Goal: Complete application form

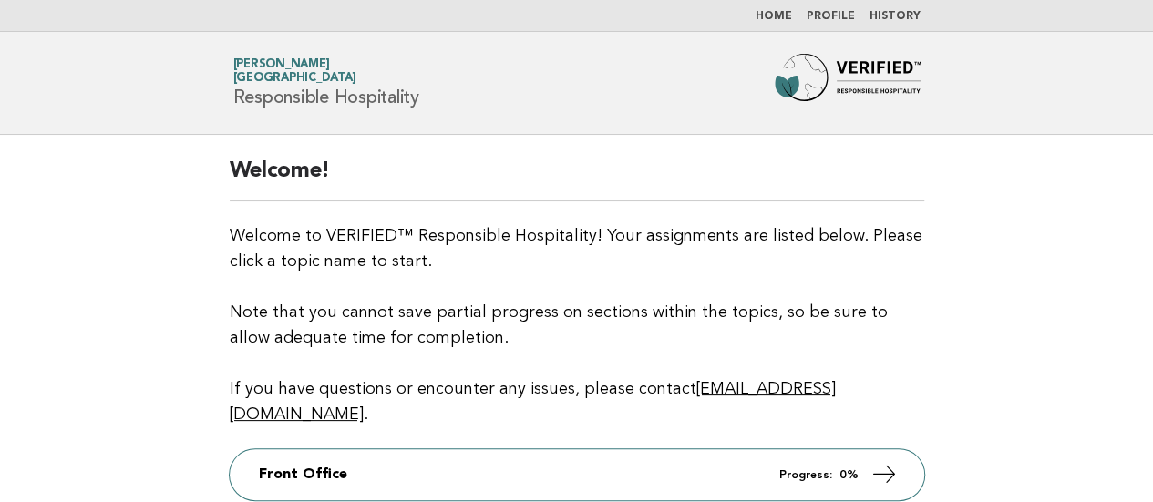
click at [907, 16] on link "History" at bounding box center [895, 16] width 51 height 11
click at [907, 15] on link "History" at bounding box center [895, 16] width 51 height 11
click at [886, 13] on link "History" at bounding box center [895, 16] width 51 height 11
click at [885, 11] on link "History" at bounding box center [895, 16] width 51 height 11
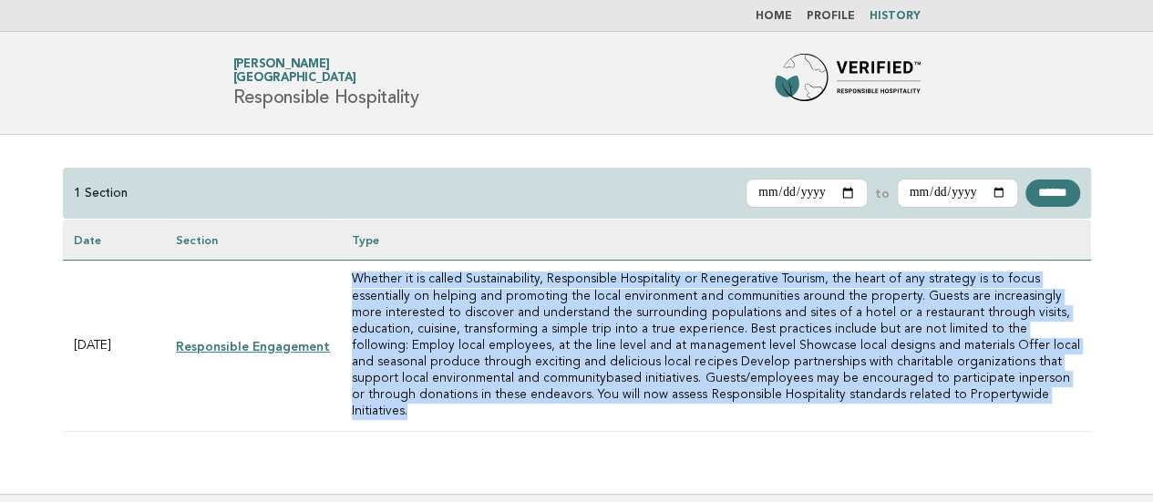
drag, startPoint x: 936, startPoint y: 402, endPoint x: 346, endPoint y: 279, distance: 603.5
click at [346, 279] on td "Whether it is called Sustainability, Responsible Hospitality or Renegerative To…" at bounding box center [715, 346] width 749 height 171
copy td "Whether it is called Sustainability, Responsible Hospitality or Renegerative To…"
click at [235, 339] on link "Responsible Engagement" at bounding box center [253, 346] width 154 height 15
click at [310, 339] on link "Responsible Engagement" at bounding box center [253, 346] width 154 height 15
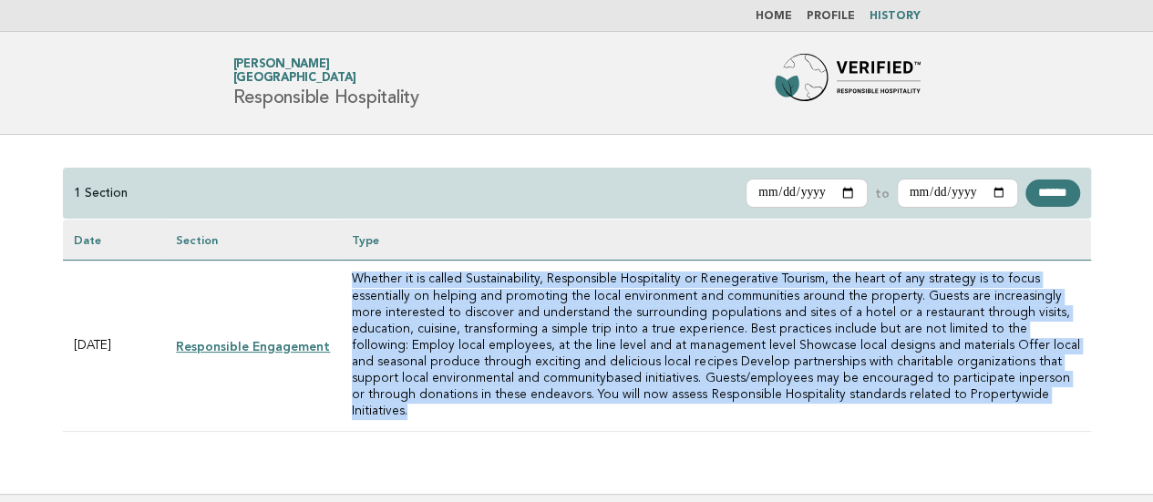
click at [291, 339] on link "Responsible Engagement" at bounding box center [253, 346] width 154 height 15
click at [443, 329] on td "Whether it is called Sustainability, Responsible Hospitality or Renegerative To…" at bounding box center [715, 346] width 749 height 171
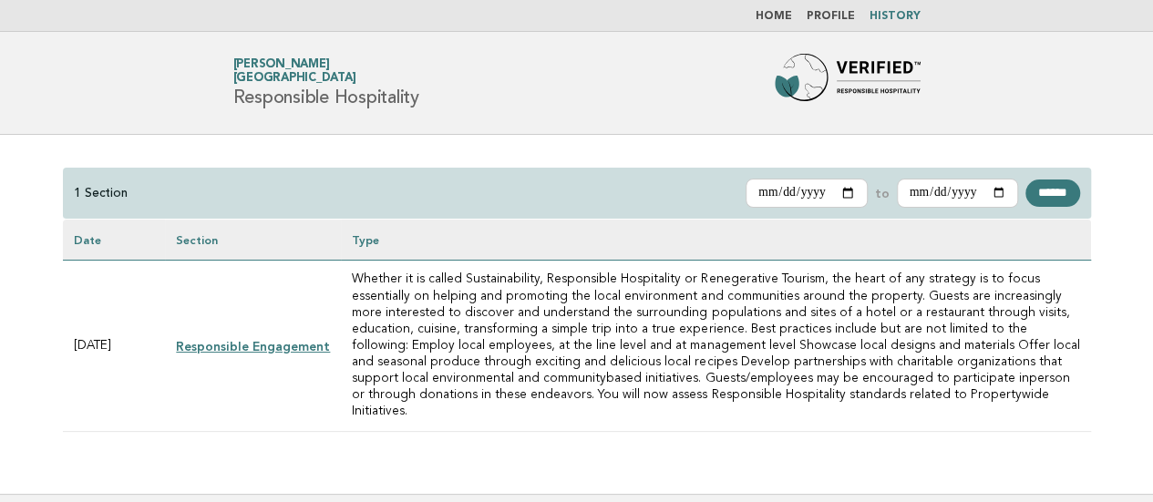
click at [279, 339] on link "Responsible Engagement" at bounding box center [253, 346] width 154 height 15
click at [235, 339] on link "Responsible Engagement" at bounding box center [253, 346] width 154 height 15
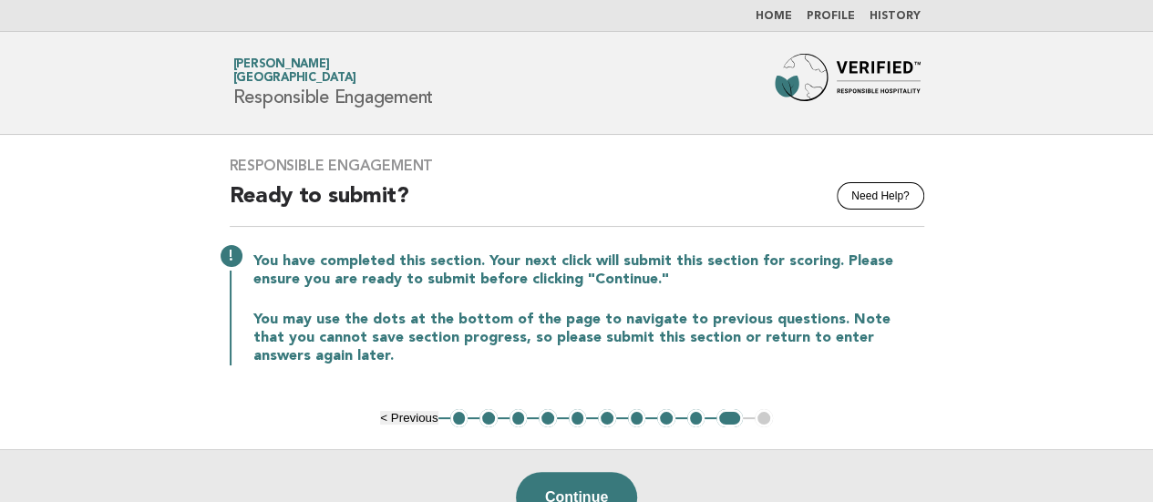
click at [452, 416] on button "1" at bounding box center [459, 418] width 18 height 18
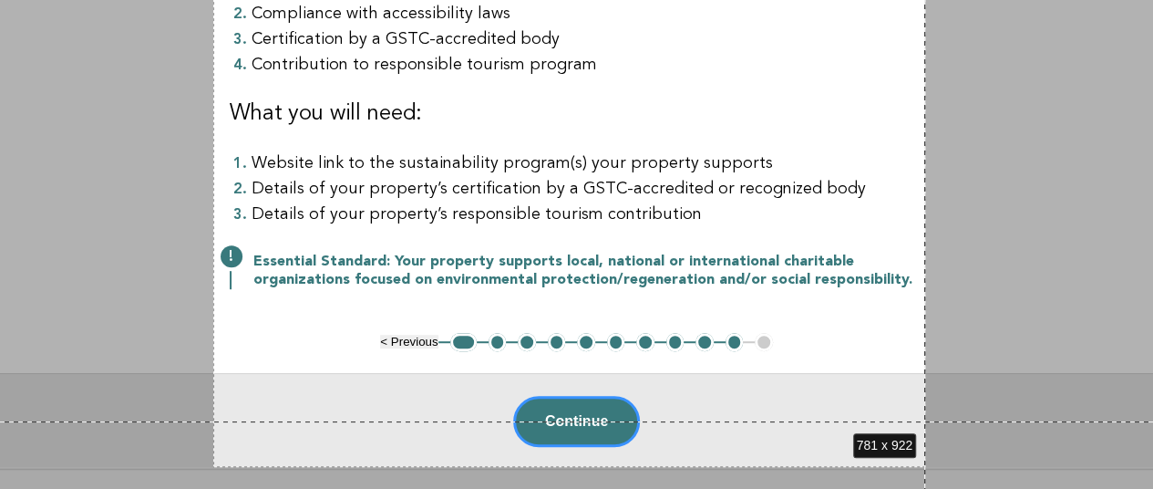
scroll to position [481, 0]
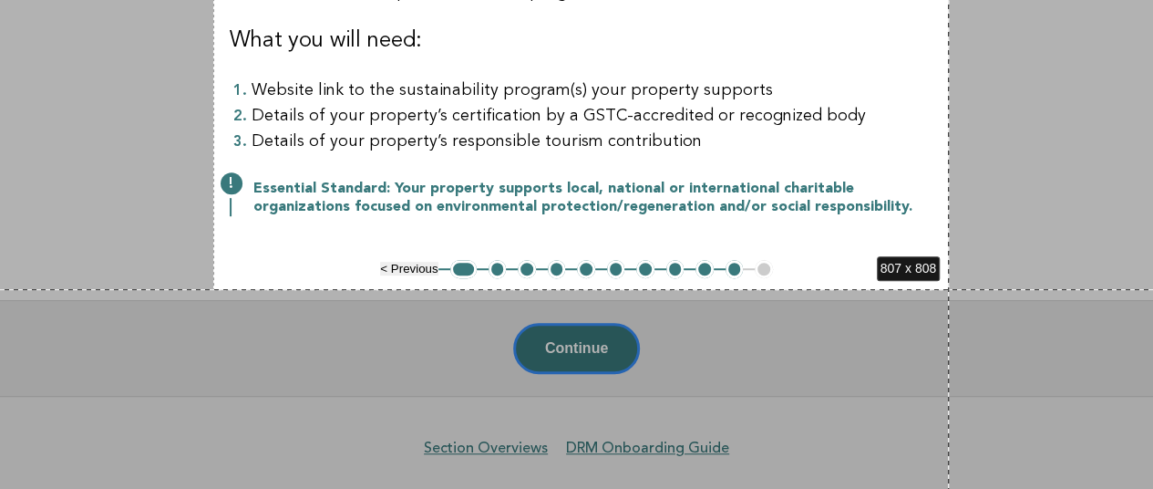
drag, startPoint x: 213, startPoint y: 35, endPoint x: 949, endPoint y: 289, distance: 778.5
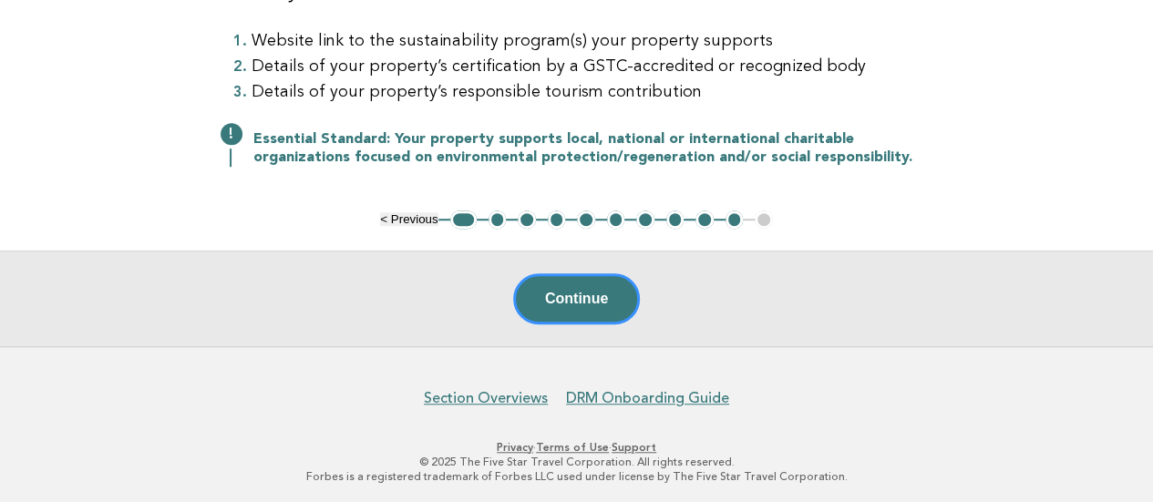
scroll to position [0, 0]
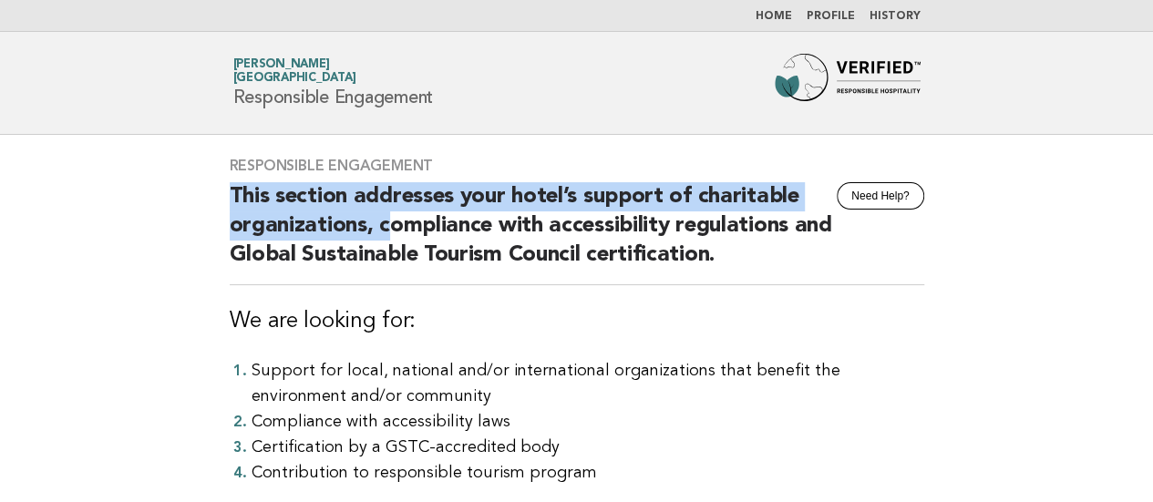
drag, startPoint x: 232, startPoint y: 190, endPoint x: 394, endPoint y: 225, distance: 165.3
click at [394, 225] on h2 "This section addresses your hotel’s support of charitable organizations, compli…" at bounding box center [577, 233] width 695 height 103
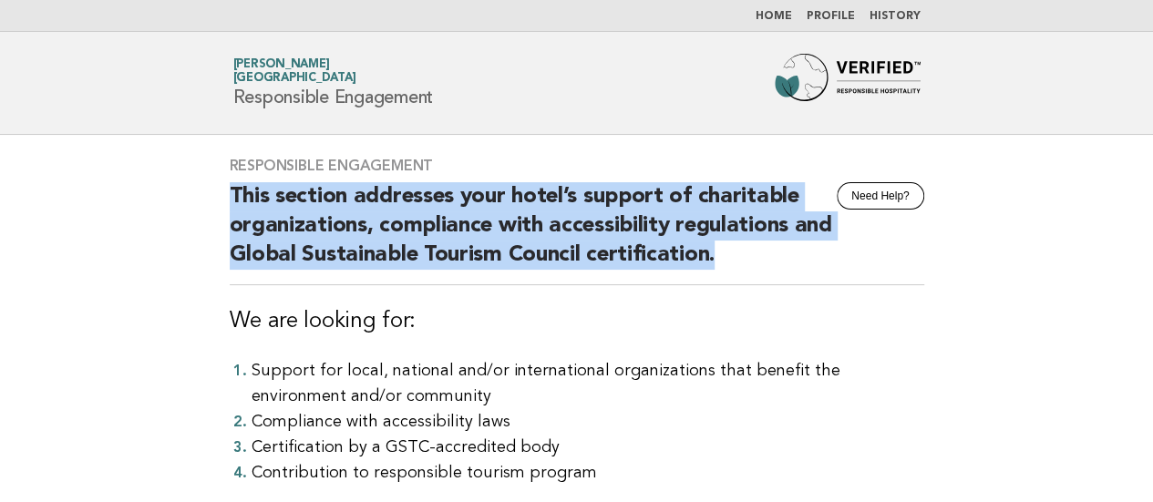
click at [735, 254] on h2 "This section addresses your hotel’s support of charitable organizations, compli…" at bounding box center [577, 233] width 695 height 103
copy h2 "This section addresses your hotel’s support of charitable organizations, compli…"
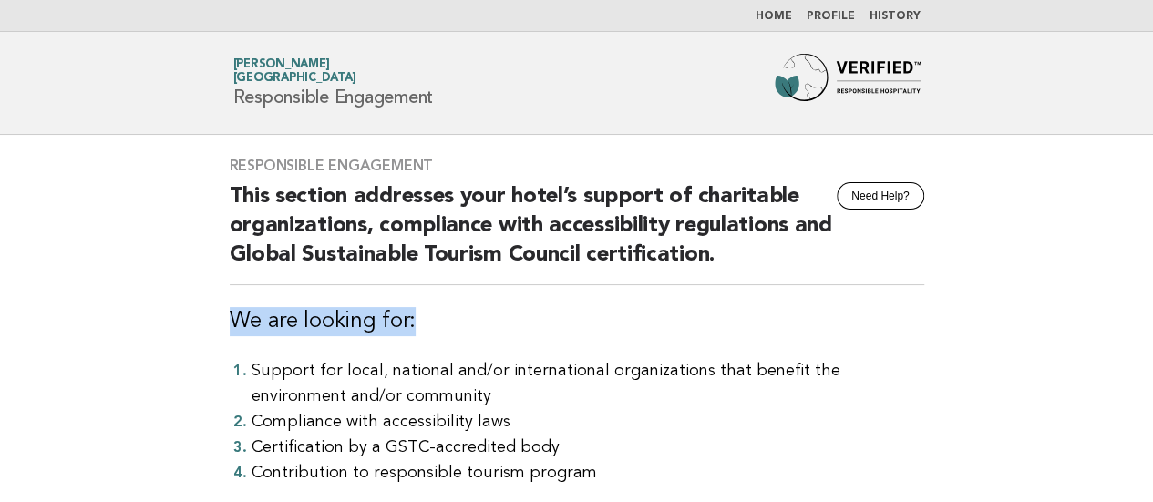
drag, startPoint x: 226, startPoint y: 317, endPoint x: 432, endPoint y: 320, distance: 206.1
click at [432, 320] on div "Responsible Engagement Need Help? This section addresses your hotel’s support o…" at bounding box center [577, 438] width 739 height 606
copy h3 "We are looking for:"
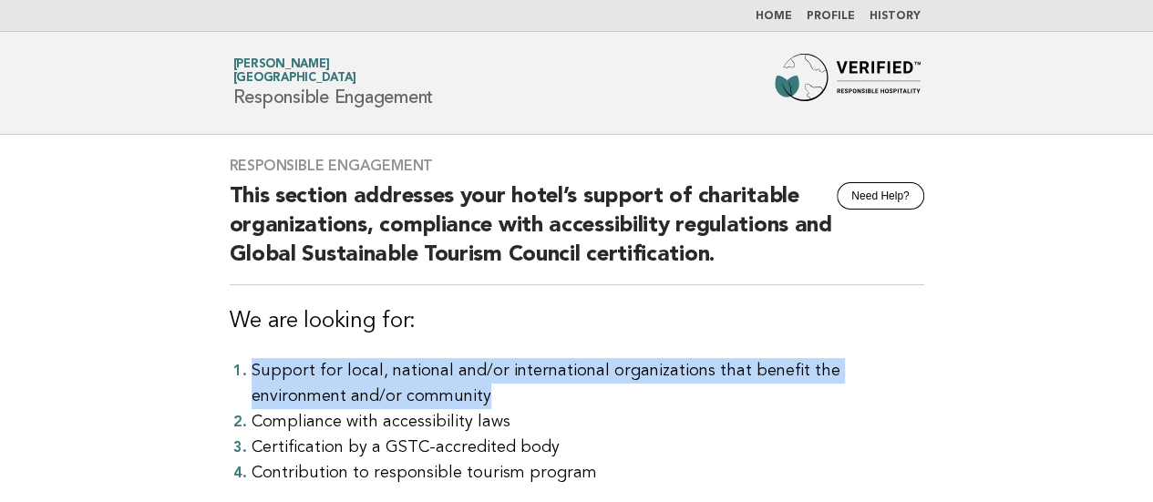
drag, startPoint x: 228, startPoint y: 365, endPoint x: 388, endPoint y: 392, distance: 162.8
click at [388, 392] on div "Responsible Engagement Need Help? This section addresses your hotel’s support o…" at bounding box center [577, 438] width 739 height 606
copy li "Support for local, national and/or international organizations that benefit the…"
click at [228, 356] on div "Responsible Engagement Need Help? This section addresses your hotel’s support o…" at bounding box center [577, 438] width 739 height 606
drag, startPoint x: 230, startPoint y: 370, endPoint x: 398, endPoint y: 387, distance: 168.7
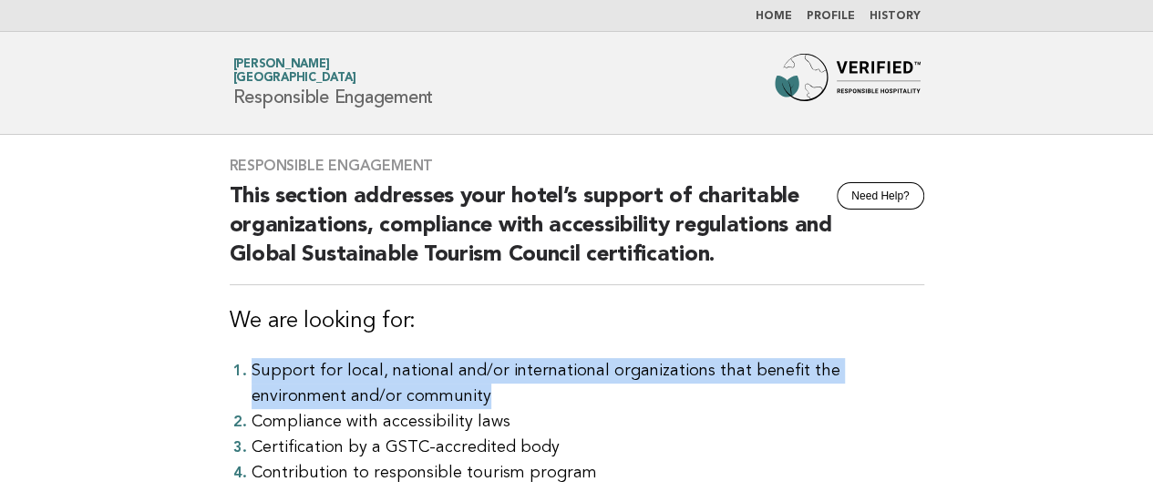
click at [398, 387] on ol "Support for local, national and/or international organizations that benefit the…" at bounding box center [577, 422] width 695 height 128
copy li "Support for local, national and/or international organizations that benefit the…"
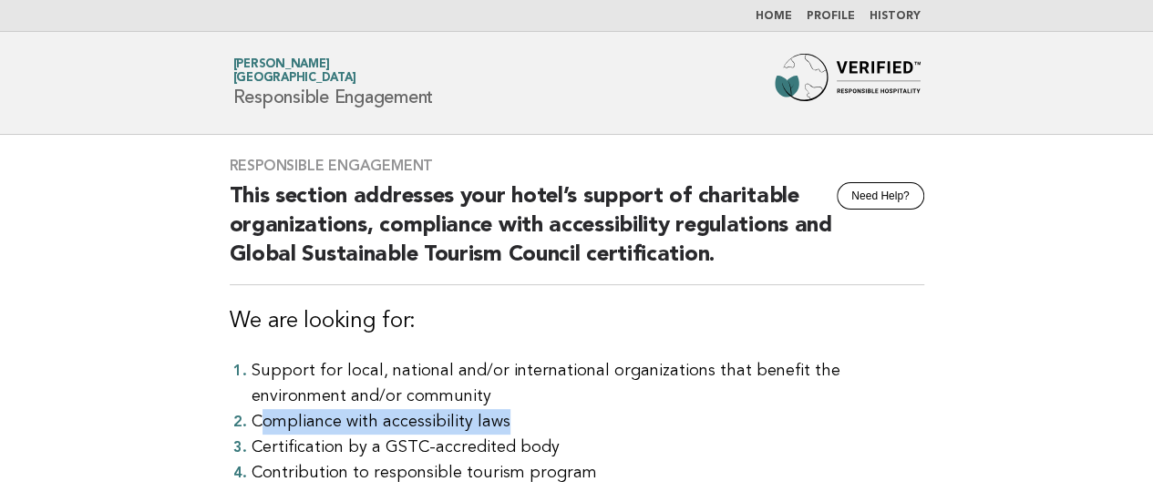
drag, startPoint x: 257, startPoint y: 417, endPoint x: 511, endPoint y: 411, distance: 253.5
click at [511, 411] on li "Compliance with accessibility laws" at bounding box center [588, 422] width 673 height 26
copy li "ompliance with accessibility laws"
drag, startPoint x: 427, startPoint y: 423, endPoint x: 365, endPoint y: 412, distance: 63.0
click at [427, 422] on li "Compliance with accessibility laws" at bounding box center [588, 422] width 673 height 26
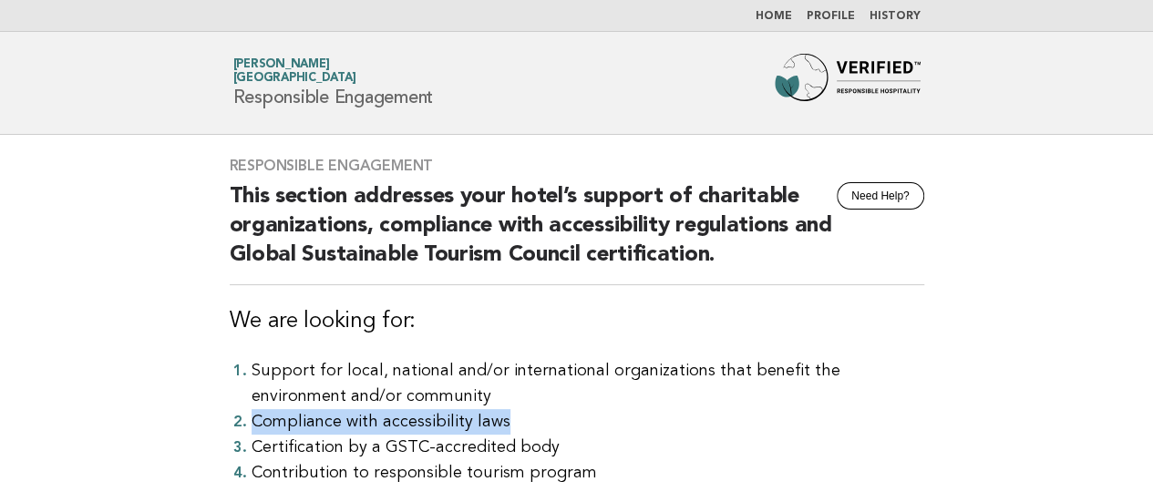
drag, startPoint x: 252, startPoint y: 415, endPoint x: 508, endPoint y: 411, distance: 256.2
click at [508, 411] on li "Compliance with accessibility laws" at bounding box center [588, 422] width 673 height 26
copy li "Compliance with accessibility laws"
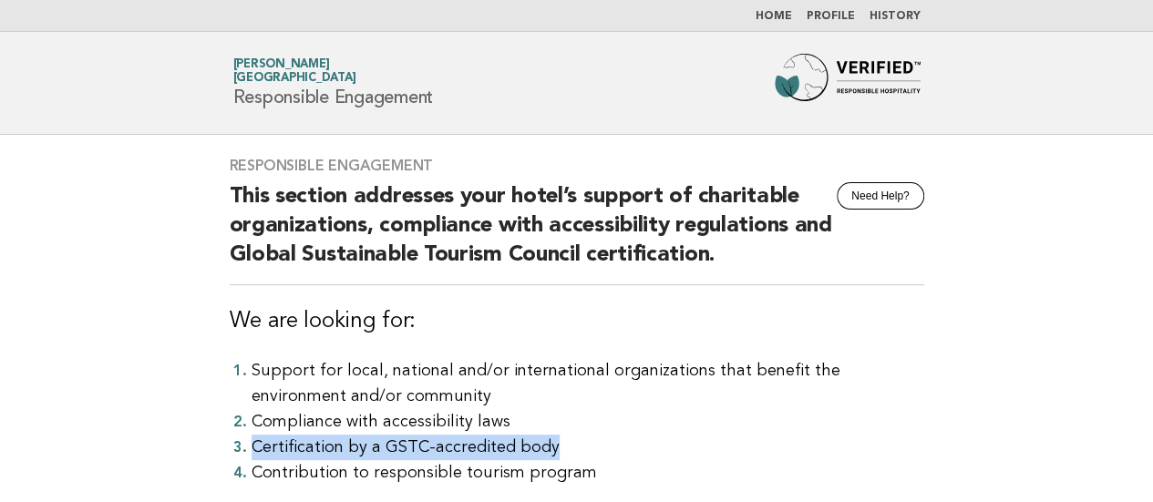
drag, startPoint x: 253, startPoint y: 448, endPoint x: 556, endPoint y: 438, distance: 302.9
click at [556, 438] on li "Certification by a GSTC-accredited body" at bounding box center [588, 448] width 673 height 26
copy li "Certification by a GSTC-accredited body"
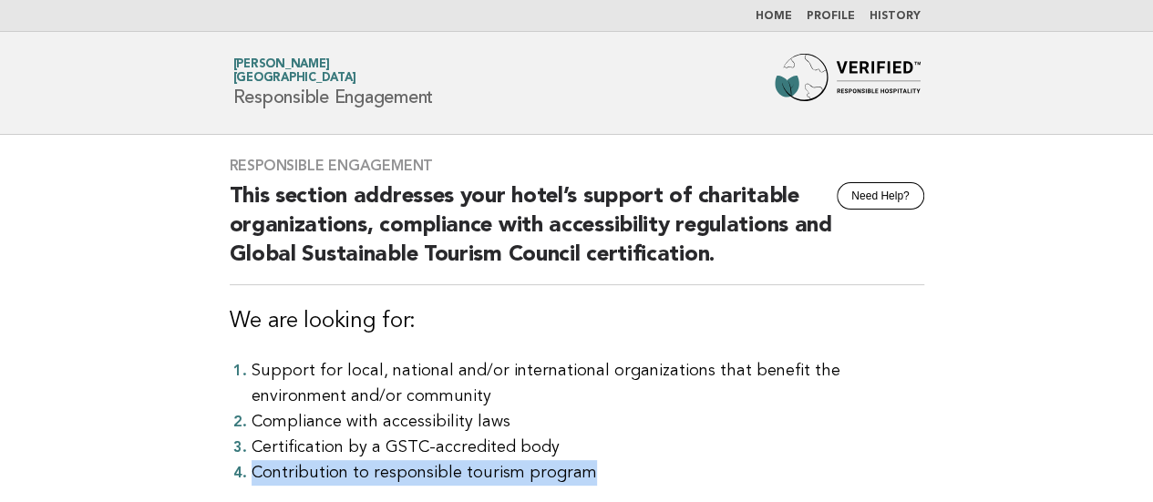
drag, startPoint x: 251, startPoint y: 468, endPoint x: 578, endPoint y: 468, distance: 327.3
click at [578, 468] on li "Contribution to responsible tourism program" at bounding box center [588, 473] width 673 height 26
copy li "Contribution to responsible tourism program"
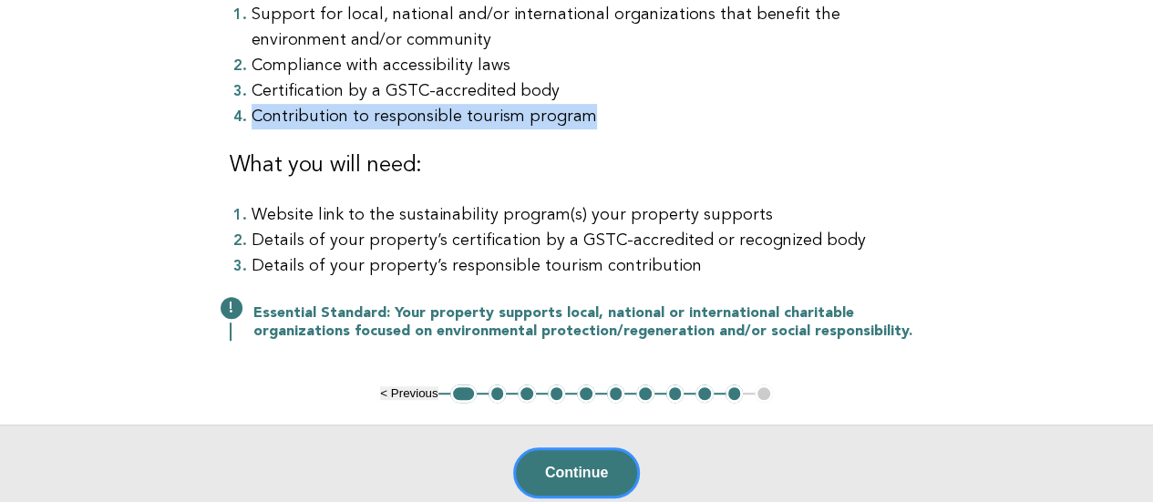
scroll to position [365, 0]
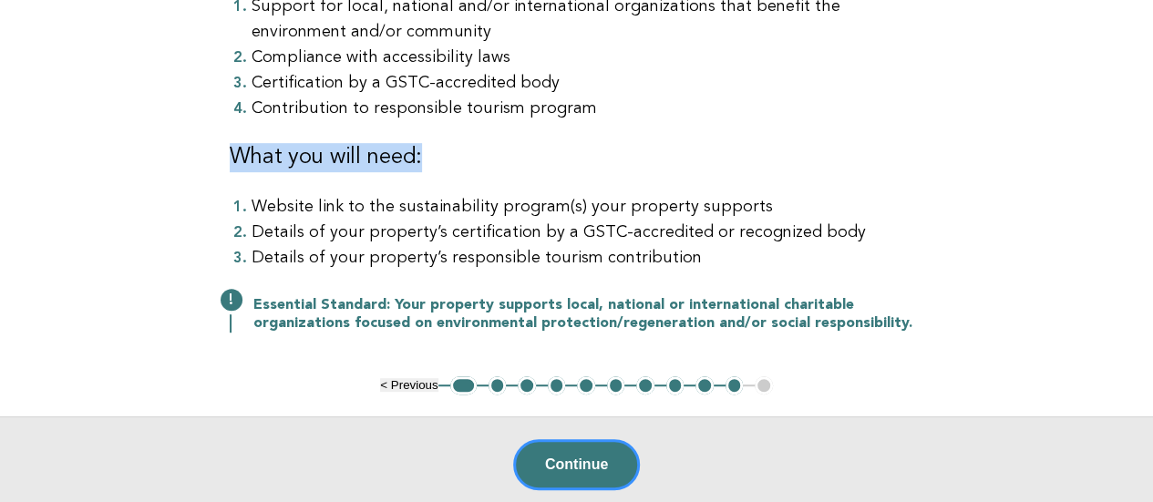
drag, startPoint x: 232, startPoint y: 153, endPoint x: 452, endPoint y: 156, distance: 220.7
click at [452, 156] on h3 "What you will need:" at bounding box center [577, 157] width 695 height 29
copy h3 "What you will need:"
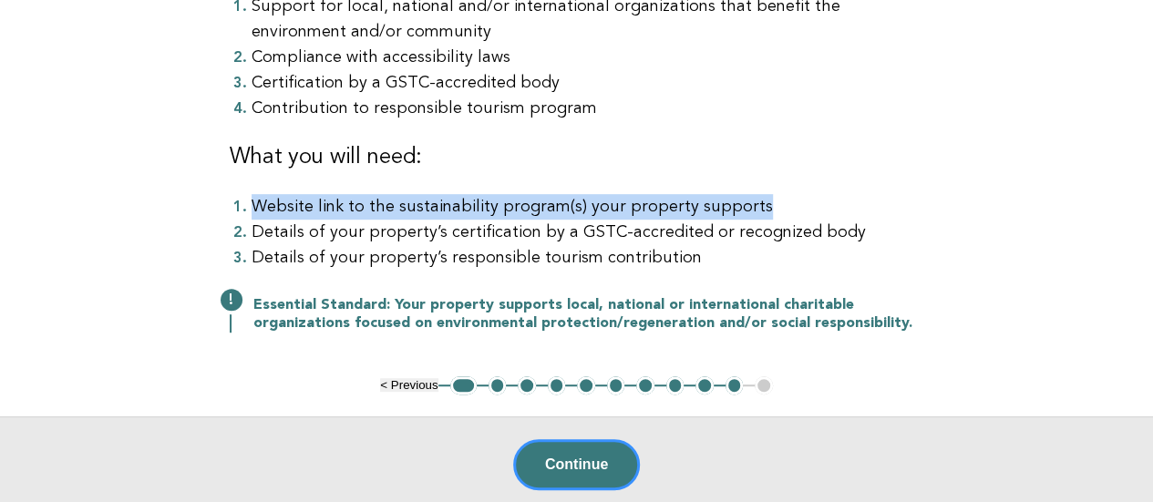
drag, startPoint x: 252, startPoint y: 203, endPoint x: 821, endPoint y: 211, distance: 569.0
click at [821, 211] on li "Website link to the sustainability program(s) your property supports" at bounding box center [588, 207] width 673 height 26
copy li "Website link to the sustainability program(s) your property supports"
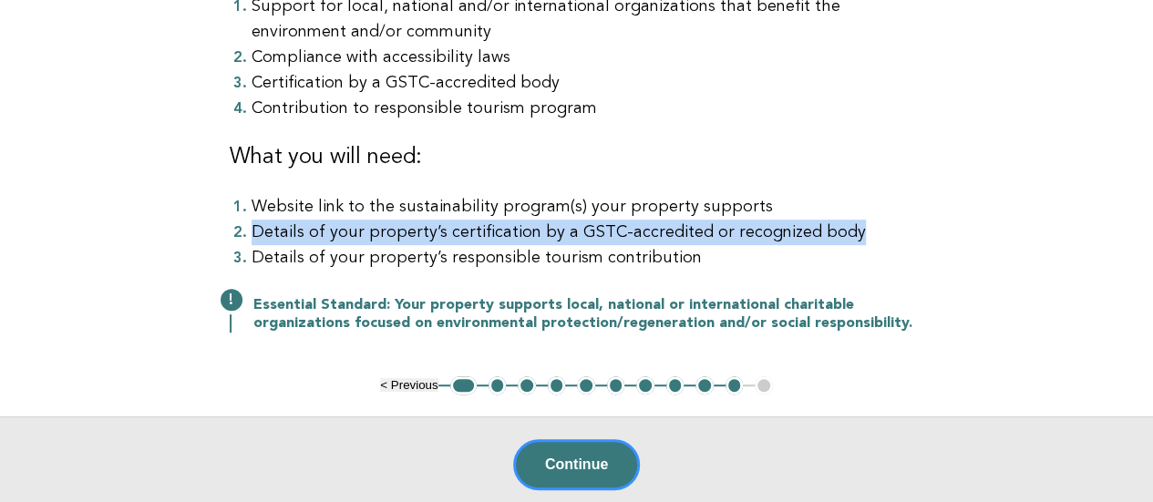
drag, startPoint x: 254, startPoint y: 226, endPoint x: 938, endPoint y: 241, distance: 684.0
click at [938, 241] on div "Responsible Engagement Need Help? This section addresses your hotel’s support o…" at bounding box center [577, 73] width 739 height 606
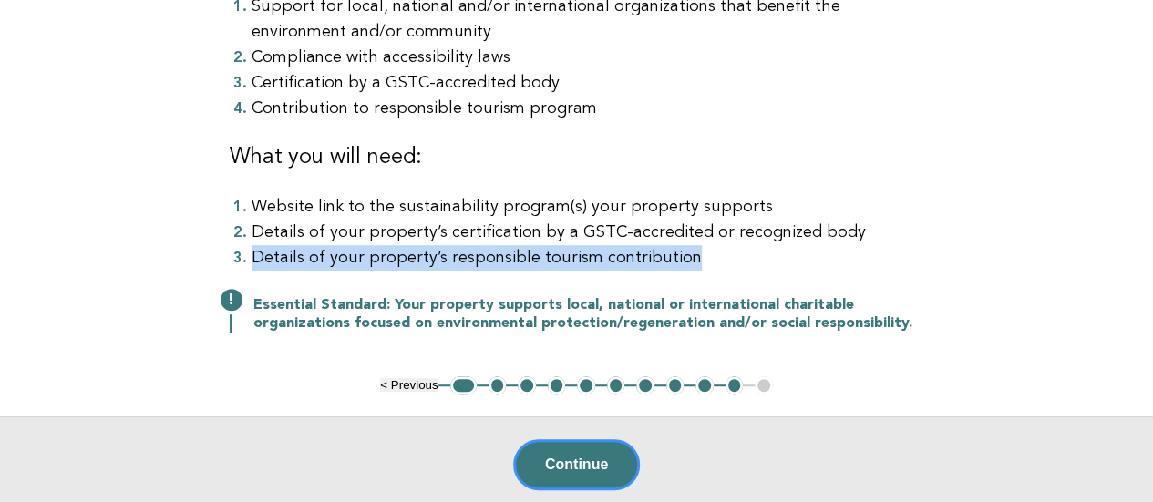
drag, startPoint x: 253, startPoint y: 249, endPoint x: 920, endPoint y: 251, distance: 666.5
click at [920, 251] on li "Details of your property’s responsible tourism contribution" at bounding box center [588, 258] width 673 height 26
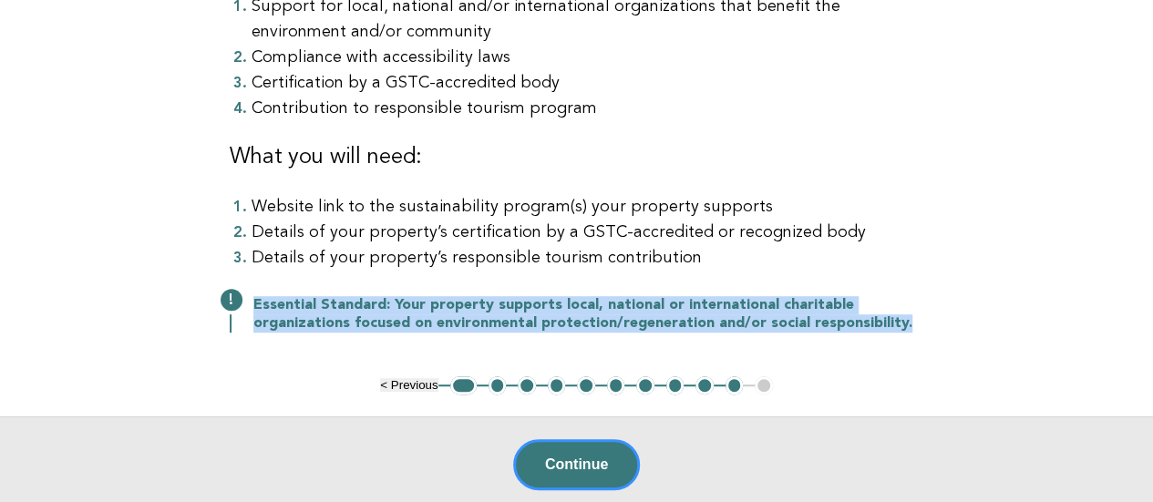
drag, startPoint x: 257, startPoint y: 305, endPoint x: 912, endPoint y: 321, distance: 654.9
click at [912, 321] on p "Essential Standard: Your property supports local, national or international cha…" at bounding box center [588, 314] width 671 height 36
click at [501, 381] on button "2" at bounding box center [498, 386] width 18 height 18
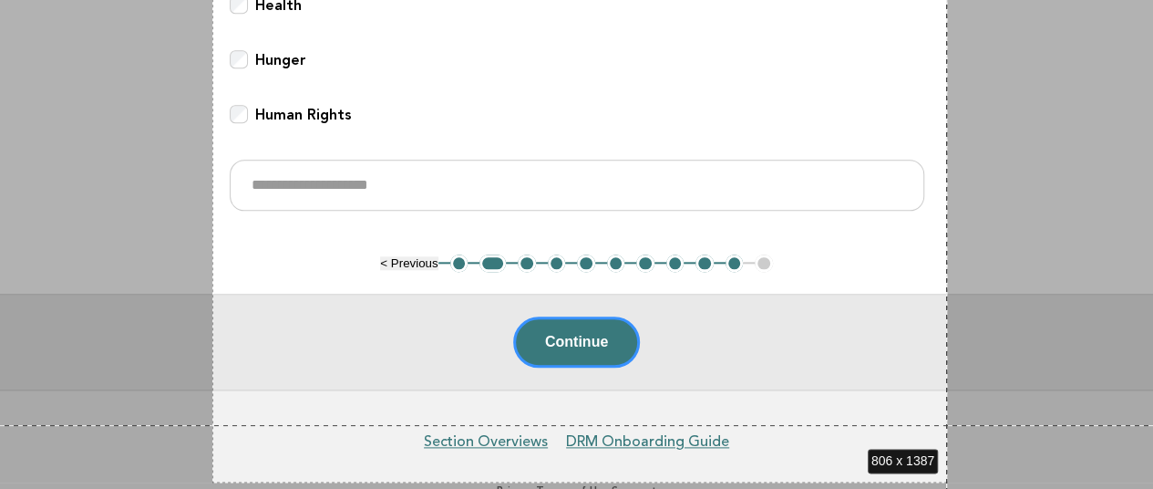
scroll to position [975, 0]
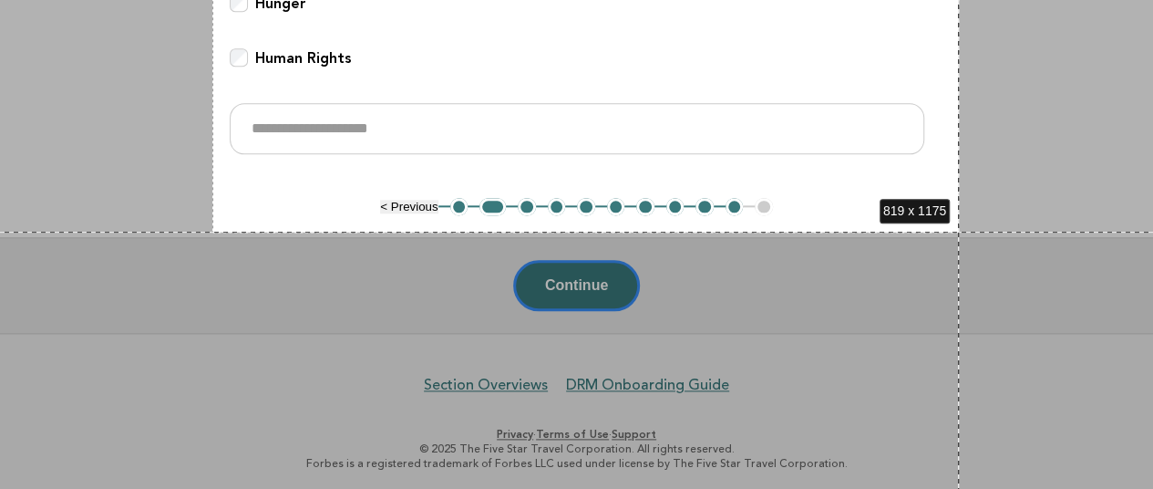
drag, startPoint x: 212, startPoint y: 136, endPoint x: 959, endPoint y: 231, distance: 752.7
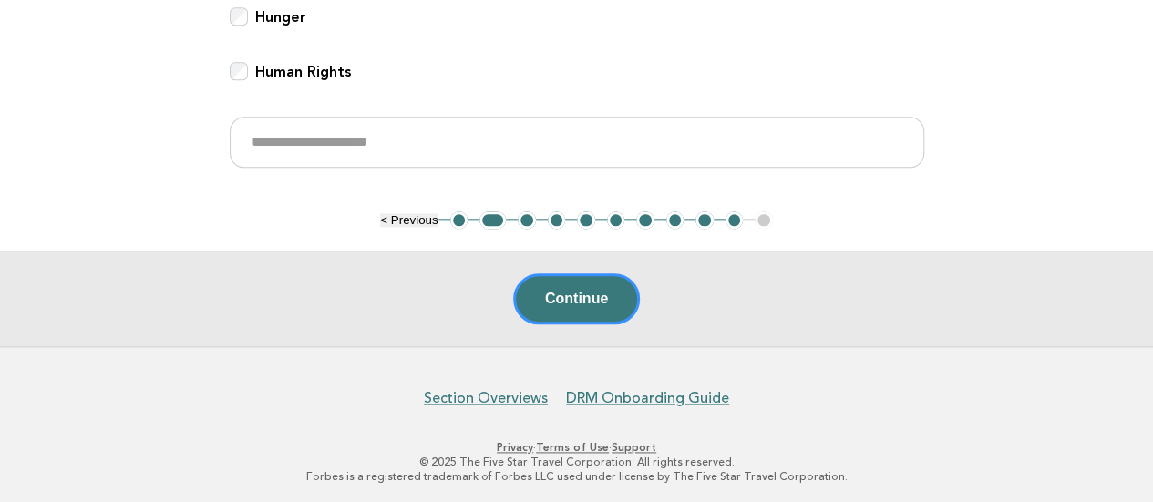
scroll to position [0, 0]
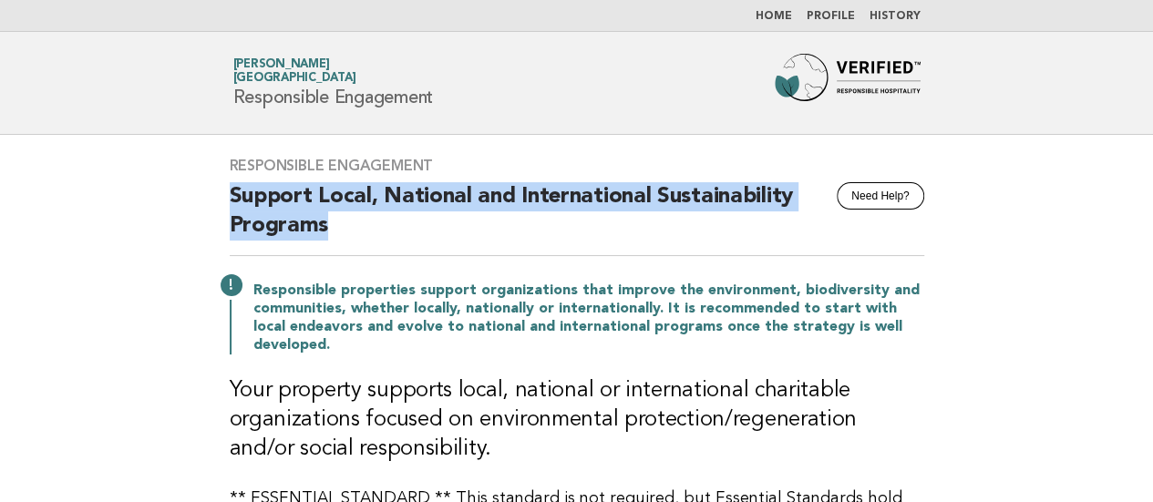
drag, startPoint x: 234, startPoint y: 191, endPoint x: 330, endPoint y: 234, distance: 104.9
click at [330, 234] on h2 "Support Local, National and International Sustainability Programs" at bounding box center [577, 219] width 695 height 74
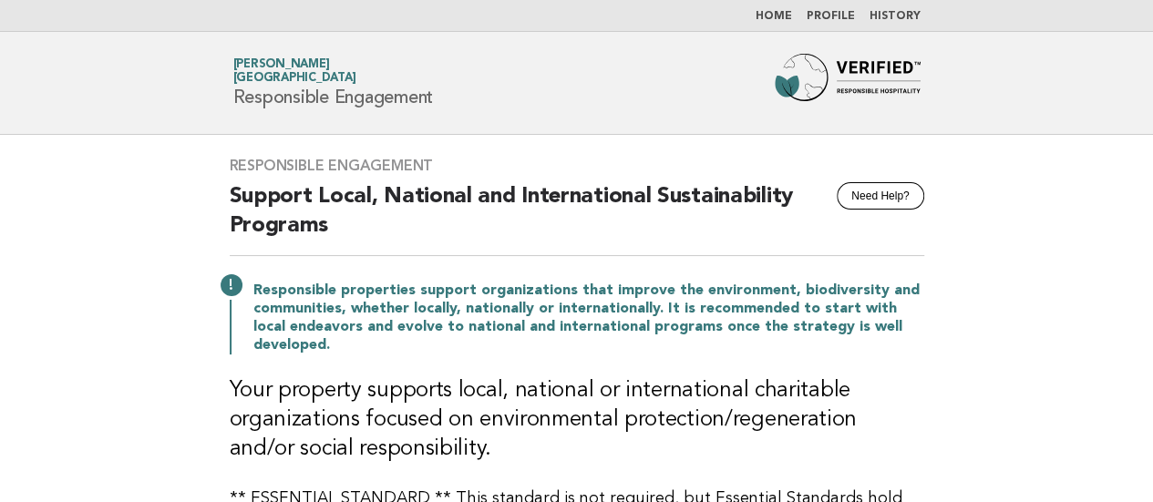
click at [321, 307] on p "Responsible properties support organizations that improve the environment, biod…" at bounding box center [588, 318] width 671 height 73
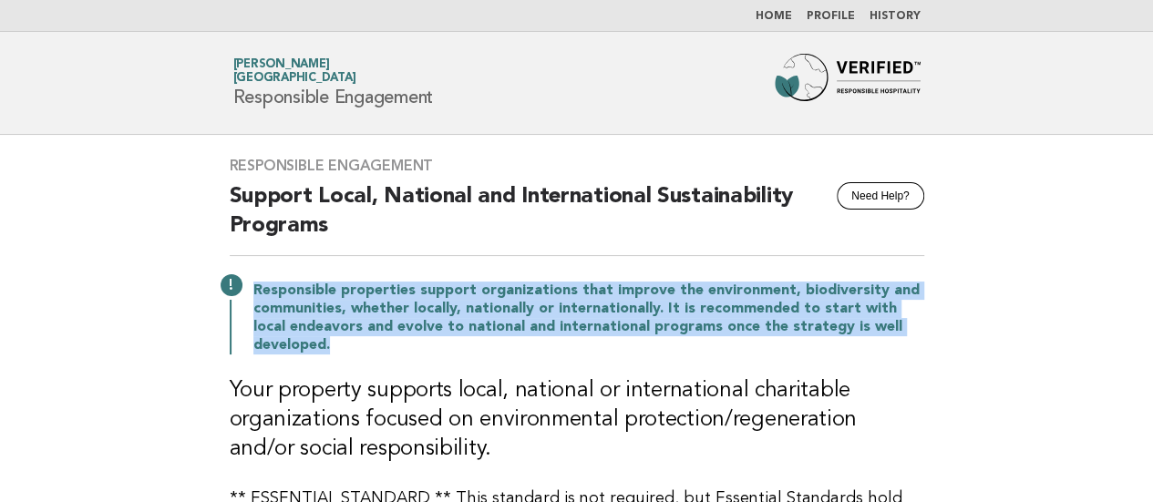
drag, startPoint x: 359, startPoint y: 344, endPoint x: 250, endPoint y: 294, distance: 120.0
click at [250, 294] on div "Responsible properties support organizations that improve the environment, biod…" at bounding box center [577, 316] width 695 height 77
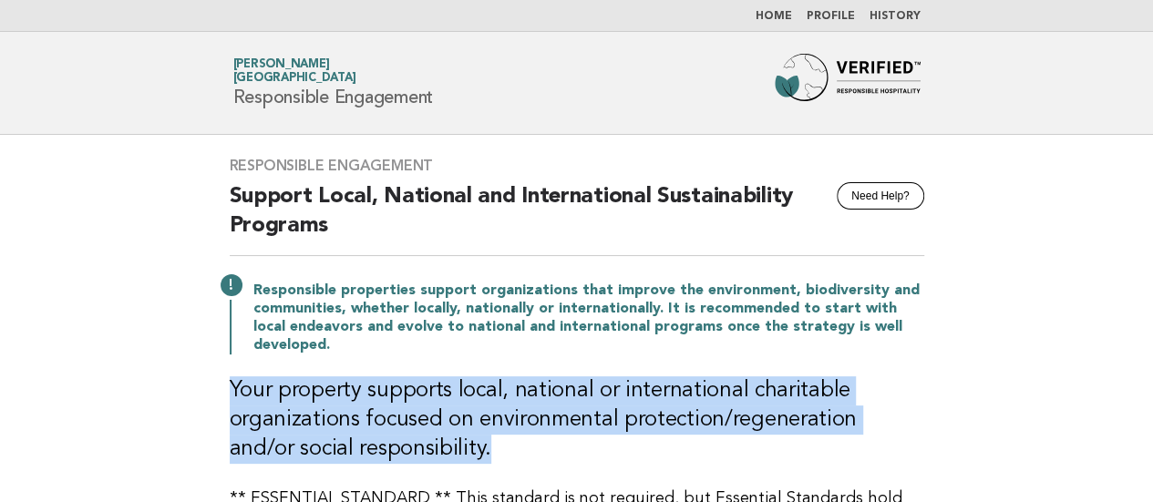
drag, startPoint x: 233, startPoint y: 383, endPoint x: 446, endPoint y: 446, distance: 221.6
click at [446, 446] on h3 "Your property supports local, national or international charitable organization…" at bounding box center [577, 421] width 695 height 88
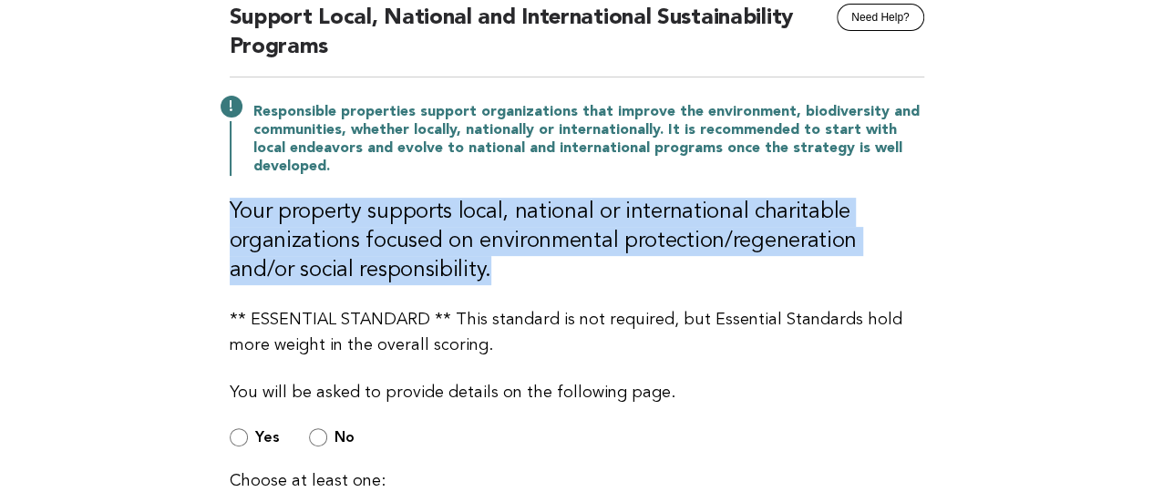
scroll to position [182, 0]
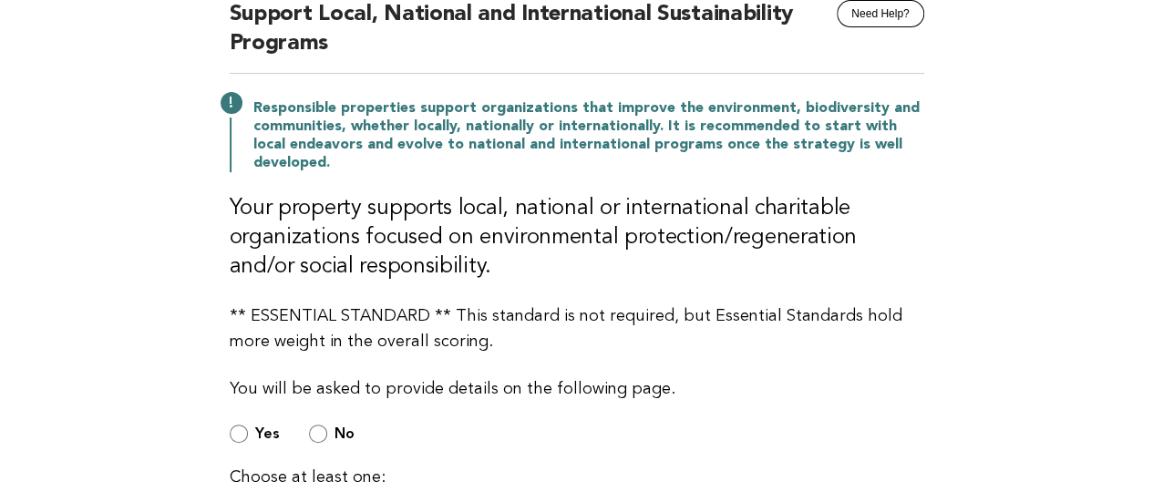
click at [428, 289] on div "Responsible Engagement Need Help? Support Local, National and International Sus…" at bounding box center [577, 472] width 739 height 1038
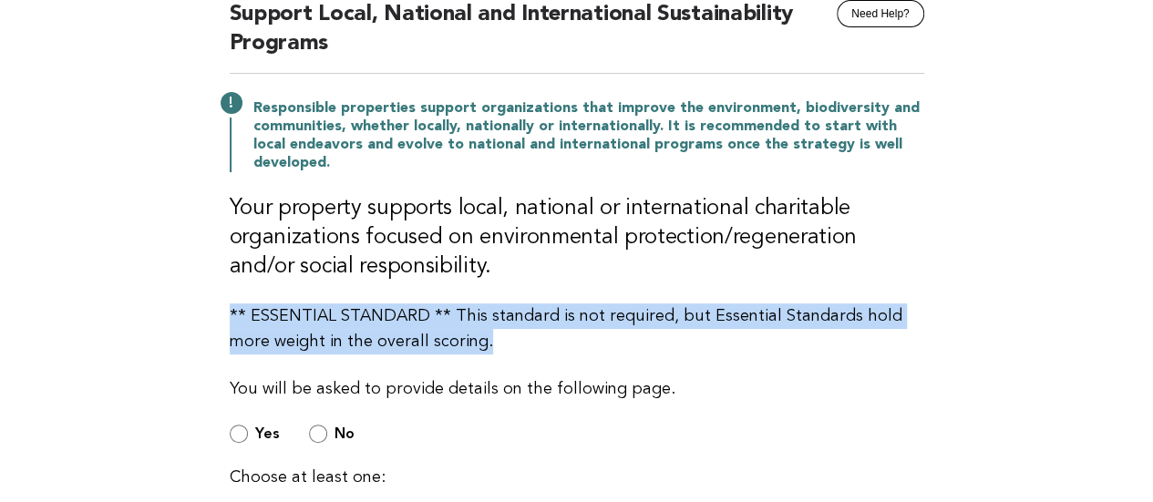
drag, startPoint x: 226, startPoint y: 304, endPoint x: 474, endPoint y: 342, distance: 250.9
click at [474, 342] on div "Responsible Engagement Need Help? Support Local, National and International Sus…" at bounding box center [577, 472] width 739 height 1038
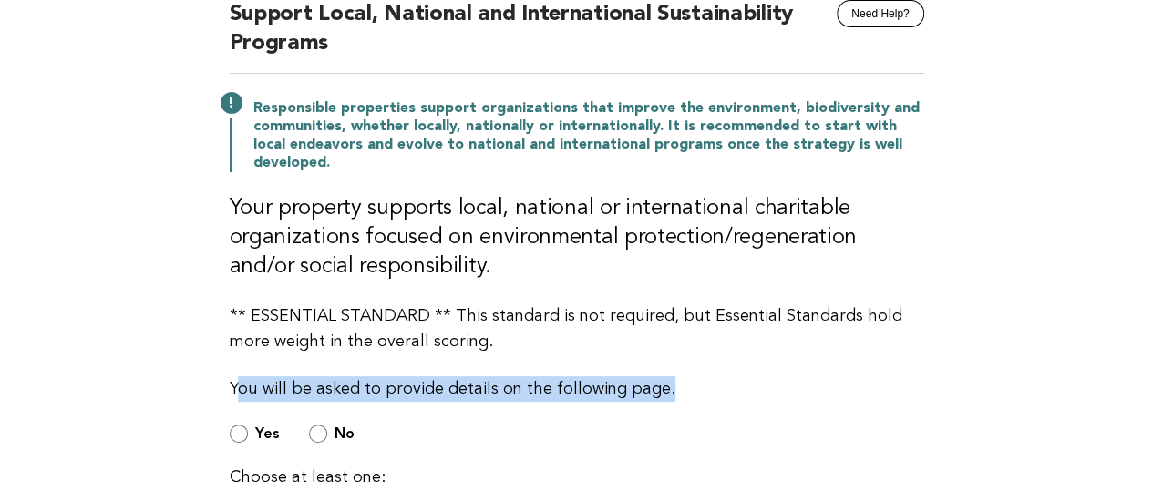
drag, startPoint x: 233, startPoint y: 386, endPoint x: 695, endPoint y: 392, distance: 461.4
click at [695, 392] on p "You will be asked to provide details on the following page." at bounding box center [577, 390] width 695 height 26
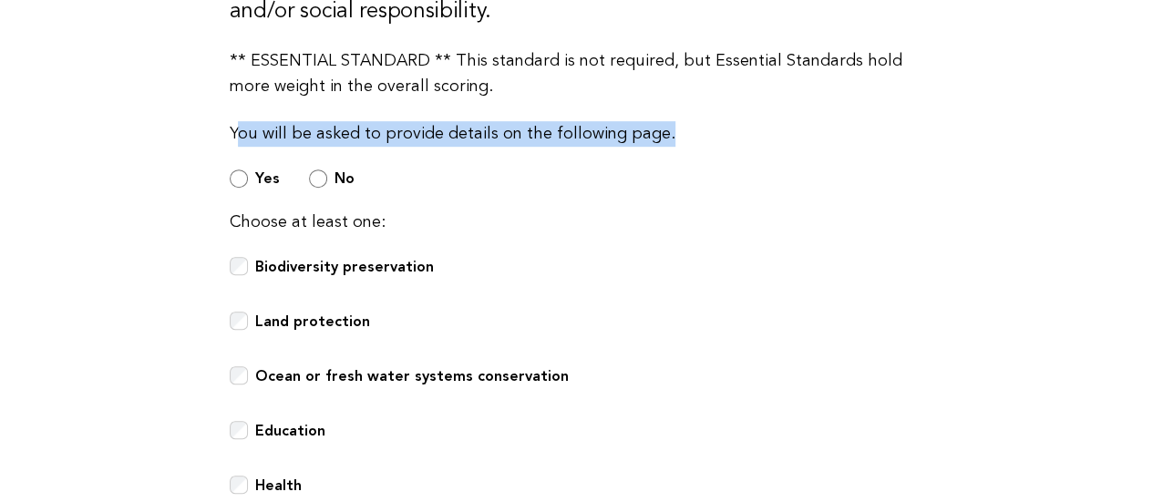
scroll to position [456, 0]
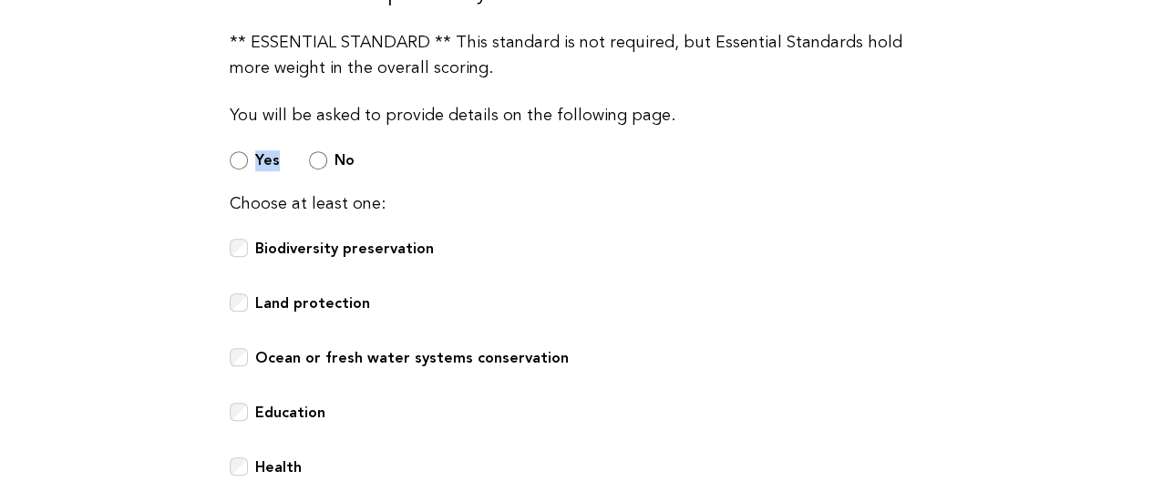
drag, startPoint x: 206, startPoint y: 153, endPoint x: 278, endPoint y: 153, distance: 72.0
click at [278, 153] on main "Responsible Engagement Need Help? Support Local, National and International Sus…" at bounding box center [576, 265] width 1153 height 1173
click at [387, 161] on div "Yes No" at bounding box center [577, 160] width 695 height 21
drag, startPoint x: 222, startPoint y: 196, endPoint x: 397, endPoint y: 197, distance: 174.1
click at [397, 197] on div "Responsible Engagement Need Help? Support Local, National and International Sus…" at bounding box center [577, 198] width 739 height 1038
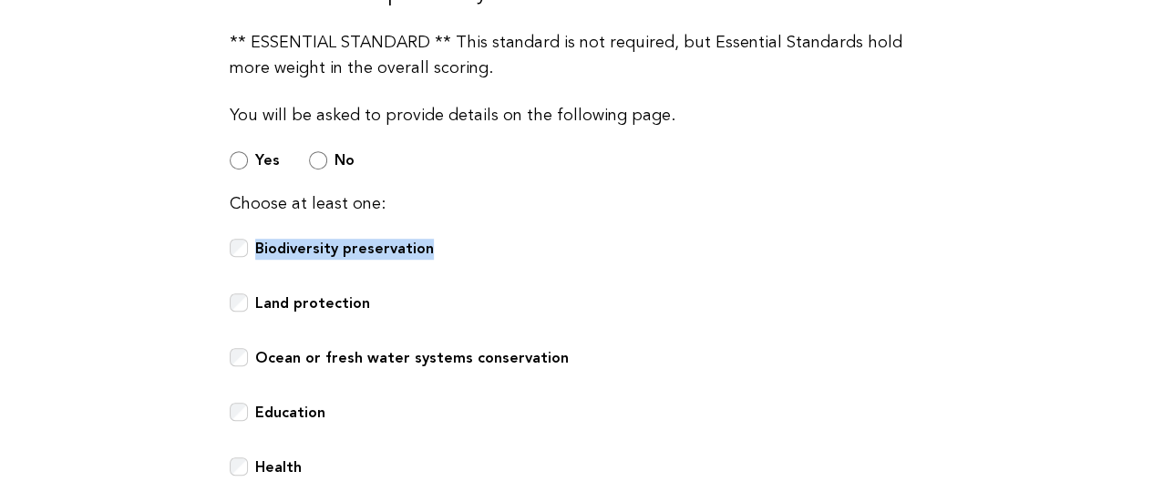
drag, startPoint x: 458, startPoint y: 243, endPoint x: 257, endPoint y: 243, distance: 200.6
click at [257, 243] on div "Biodiversity preservation" at bounding box center [577, 259] width 695 height 40
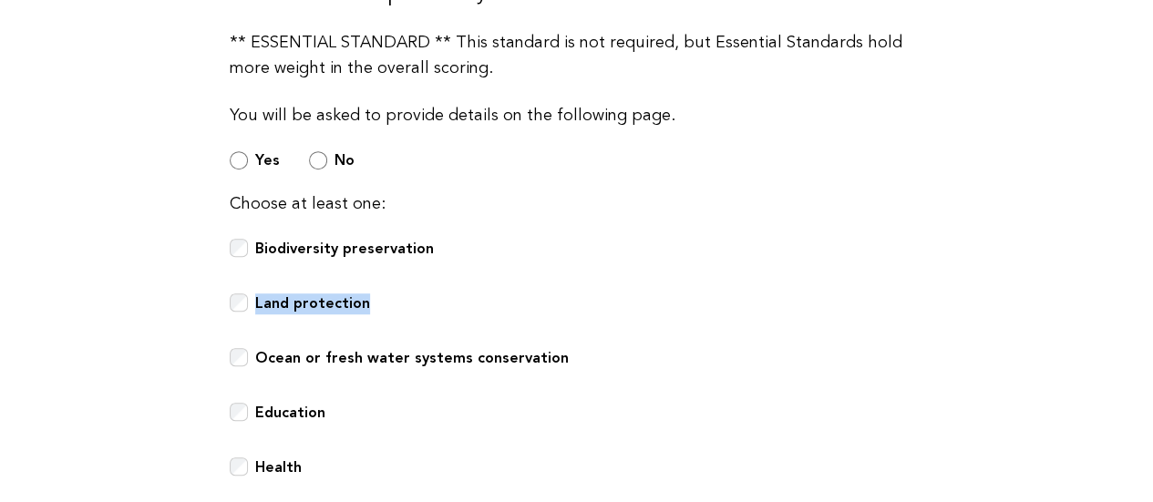
drag, startPoint x: 396, startPoint y: 300, endPoint x: 253, endPoint y: 297, distance: 142.3
click at [253, 297] on div "Land protection" at bounding box center [577, 314] width 695 height 40
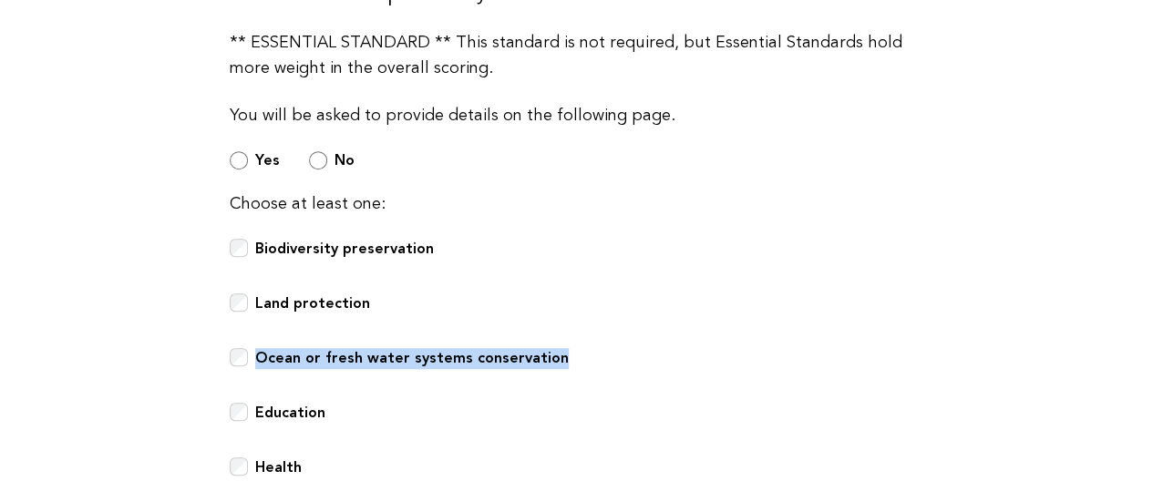
drag, startPoint x: 594, startPoint y: 338, endPoint x: 258, endPoint y: 366, distance: 337.5
click at [258, 366] on div "Choose at least one: Biodiversity preservation Land protection Ocean or fresh w…" at bounding box center [577, 431] width 695 height 481
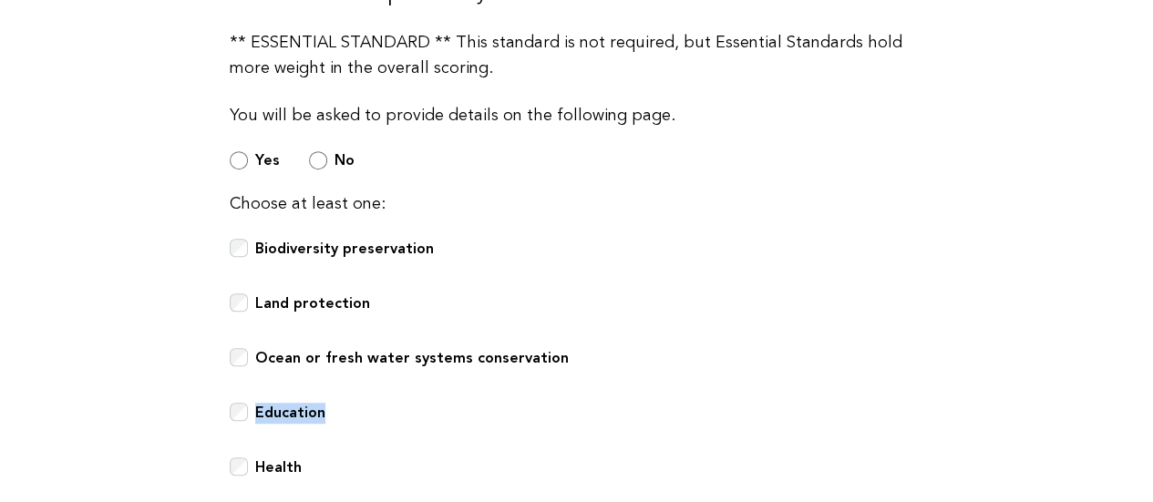
drag, startPoint x: 349, startPoint y: 409, endPoint x: 258, endPoint y: 408, distance: 91.2
click at [258, 408] on div "Education" at bounding box center [577, 423] width 695 height 40
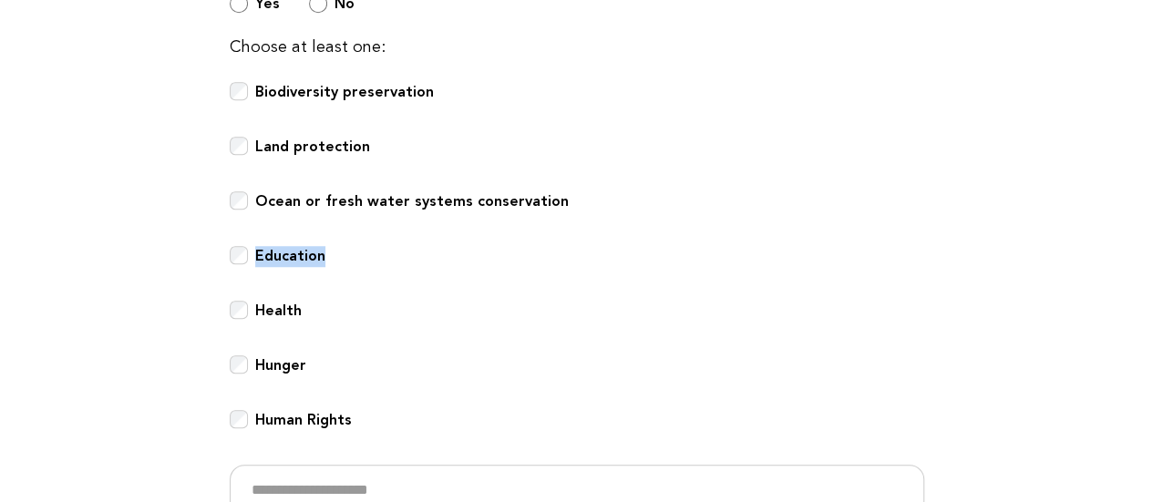
scroll to position [638, 0]
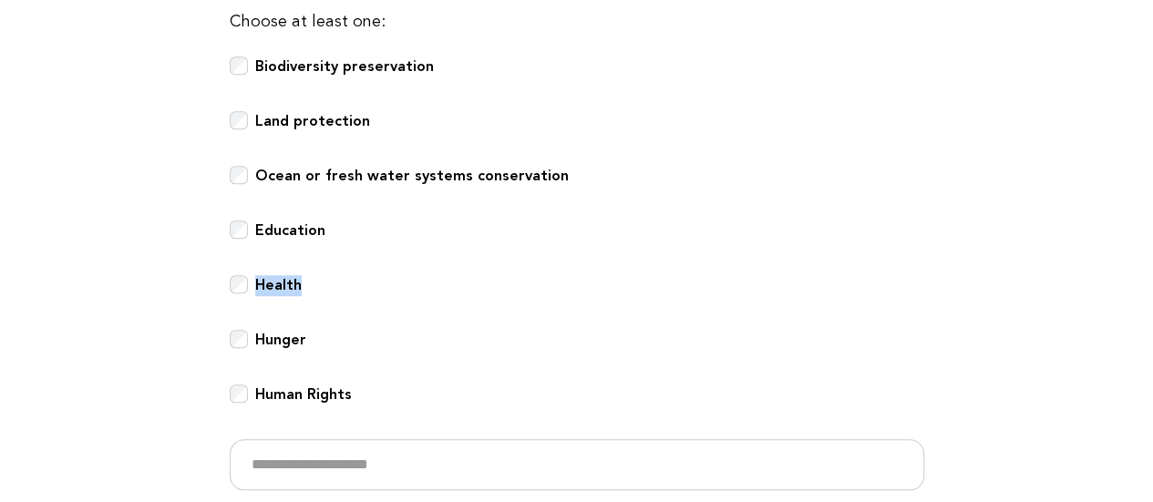
drag, startPoint x: 314, startPoint y: 283, endPoint x: 253, endPoint y: 286, distance: 60.3
click at [253, 286] on div "Health" at bounding box center [577, 295] width 695 height 40
drag, startPoint x: 330, startPoint y: 335, endPoint x: 255, endPoint y: 332, distance: 74.8
click at [255, 332] on div "Hunger" at bounding box center [577, 350] width 695 height 40
drag, startPoint x: 363, startPoint y: 391, endPoint x: 255, endPoint y: 390, distance: 107.6
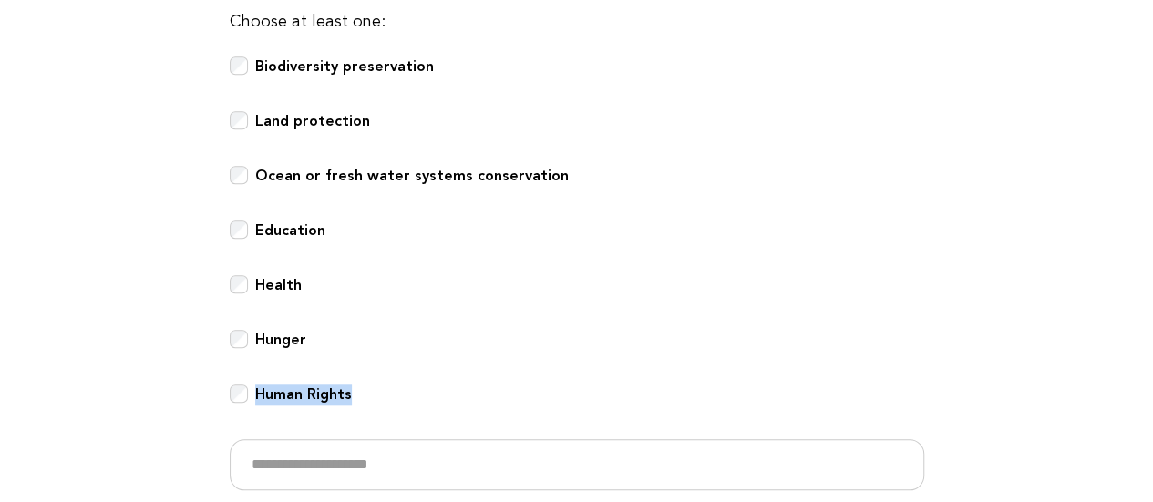
click at [255, 390] on div "Human Rights" at bounding box center [577, 405] width 695 height 40
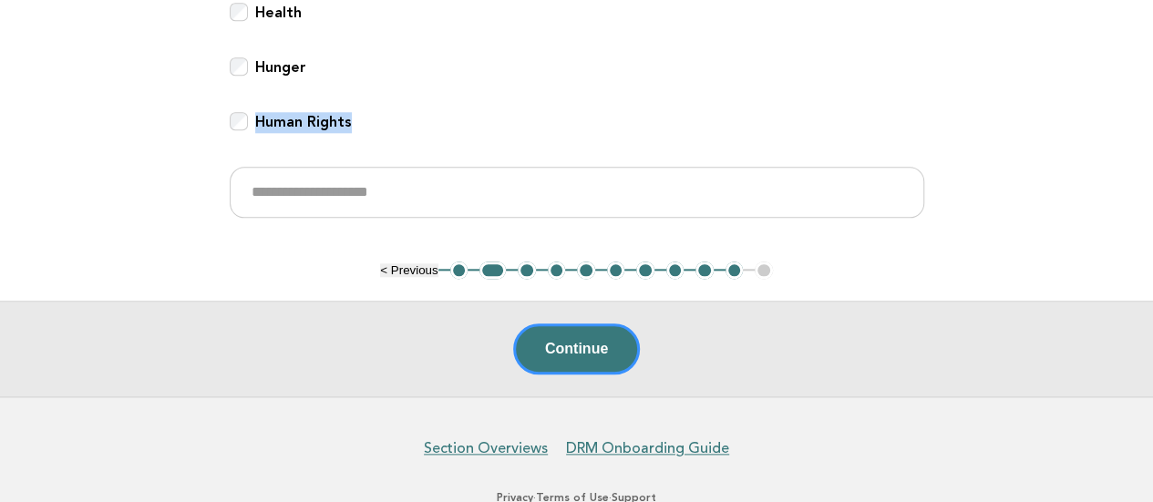
scroll to position [912, 0]
drag, startPoint x: 452, startPoint y: 186, endPoint x: 390, endPoint y: 188, distance: 62.0
click at [390, 188] on input "text" at bounding box center [577, 191] width 695 height 51
click at [523, 267] on button "3" at bounding box center [527, 270] width 18 height 18
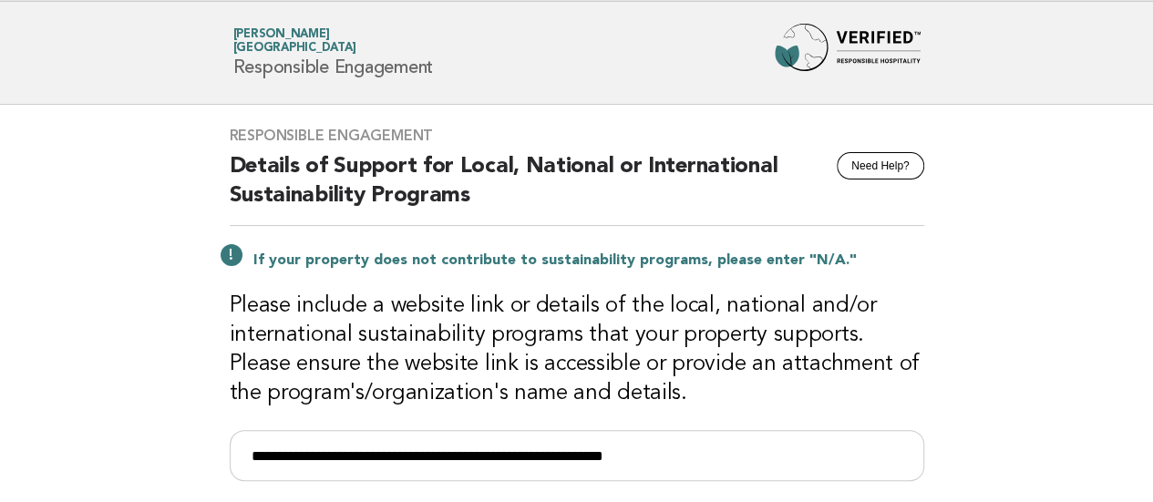
scroll to position [0, 0]
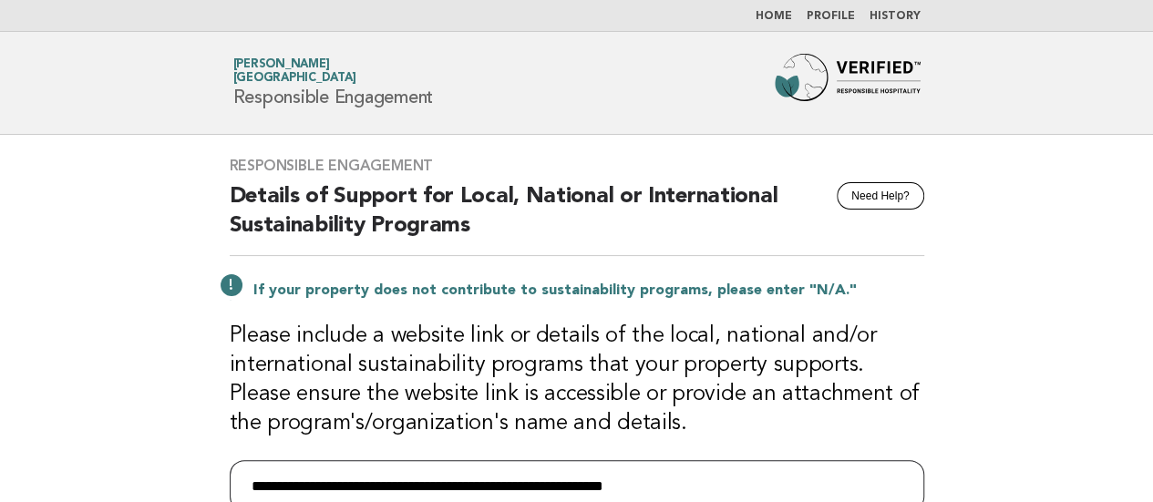
drag, startPoint x: 739, startPoint y: 475, endPoint x: 239, endPoint y: 478, distance: 499.7
click at [239, 478] on input "**********" at bounding box center [577, 485] width 695 height 51
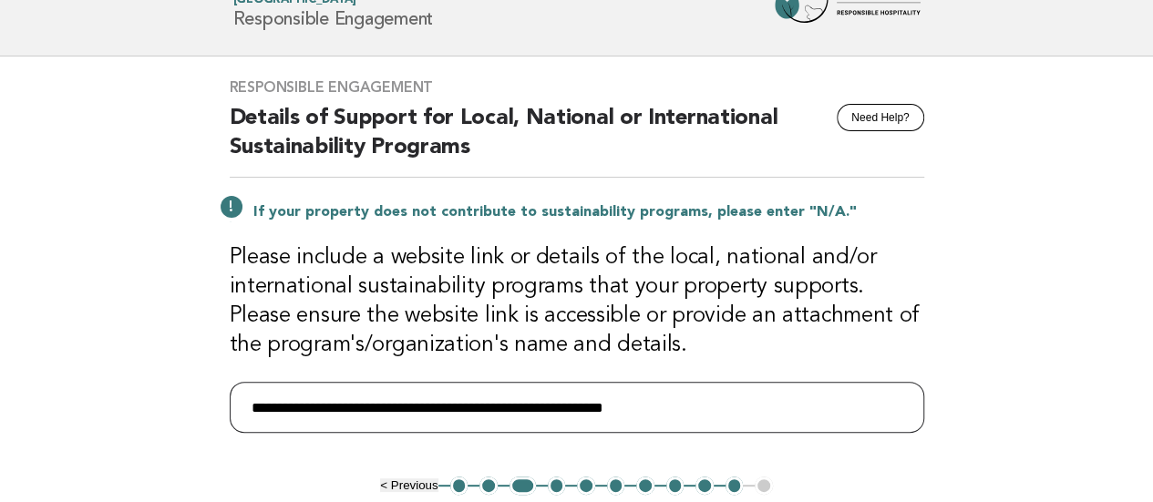
scroll to position [182, 0]
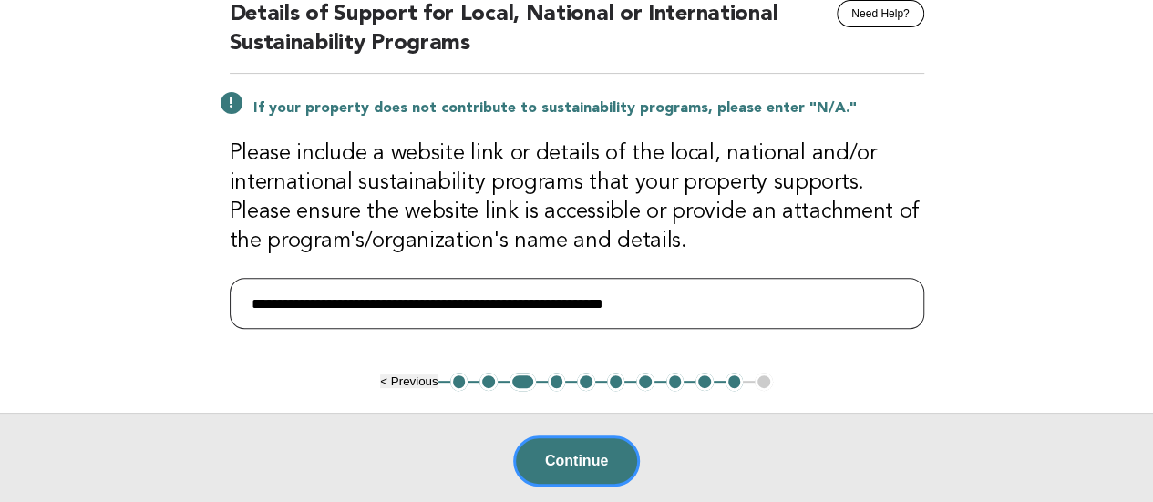
click at [719, 298] on input "**********" at bounding box center [577, 303] width 695 height 51
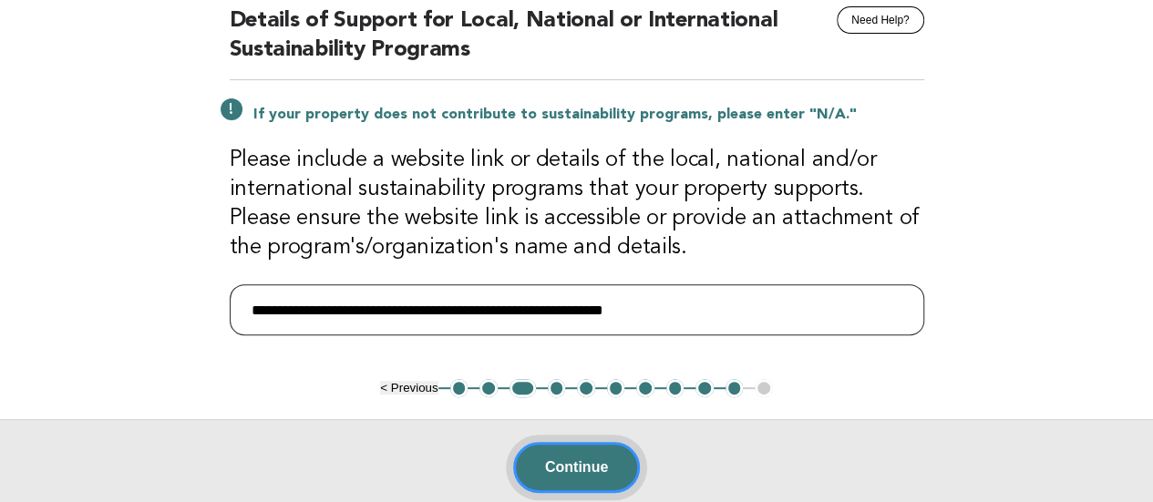
scroll to position [274, 0]
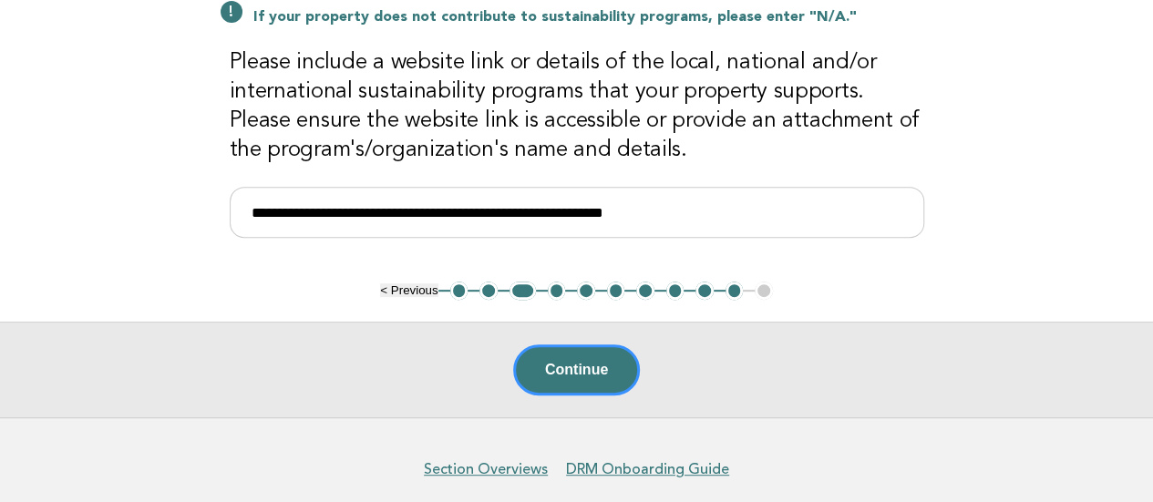
click at [485, 284] on button "2" at bounding box center [489, 291] width 18 height 18
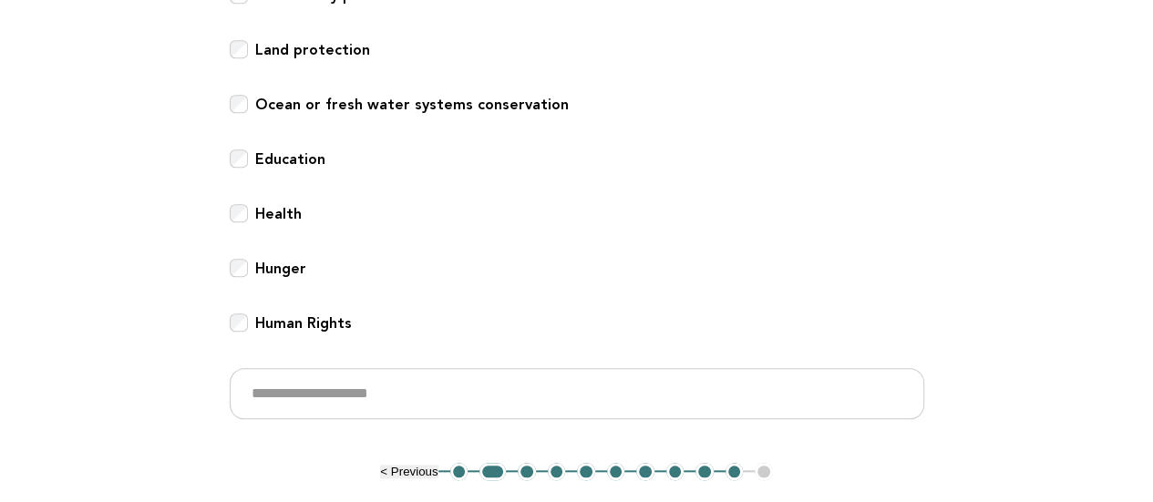
scroll to position [912, 0]
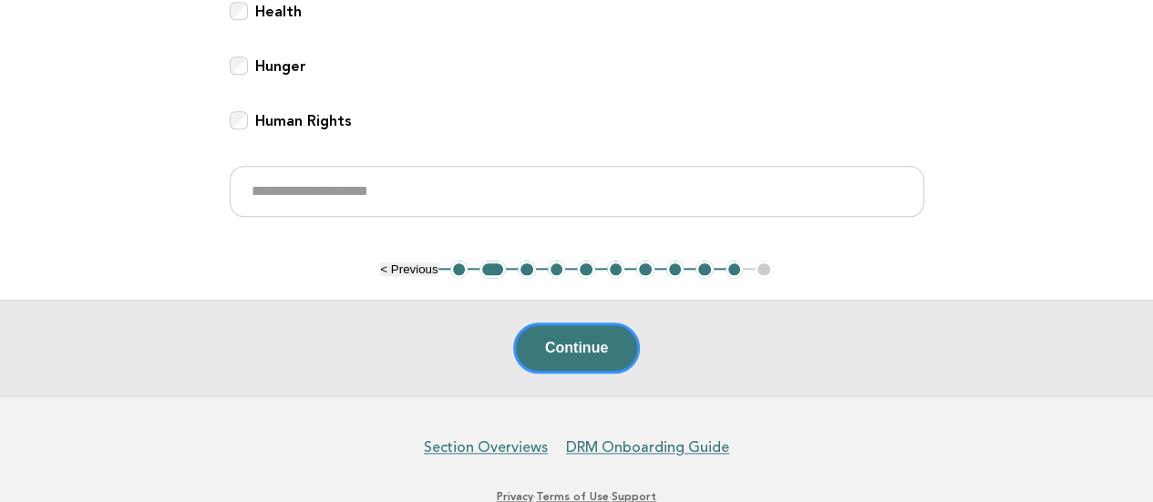
click at [523, 271] on button "3" at bounding box center [527, 270] width 18 height 18
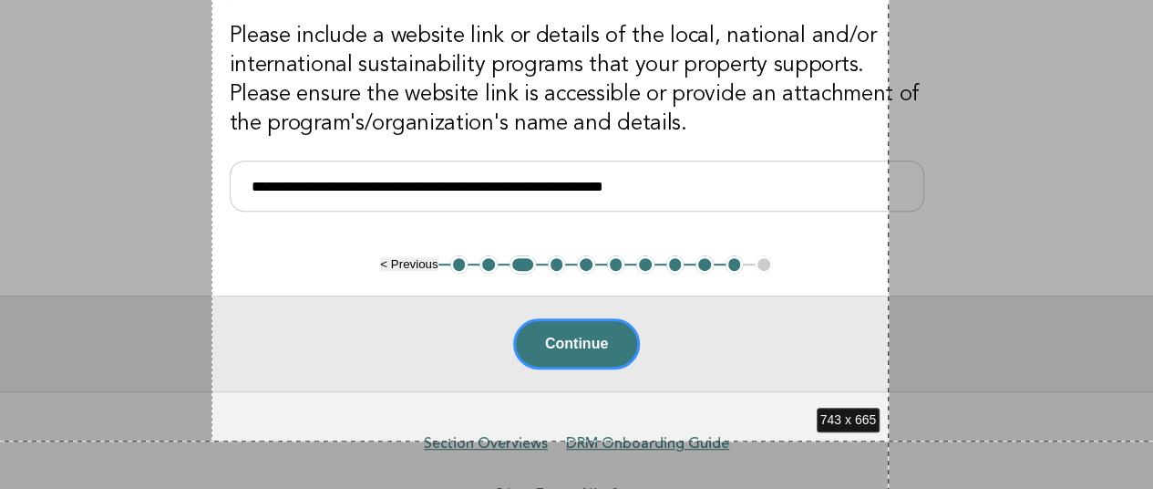
scroll to position [359, 0]
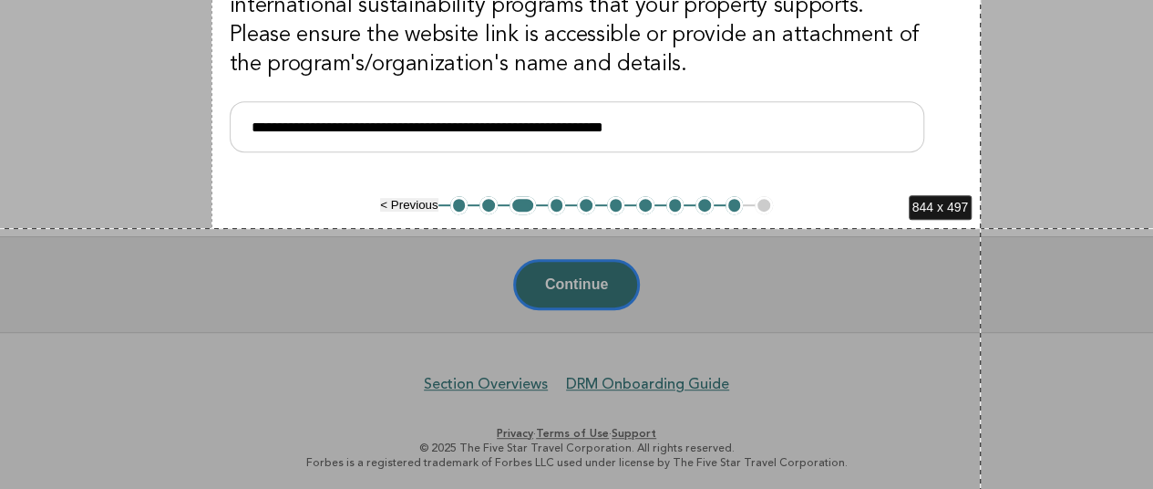
drag, startPoint x: 212, startPoint y: 135, endPoint x: 981, endPoint y: 228, distance: 775.1
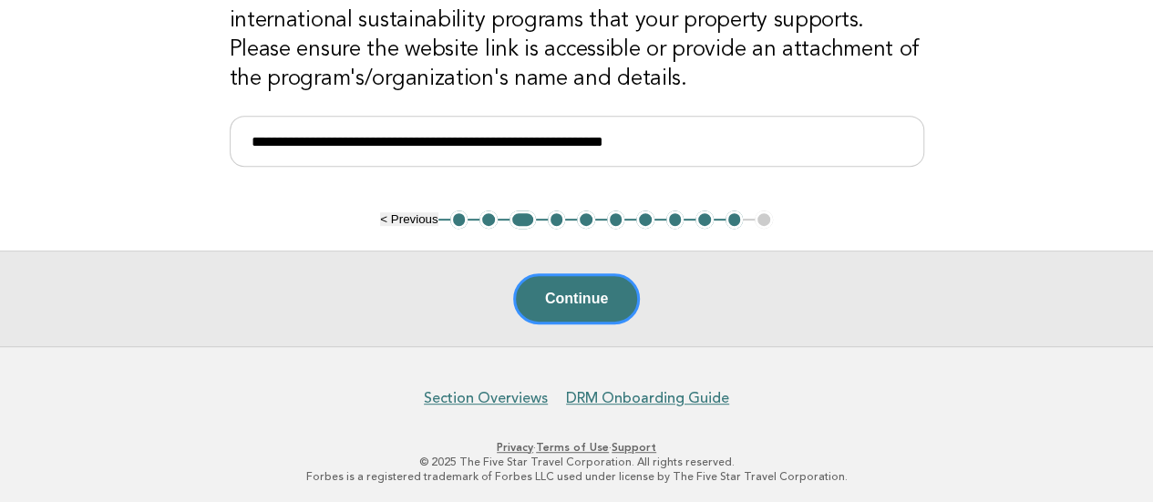
scroll to position [0, 0]
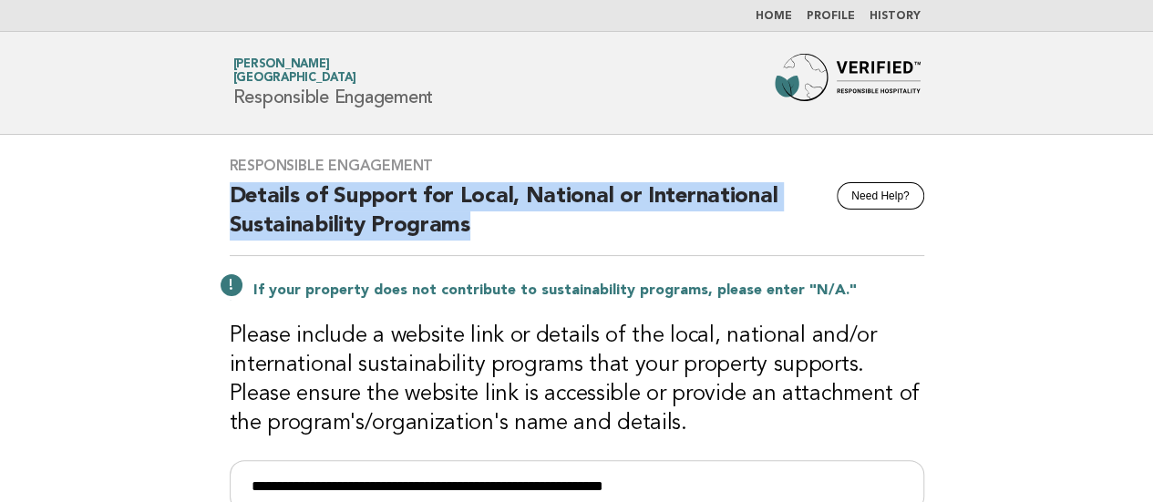
drag, startPoint x: 232, startPoint y: 190, endPoint x: 657, endPoint y: 215, distance: 425.6
click at [657, 215] on h2 "Details of Support for Local, National or International Sustainability Programs" at bounding box center [577, 219] width 695 height 74
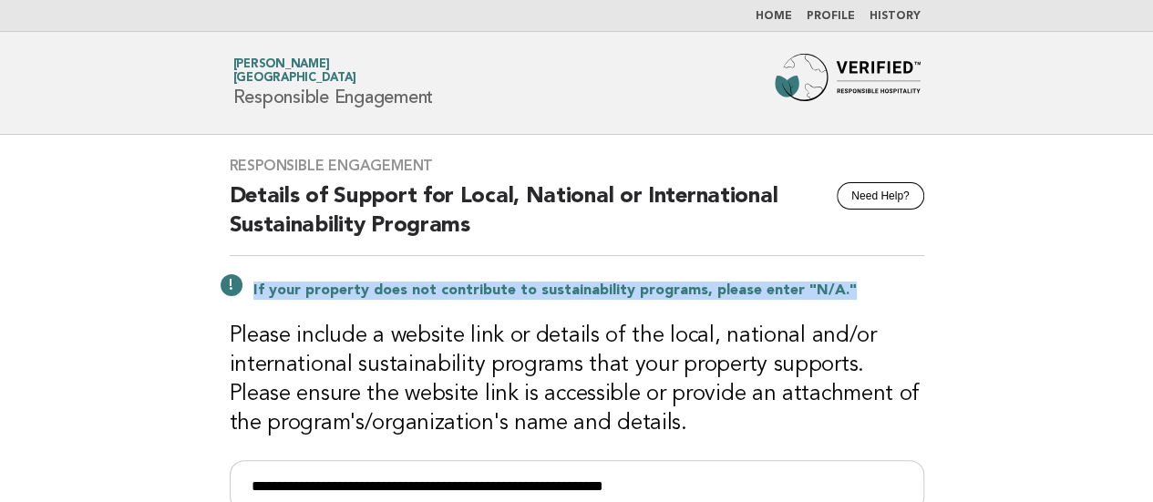
drag, startPoint x: 252, startPoint y: 289, endPoint x: 1031, endPoint y: 289, distance: 779.6
click at [1031, 289] on main "**********" at bounding box center [576, 413] width 1153 height 556
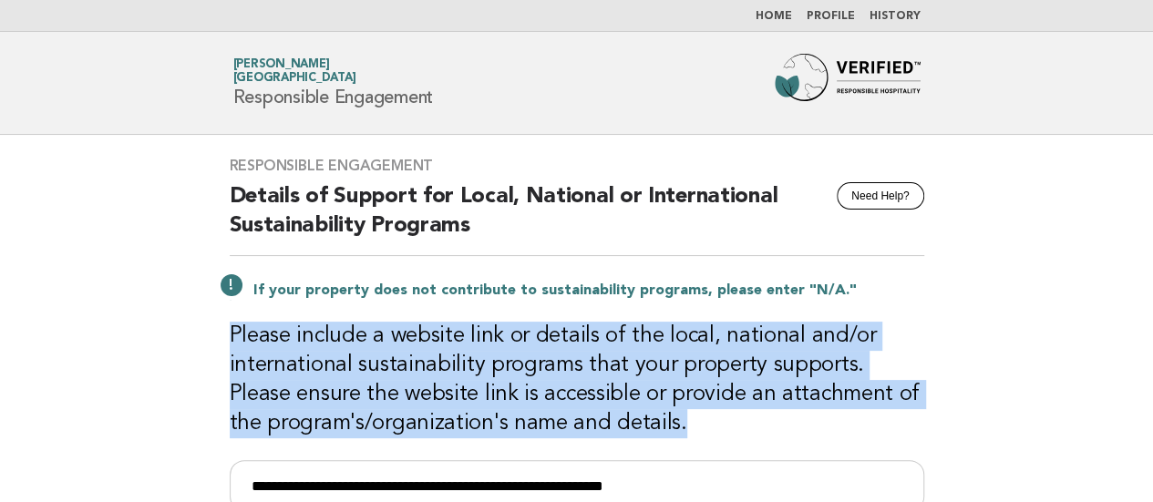
drag, startPoint x: 231, startPoint y: 336, endPoint x: 640, endPoint y: 424, distance: 418.8
click at [640, 424] on h3 "Please include a website link or details of the local, national and/or internat…" at bounding box center [577, 380] width 695 height 117
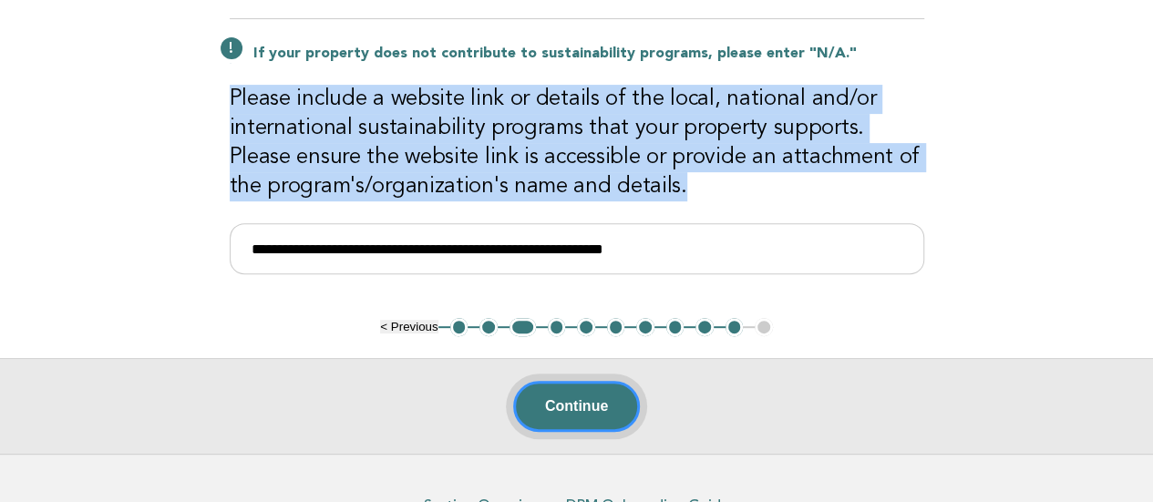
scroll to position [274, 0]
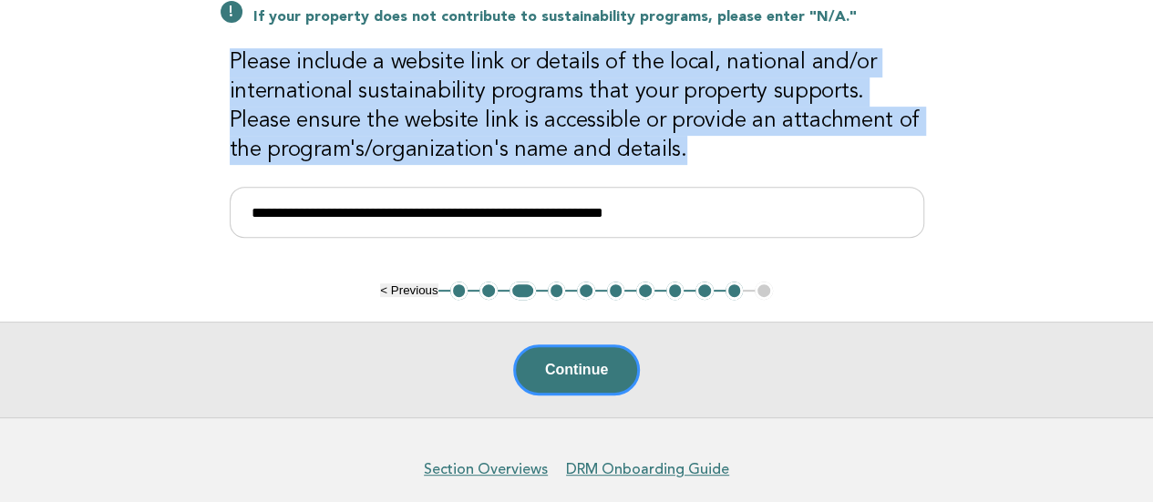
click at [556, 287] on button "4" at bounding box center [557, 291] width 18 height 18
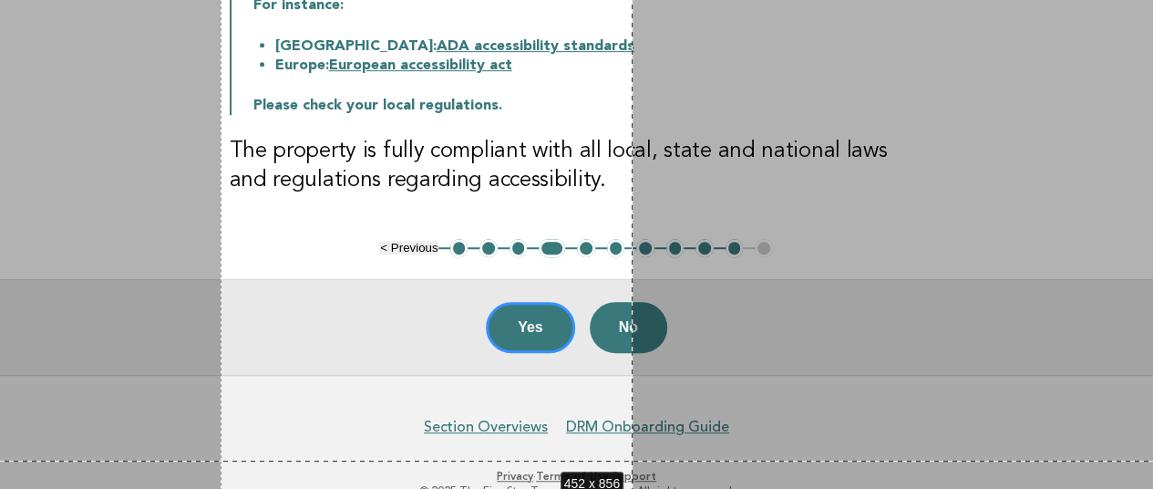
scroll to position [453, 0]
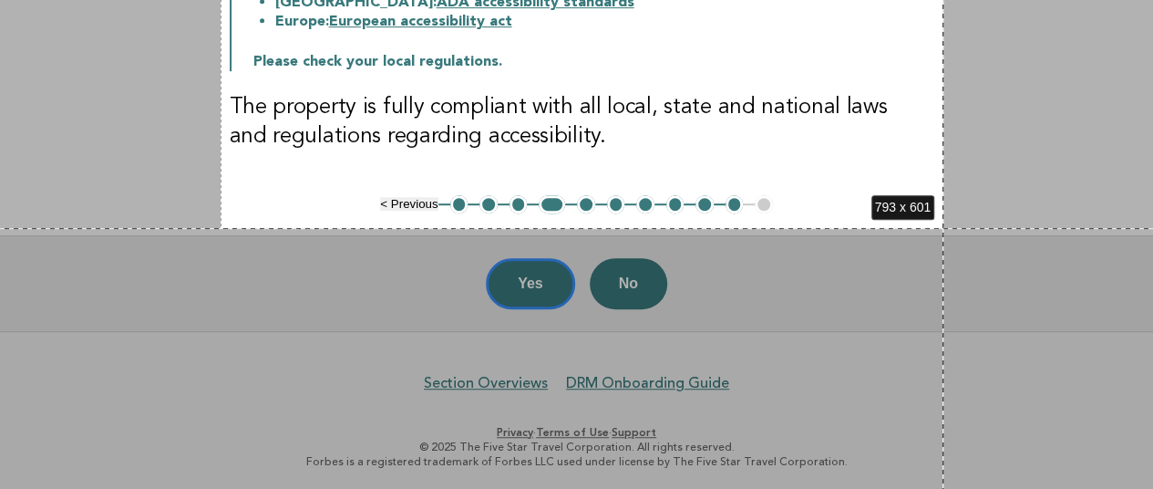
drag, startPoint x: 221, startPoint y: 134, endPoint x: 944, endPoint y: 228, distance: 729.1
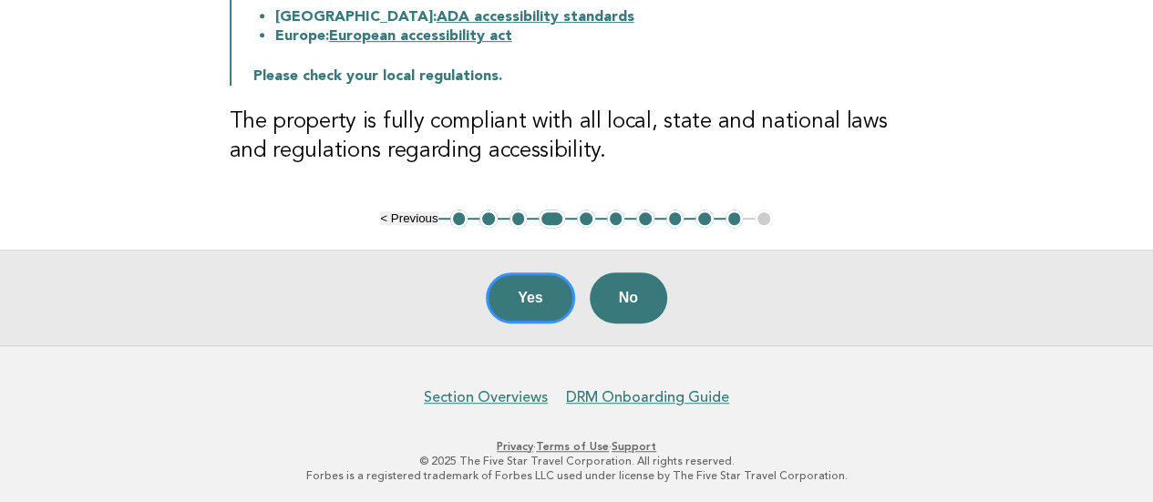
scroll to position [0, 0]
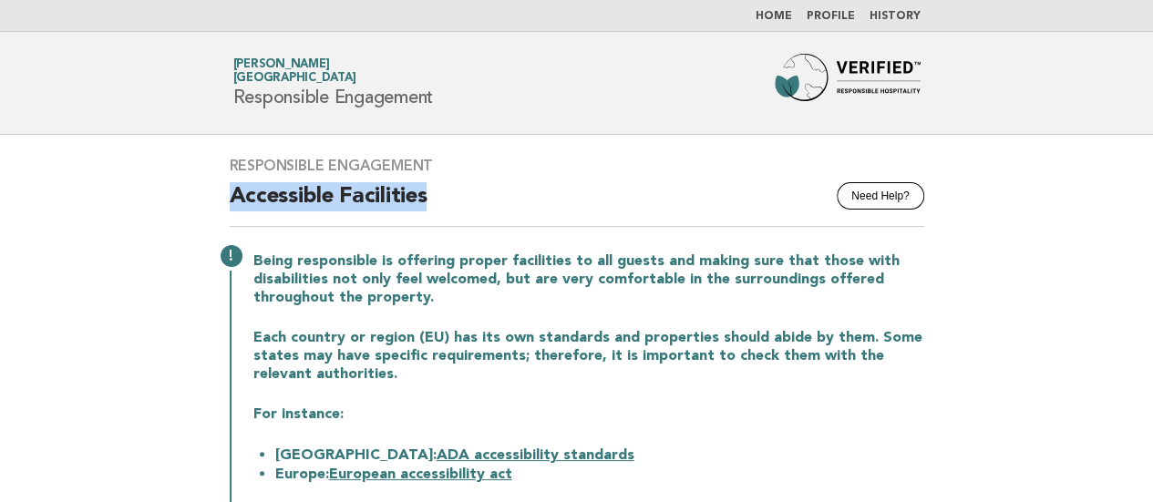
drag, startPoint x: 222, startPoint y: 193, endPoint x: 432, endPoint y: 191, distance: 209.7
click at [432, 191] on div "Responsible Engagement Need Help? Accessible Facilities Being responsible is of…" at bounding box center [577, 391] width 739 height 513
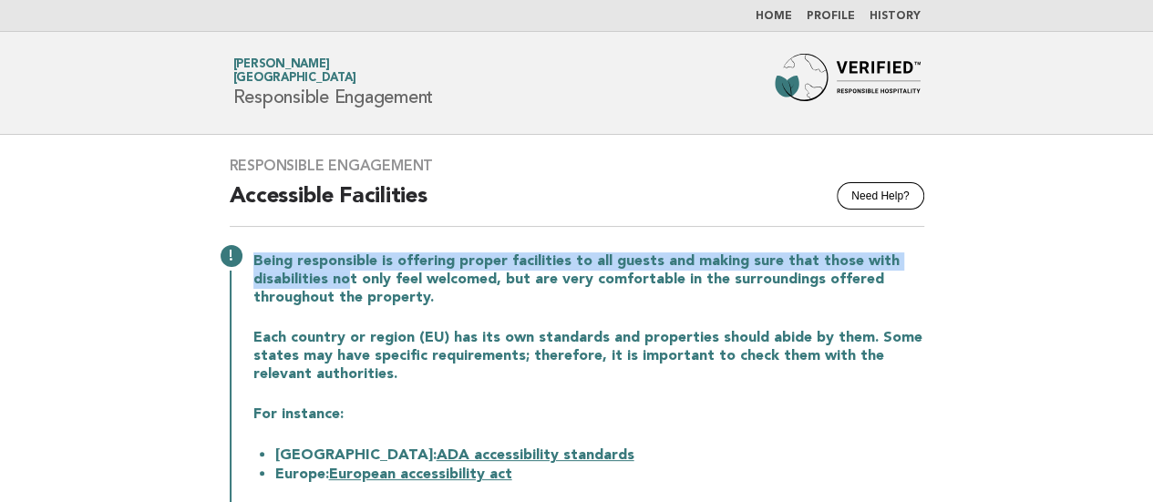
drag, startPoint x: 253, startPoint y: 256, endPoint x: 350, endPoint y: 273, distance: 98.9
click at [350, 273] on p "Being responsible is offering proper facilities to all guests and making sure t…" at bounding box center [588, 280] width 671 height 55
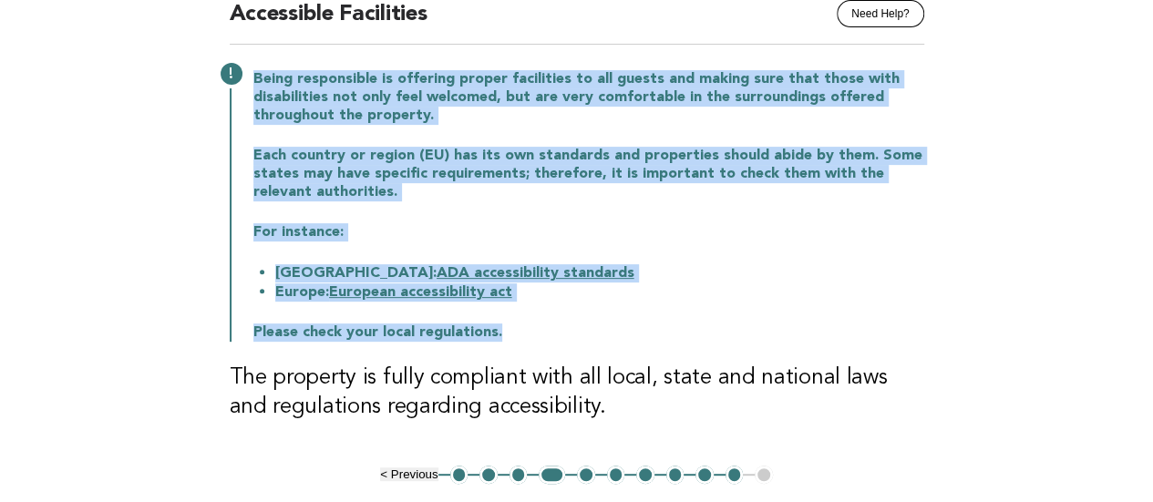
click at [525, 338] on p "Please check your local regulations." at bounding box center [588, 333] width 671 height 18
click at [434, 107] on p "Being responsible is offering proper facilities to all guests and making sure t…" at bounding box center [588, 97] width 671 height 55
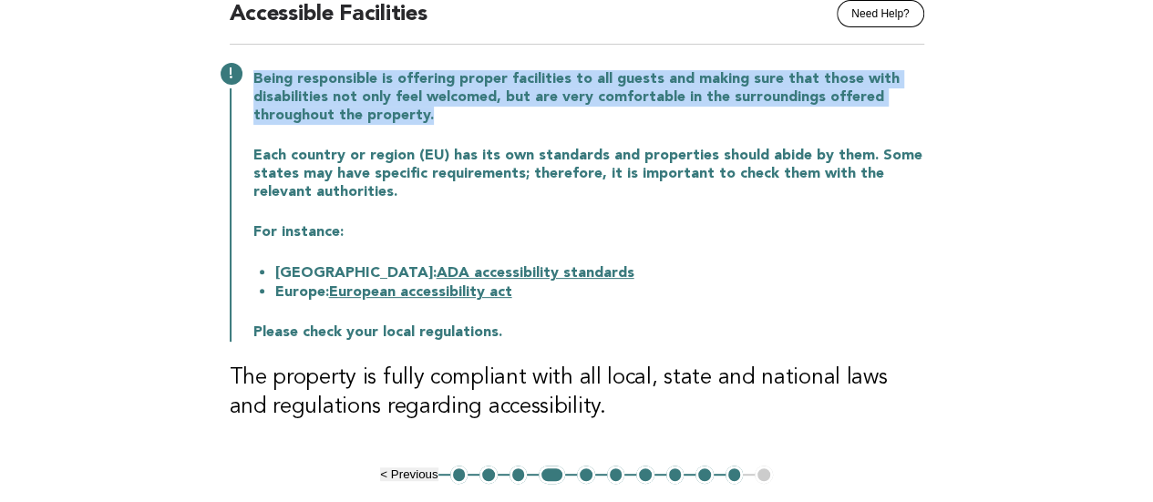
drag, startPoint x: 449, startPoint y: 119, endPoint x: 242, endPoint y: 86, distance: 210.5
click at [242, 86] on div "Being responsible is offering proper facilities to all guests and making sure t…" at bounding box center [577, 204] width 695 height 275
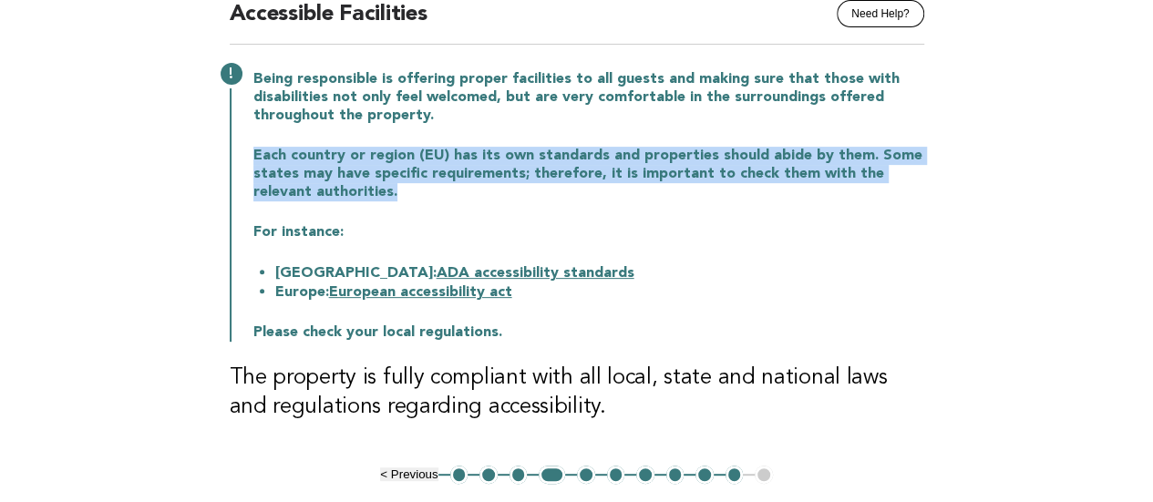
drag, startPoint x: 346, startPoint y: 186, endPoint x: 246, endPoint y: 161, distance: 102.4
click at [246, 161] on div "Being responsible is offering proper facilities to all guests and making sure t…" at bounding box center [577, 204] width 695 height 275
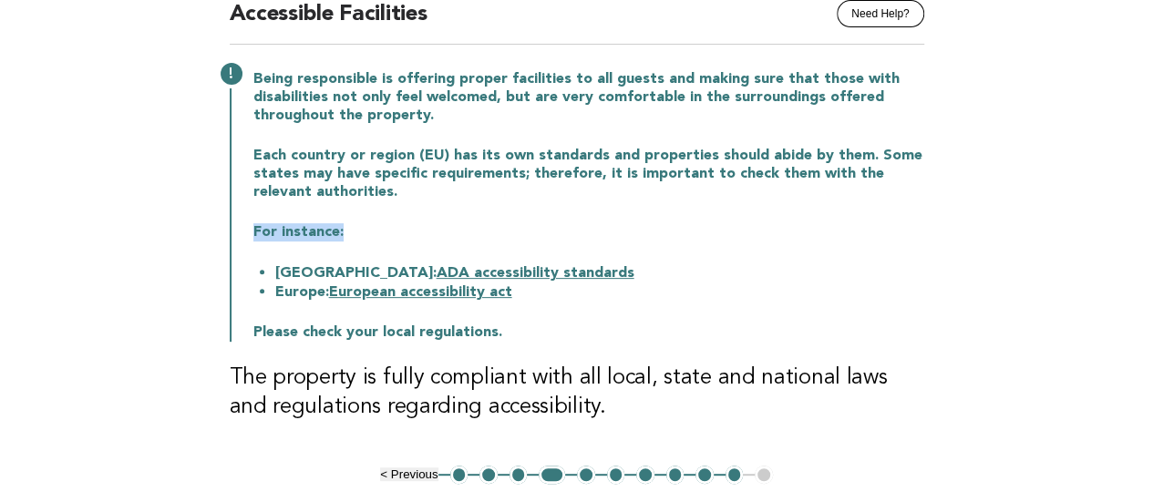
drag, startPoint x: 343, startPoint y: 236, endPoint x: 253, endPoint y: 229, distance: 89.6
click at [253, 229] on p "For instance:" at bounding box center [588, 232] width 671 height 18
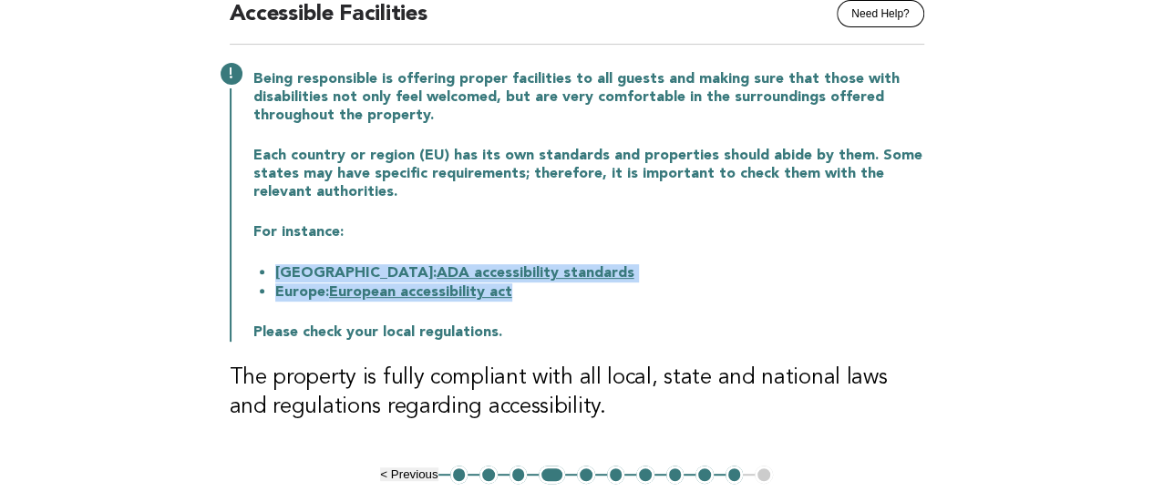
drag, startPoint x: 548, startPoint y: 295, endPoint x: 388, endPoint y: 284, distance: 160.0
click at [277, 273] on ul "United States: ADA accessibility standards Europe: European accessibility act" at bounding box center [588, 282] width 671 height 38
click at [634, 271] on li "United States: ADA accessibility standards" at bounding box center [599, 272] width 649 height 19
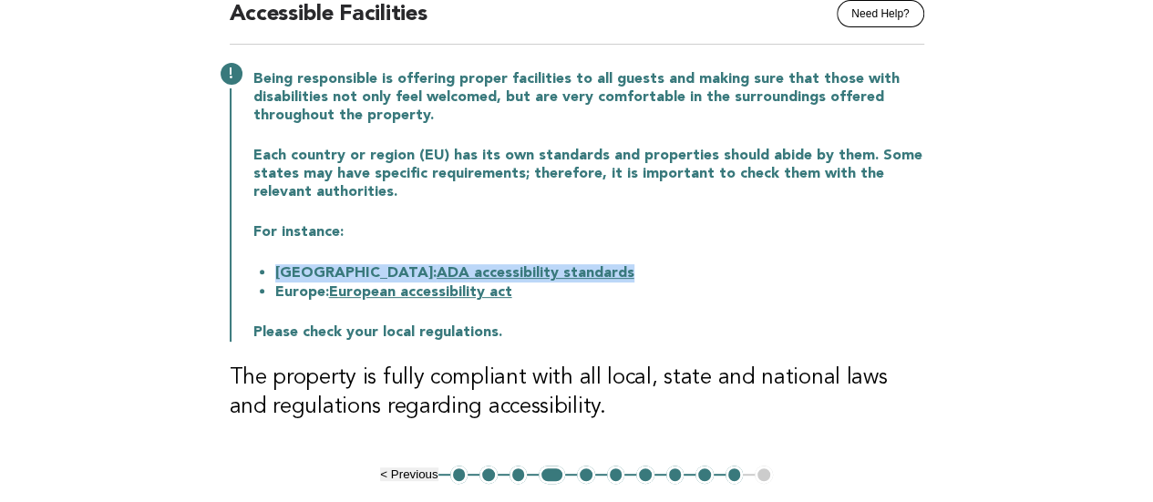
drag, startPoint x: 629, startPoint y: 271, endPoint x: 226, endPoint y: 268, distance: 403.0
click at [226, 268] on div "Responsible Engagement Need Help? Accessible Facilities Being responsible is of…" at bounding box center [577, 209] width 739 height 513
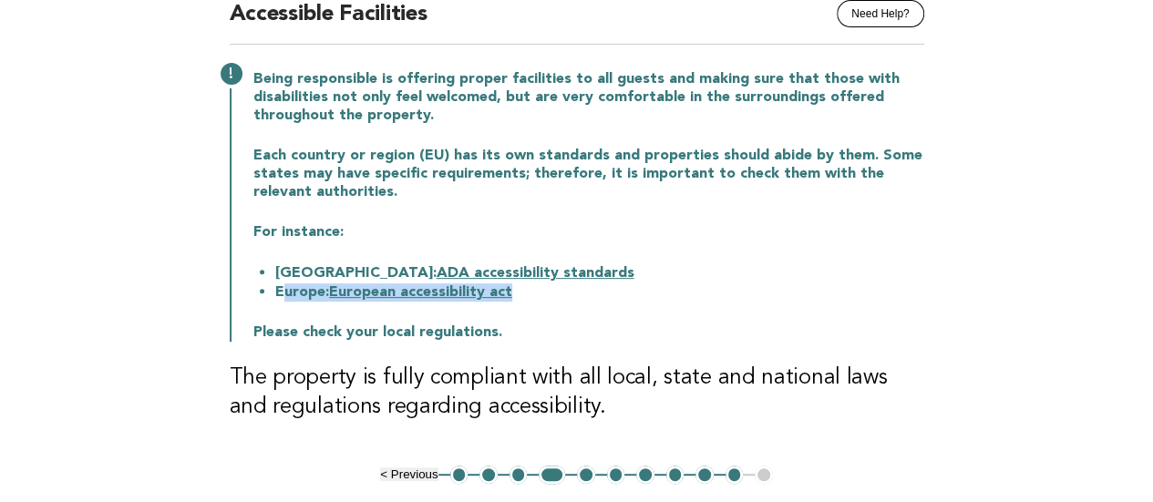
drag, startPoint x: 280, startPoint y: 288, endPoint x: 546, endPoint y: 291, distance: 266.2
click at [546, 291] on li "Europe: European accessibility act" at bounding box center [599, 292] width 649 height 19
click at [578, 291] on li "Europe: European accessibility act" at bounding box center [599, 292] width 649 height 19
drag, startPoint x: 557, startPoint y: 297, endPoint x: 263, endPoint y: 296, distance: 294.5
click at [275, 296] on li "Europe: European accessibility act" at bounding box center [599, 292] width 649 height 19
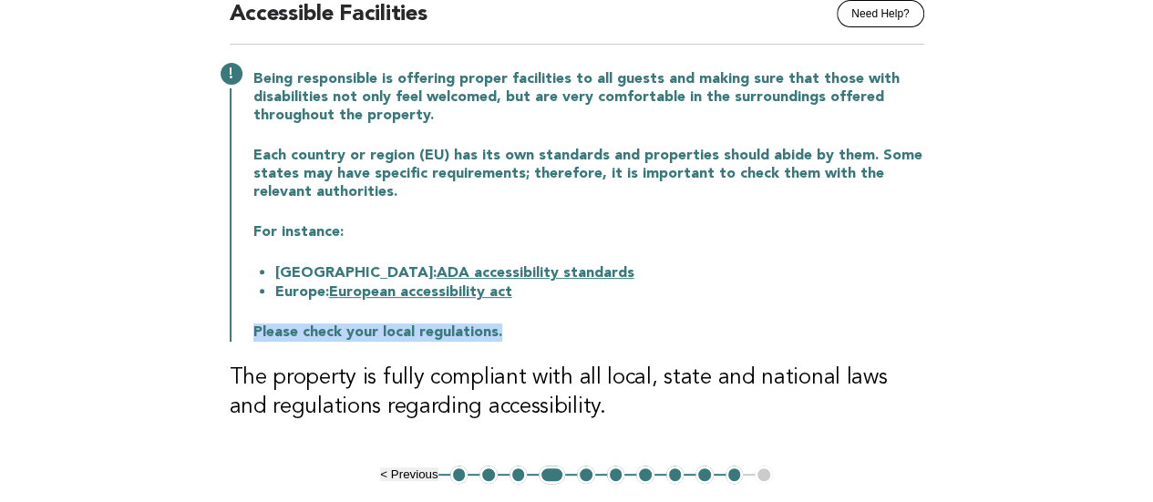
drag, startPoint x: 511, startPoint y: 333, endPoint x: 226, endPoint y: 331, distance: 284.5
click at [226, 331] on div "Responsible Engagement Need Help? Accessible Facilities Being responsible is of…" at bounding box center [577, 209] width 739 height 513
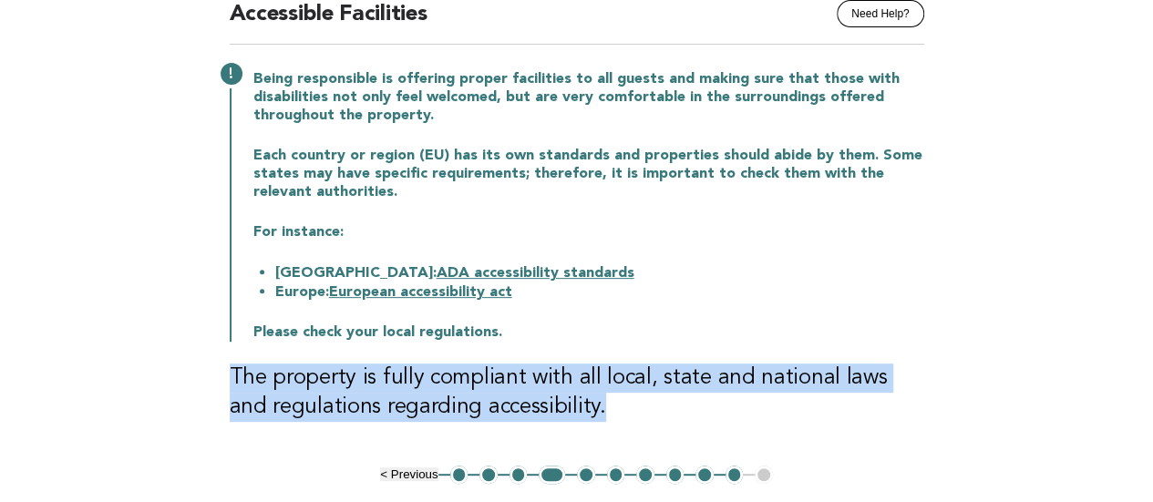
drag, startPoint x: 607, startPoint y: 411, endPoint x: 193, endPoint y: 367, distance: 416.2
click at [193, 367] on main "Responsible Engagement Need Help? Accessible Facilities Being responsible is of…" at bounding box center [576, 277] width 1153 height 649
click at [582, 470] on button "5" at bounding box center [586, 475] width 18 height 18
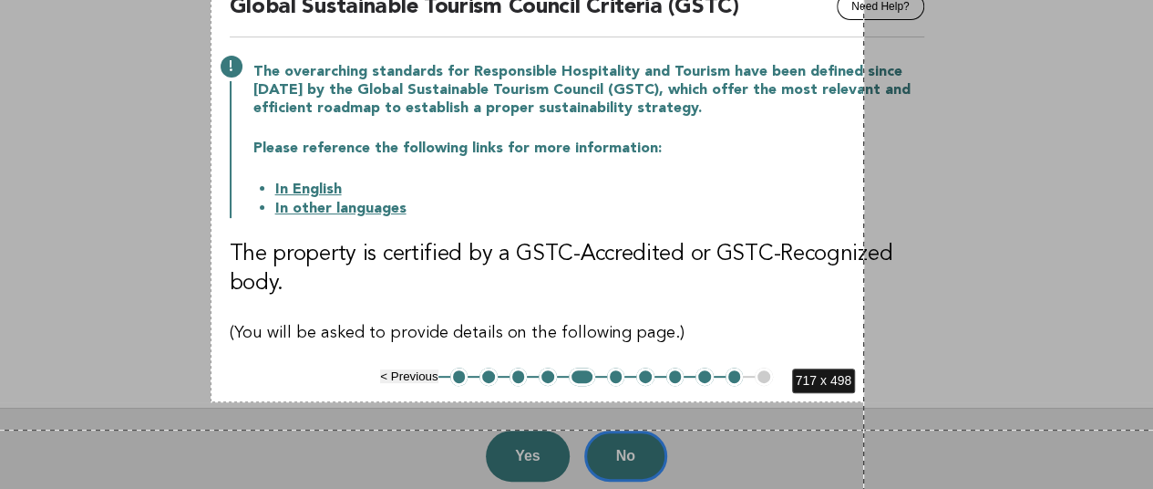
scroll to position [362, 0]
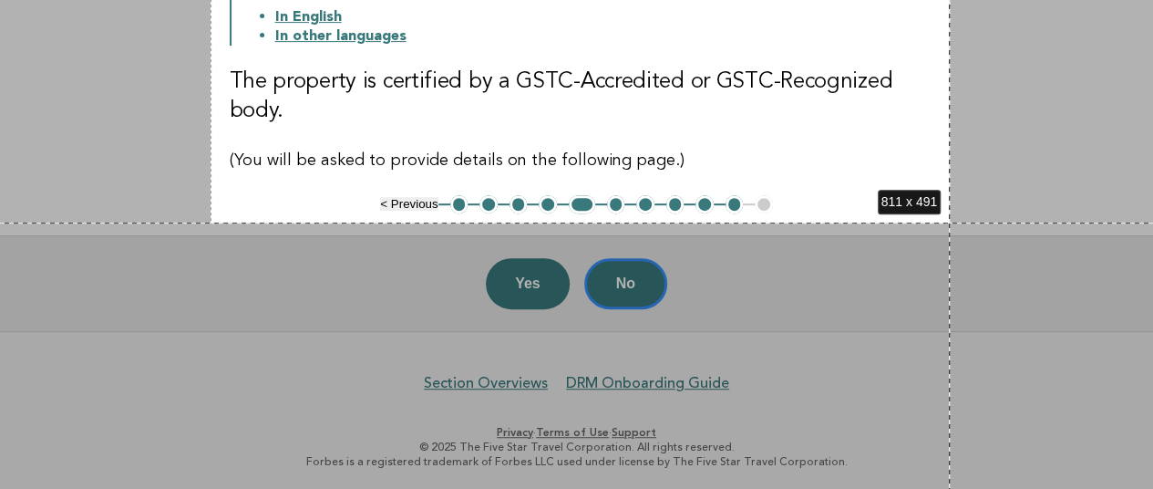
drag, startPoint x: 211, startPoint y: 46, endPoint x: 950, endPoint y: 222, distance: 760.1
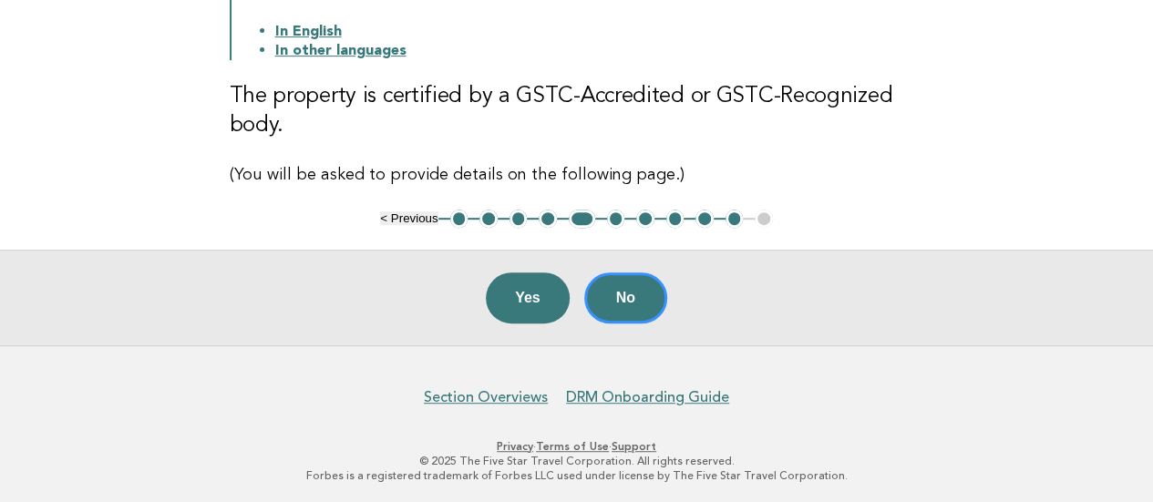
scroll to position [91, 0]
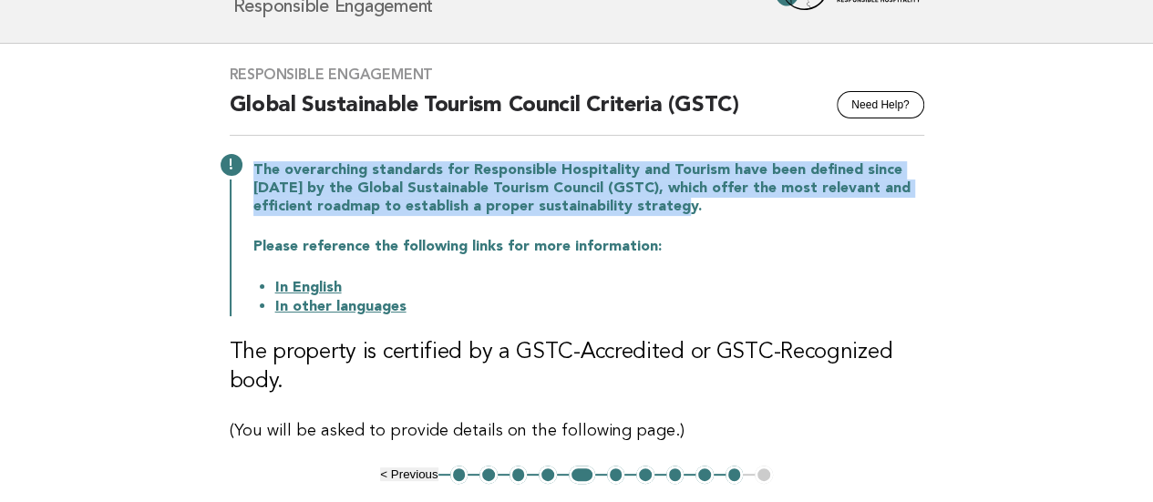
drag, startPoint x: 697, startPoint y: 205, endPoint x: 253, endPoint y: 171, distance: 446.2
click at [253, 171] on p "The overarching standards for Responsible Hospitality and Tourism have been def…" at bounding box center [588, 188] width 671 height 55
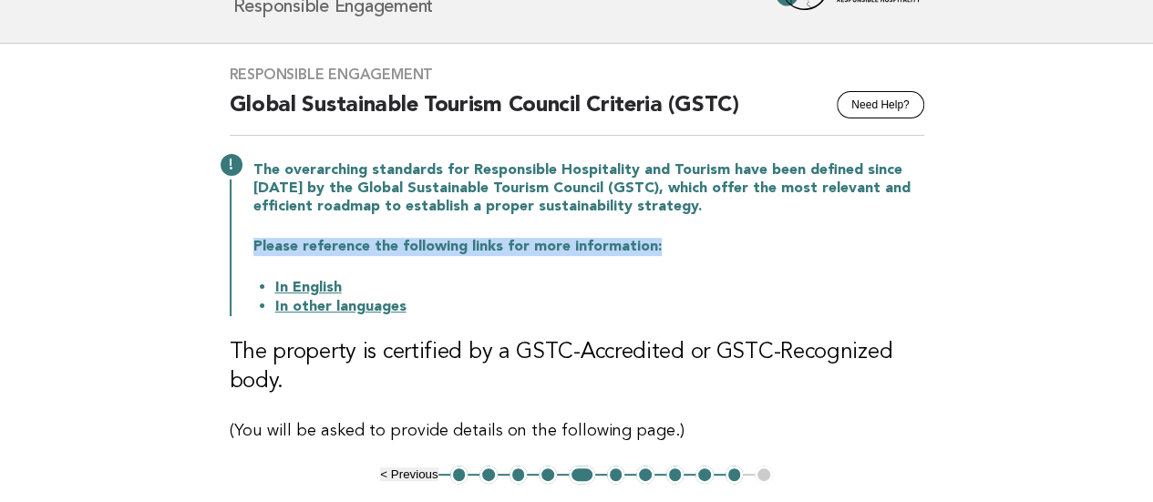
drag, startPoint x: 700, startPoint y: 247, endPoint x: 254, endPoint y: 238, distance: 445.9
click at [254, 238] on p "Please reference the following links for more information:" at bounding box center [588, 247] width 671 height 18
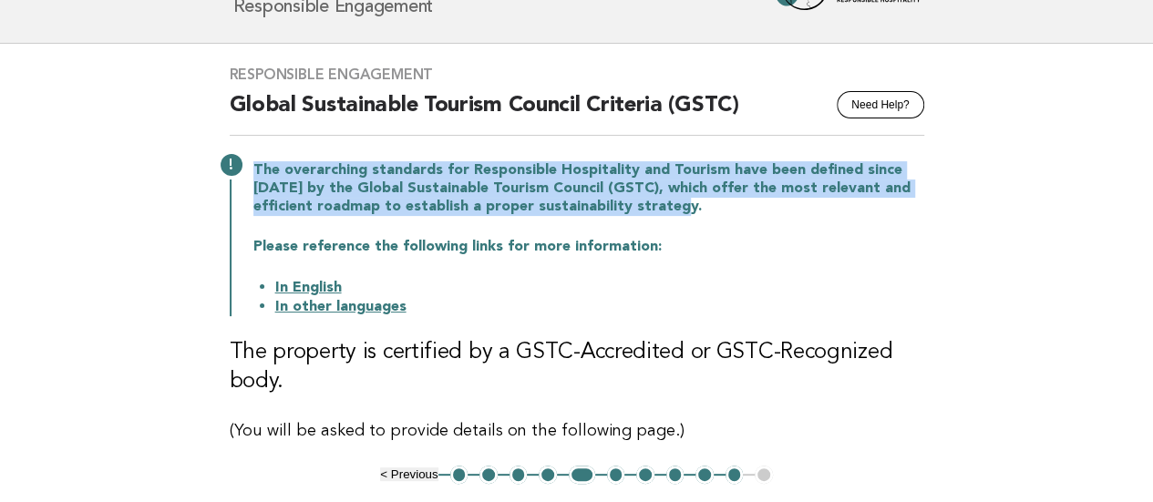
drag, startPoint x: 687, startPoint y: 205, endPoint x: 251, endPoint y: 164, distance: 437.7
click at [251, 164] on div "The overarching standards for Responsible Hospitality and Tourism have been def…" at bounding box center [577, 237] width 695 height 159
click at [325, 284] on link "In English" at bounding box center [308, 288] width 67 height 15
click at [357, 302] on link "In other languages" at bounding box center [340, 307] width 131 height 15
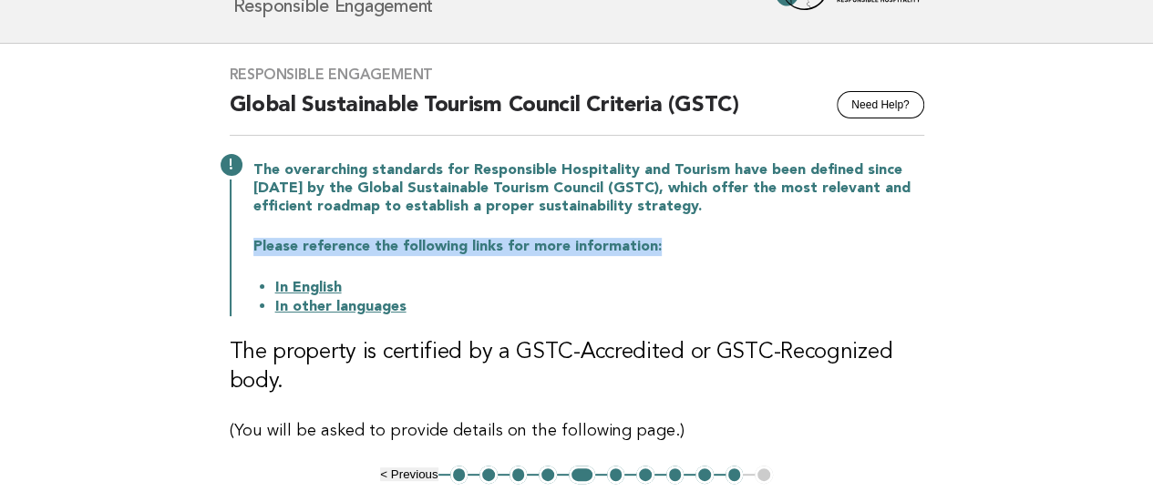
drag, startPoint x: 671, startPoint y: 246, endPoint x: 242, endPoint y: 234, distance: 429.6
click at [242, 234] on div "The overarching standards for Responsible Hospitality and Tourism have been def…" at bounding box center [577, 237] width 695 height 159
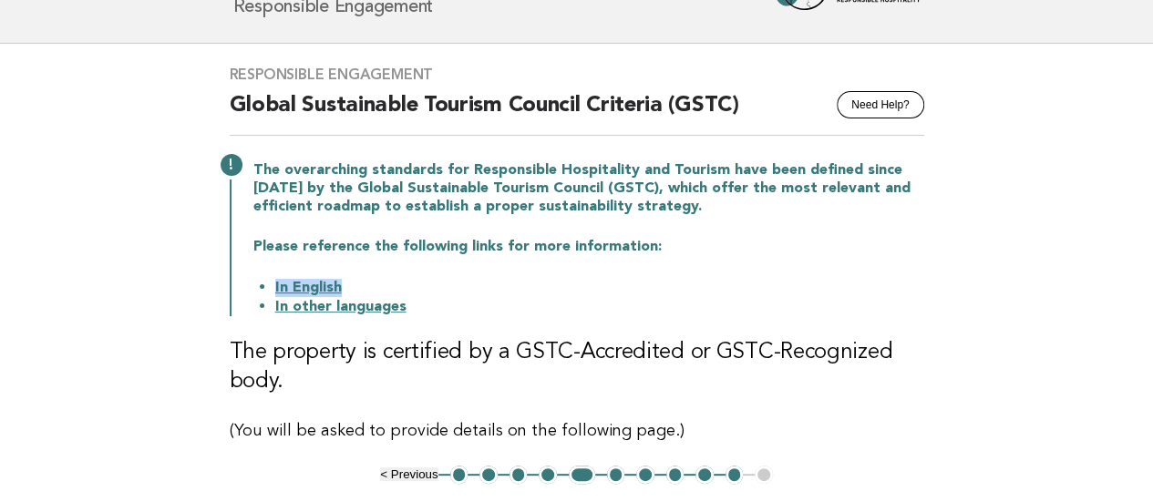
drag, startPoint x: 367, startPoint y: 286, endPoint x: 273, endPoint y: 282, distance: 94.9
click at [273, 282] on ul "In English In other languages" at bounding box center [588, 297] width 671 height 38
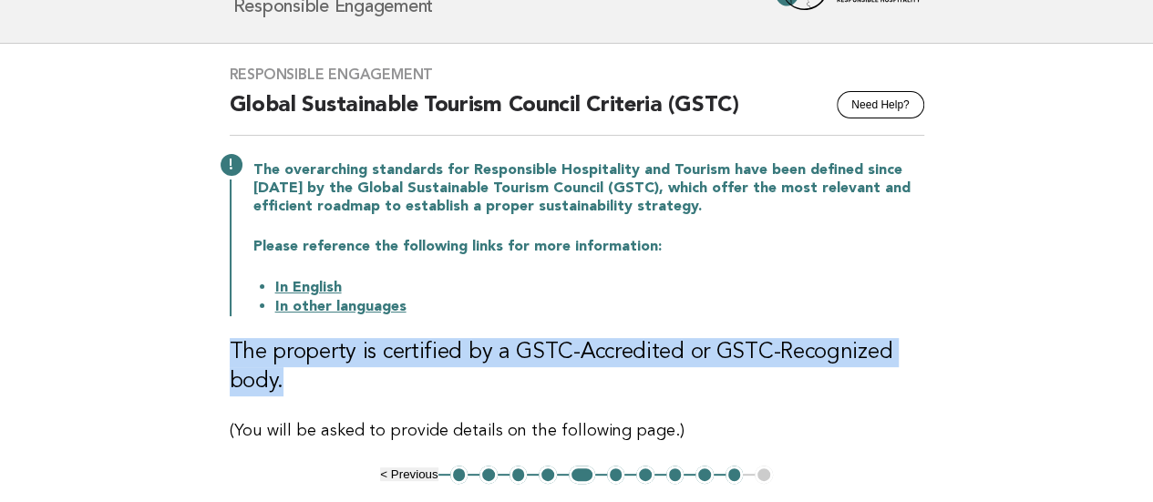
drag, startPoint x: 330, startPoint y: 382, endPoint x: 226, endPoint y: 353, distance: 108.0
click at [226, 353] on div "Responsible Engagement Need Help? Global Sustainable Tourism Council Criteria (…" at bounding box center [577, 255] width 739 height 422
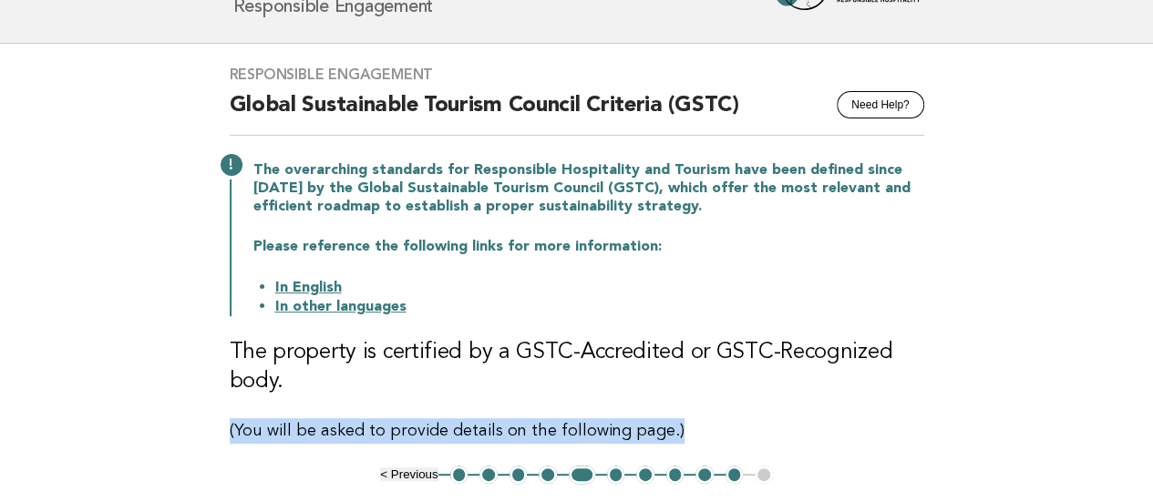
drag, startPoint x: 175, startPoint y: 433, endPoint x: 688, endPoint y: 424, distance: 513.4
click at [688, 424] on main "Responsible Engagement Need Help? Global Sustainable Tourism Council Criteria (…" at bounding box center [576, 323] width 1153 height 558
click at [616, 476] on button "6" at bounding box center [616, 475] width 18 height 18
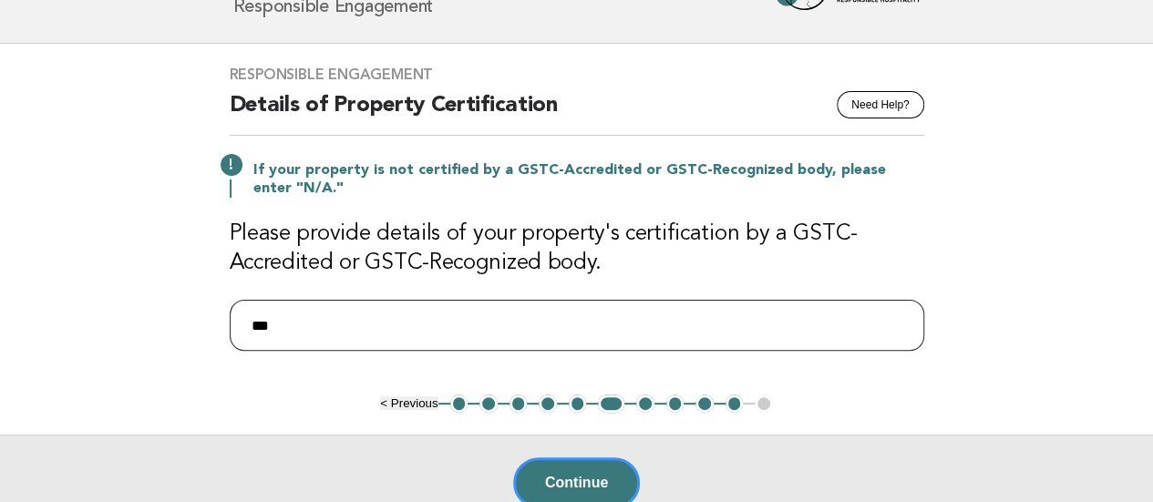
drag, startPoint x: 300, startPoint y: 321, endPoint x: 190, endPoint y: 332, distance: 110.9
click at [190, 332] on main "Responsible Engagement Need Help? Details of Property Certification If your pro…" at bounding box center [576, 287] width 1153 height 487
type input "**********"
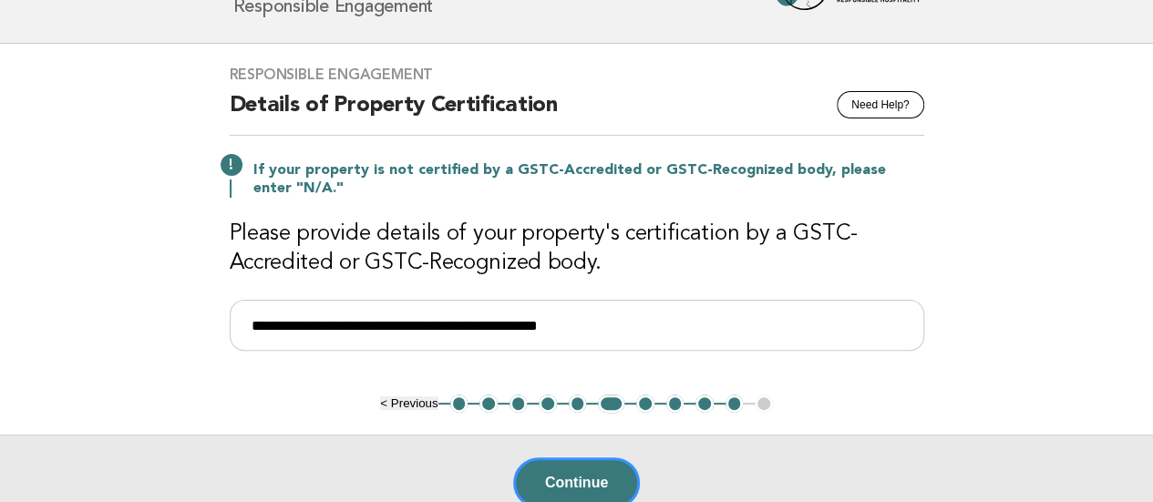
click at [57, 228] on main "**********" at bounding box center [576, 287] width 1153 height 487
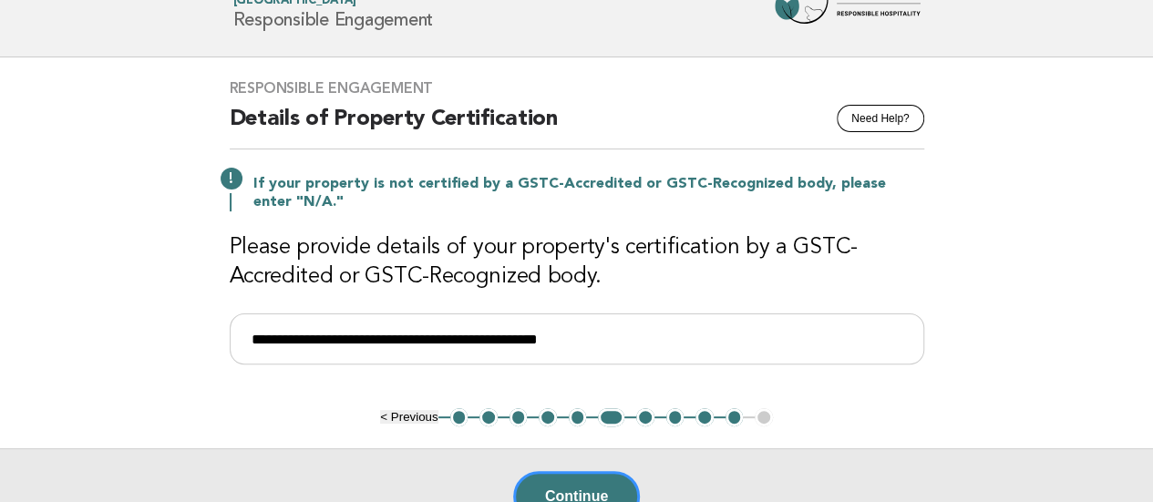
scroll to position [274, 0]
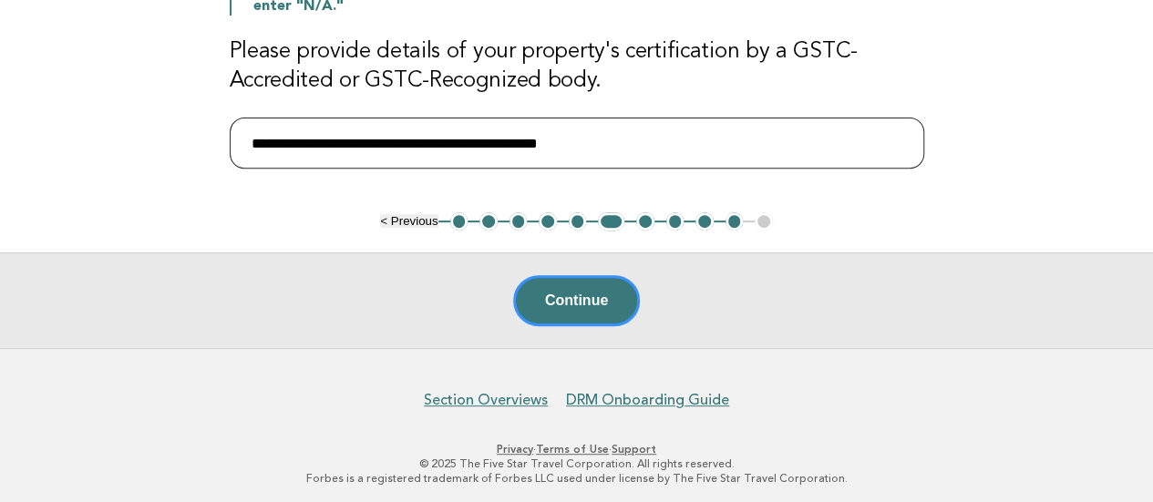
drag, startPoint x: 634, startPoint y: 137, endPoint x: 173, endPoint y: 133, distance: 460.5
click at [173, 133] on main "**********" at bounding box center [576, 104] width 1153 height 487
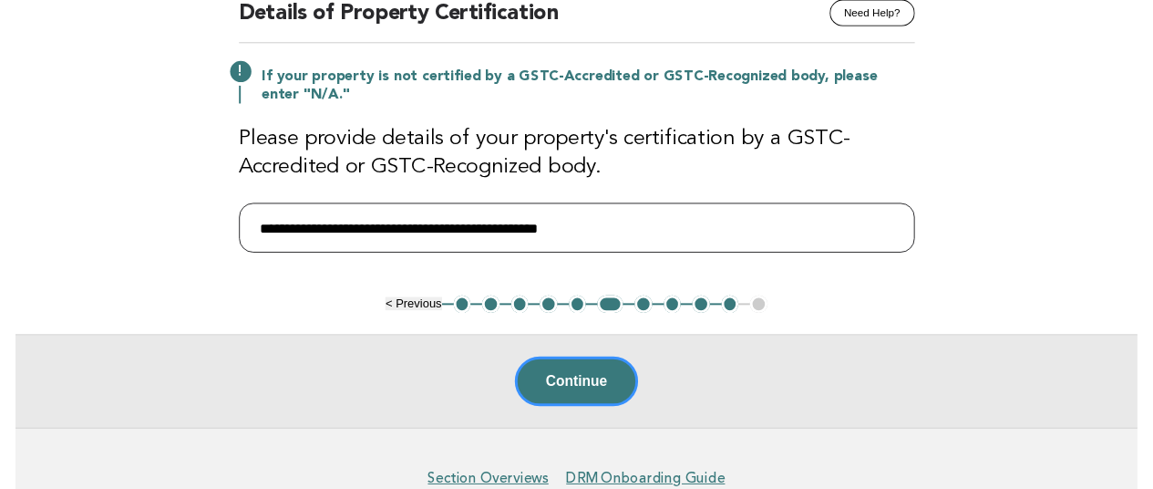
scroll to position [0, 0]
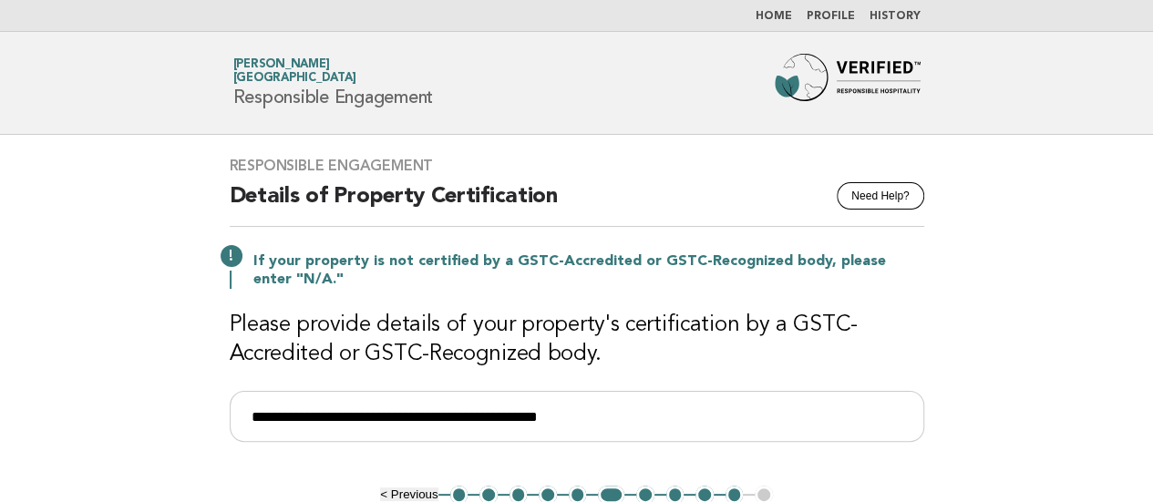
click at [1022, 302] on main "**********" at bounding box center [576, 378] width 1153 height 487
drag, startPoint x: 1033, startPoint y: 86, endPoint x: 1023, endPoint y: 10, distance: 76.3
click at [1030, 72] on header "Forbes Travel Guide Junko Hama Palace Hotel Tokyo Responsible Engagement" at bounding box center [576, 83] width 1153 height 103
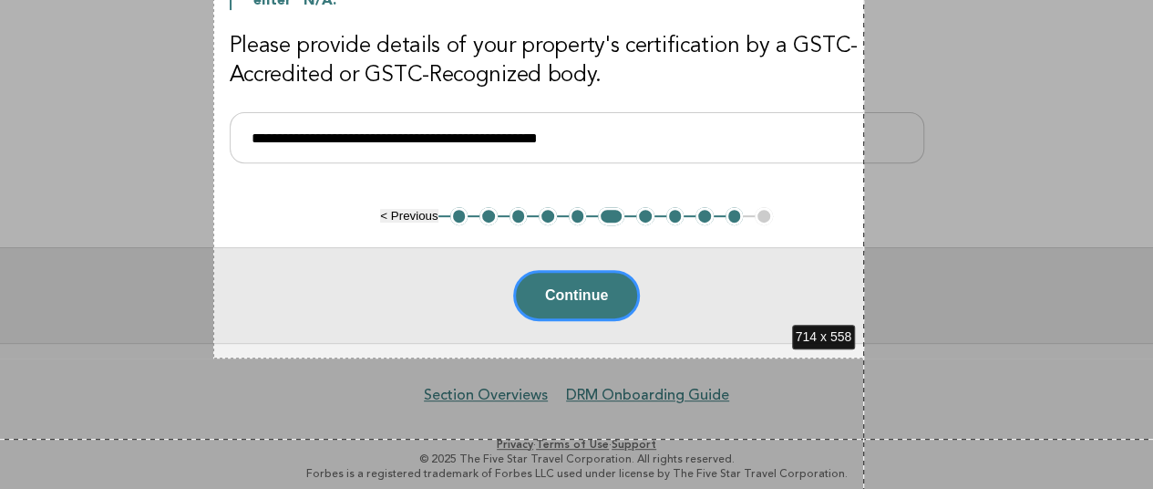
scroll to position [290, 0]
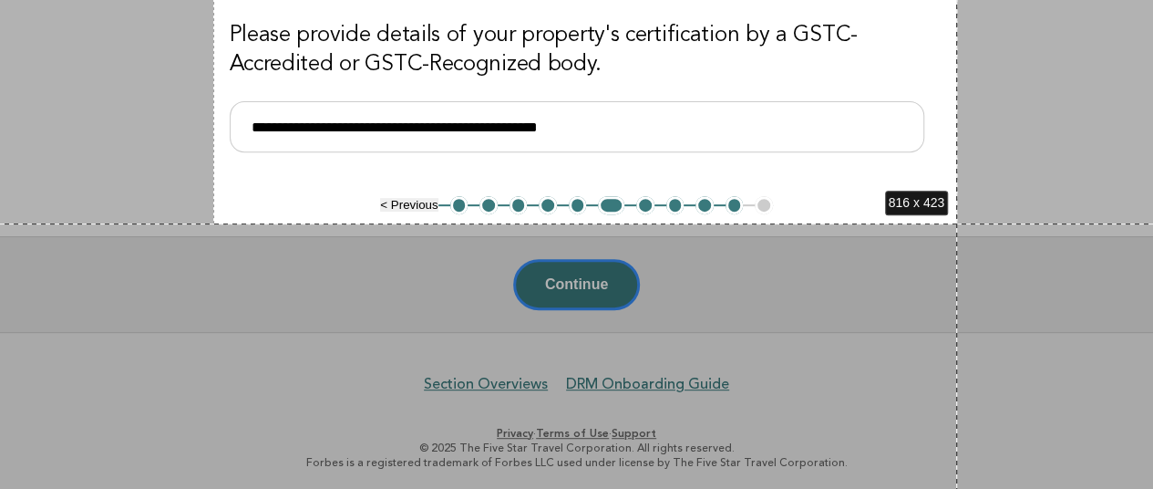
drag, startPoint x: 213, startPoint y: 129, endPoint x: 957, endPoint y: 223, distance: 750.0
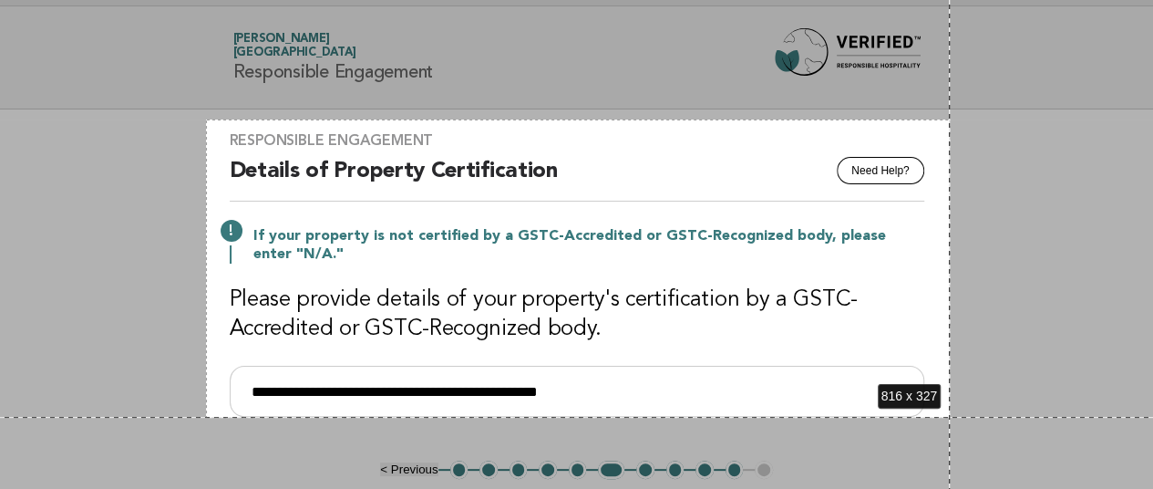
scroll to position [107, 0]
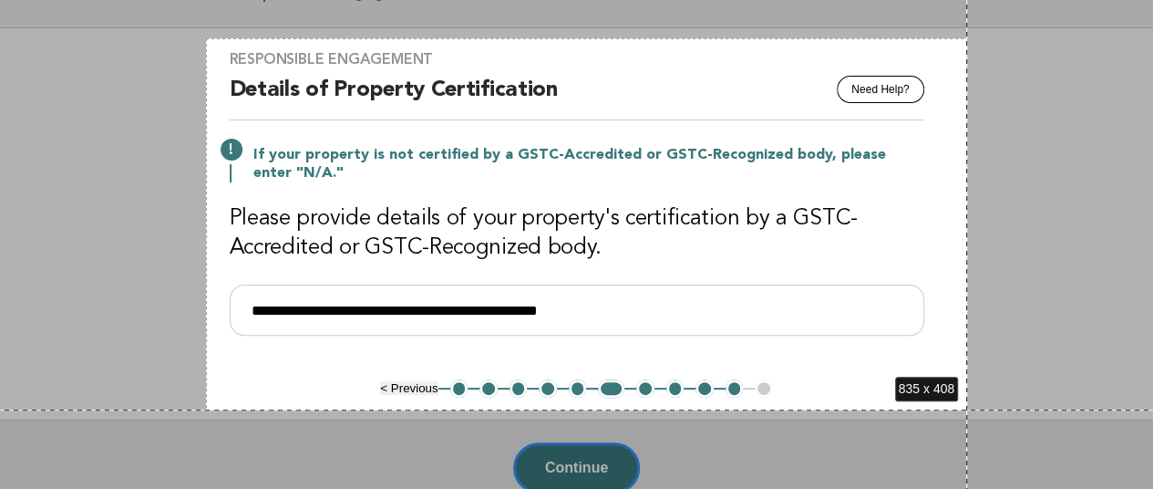
drag, startPoint x: 206, startPoint y: 145, endPoint x: 967, endPoint y: 409, distance: 805.9
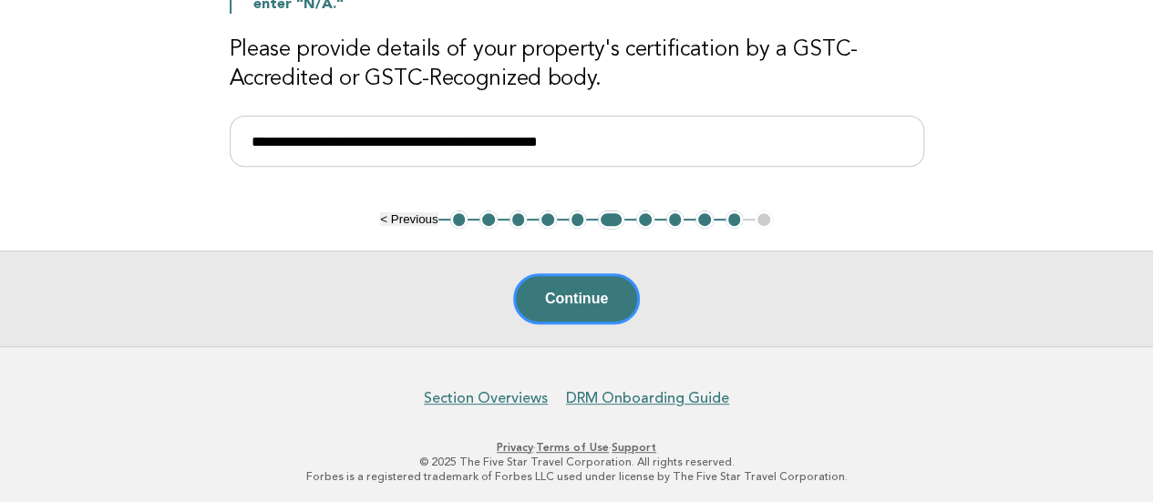
scroll to position [0, 0]
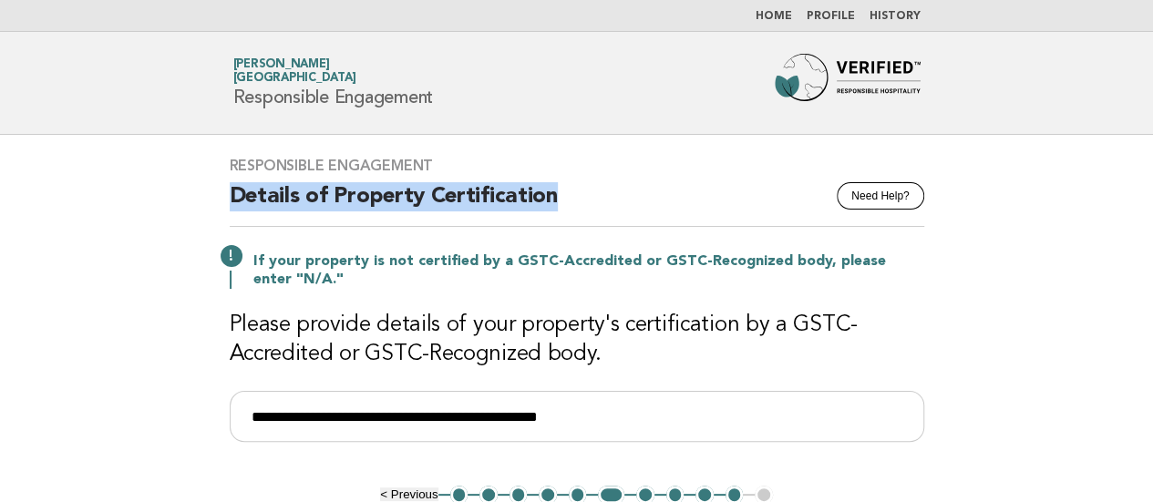
drag, startPoint x: 235, startPoint y: 196, endPoint x: 560, endPoint y: 184, distance: 324.8
click at [560, 184] on h2 "Details of Property Certification" at bounding box center [577, 204] width 695 height 45
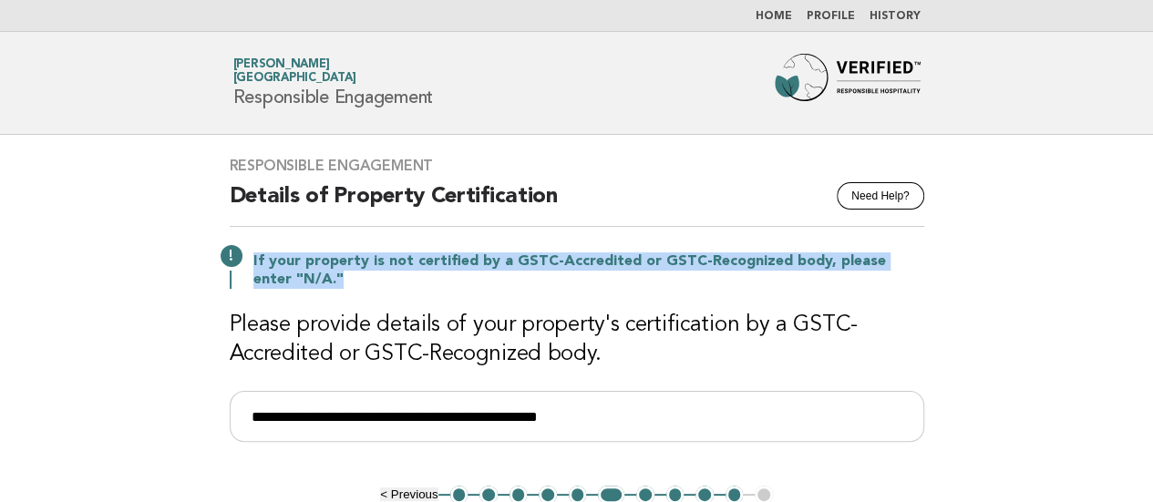
drag, startPoint x: 249, startPoint y: 260, endPoint x: 325, endPoint y: 281, distance: 79.4
click at [325, 281] on div "If your property is not certified by a GSTC-Accredited or GSTC-Recognized body,…" at bounding box center [577, 269] width 695 height 40
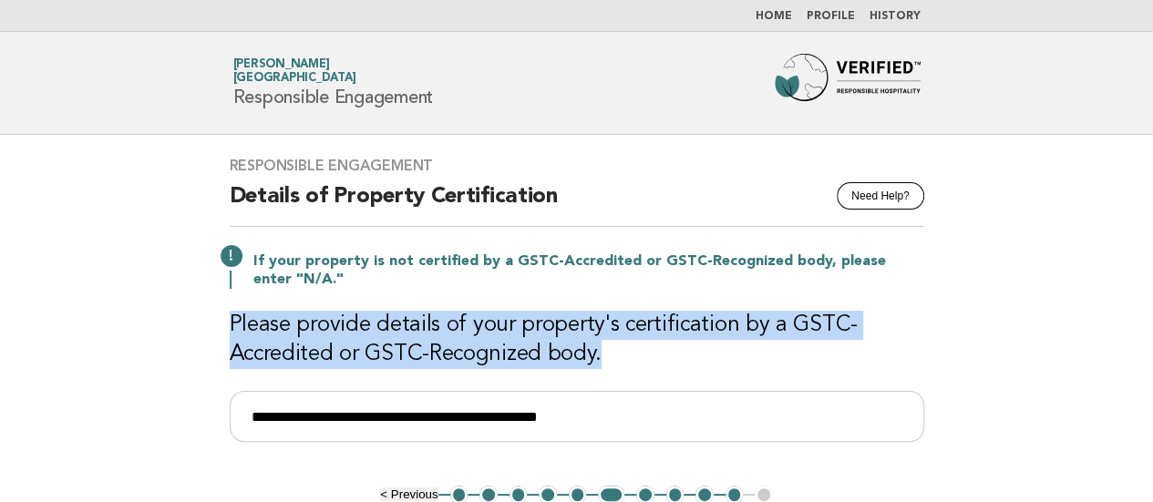
drag, startPoint x: 232, startPoint y: 324, endPoint x: 672, endPoint y: 341, distance: 439.8
click at [672, 341] on h3 "Please provide details of your property's certification by a GSTC-Accredited or…" at bounding box center [577, 340] width 695 height 58
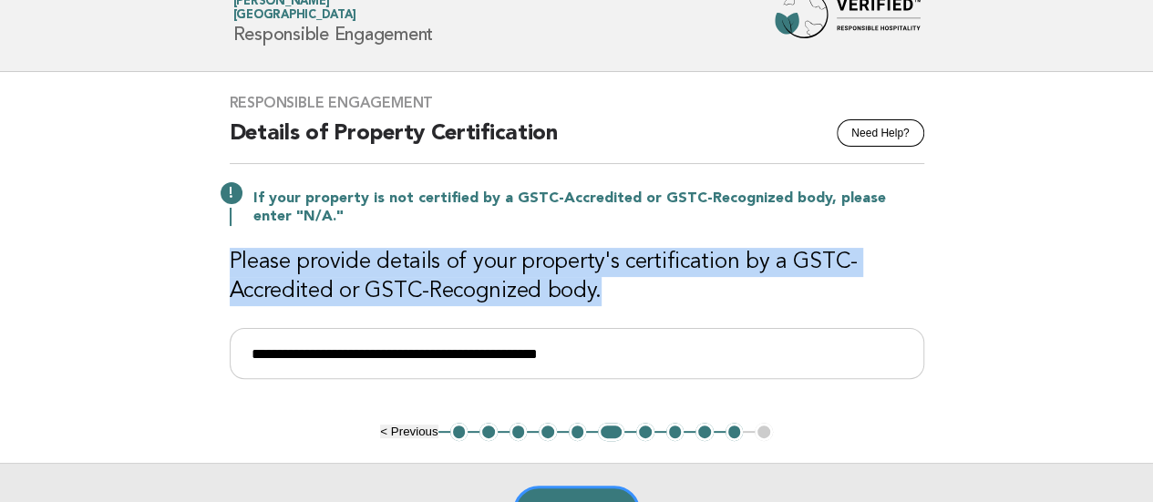
scroll to position [91, 0]
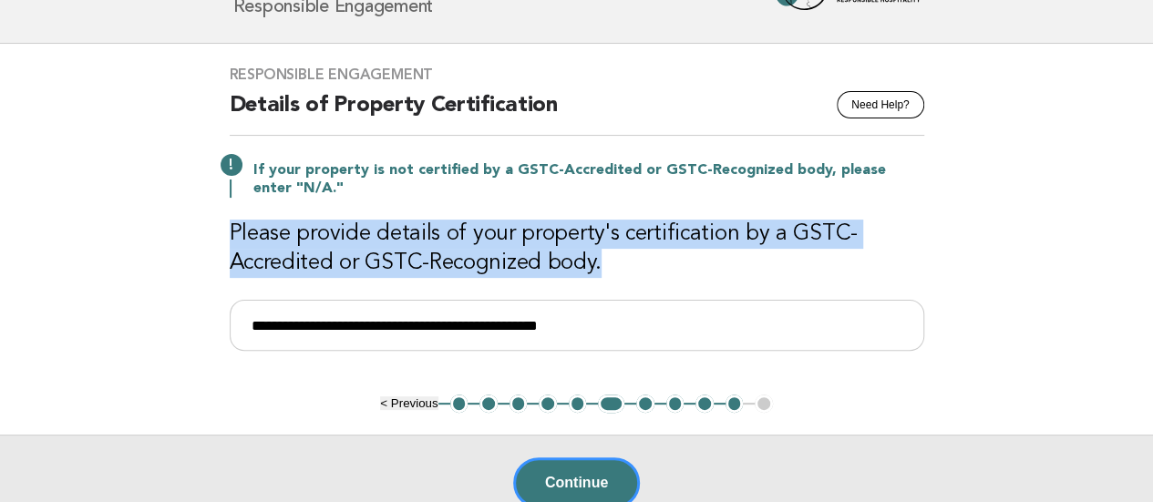
click at [644, 402] on button "7" at bounding box center [645, 404] width 18 height 18
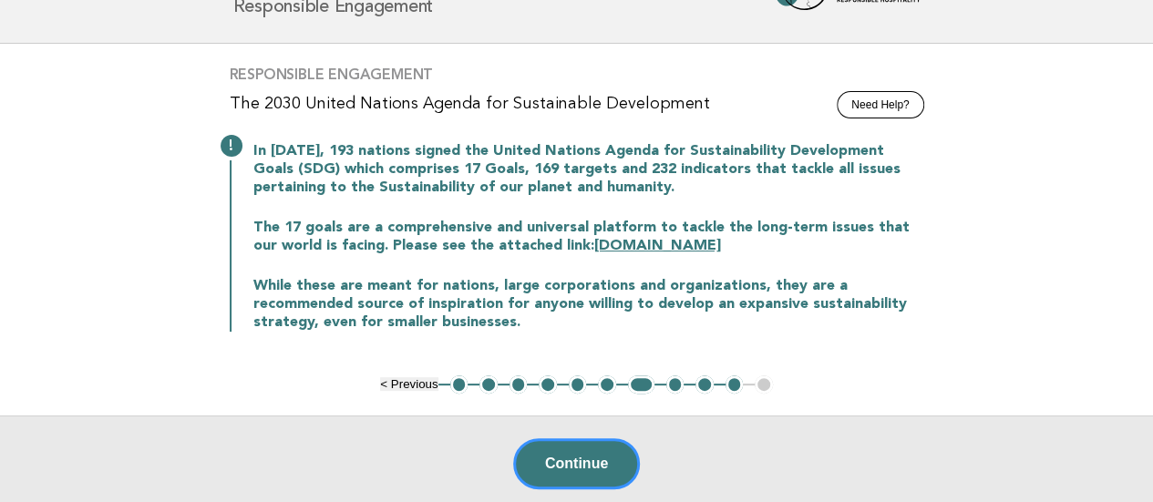
scroll to position [0, 0]
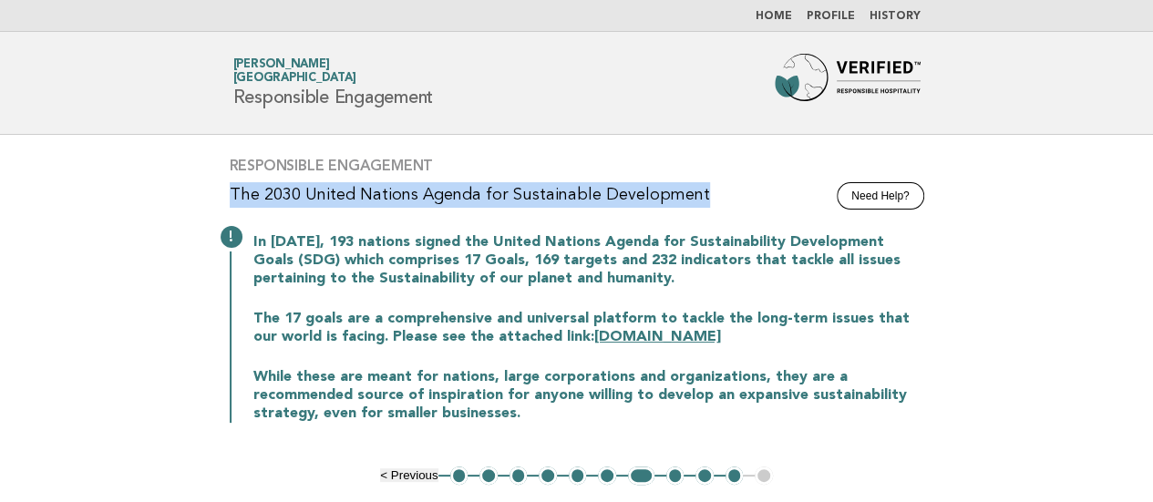
drag, startPoint x: 709, startPoint y: 192, endPoint x: 230, endPoint y: 185, distance: 479.6
click at [230, 185] on p "The 2030 United Nations Agenda for Sustainable Development" at bounding box center [577, 195] width 695 height 26
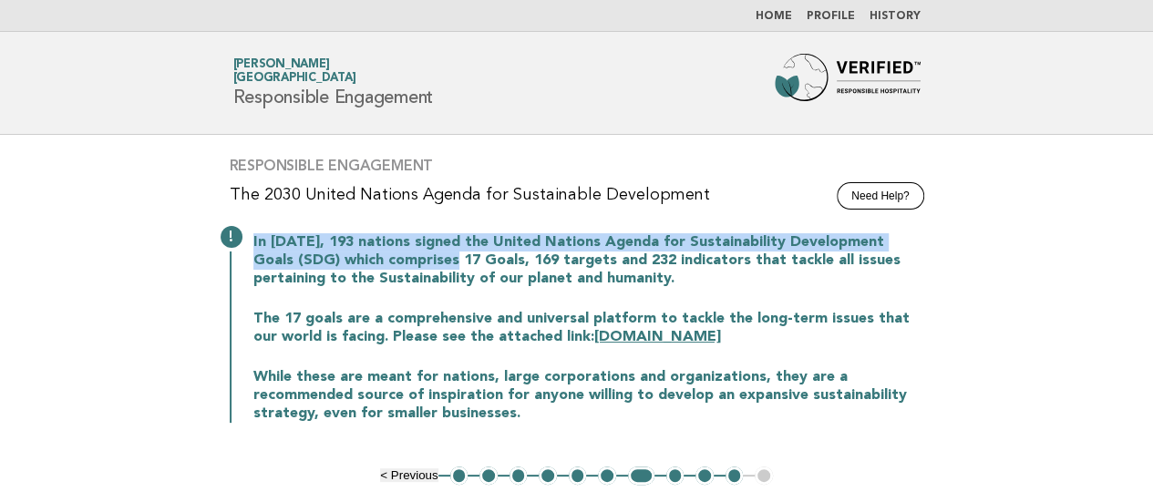
drag, startPoint x: 253, startPoint y: 241, endPoint x: 492, endPoint y: 251, distance: 240.0
click at [492, 251] on p "In September 2015, 193 nations signed the United Nations Agenda for Sustainabil…" at bounding box center [588, 260] width 671 height 55
click at [594, 342] on link "sdgs.un.org" at bounding box center [657, 337] width 127 height 15
click at [567, 208] on div "Responsible Engagement Need Help? The 2030 United Nations Agenda for Sustainabl…" at bounding box center [577, 301] width 739 height 332
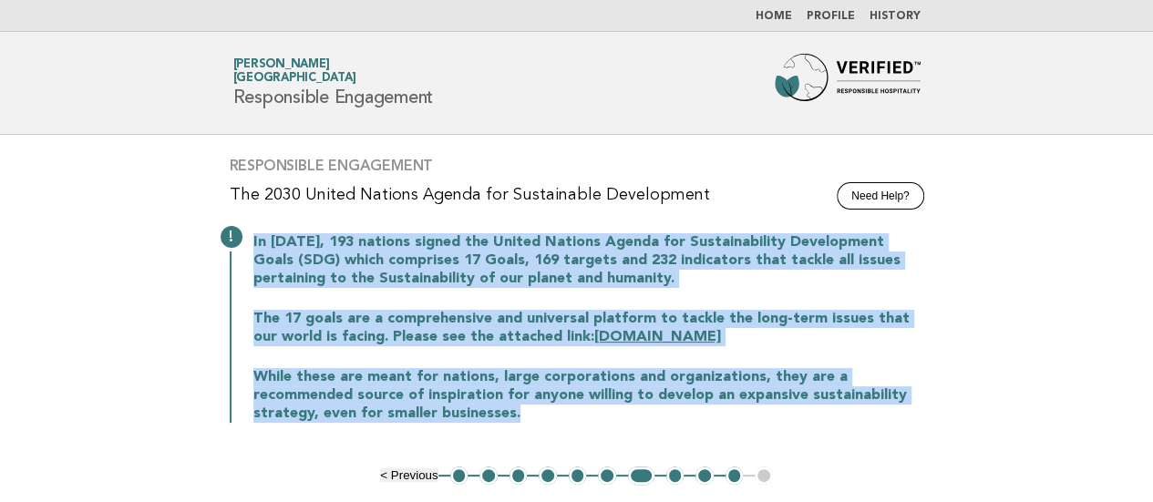
drag, startPoint x: 558, startPoint y: 417, endPoint x: 253, endPoint y: 234, distance: 355.0
click at [253, 234] on div "In September 2015, 193 nations signed the United Nations Agenda for Sustainabil…" at bounding box center [577, 326] width 695 height 193
click at [327, 267] on p "In September 2015, 193 nations signed the United Nations Agenda for Sustainabil…" at bounding box center [588, 260] width 671 height 55
click at [732, 277] on p "In September 2015, 193 nations signed the United Nations Agenda for Sustainabil…" at bounding box center [588, 260] width 671 height 55
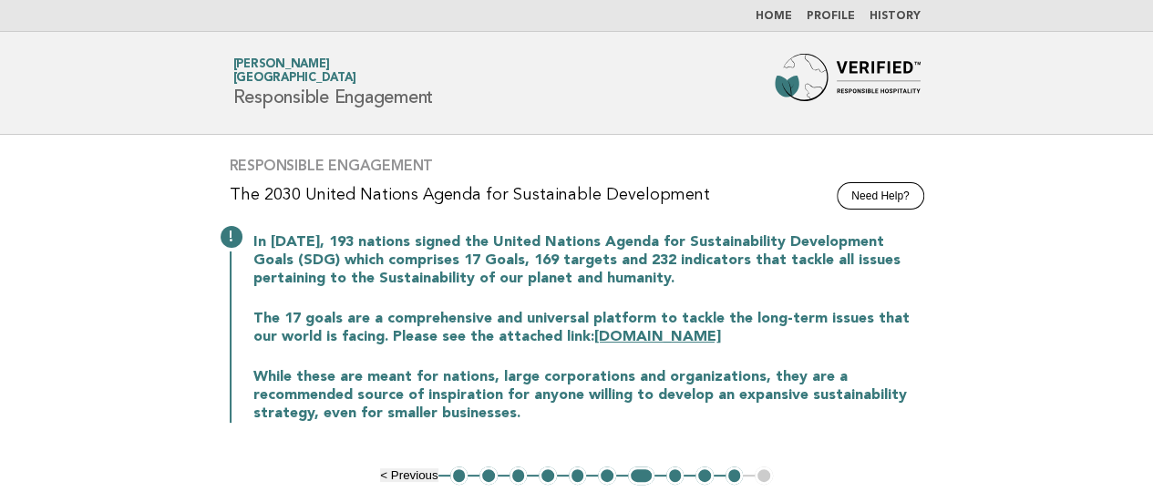
drag, startPoint x: 761, startPoint y: 276, endPoint x: 227, endPoint y: 244, distance: 535.2
click at [230, 244] on div "In September 2015, 193 nations signed the United Nations Agenda for Sustainabil…" at bounding box center [577, 326] width 695 height 193
click at [365, 342] on p "The 17 goals are a comprehensive and universal platform to tackle the long-term…" at bounding box center [588, 328] width 671 height 36
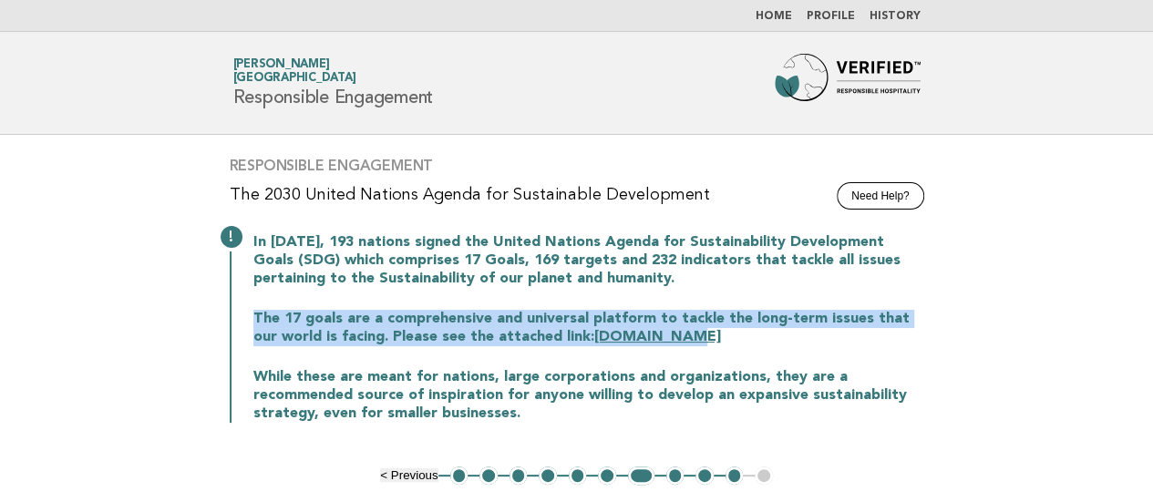
drag, startPoint x: 686, startPoint y: 334, endPoint x: 270, endPoint y: 313, distance: 416.3
click at [243, 311] on div "In September 2015, 193 nations signed the United Nations Agenda for Sustainabil…" at bounding box center [577, 326] width 695 height 193
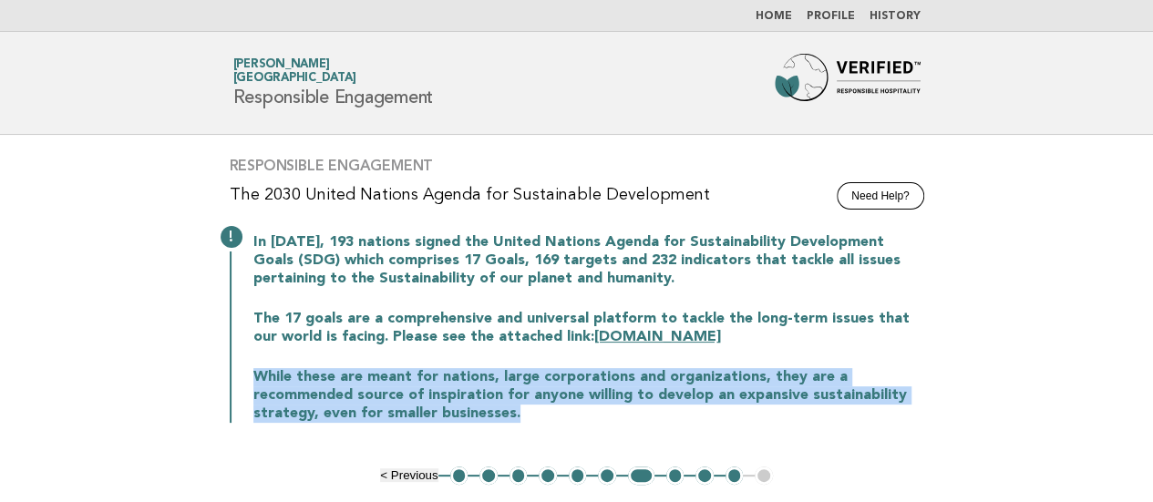
drag, startPoint x: 522, startPoint y: 417, endPoint x: 257, endPoint y: 364, distance: 270.5
click at [253, 368] on p "While these are meant for nations, large corporations and organizations, they a…" at bounding box center [588, 395] width 671 height 55
click at [675, 471] on button "8" at bounding box center [675, 476] width 18 height 18
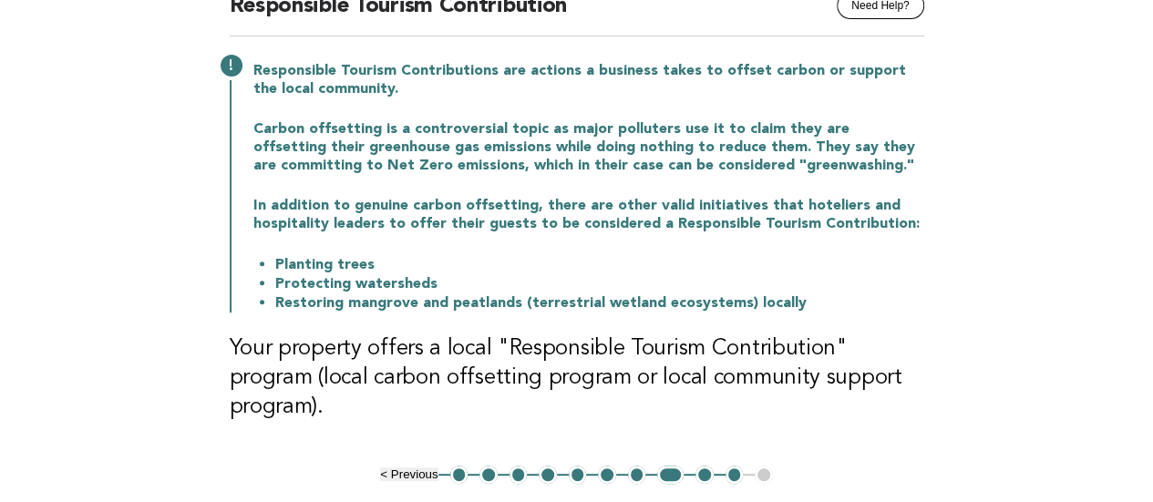
scroll to position [274, 0]
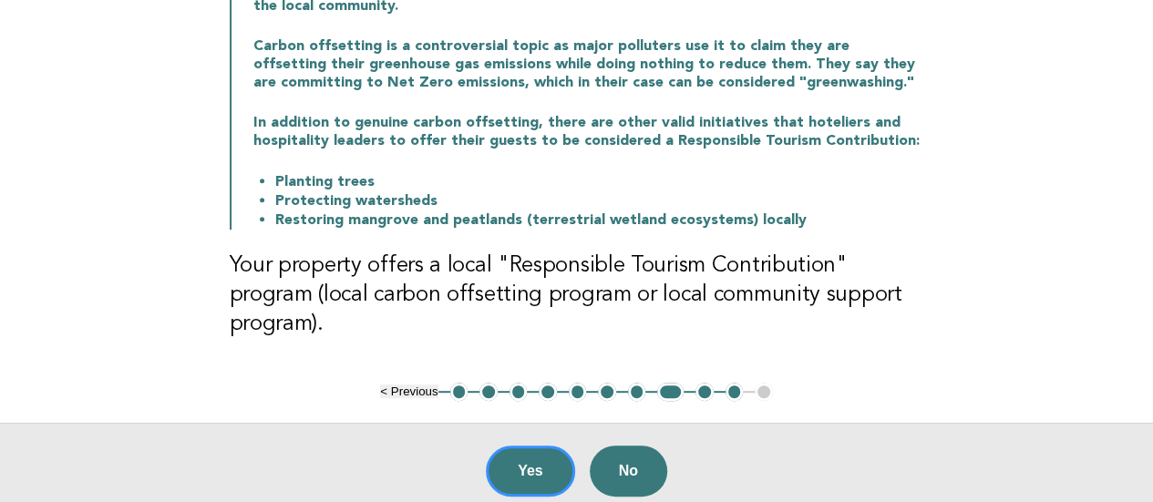
click at [636, 383] on button "7" at bounding box center [637, 392] width 18 height 18
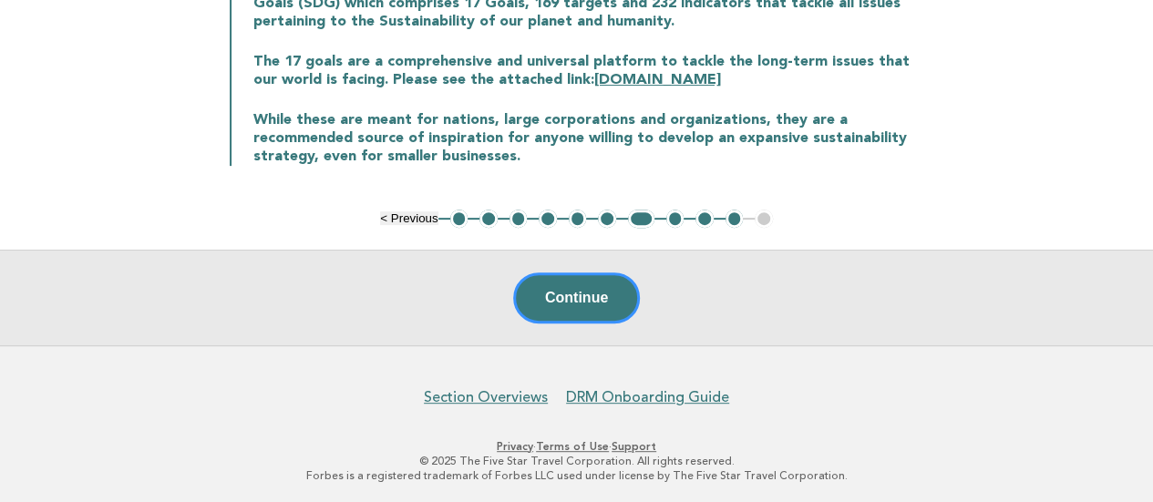
scroll to position [166, 0]
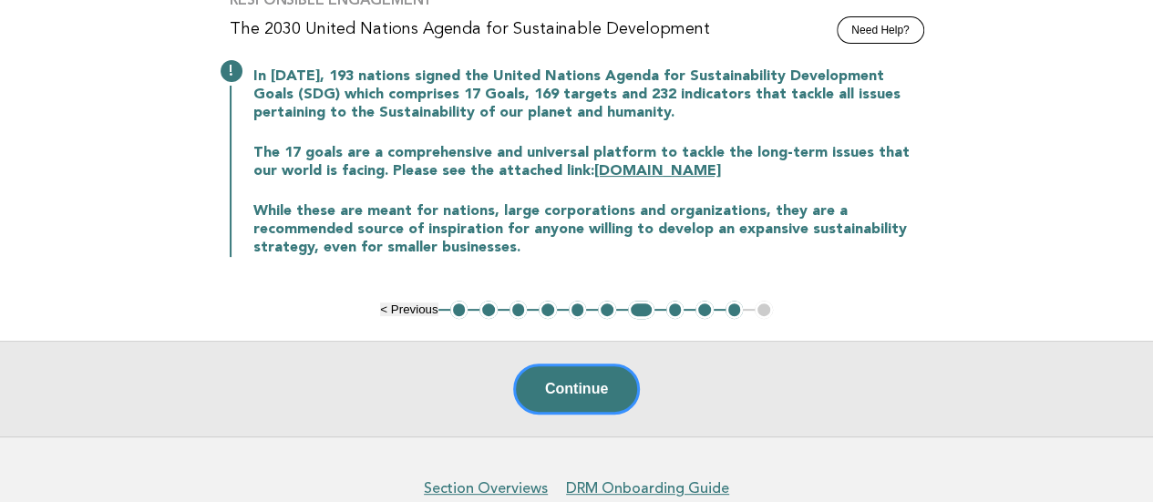
click at [668, 311] on button "8" at bounding box center [675, 310] width 18 height 18
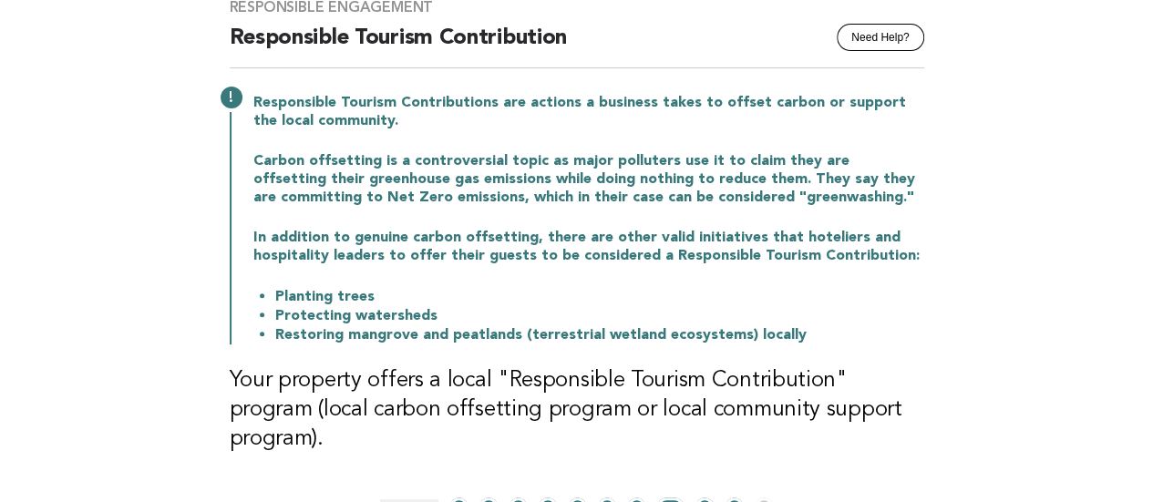
scroll to position [274, 0]
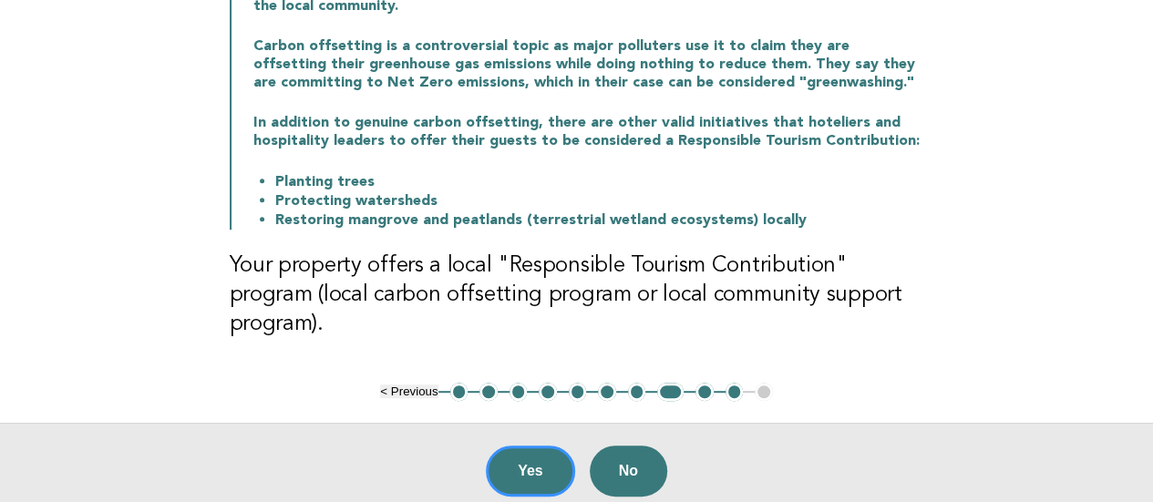
click at [456, 383] on button "1" at bounding box center [459, 392] width 18 height 18
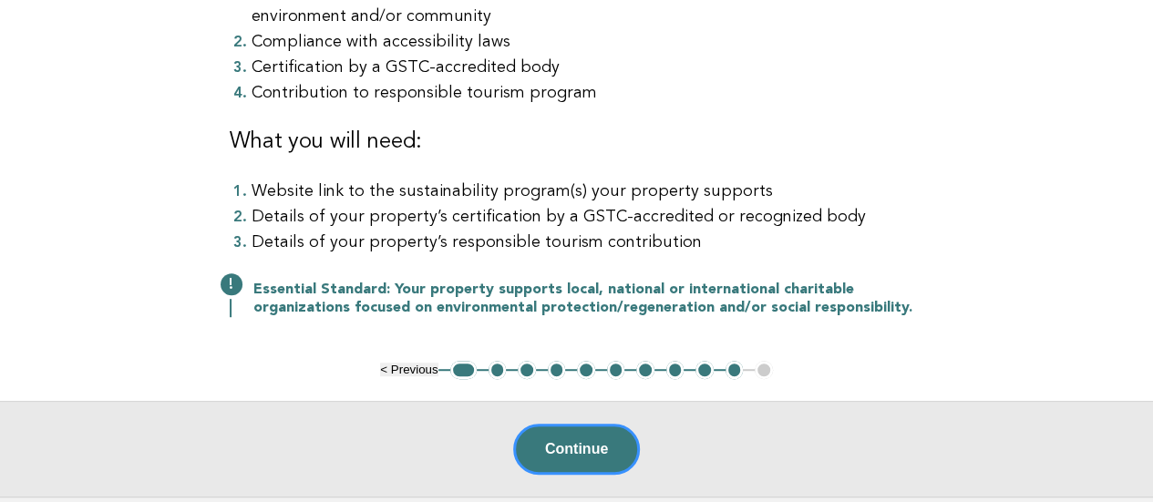
scroll to position [531, 0]
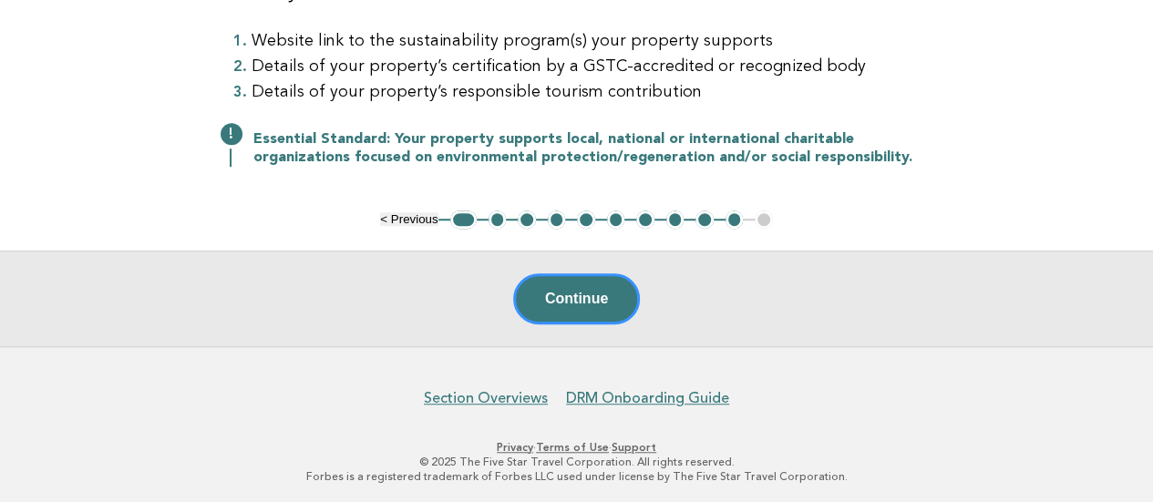
click at [491, 225] on button "2" at bounding box center [498, 220] width 18 height 18
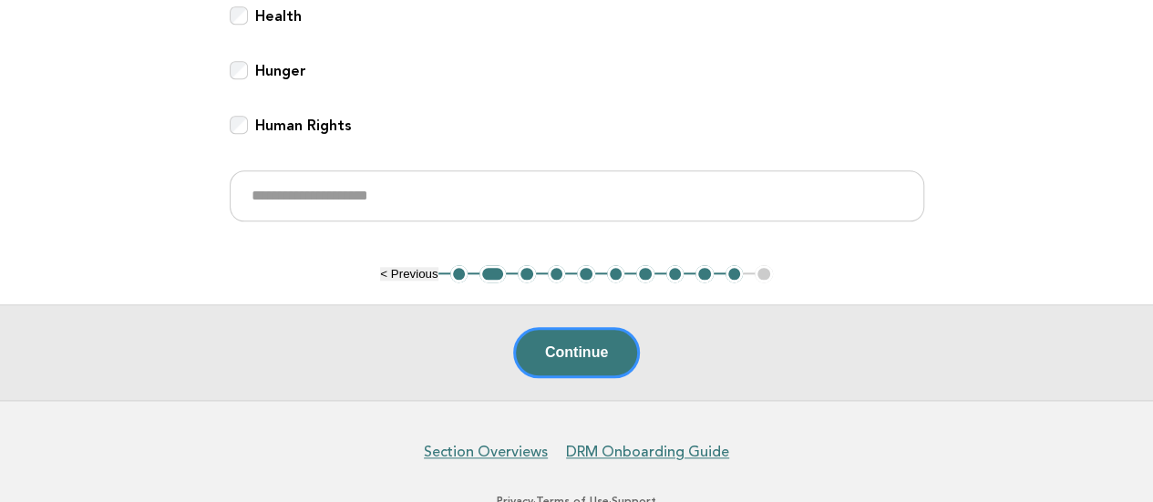
scroll to position [961, 0]
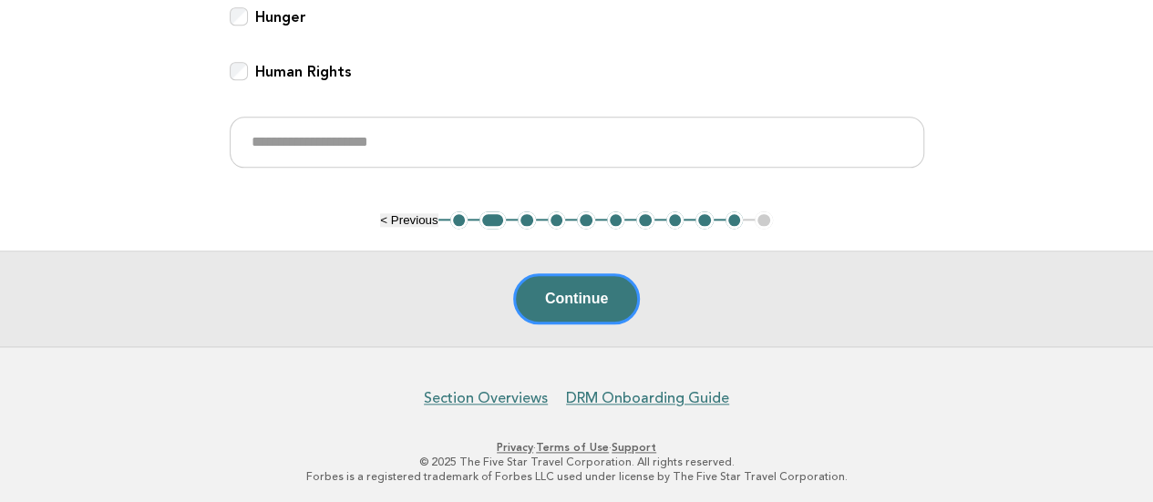
click at [527, 220] on button "3" at bounding box center [527, 221] width 18 height 18
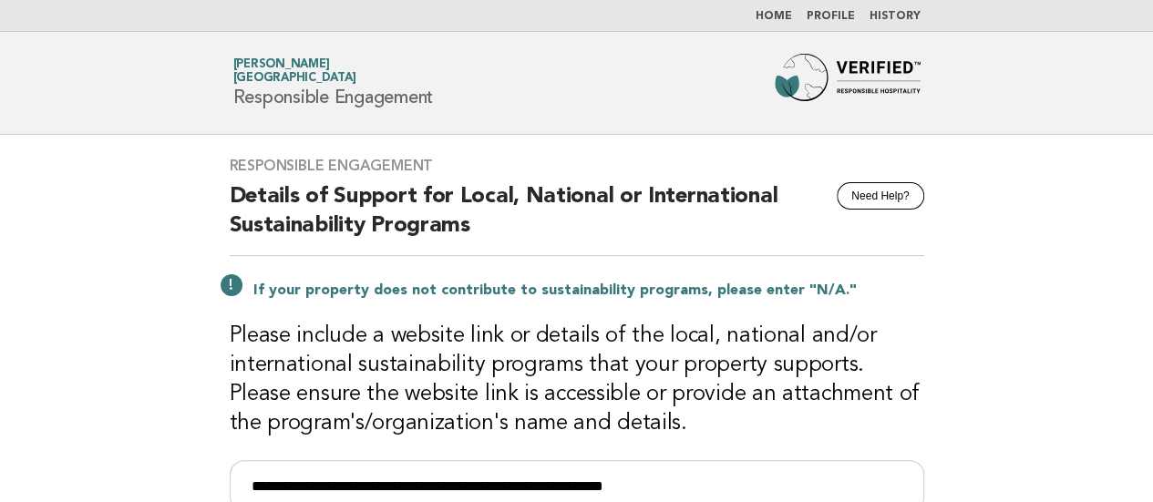
scroll to position [182, 0]
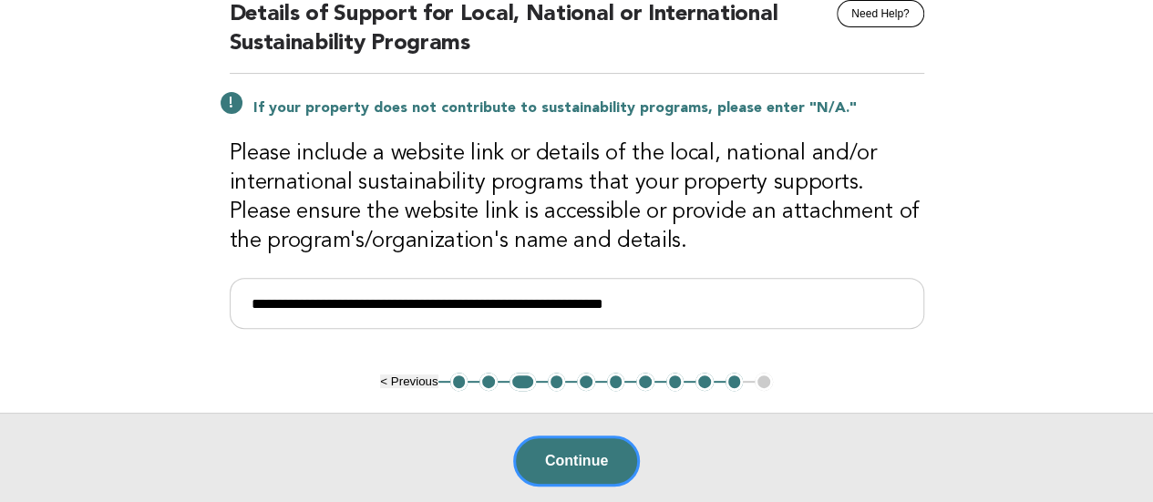
click at [555, 382] on button "4" at bounding box center [557, 382] width 18 height 18
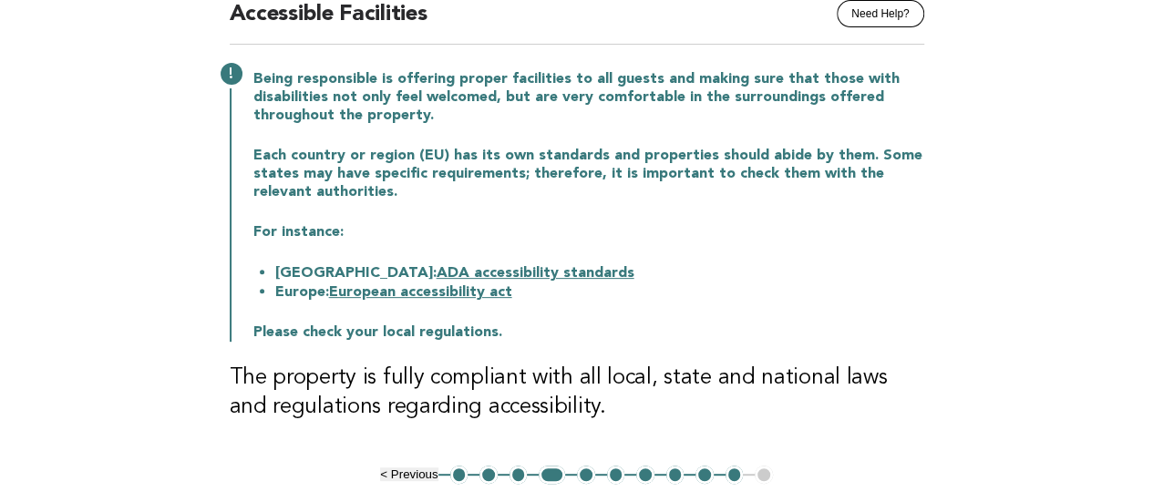
scroll to position [439, 0]
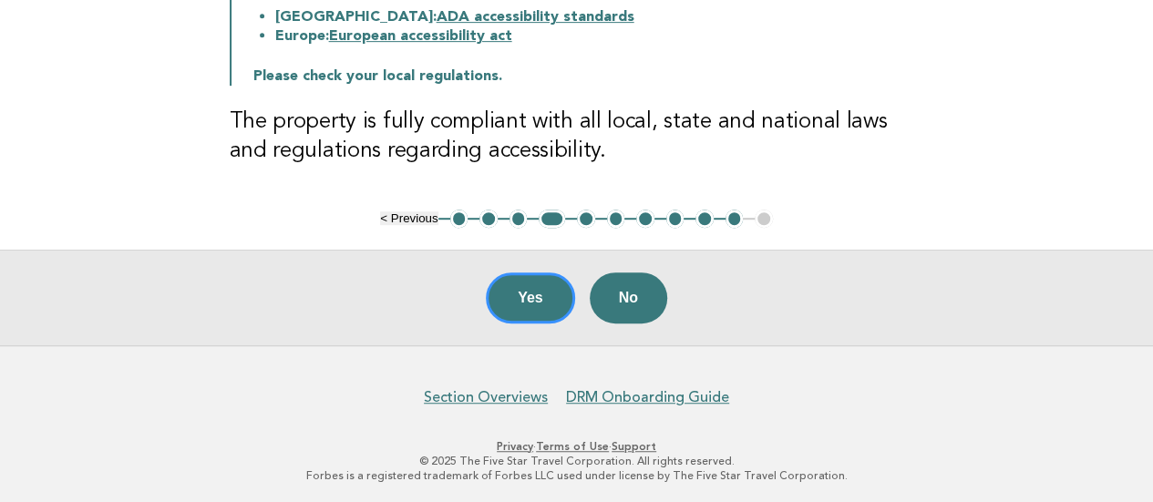
click at [588, 222] on button "5" at bounding box center [586, 219] width 18 height 18
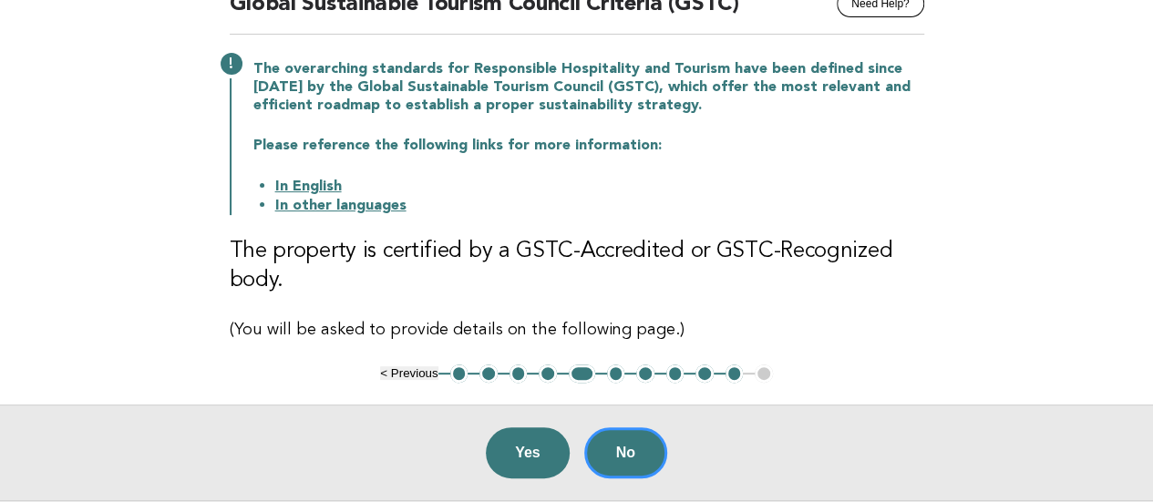
scroll to position [256, 0]
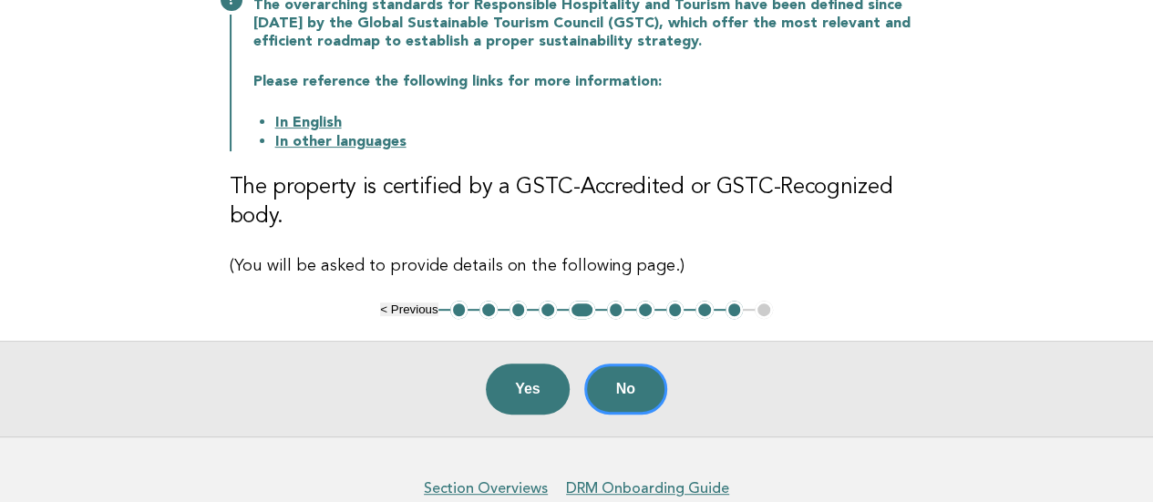
drag, startPoint x: 616, startPoint y: 308, endPoint x: 617, endPoint y: 254, distance: 53.8
click at [615, 308] on button "6" at bounding box center [616, 310] width 18 height 18
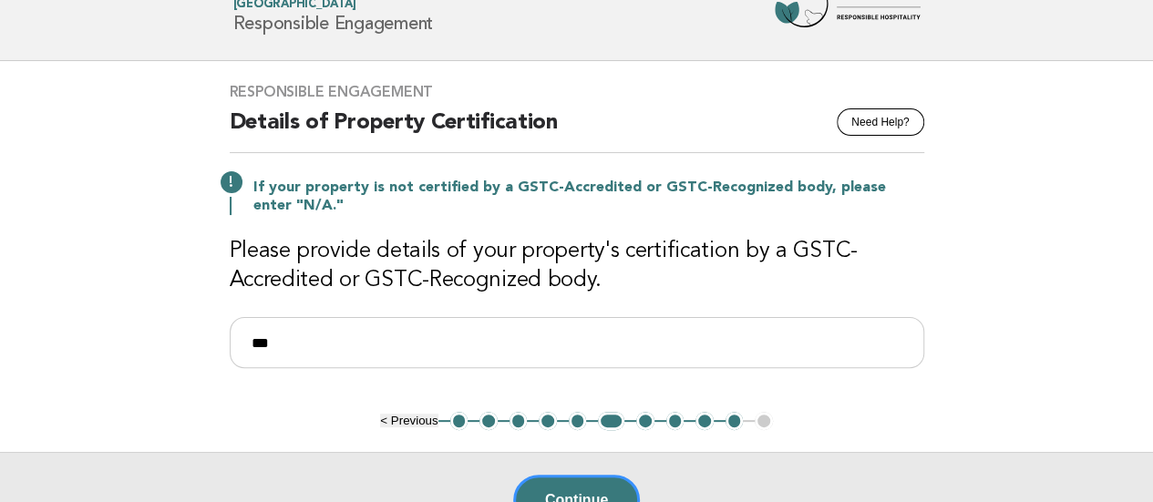
scroll to position [165, 0]
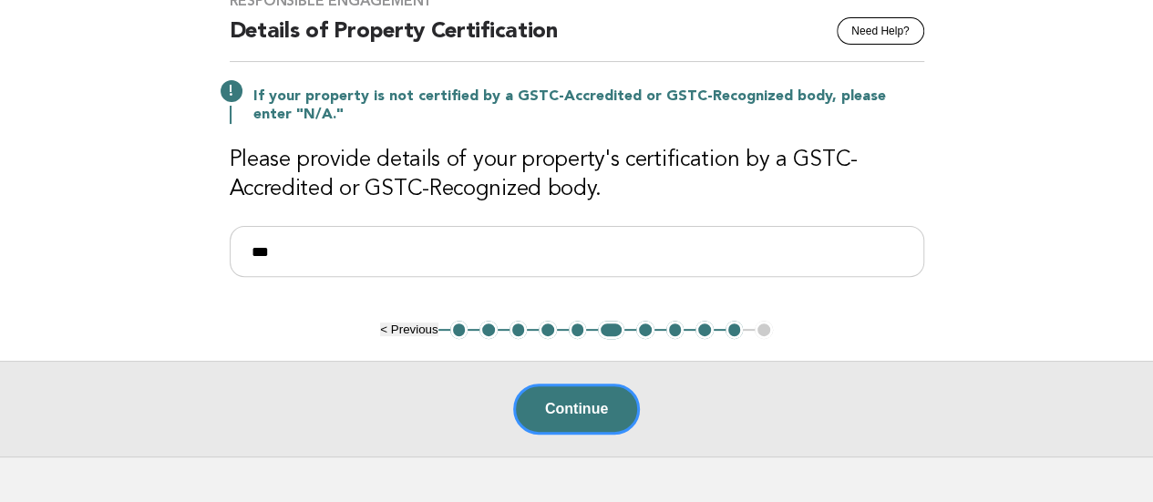
click at [642, 326] on button "7" at bounding box center [645, 330] width 18 height 18
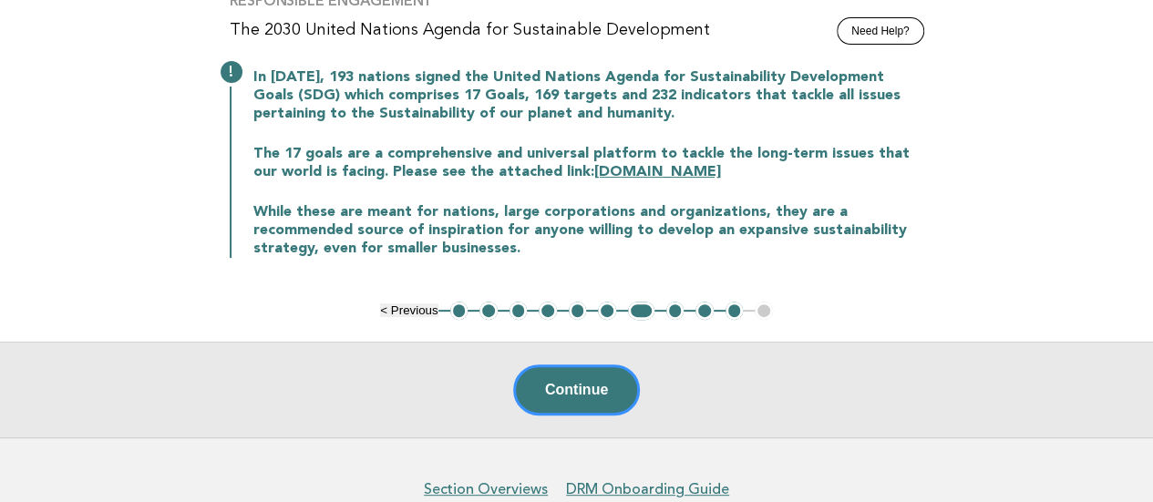
click at [604, 314] on button "6" at bounding box center [607, 311] width 18 height 18
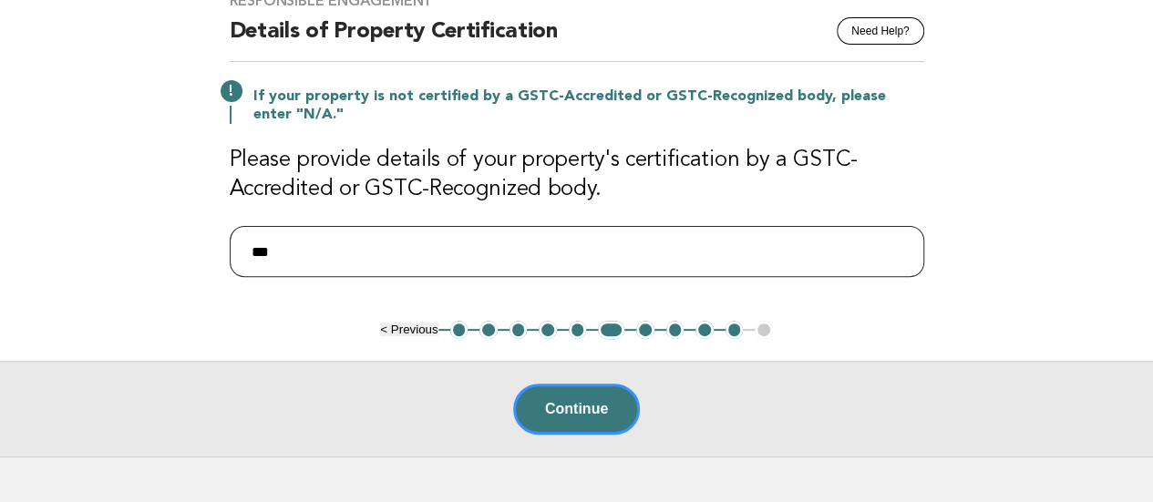
drag, startPoint x: 309, startPoint y: 247, endPoint x: 151, endPoint y: 240, distance: 157.9
click at [151, 240] on main "Responsible Engagement Need Help? Details of Property Certification If your pro…" at bounding box center [576, 213] width 1153 height 487
type input "**********"
click at [200, 322] on main "**********" at bounding box center [576, 213] width 1153 height 487
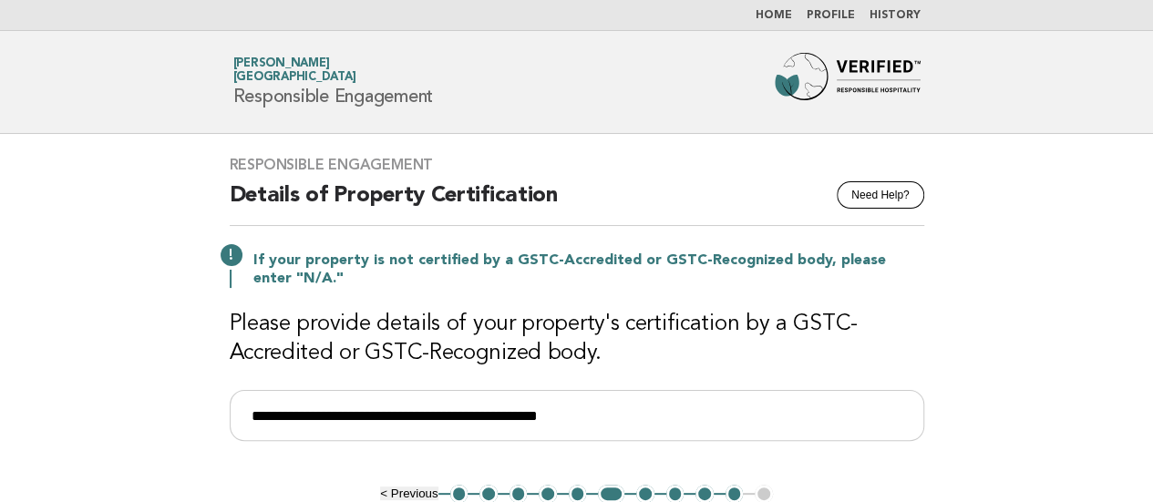
scroll to position [0, 0]
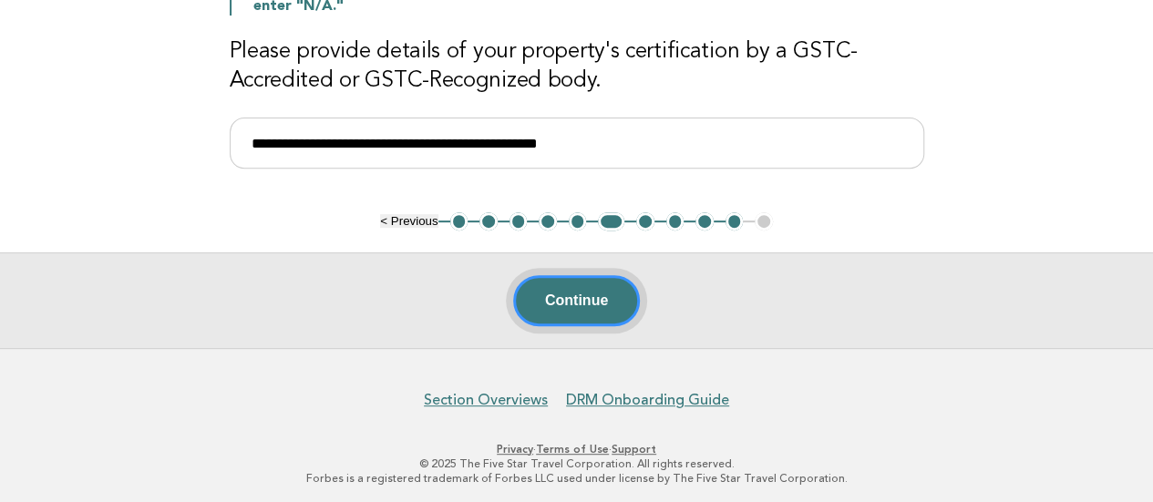
click at [580, 306] on button "Continue" at bounding box center [576, 300] width 127 height 51
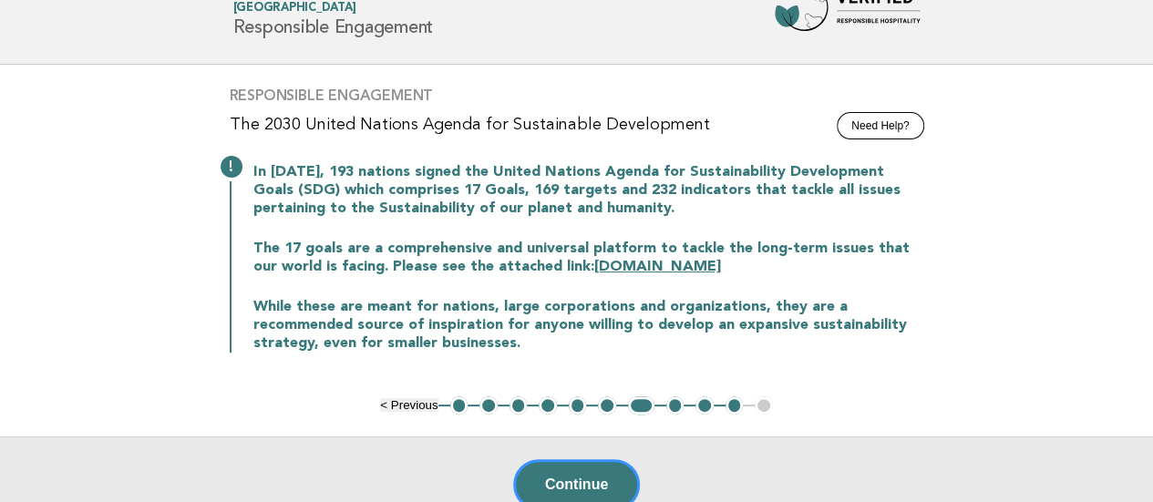
scroll to position [182, 0]
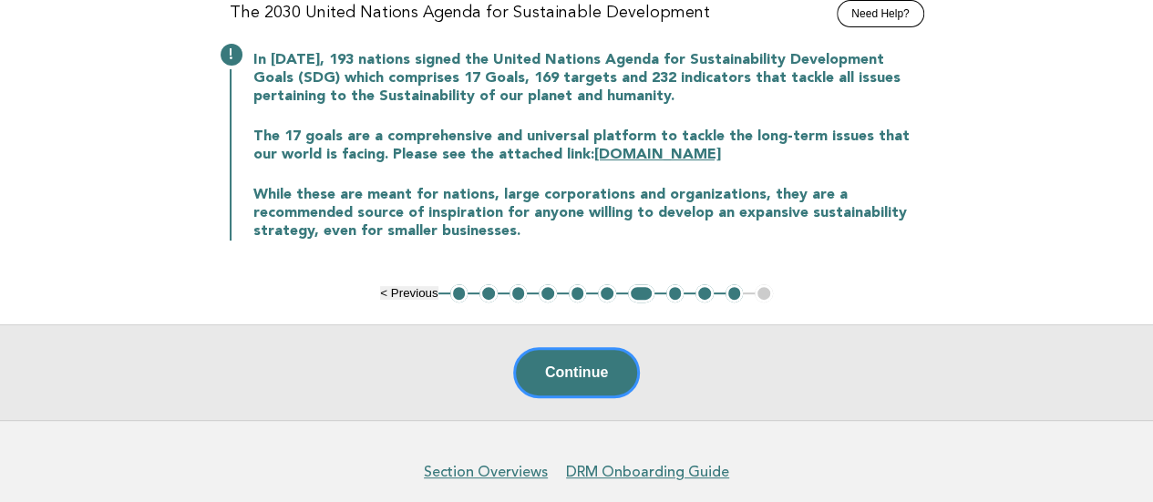
click at [607, 293] on button "6" at bounding box center [607, 293] width 18 height 18
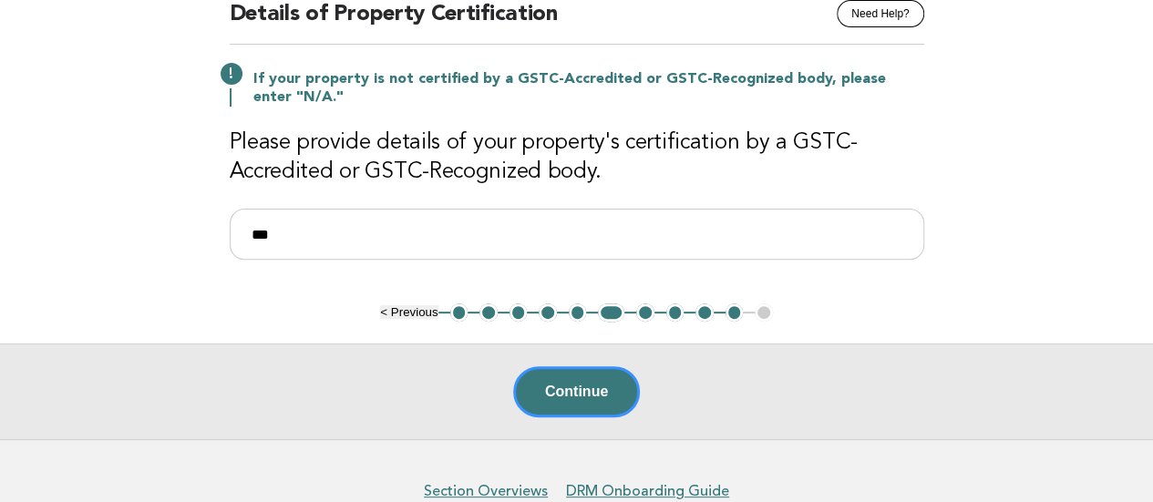
click at [577, 307] on button "5" at bounding box center [578, 313] width 18 height 18
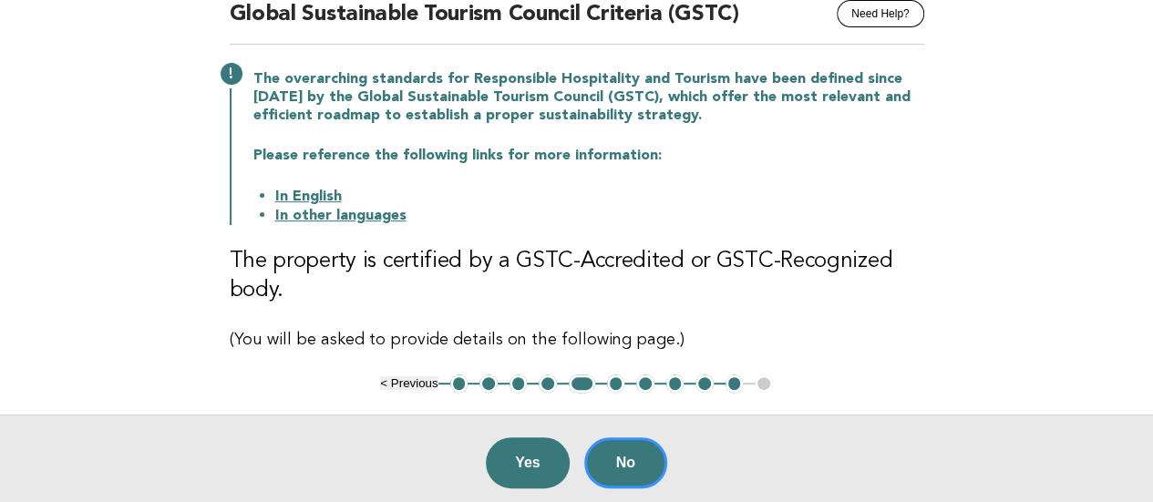
click at [510, 386] on button "3" at bounding box center [519, 384] width 18 height 18
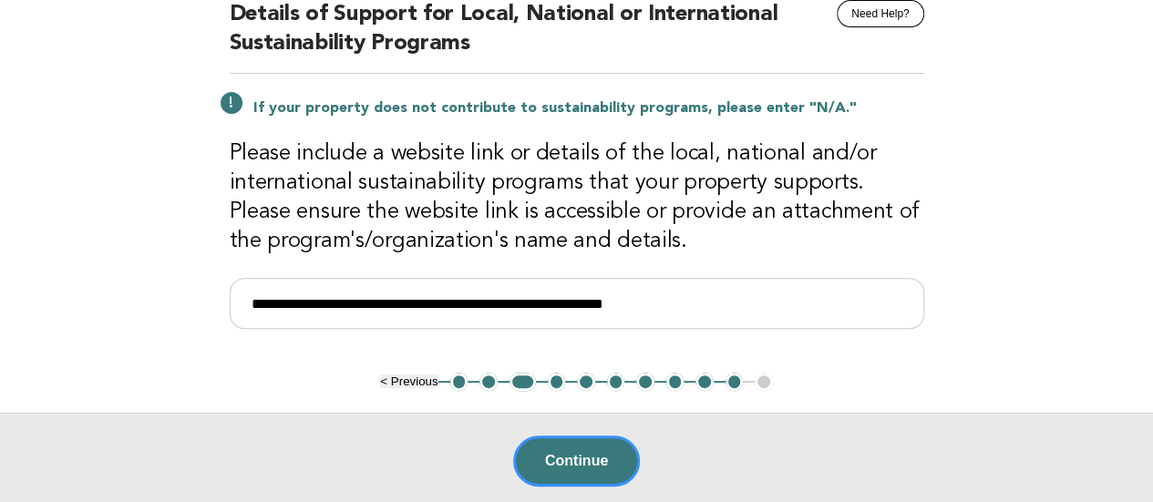
click at [491, 375] on button "2" at bounding box center [489, 382] width 18 height 18
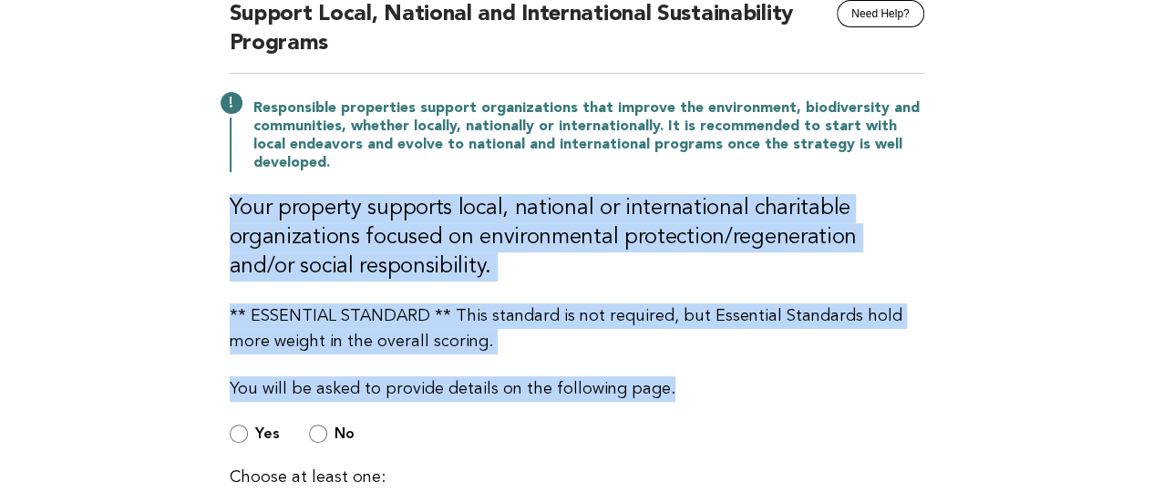
drag, startPoint x: 168, startPoint y: 203, endPoint x: 178, endPoint y: 401, distance: 198.1
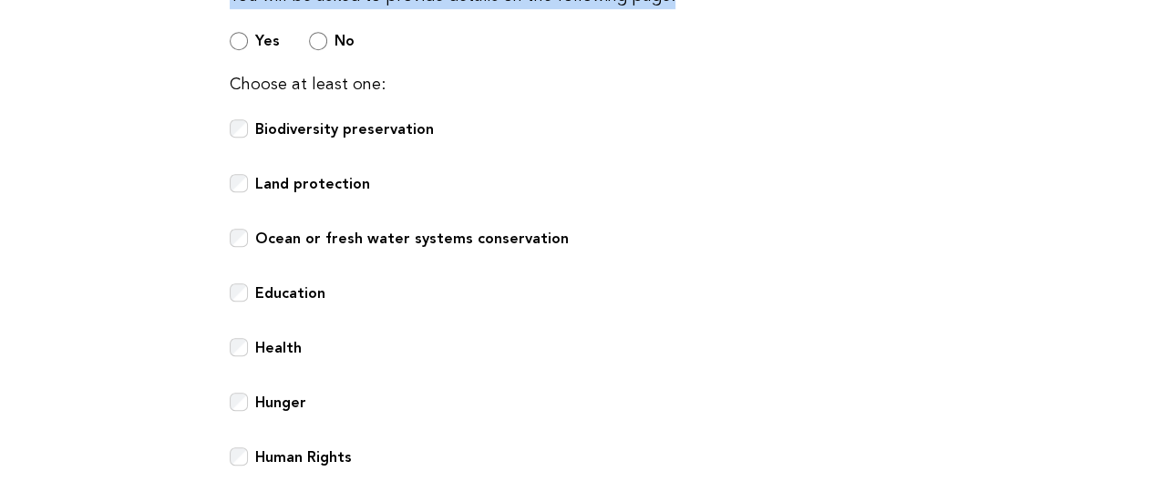
scroll to position [547, 0]
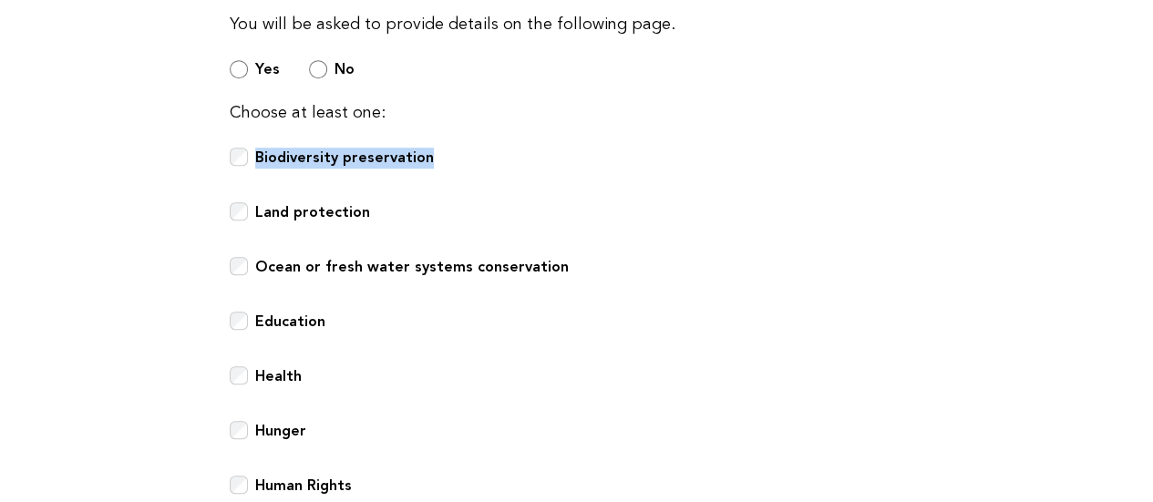
drag, startPoint x: 440, startPoint y: 147, endPoint x: 255, endPoint y: 150, distance: 185.1
click at [255, 150] on div "Biodiversity preservation" at bounding box center [577, 168] width 695 height 40
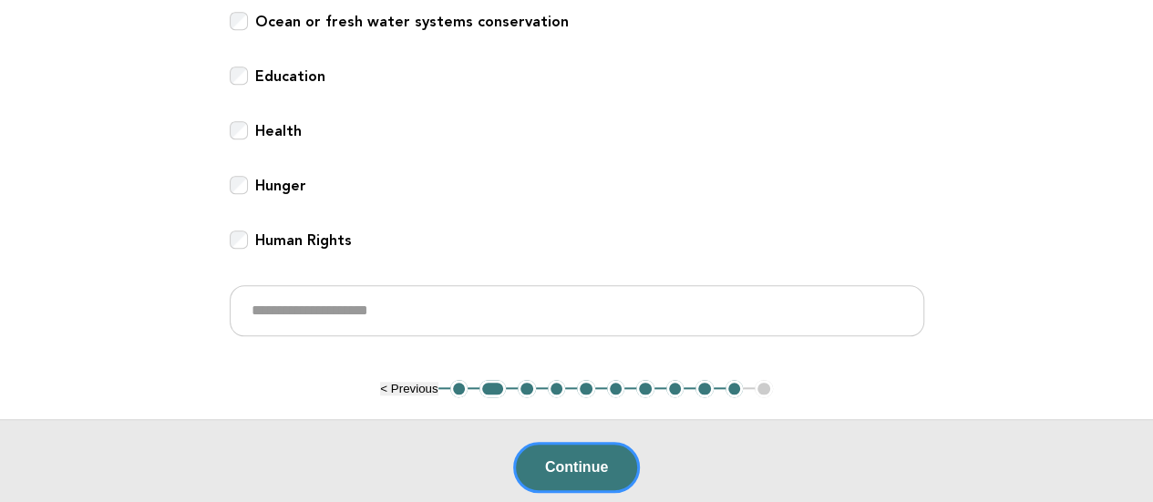
scroll to position [912, 0]
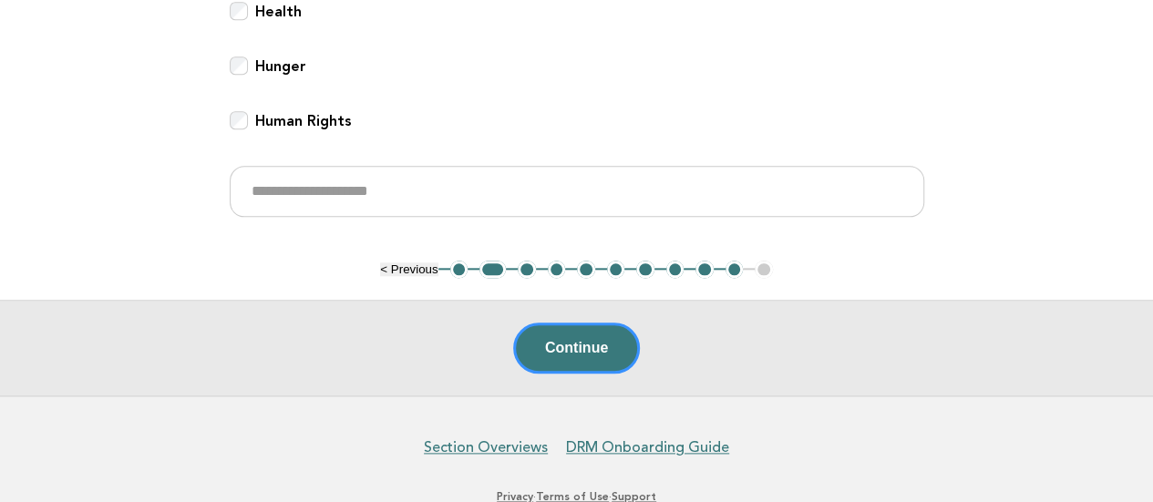
click at [521, 273] on button "3" at bounding box center [527, 270] width 18 height 18
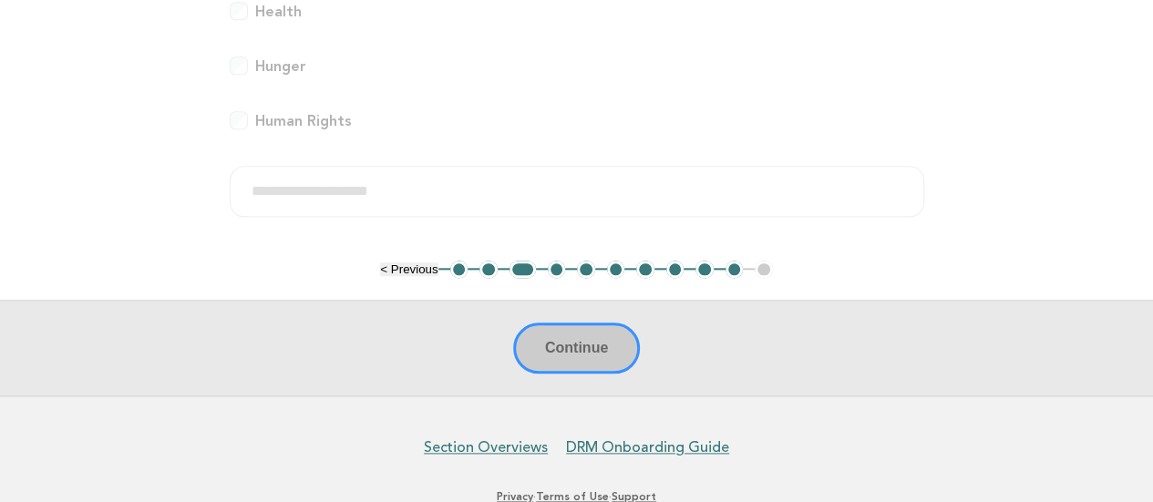
scroll to position [345, 0]
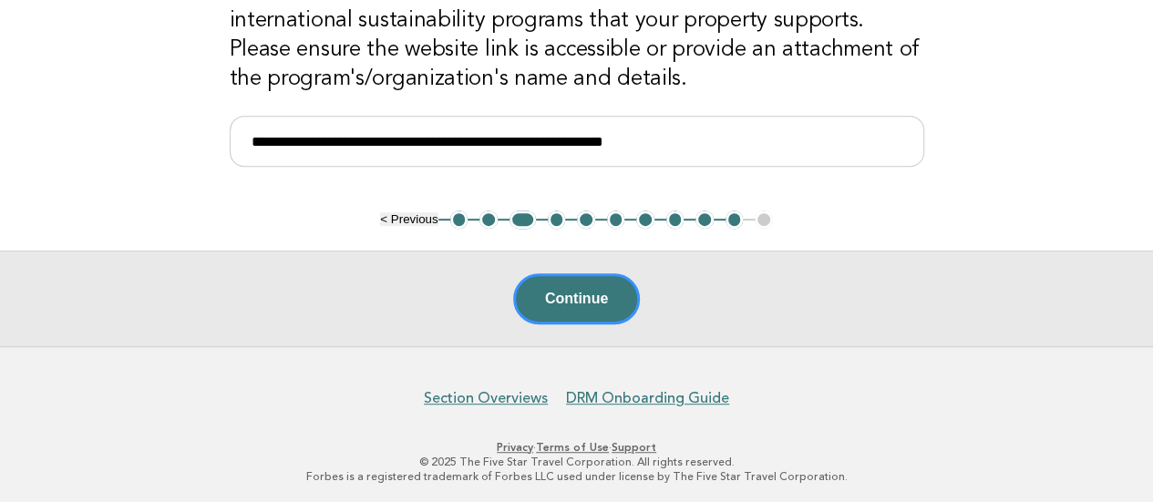
click at [553, 216] on button "4" at bounding box center [557, 220] width 18 height 18
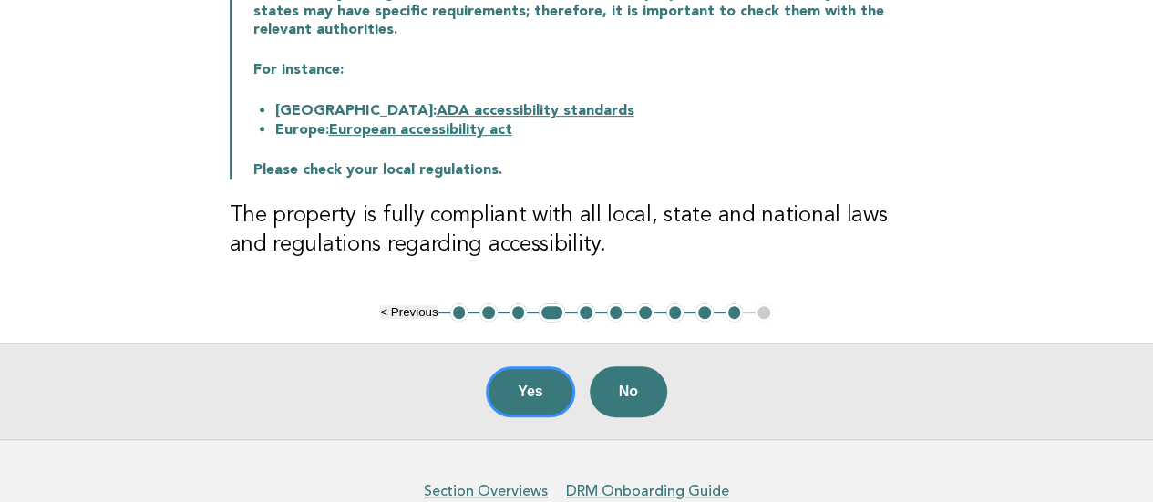
click at [584, 306] on button "5" at bounding box center [586, 313] width 18 height 18
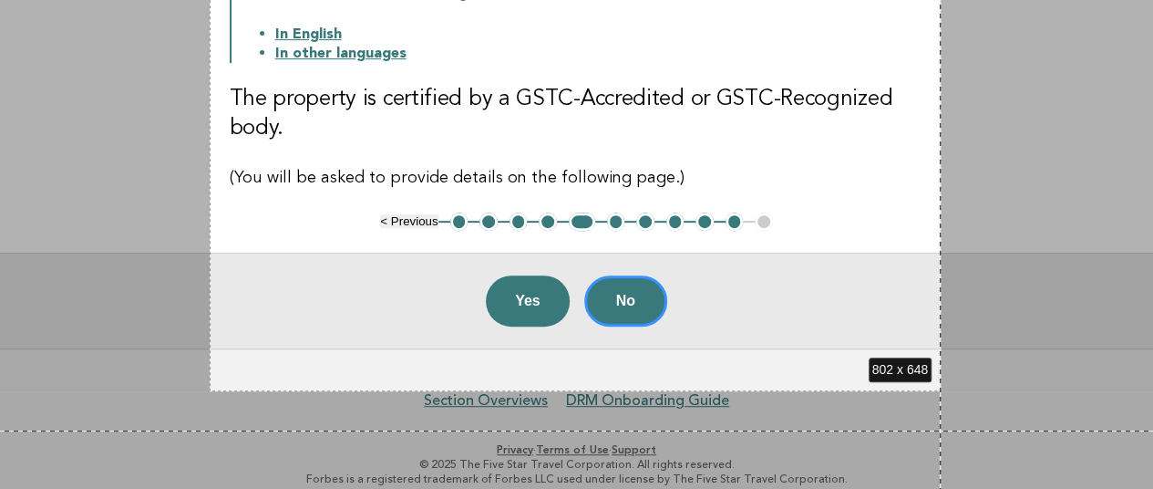
scroll to position [362, 0]
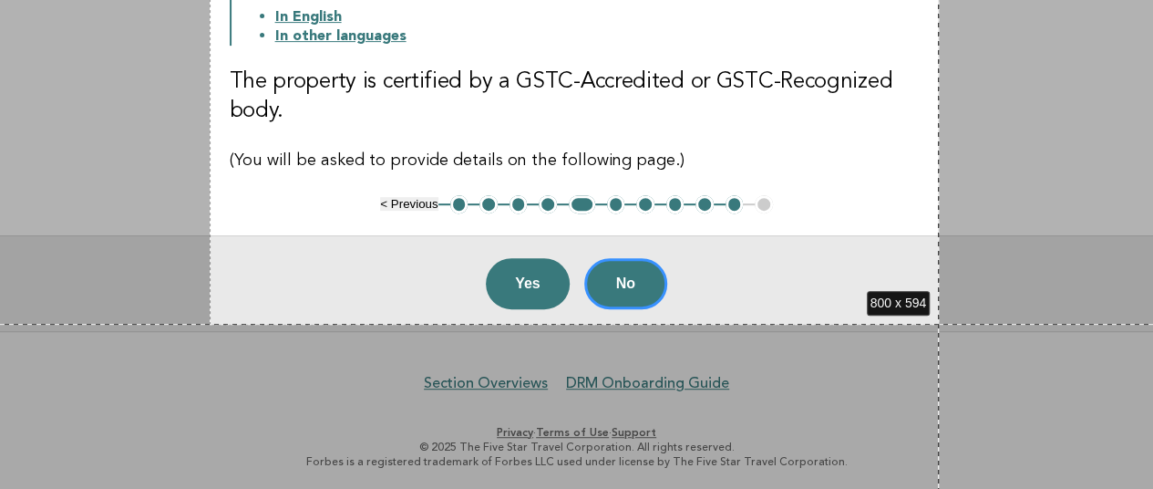
drag, startPoint x: 210, startPoint y: 145, endPoint x: 939, endPoint y: 324, distance: 751.0
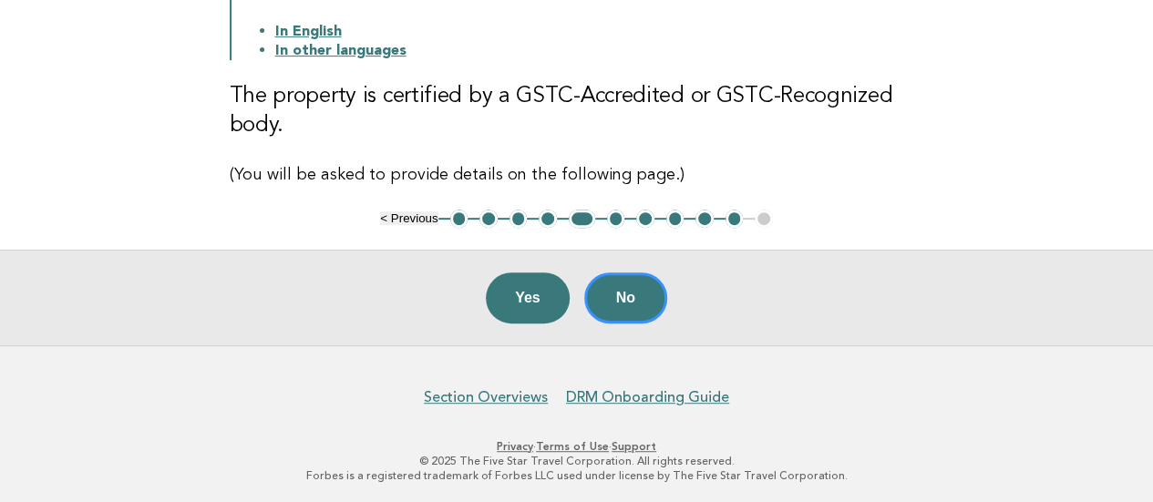
scroll to position [0, 0]
click at [537, 307] on button "Yes" at bounding box center [528, 298] width 84 height 51
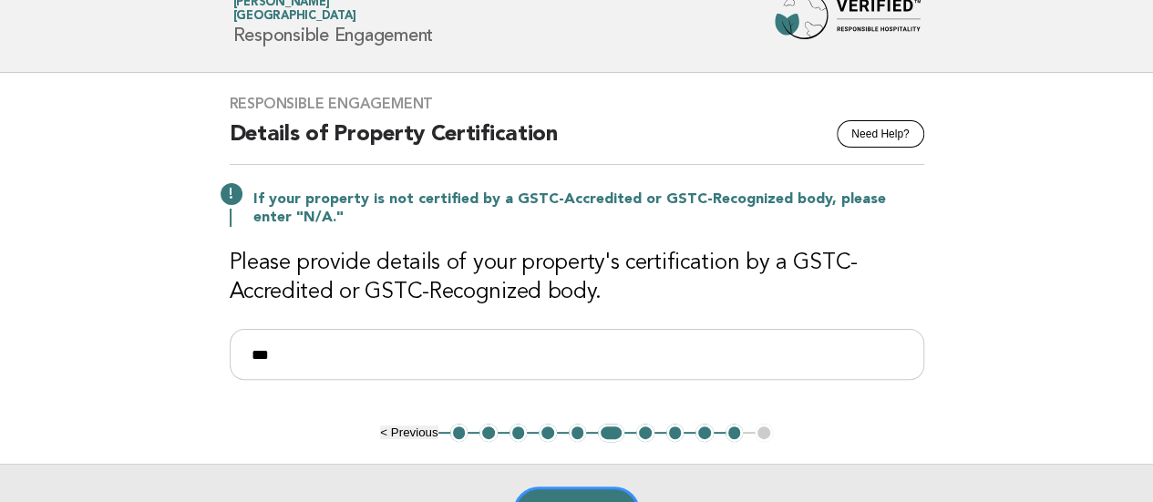
scroll to position [91, 0]
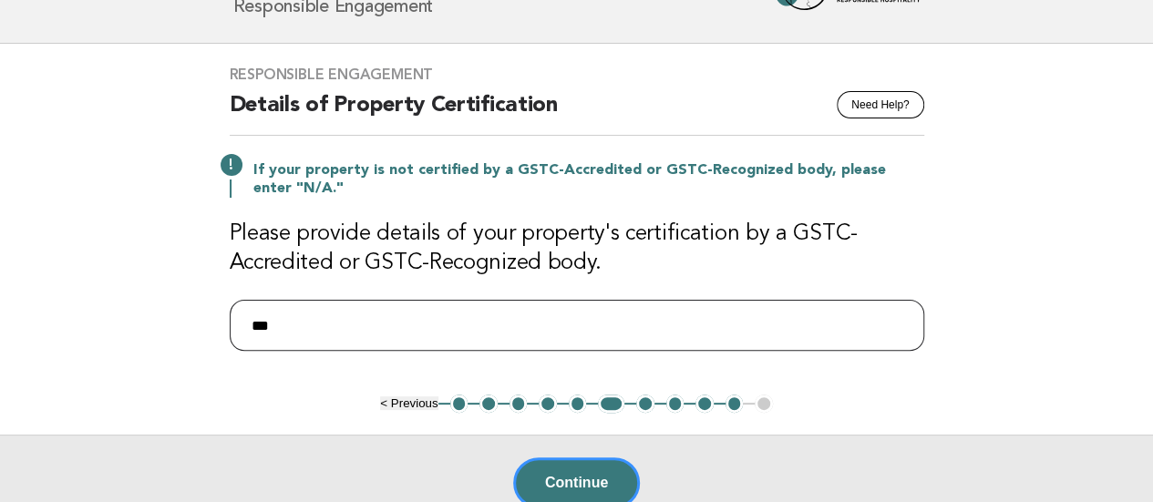
click at [461, 311] on input "***" at bounding box center [577, 325] width 695 height 51
drag, startPoint x: 461, startPoint y: 311, endPoint x: 127, endPoint y: 317, distance: 334.7
click at [127, 317] on main "Responsible Engagement Need Help? Details of Property Certification If your pro…" at bounding box center [576, 287] width 1153 height 487
paste input "**********"
drag, startPoint x: 297, startPoint y: 320, endPoint x: 306, endPoint y: 315, distance: 10.6
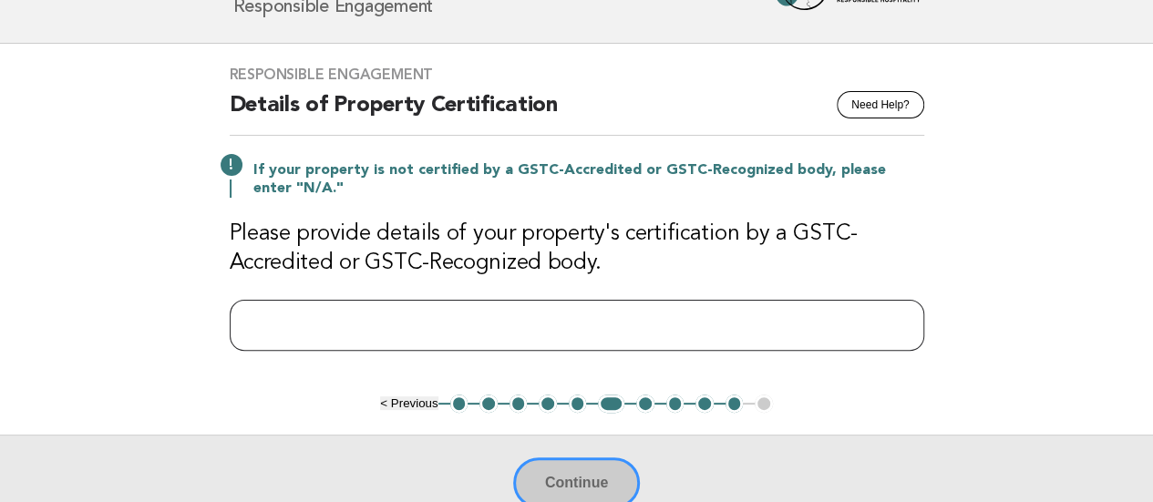
click at [297, 320] on input "text" at bounding box center [577, 325] width 695 height 51
type input "**********"
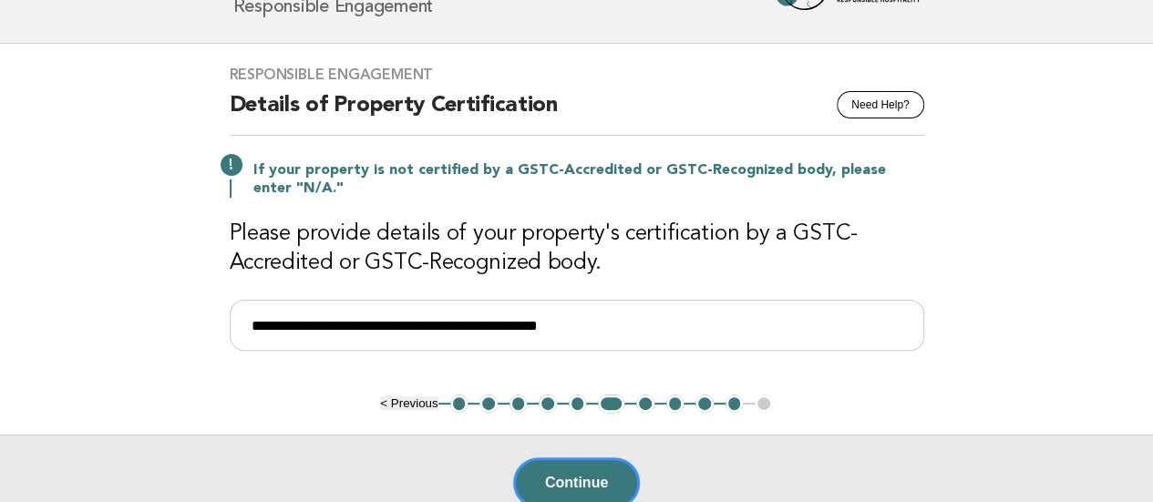
click at [642, 402] on button "7" at bounding box center [645, 404] width 18 height 18
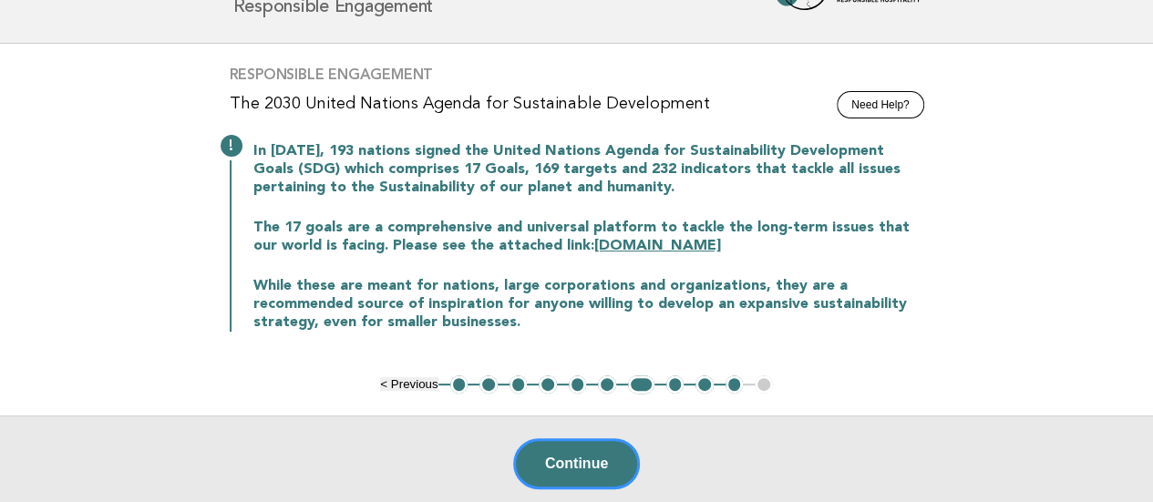
click at [604, 380] on button "6" at bounding box center [607, 385] width 18 height 18
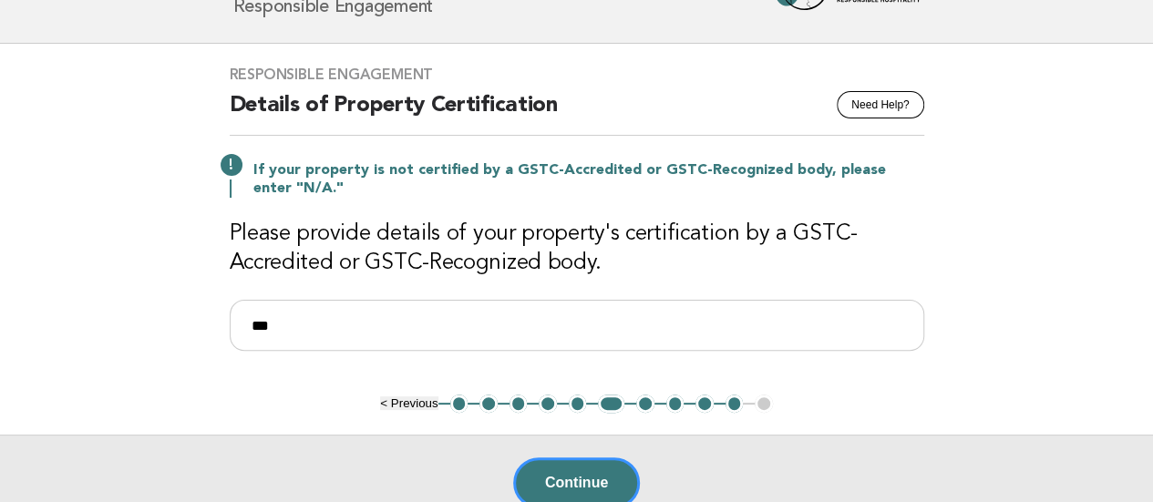
click at [574, 405] on button "5" at bounding box center [578, 404] width 18 height 18
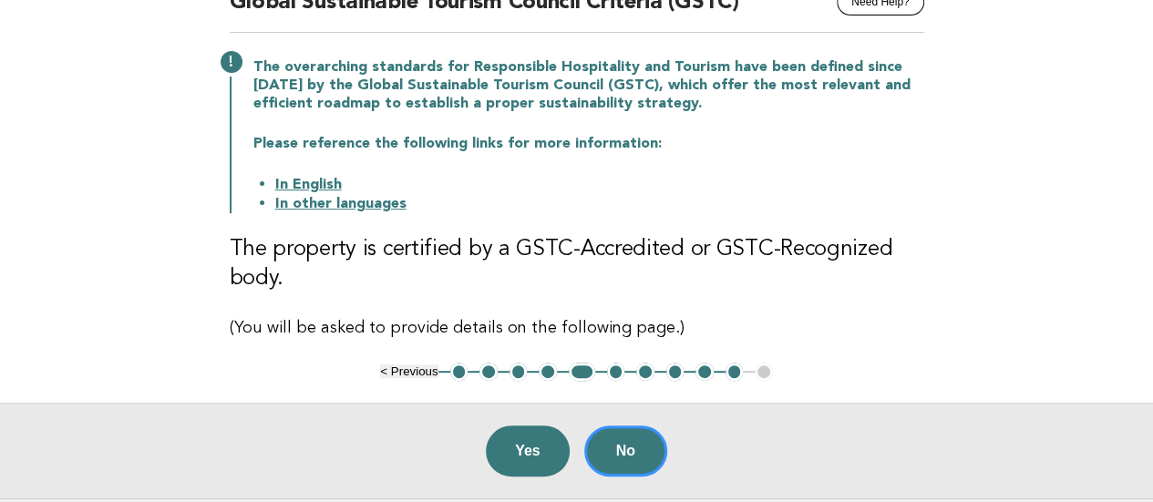
scroll to position [274, 0]
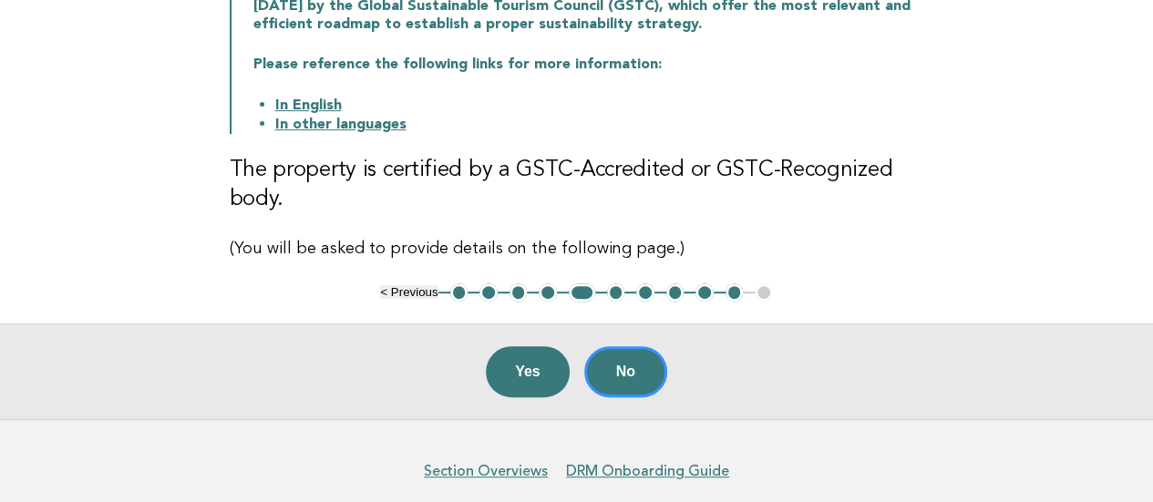
click at [543, 294] on button "4" at bounding box center [548, 293] width 18 height 18
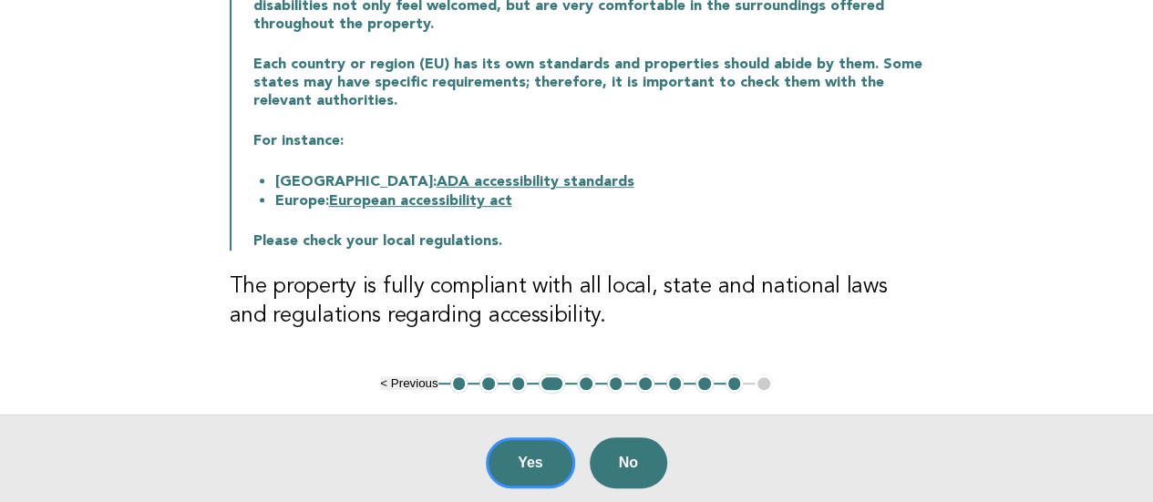
click at [587, 387] on button "5" at bounding box center [586, 384] width 18 height 18
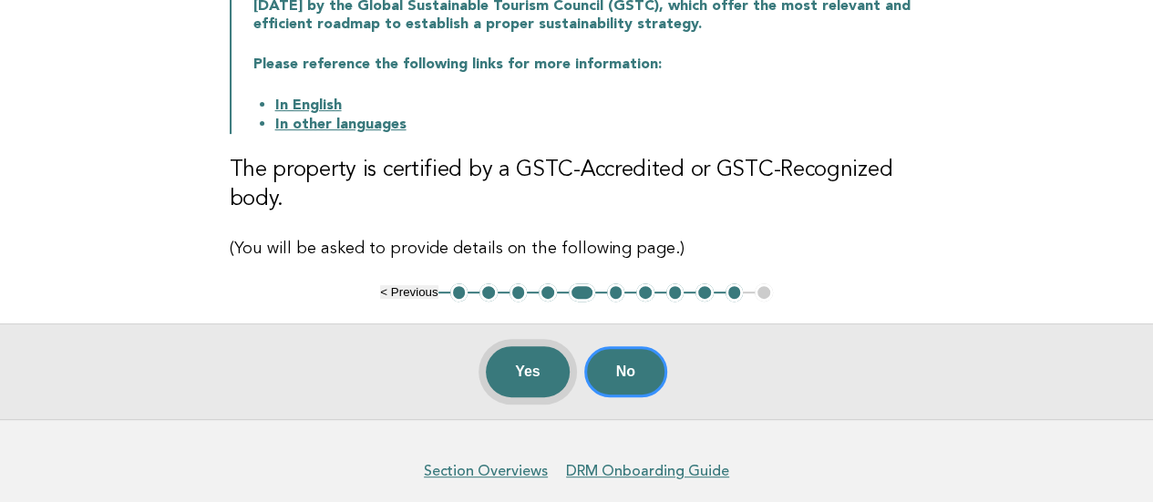
click at [552, 357] on button "Yes" at bounding box center [528, 371] width 84 height 51
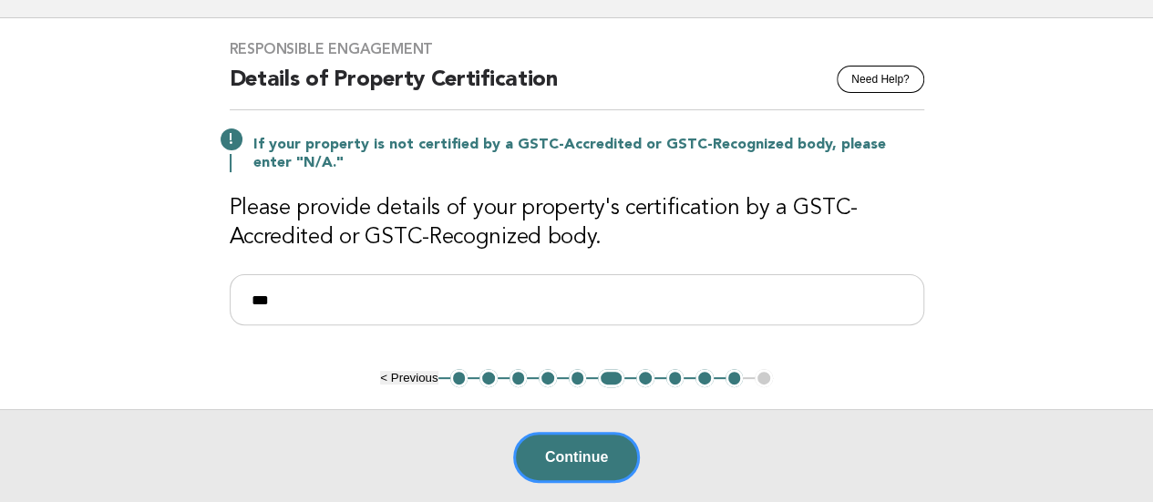
scroll to position [182, 0]
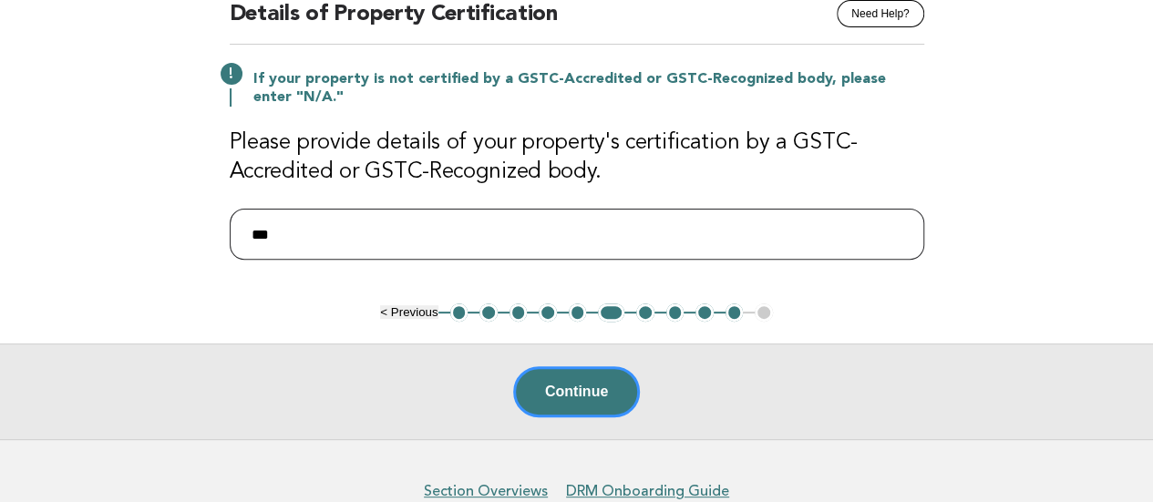
drag, startPoint x: 348, startPoint y: 234, endPoint x: 109, endPoint y: 219, distance: 239.4
click at [107, 223] on main "Responsible Engagement Need Help? Details of Property Certification If your pro…" at bounding box center [576, 196] width 1153 height 487
paste input "text"
click at [274, 227] on input "text" at bounding box center [577, 234] width 695 height 51
type input "**********"
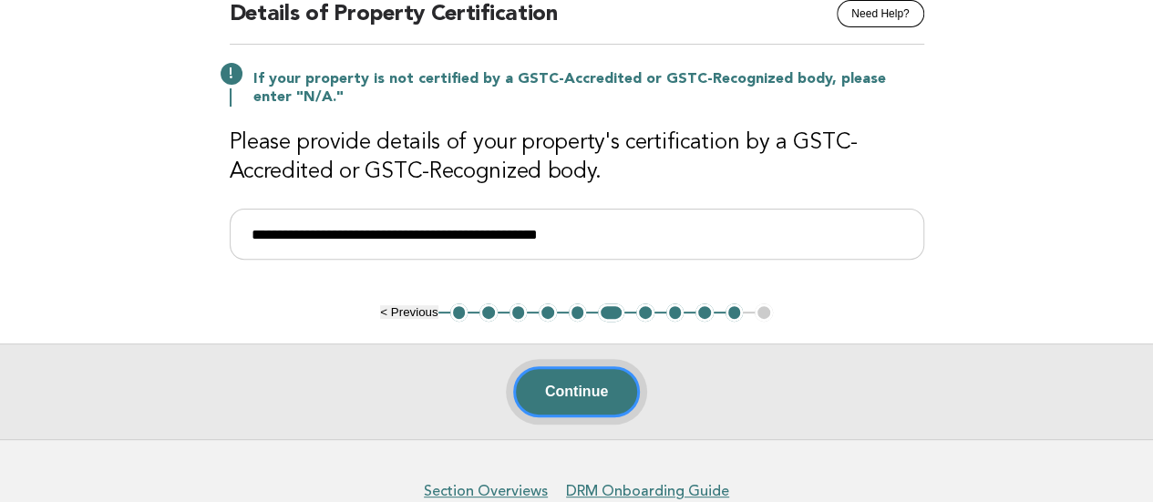
click at [557, 397] on button "Continue" at bounding box center [576, 392] width 127 height 51
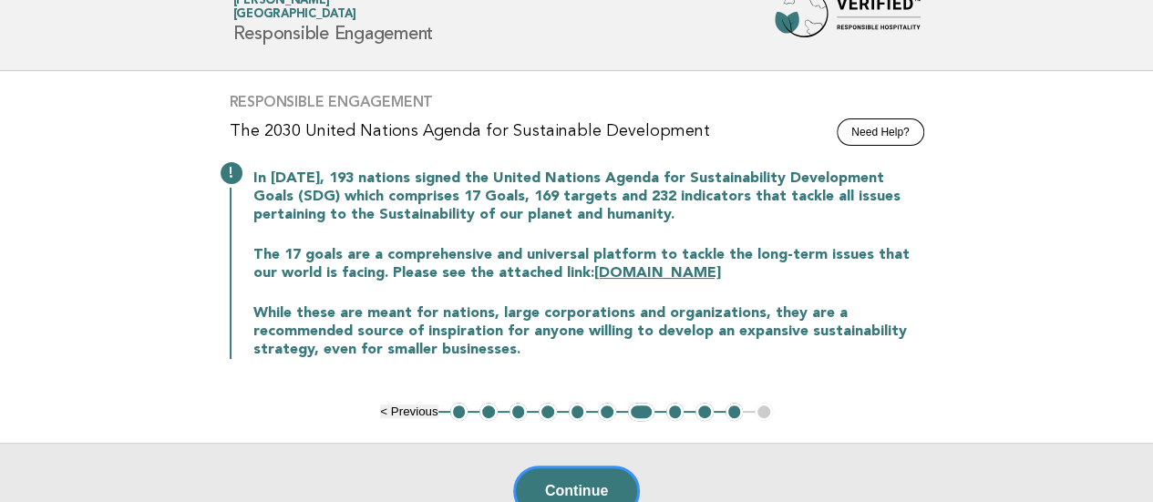
scroll to position [91, 0]
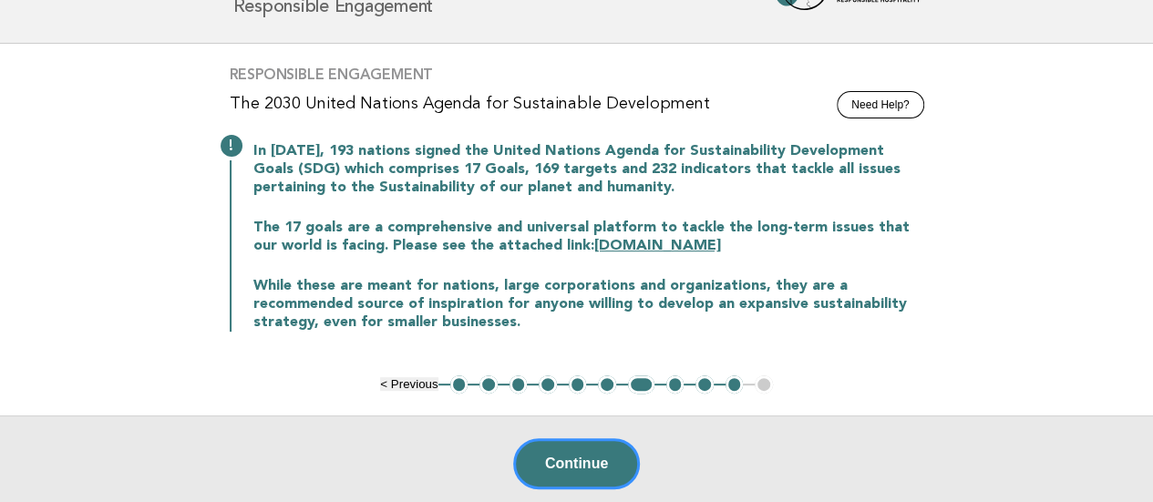
click at [600, 380] on button "6" at bounding box center [607, 385] width 18 height 18
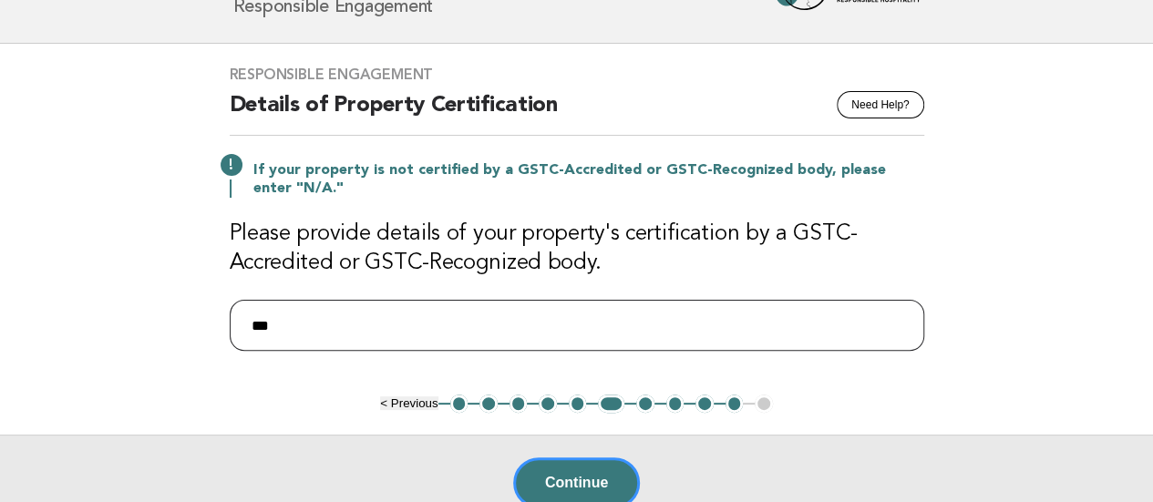
drag, startPoint x: 323, startPoint y: 313, endPoint x: 53, endPoint y: 294, distance: 270.5
click at [88, 303] on main "Responsible Engagement Need Help? Details of Property Certification If your pro…" at bounding box center [576, 287] width 1153 height 487
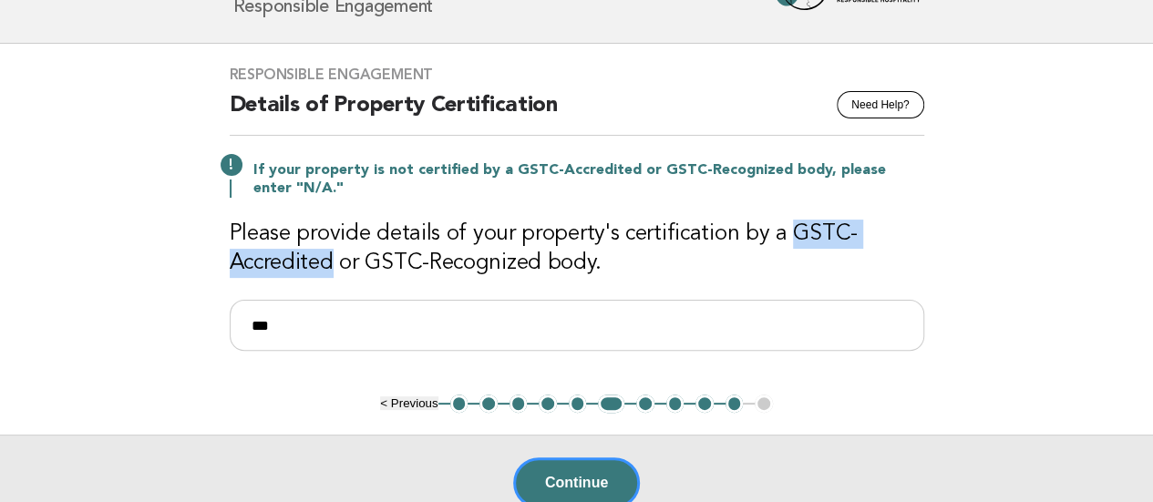
drag, startPoint x: 777, startPoint y: 225, endPoint x: 328, endPoint y: 267, distance: 450.5
click at [328, 267] on h3 "Please provide details of your property's certification by a GSTC-Accredited or…" at bounding box center [577, 249] width 695 height 58
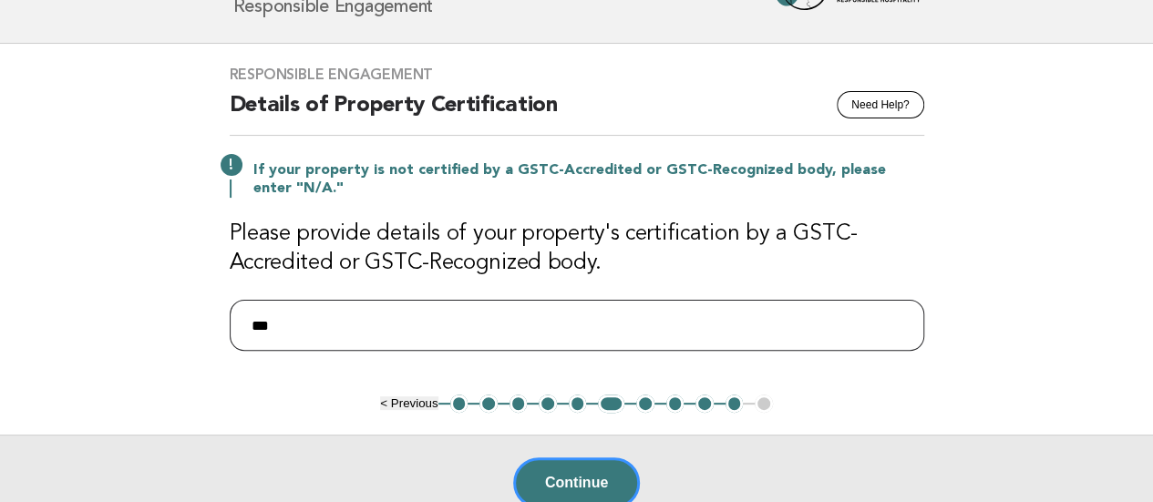
drag, startPoint x: 322, startPoint y: 324, endPoint x: 171, endPoint y: 325, distance: 150.5
click at [171, 325] on main "Responsible Engagement Need Help? Details of Property Certification If your pro…" at bounding box center [576, 287] width 1153 height 487
paste input "**********"
type input "**********"
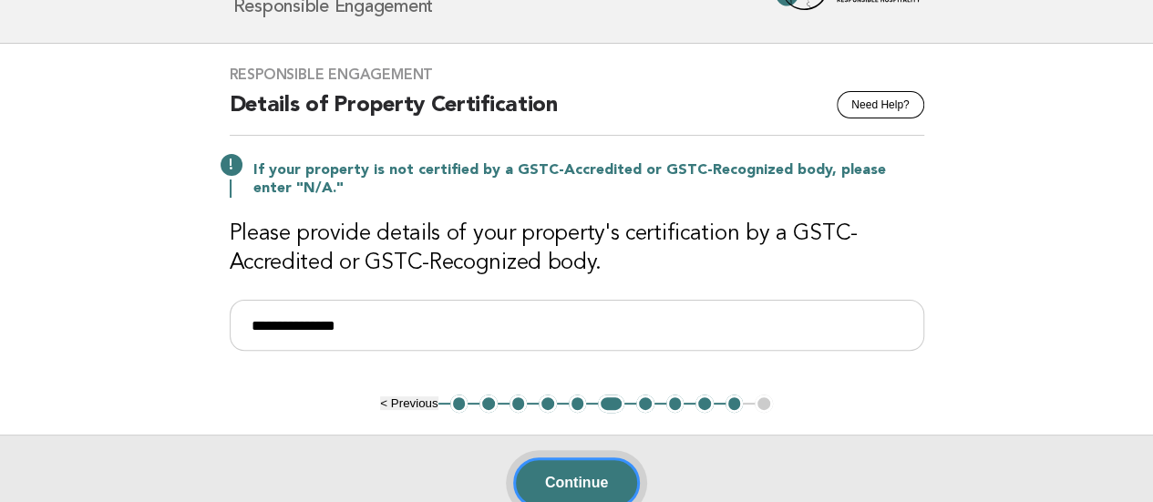
click at [570, 475] on button "Continue" at bounding box center [576, 483] width 127 height 51
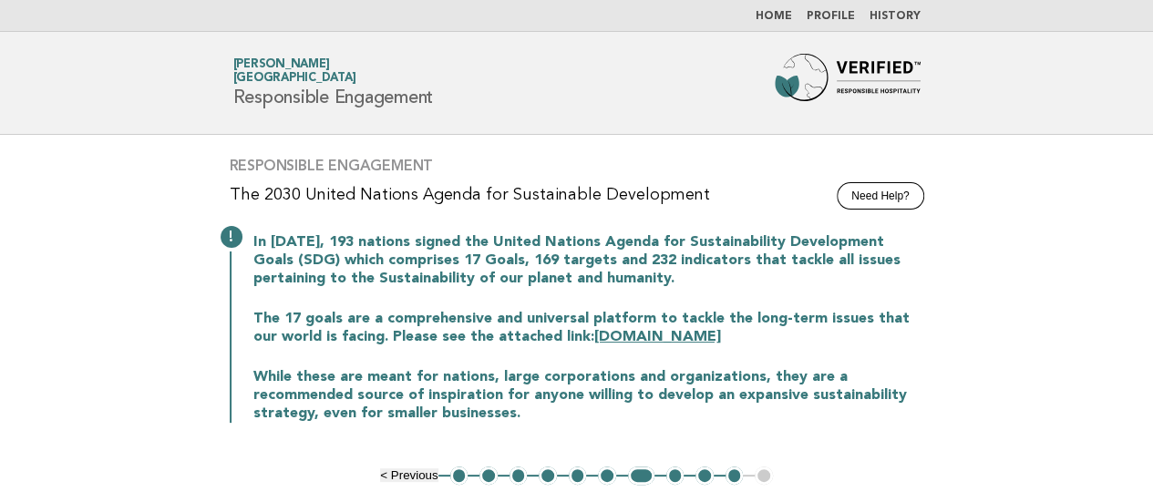
scroll to position [182, 0]
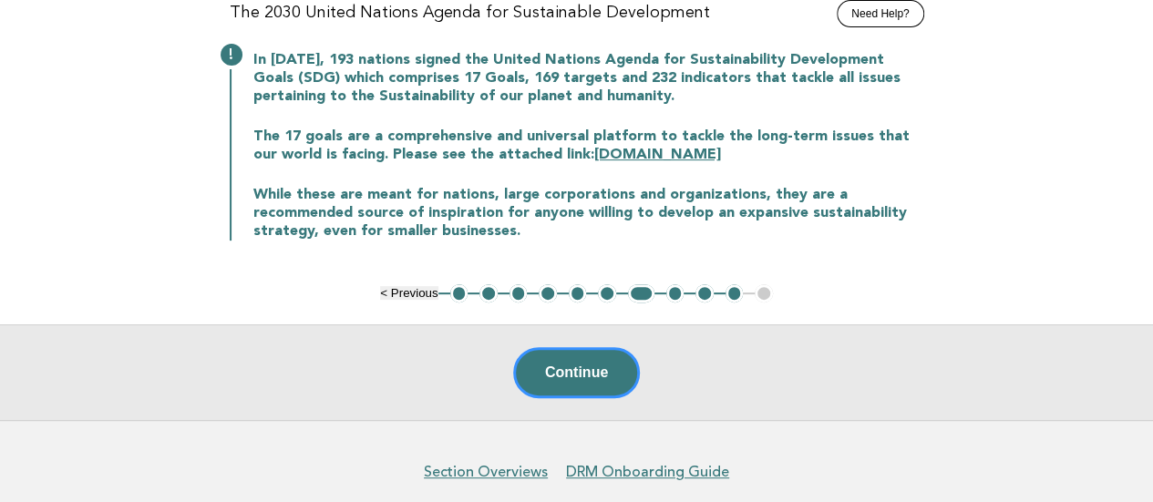
click at [605, 291] on button "6" at bounding box center [607, 293] width 18 height 18
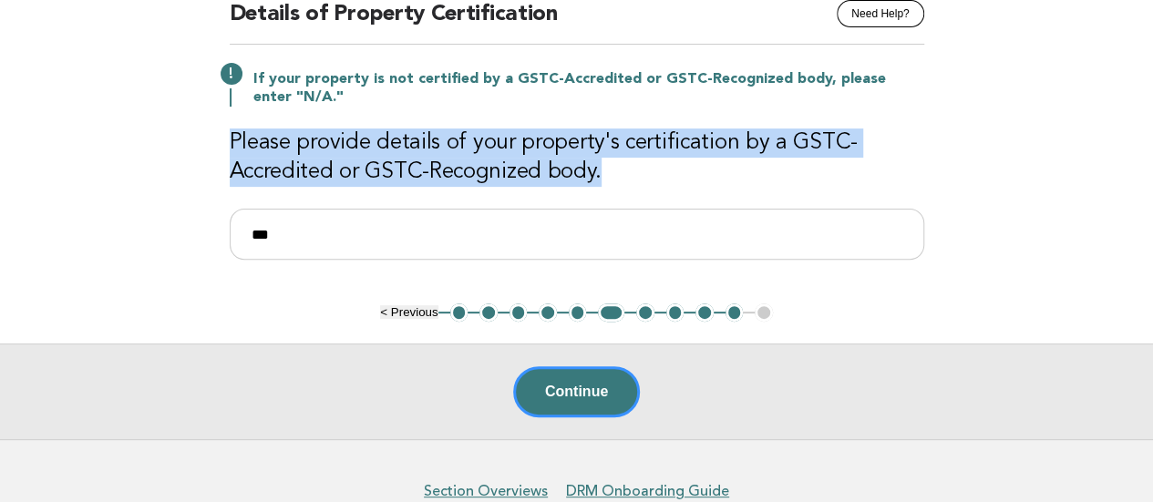
drag, startPoint x: 609, startPoint y: 171, endPoint x: 230, endPoint y: 134, distance: 381.1
click at [230, 134] on h3 "Please provide details of your property's certification by a GSTC-Accredited or…" at bounding box center [577, 158] width 695 height 58
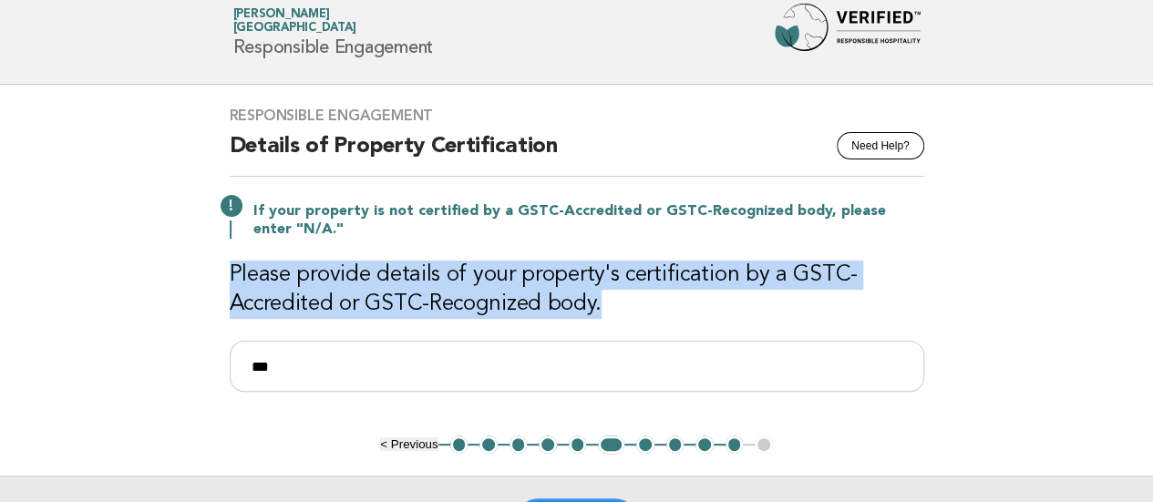
scroll to position [0, 0]
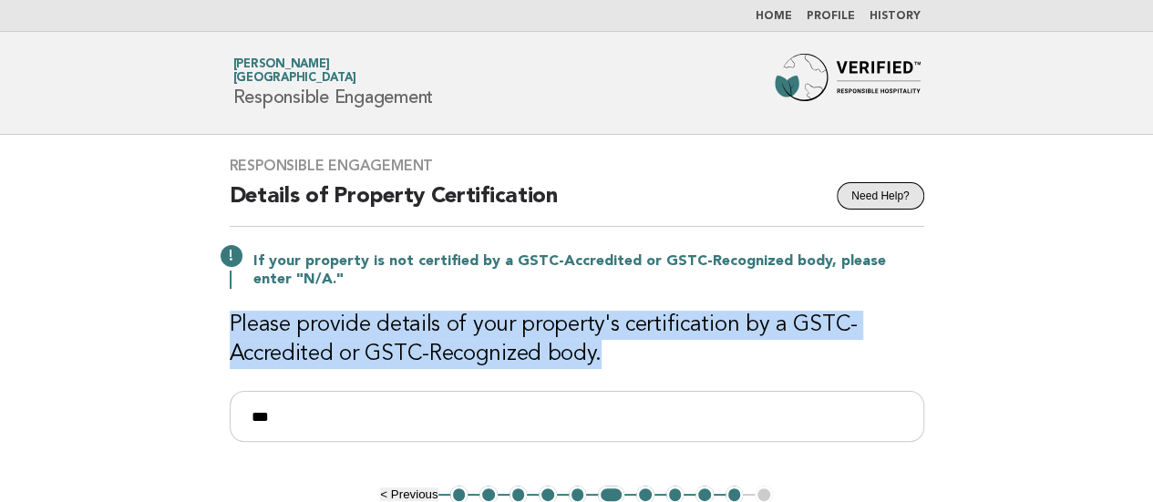
click at [907, 191] on button "Need Help?" at bounding box center [880, 195] width 87 height 27
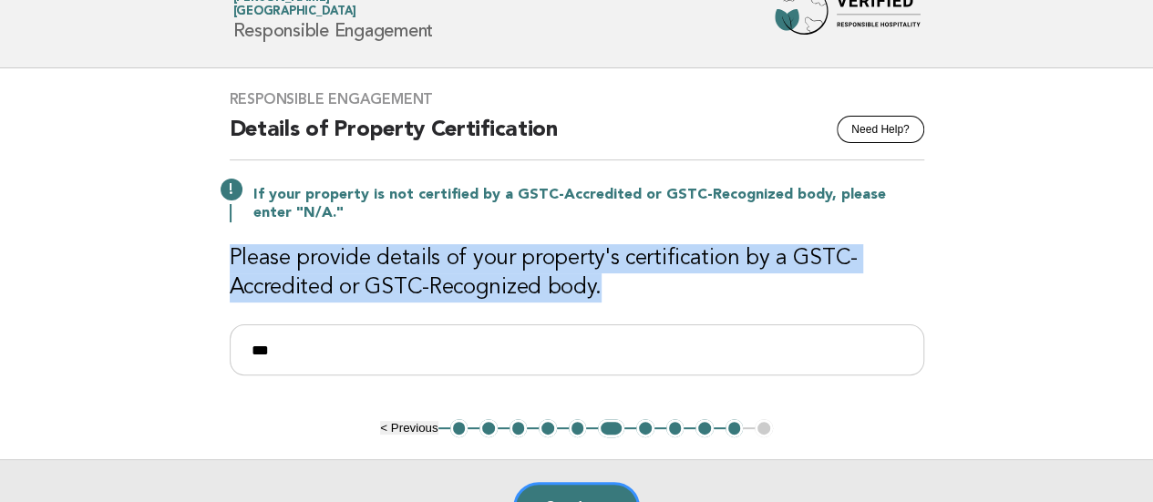
scroll to position [91, 0]
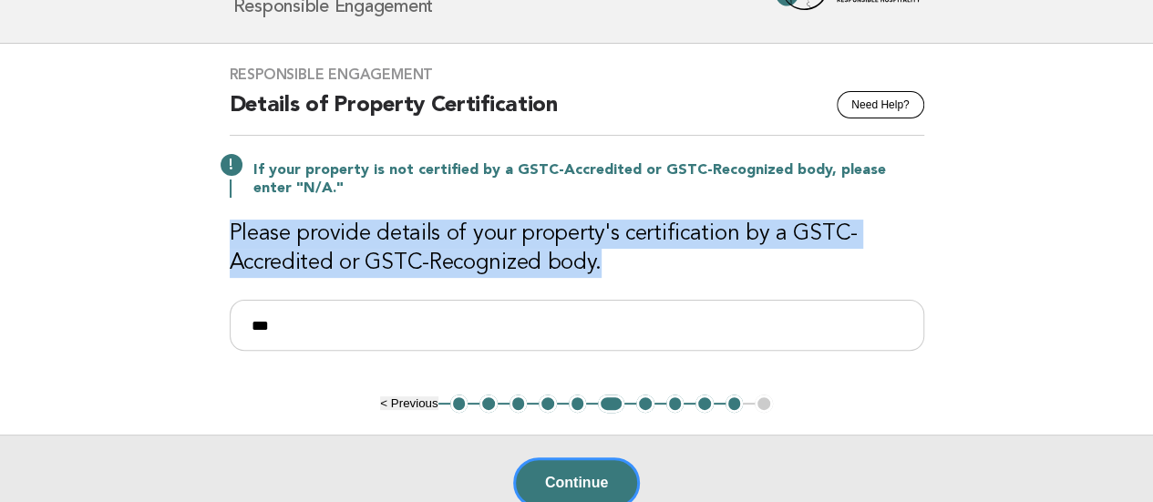
click at [636, 405] on button "7" at bounding box center [645, 404] width 18 height 18
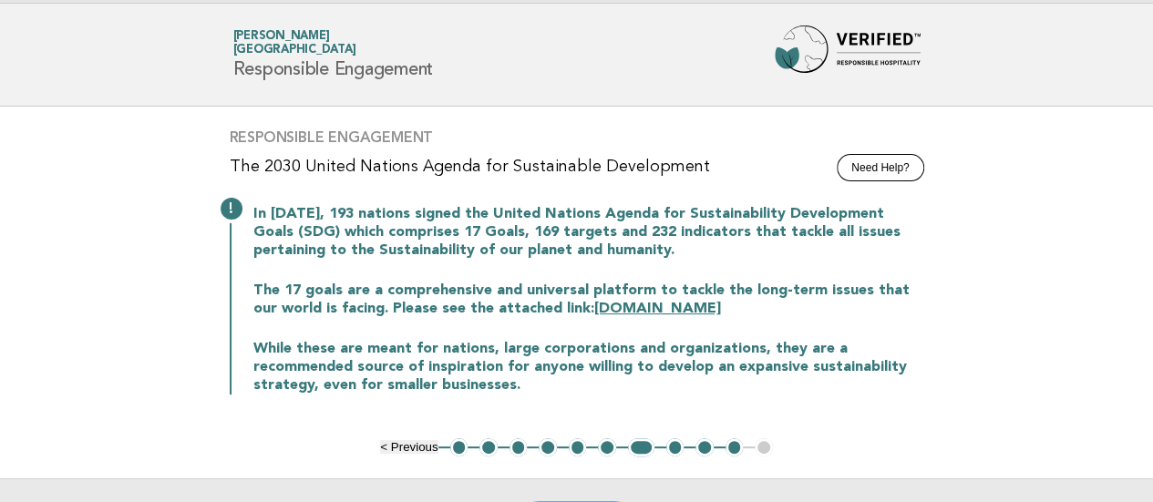
scroll to position [0, 0]
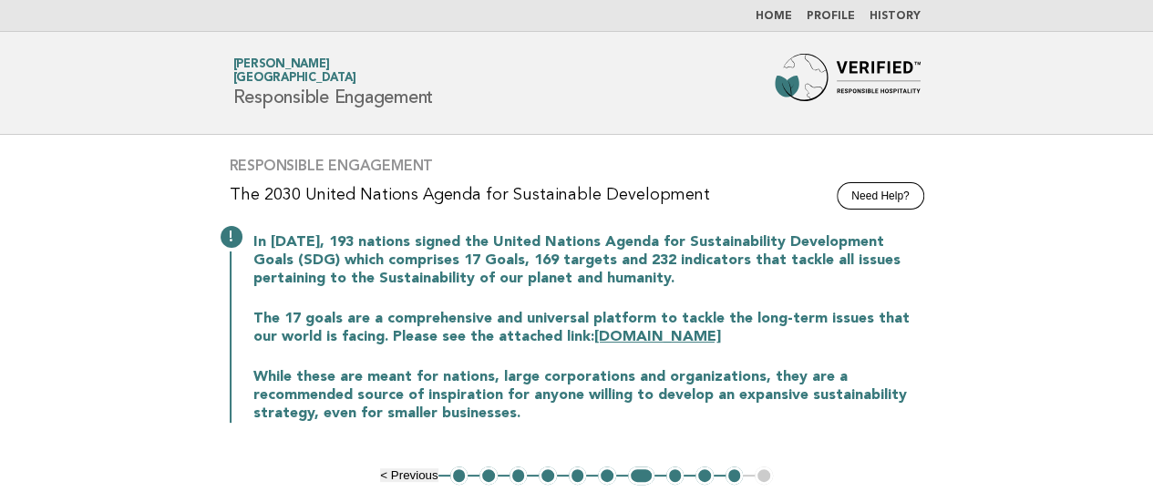
click at [908, 15] on link "History" at bounding box center [895, 16] width 51 height 11
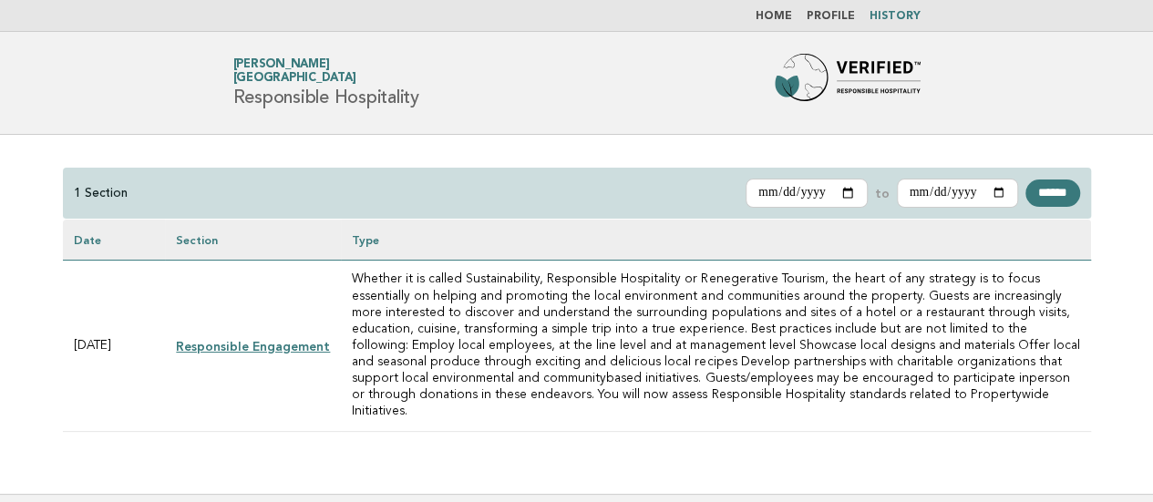
click at [267, 339] on link "Responsible Engagement" at bounding box center [253, 346] width 154 height 15
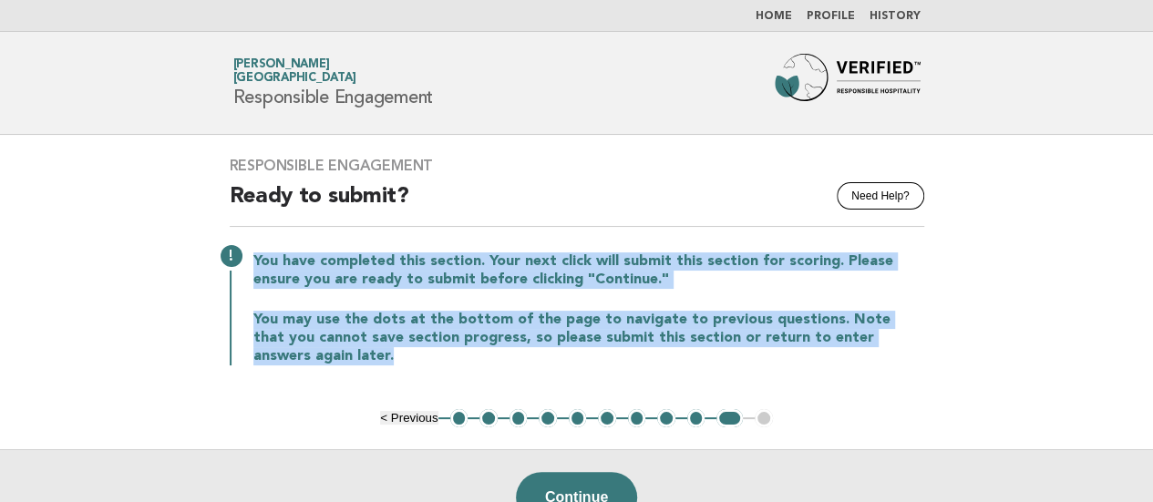
drag, startPoint x: 354, startPoint y: 357, endPoint x: 233, endPoint y: 256, distance: 157.2
click at [233, 256] on div "You have completed this section. Your next click will submit this section for s…" at bounding box center [577, 307] width 695 height 117
copy div "You have completed this section. Your next click will submit this section for s…"
click at [647, 407] on div "Responsible Engagement Need Help? Ready to submit? You have completed this sect…" at bounding box center [577, 272] width 739 height 274
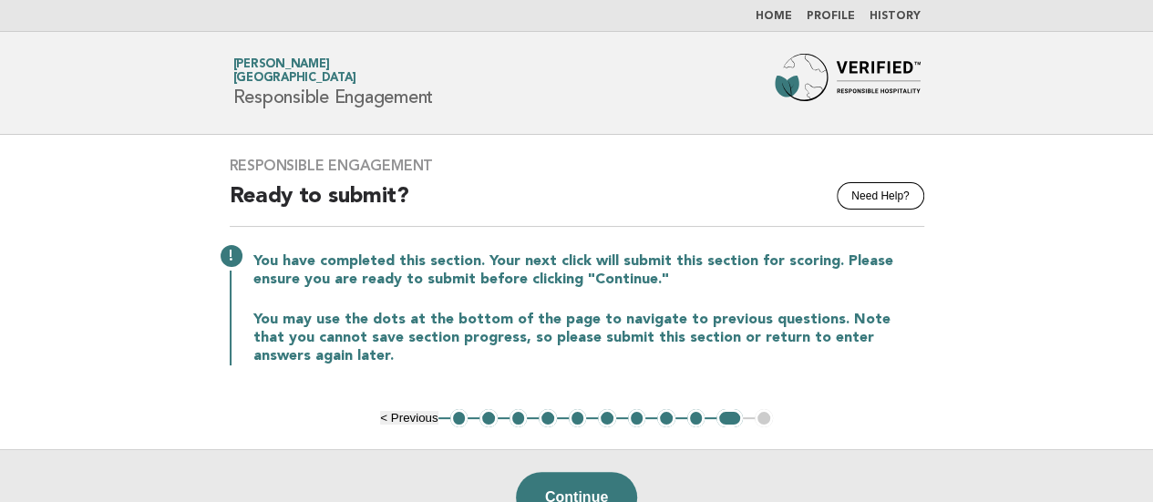
click at [635, 413] on button "7" at bounding box center [637, 418] width 18 height 18
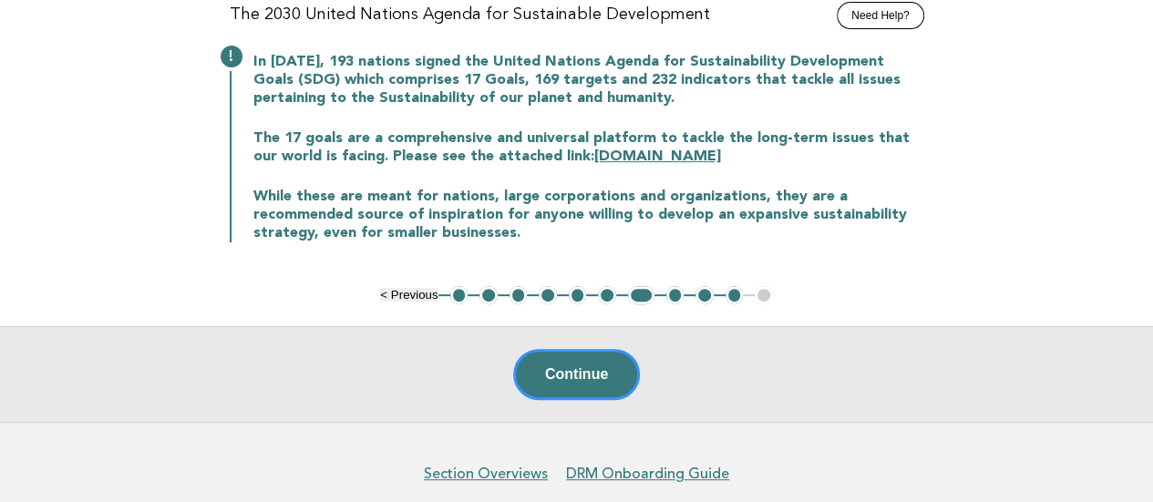
scroll to position [182, 0]
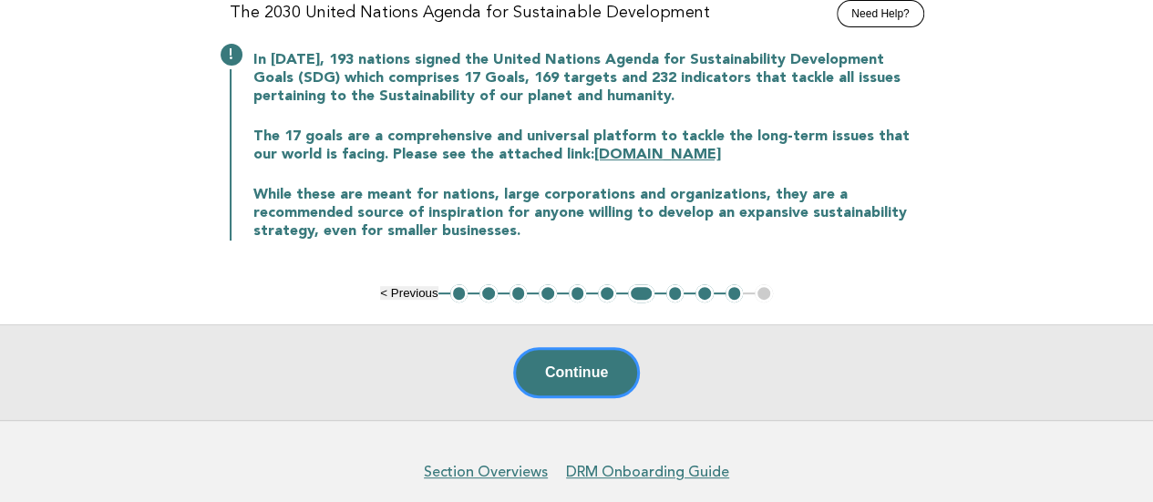
click at [671, 290] on button "8" at bounding box center [675, 293] width 18 height 18
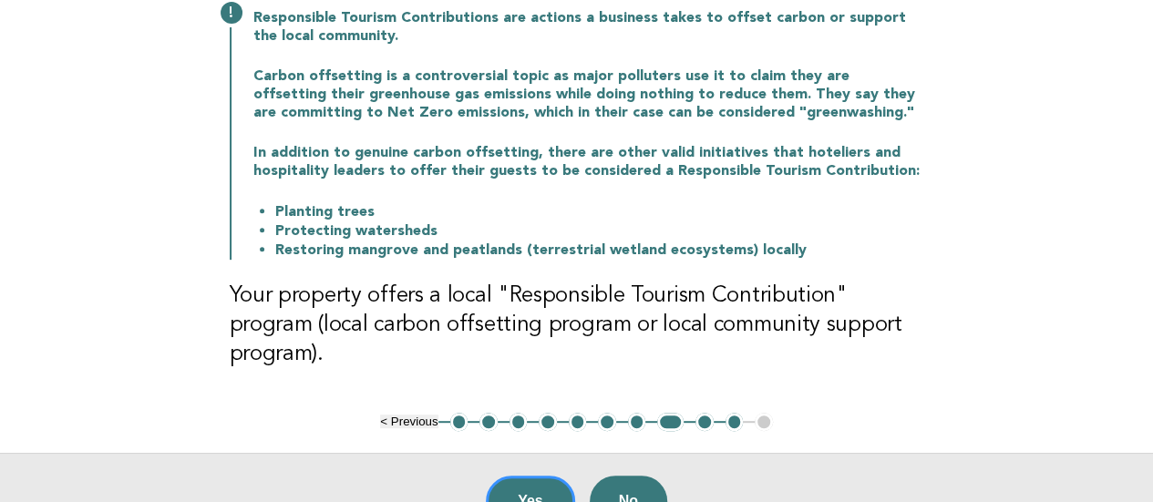
scroll to position [274, 0]
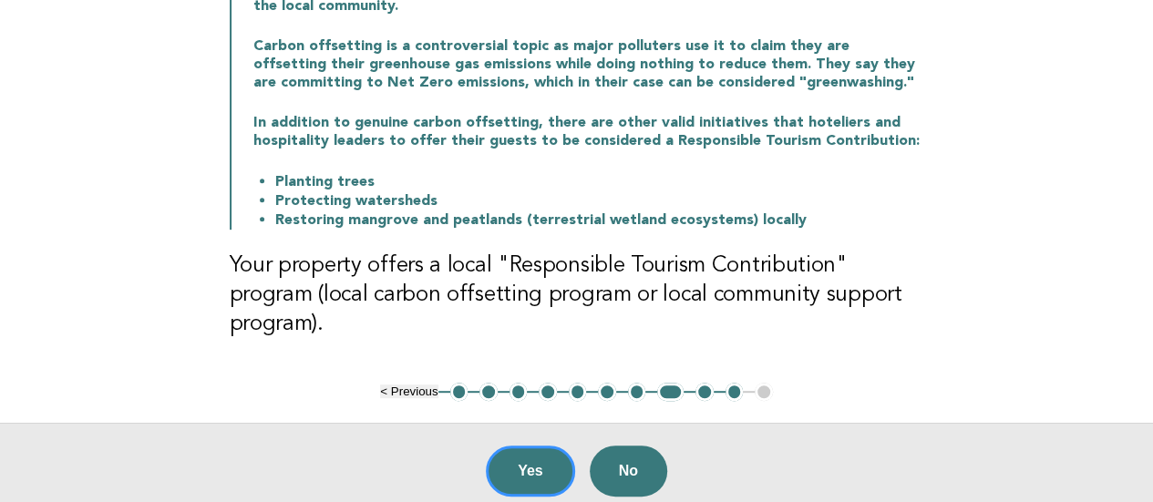
click at [636, 383] on button "7" at bounding box center [637, 392] width 18 height 18
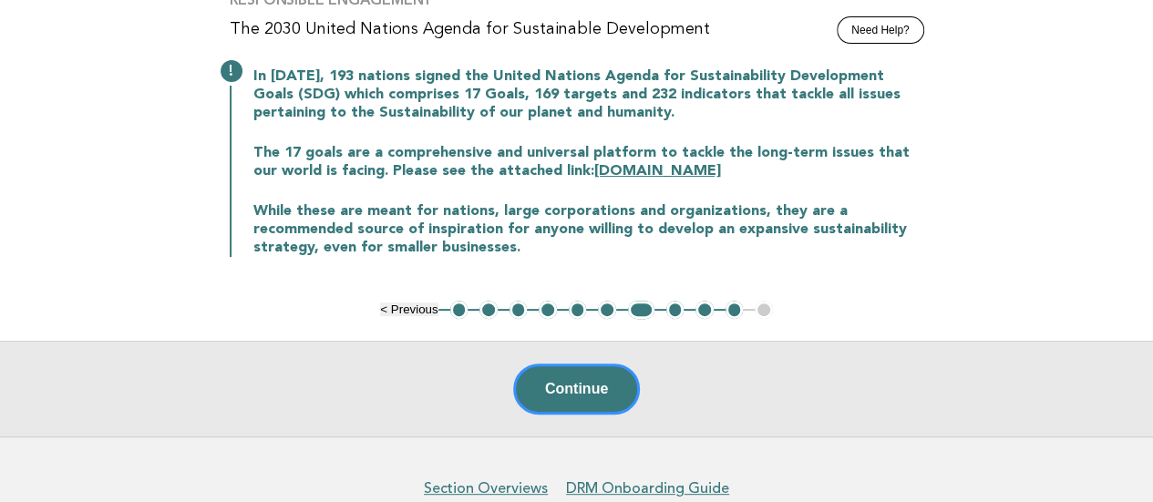
scroll to position [75, 0]
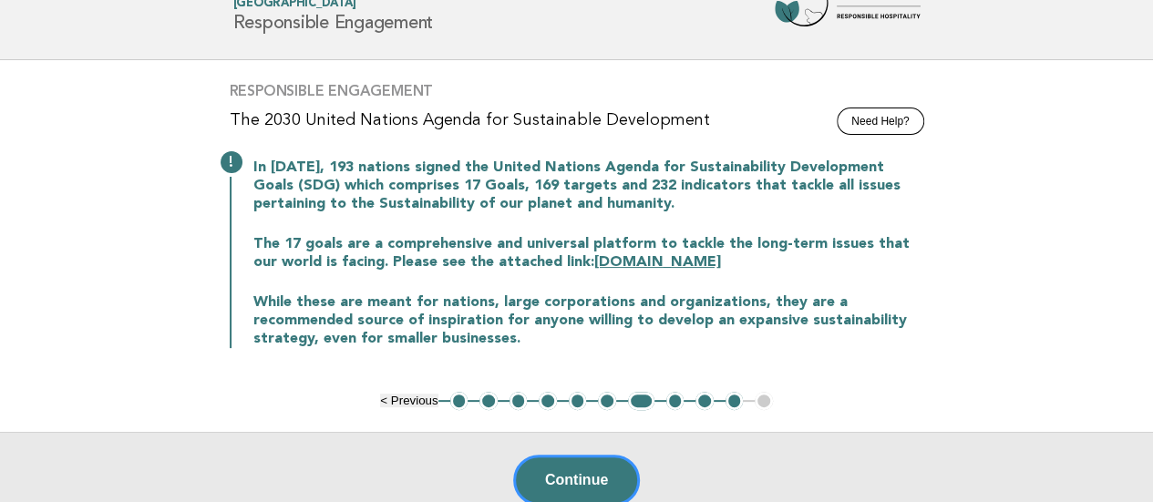
click at [604, 398] on button "6" at bounding box center [607, 401] width 18 height 18
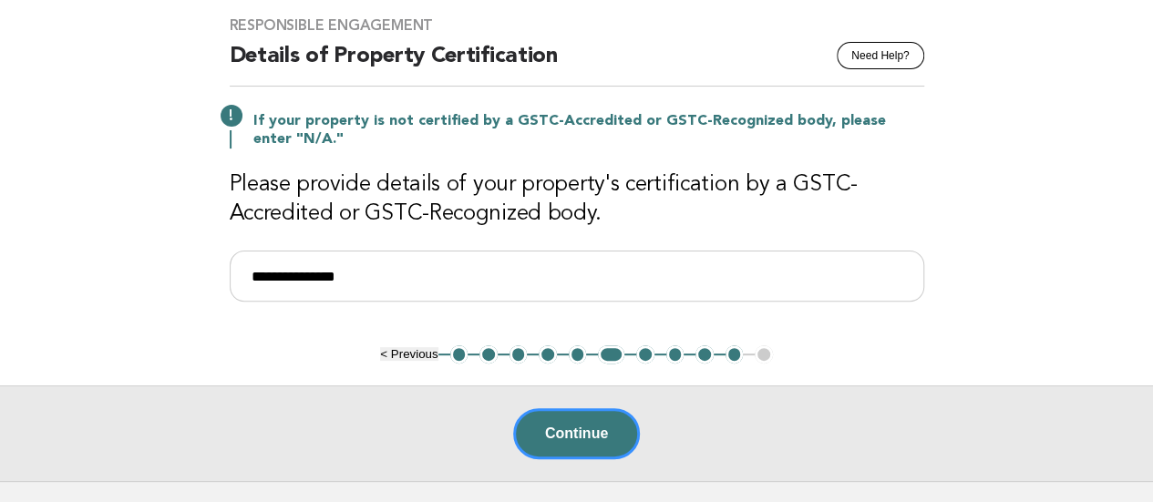
scroll to position [166, 0]
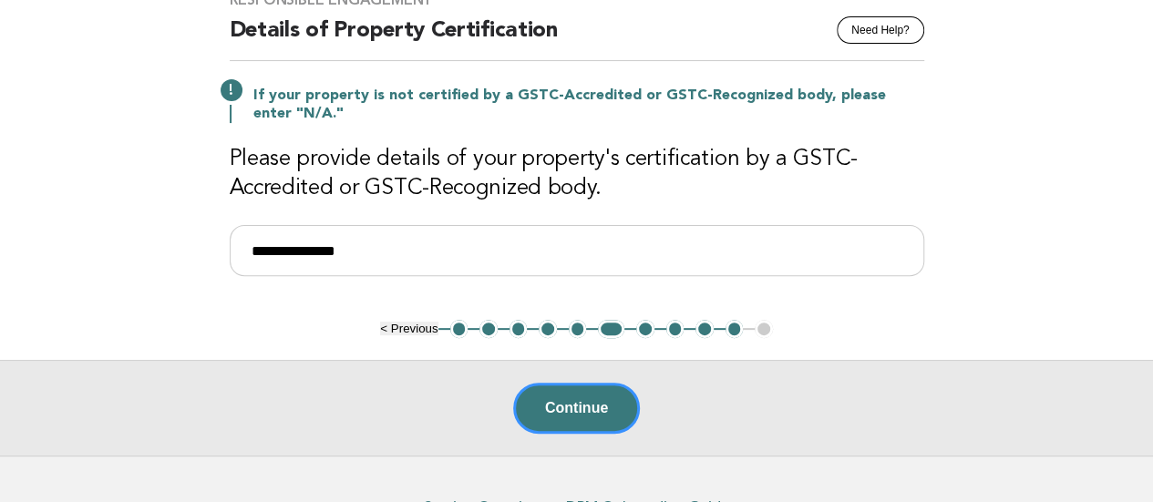
click at [571, 330] on button "5" at bounding box center [578, 329] width 18 height 18
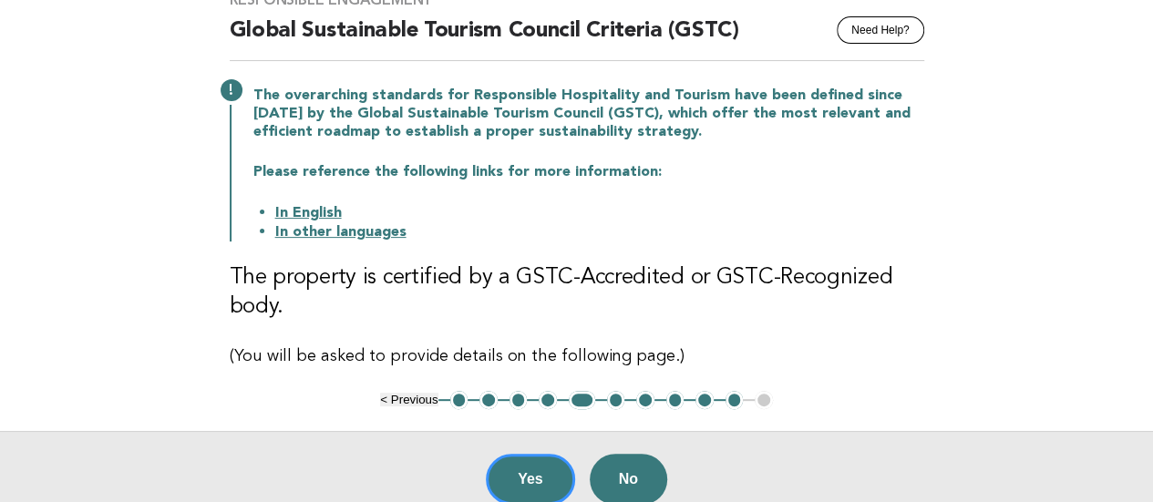
click at [618, 397] on button "6" at bounding box center [616, 400] width 18 height 18
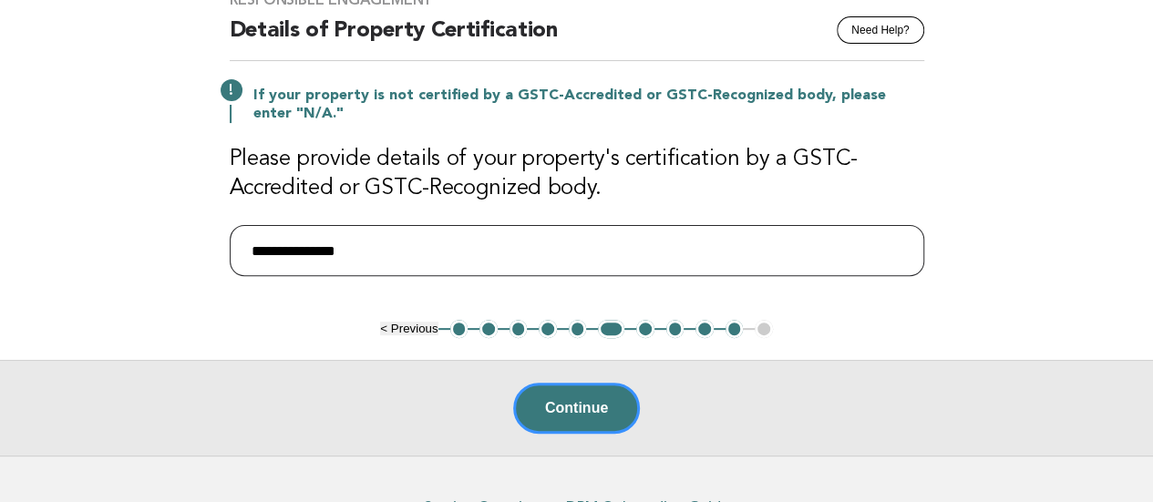
click at [253, 239] on input "**********" at bounding box center [577, 250] width 695 height 51
click at [705, 245] on input "**********" at bounding box center [577, 250] width 695 height 51
type input "**********"
click at [589, 418] on button "Continue" at bounding box center [576, 408] width 127 height 51
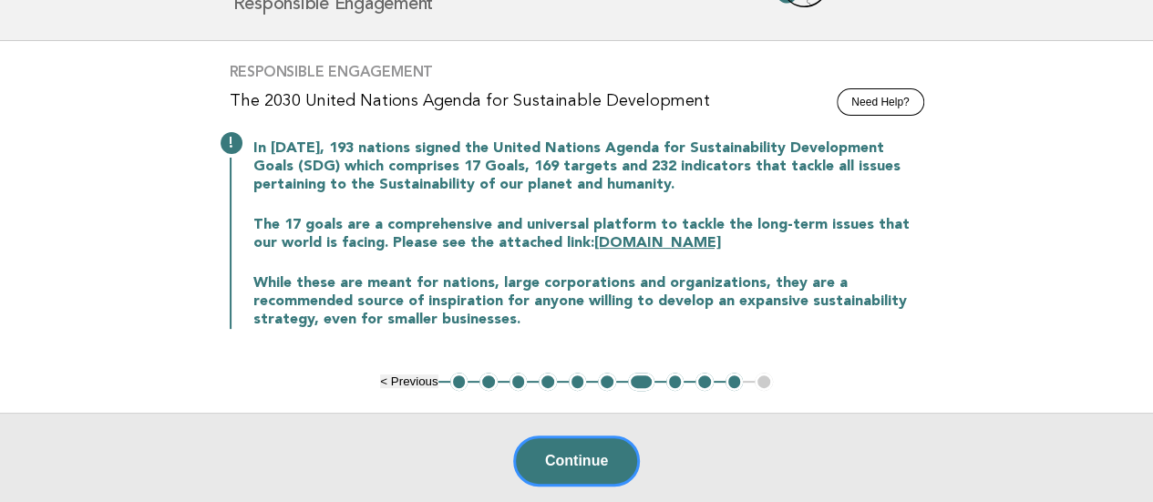
scroll to position [182, 0]
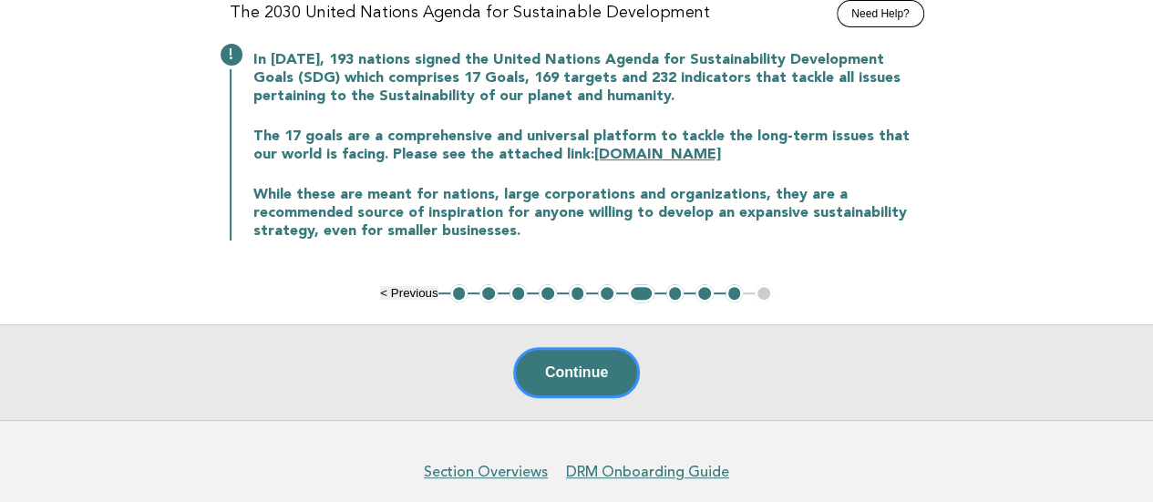
click at [605, 285] on button "6" at bounding box center [607, 293] width 18 height 18
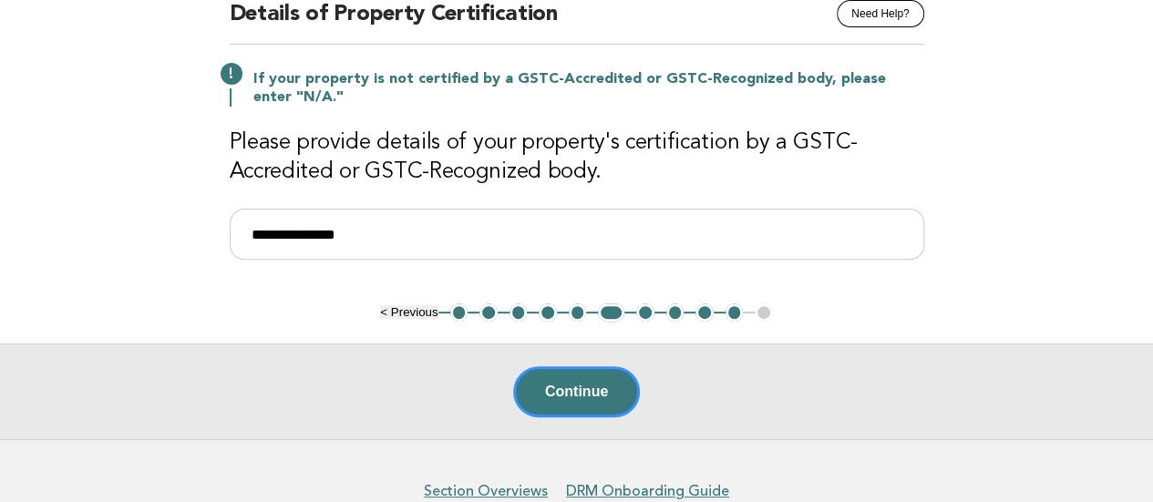
click at [567, 308] on ul "< Previous 1 2 3 4 5 6 7 8 9 10 11" at bounding box center [576, 313] width 393 height 18
click at [571, 311] on button "5" at bounding box center [578, 313] width 18 height 18
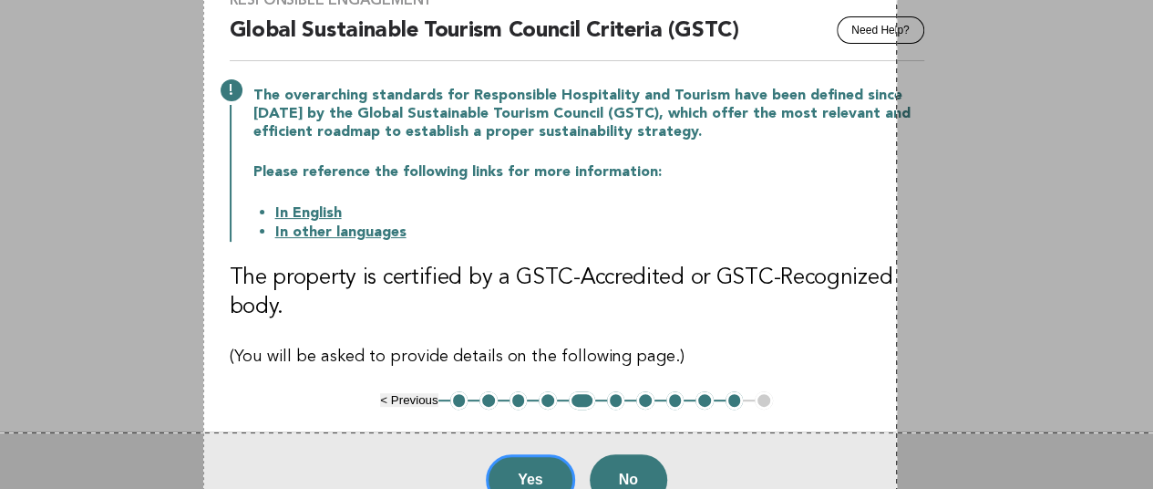
scroll to position [321, 0]
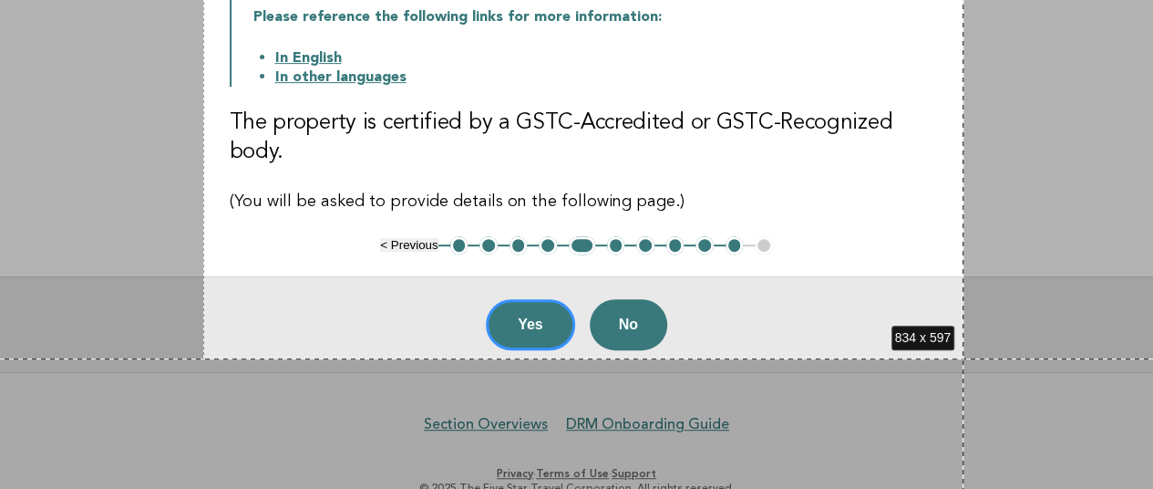
drag, startPoint x: 203, startPoint y: 136, endPoint x: 964, endPoint y: 358, distance: 792.3
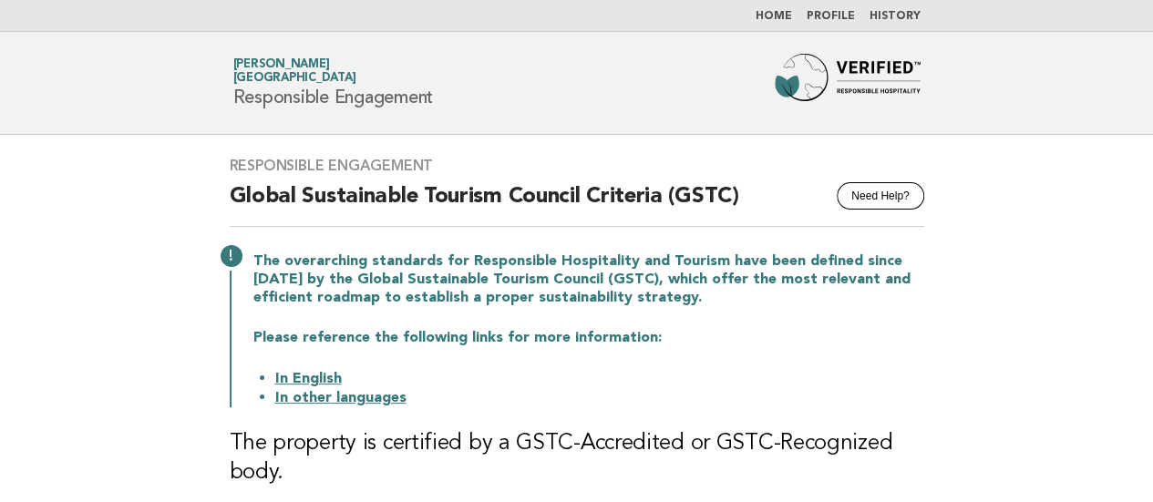
scroll to position [274, 0]
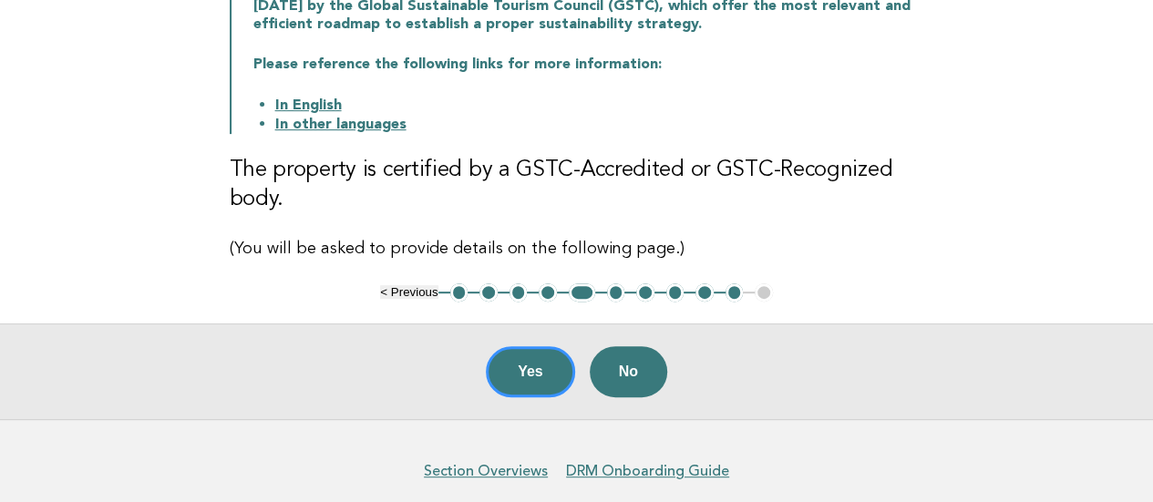
click at [616, 285] on button "6" at bounding box center [616, 293] width 18 height 18
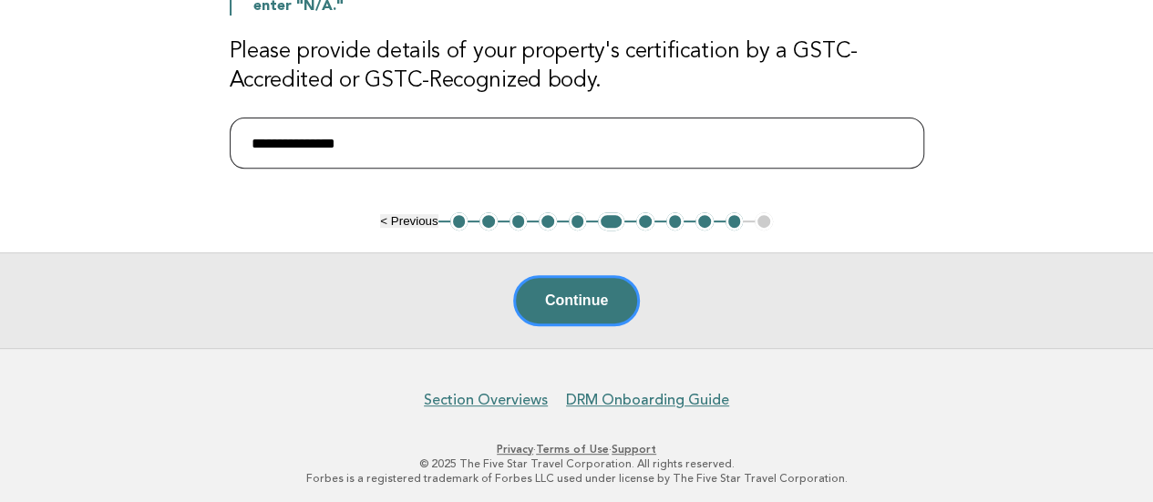
click at [255, 130] on input "**********" at bounding box center [577, 143] width 695 height 51
click at [539, 134] on input "**********" at bounding box center [577, 143] width 695 height 51
type input "**********"
click at [584, 311] on button "Continue" at bounding box center [576, 300] width 127 height 51
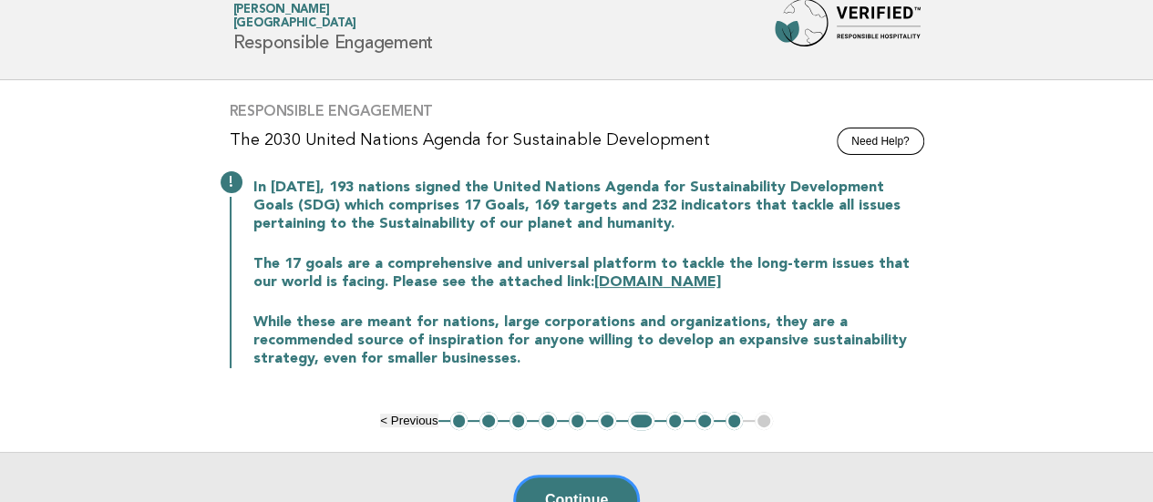
scroll to position [91, 0]
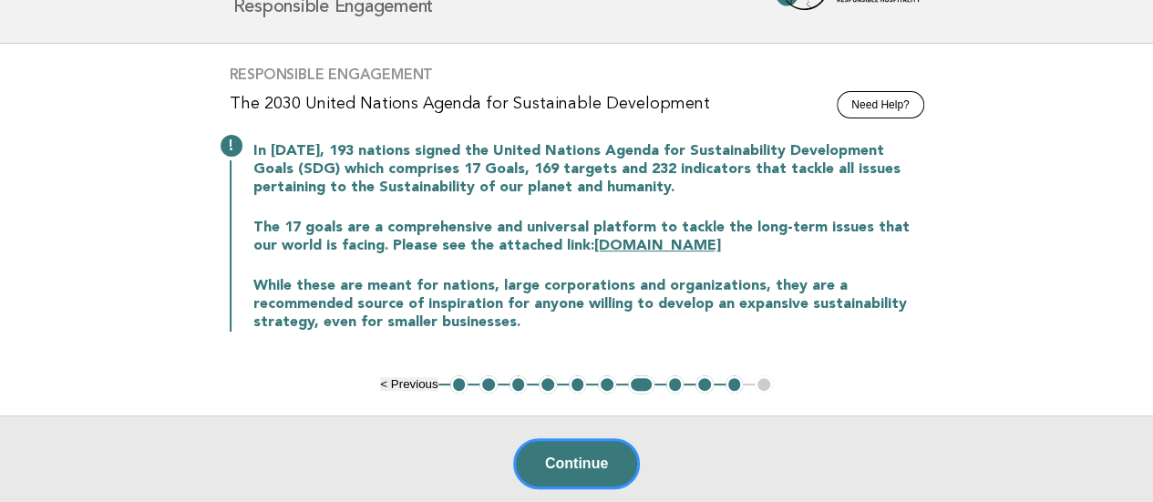
click at [605, 377] on button "6" at bounding box center [607, 385] width 18 height 18
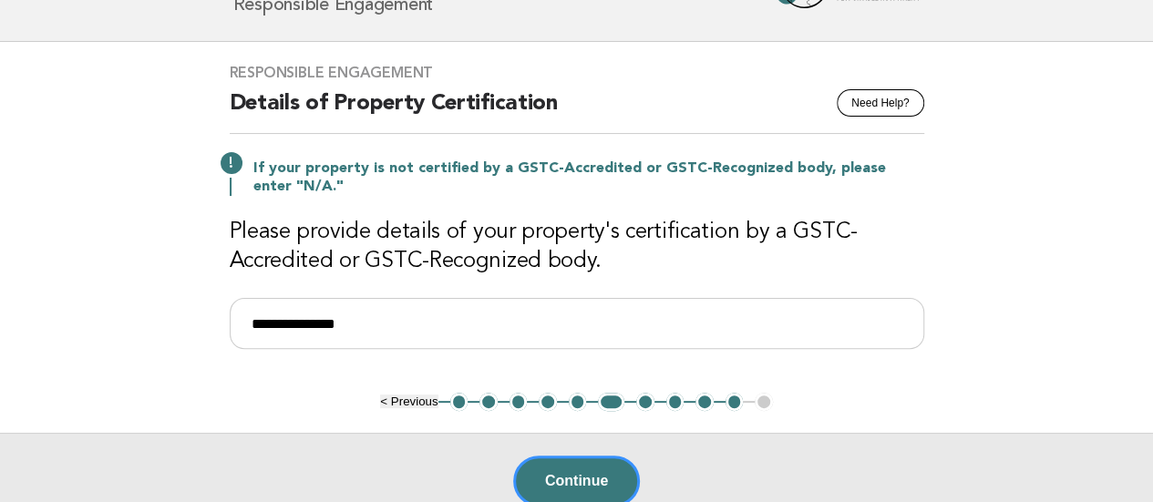
scroll to position [184, 0]
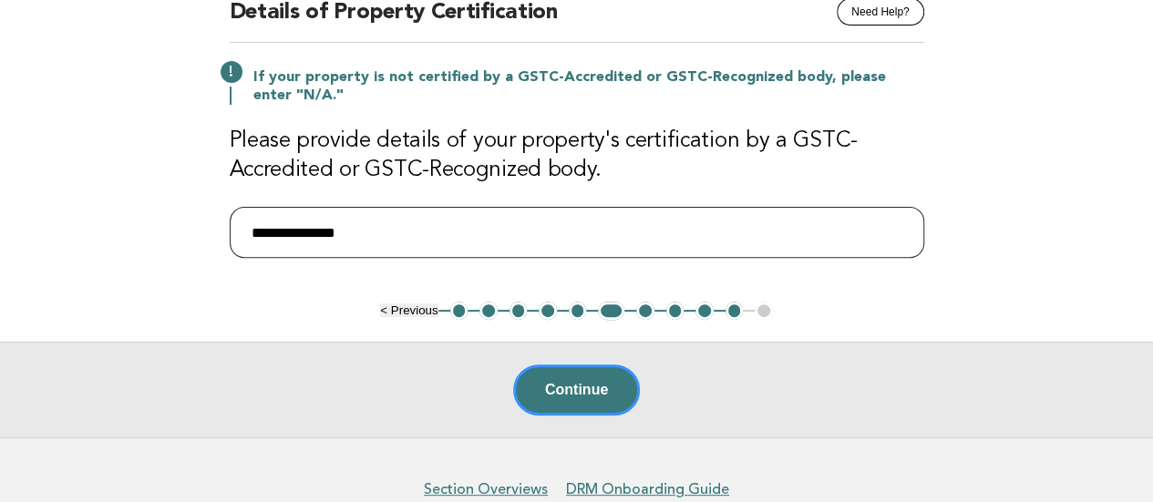
click at [249, 222] on input "**********" at bounding box center [577, 232] width 695 height 51
paste input "*"
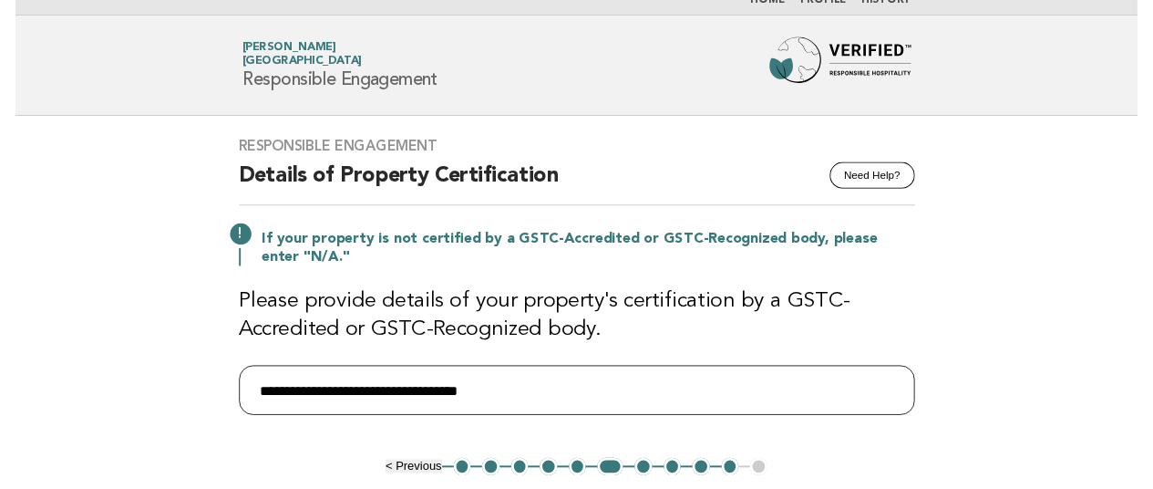
scroll to position [2, 0]
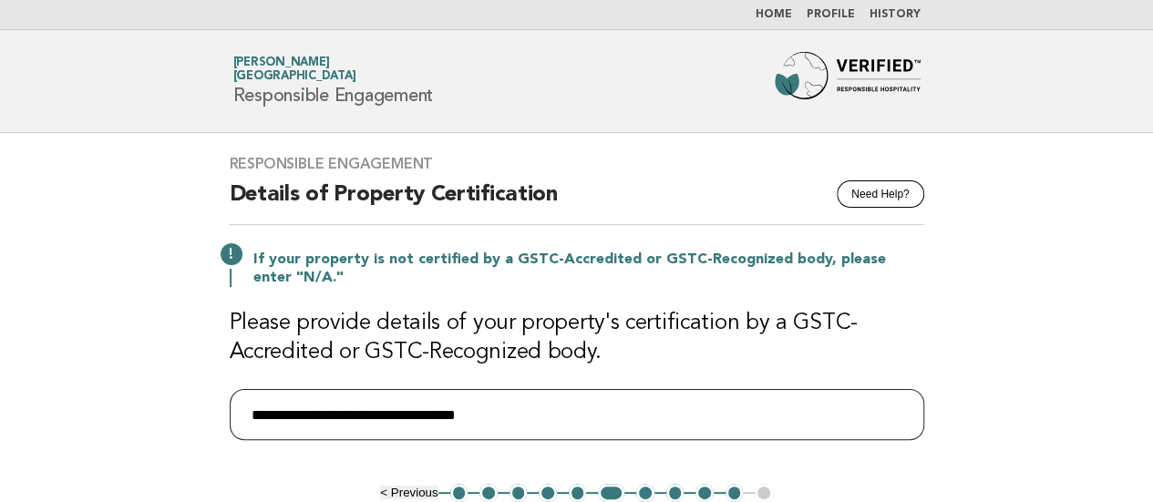
type input "**********"
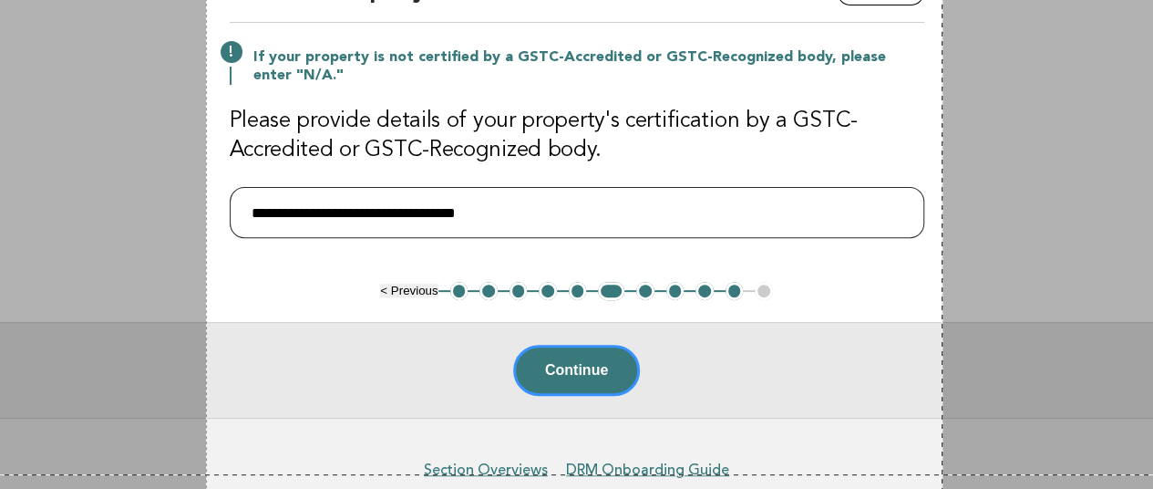
scroll to position [290, 0]
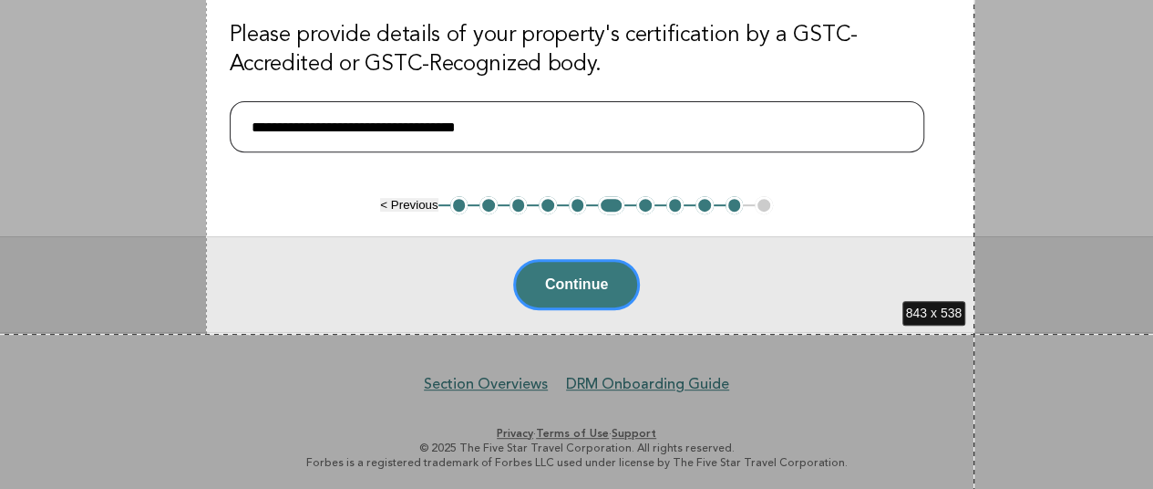
drag, startPoint x: 206, startPoint y: 132, endPoint x: 975, endPoint y: 334, distance: 794.6
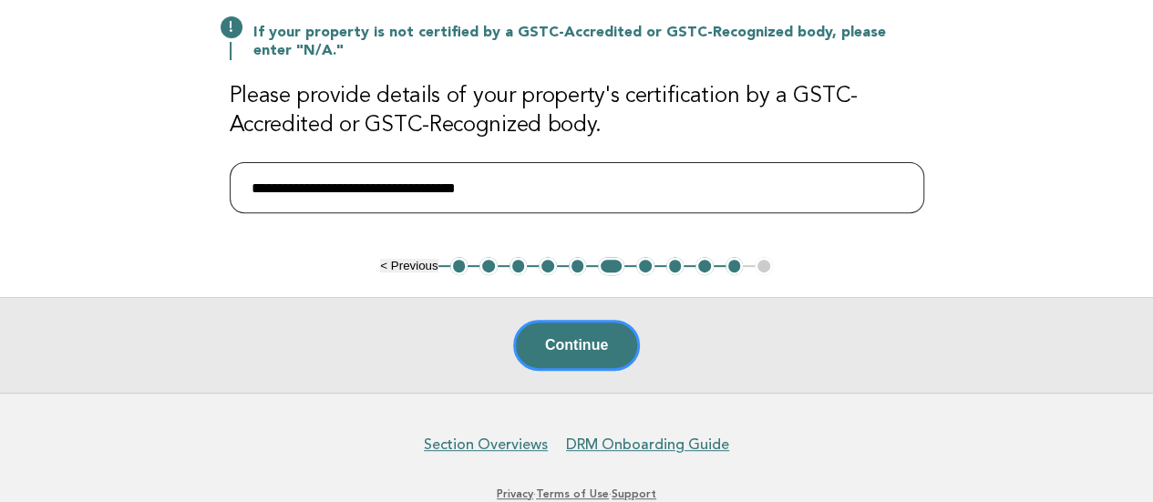
scroll to position [2, 0]
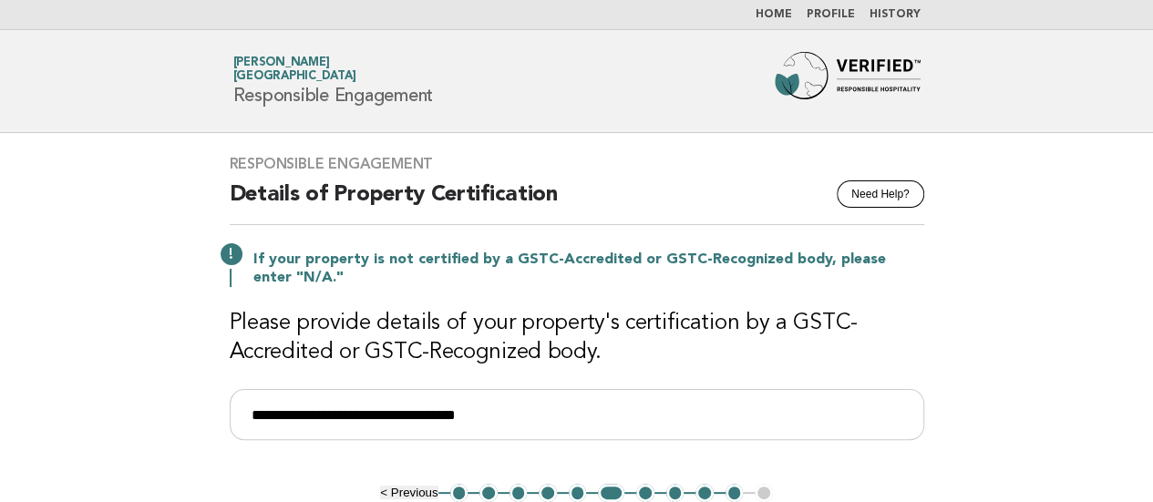
click at [638, 491] on button "7" at bounding box center [645, 493] width 18 height 18
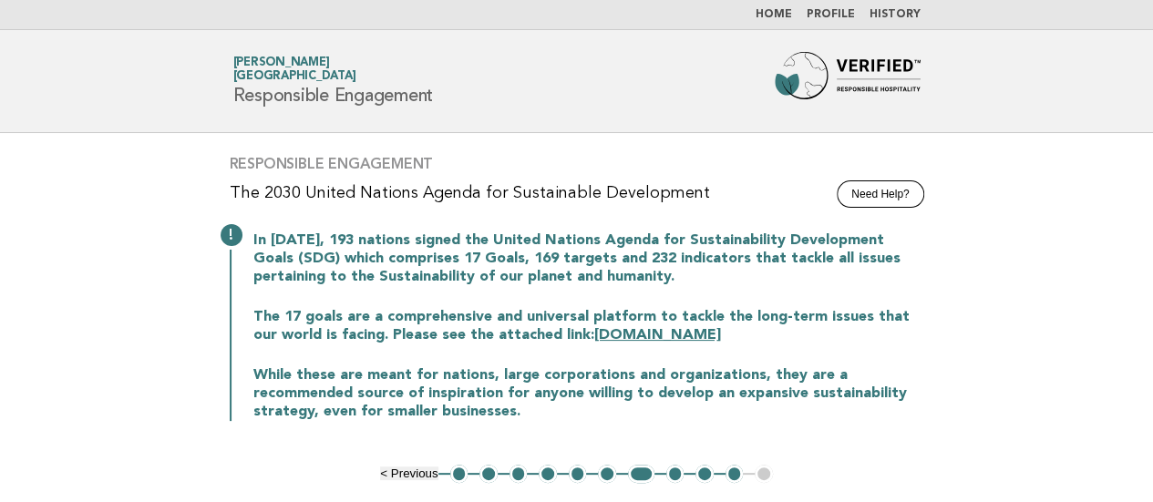
click at [673, 470] on button "8" at bounding box center [675, 474] width 18 height 18
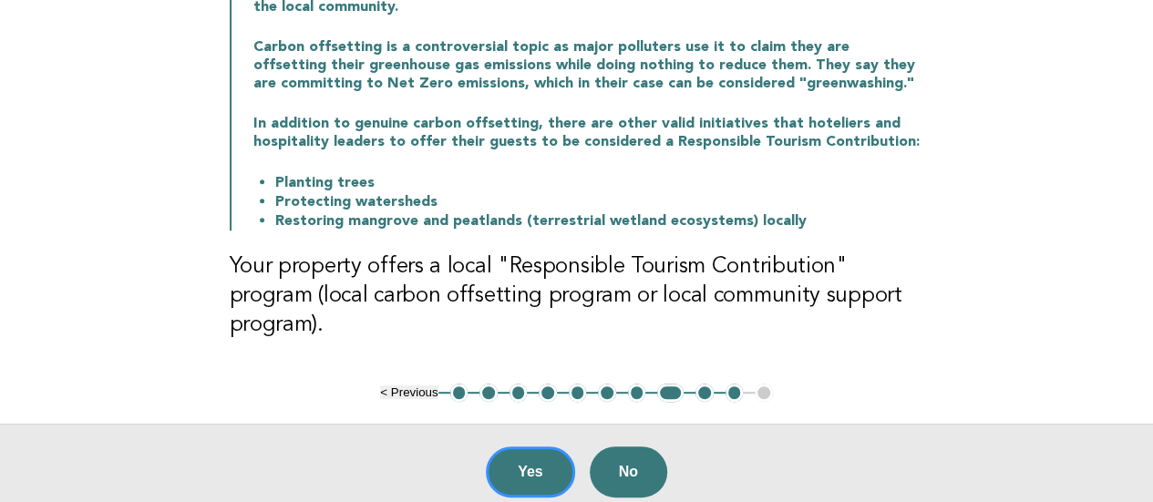
scroll to position [275, 0]
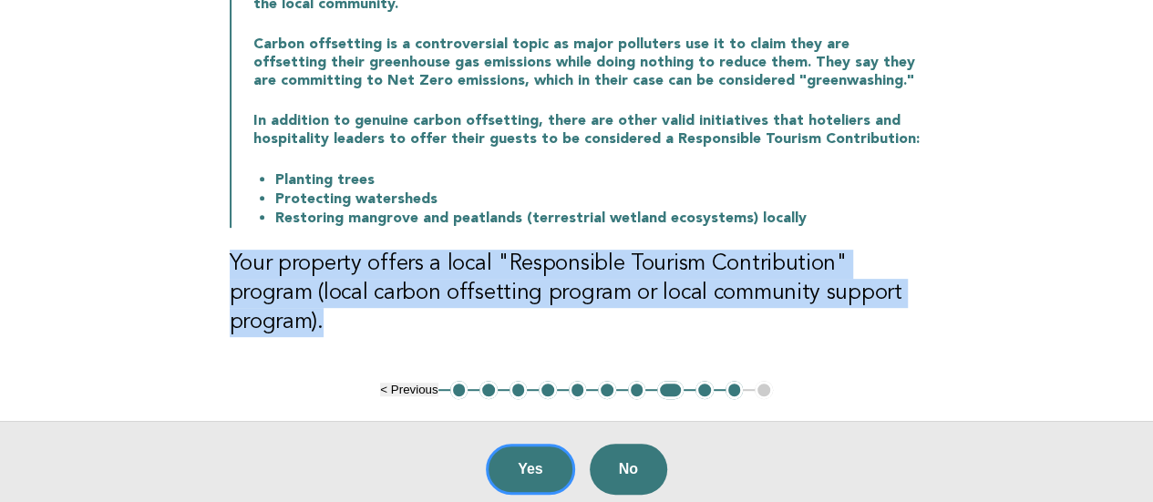
drag, startPoint x: 932, startPoint y: 310, endPoint x: 220, endPoint y: 252, distance: 714.5
click at [220, 252] on div "Responsible Engagement Need Help? Responsible Tourism Contribution Responsible …" at bounding box center [577, 121] width 739 height 522
copy h3 "Your property offers a local "Responsible Tourism Contribution" program (local …"
click at [910, 323] on div "Responsible Engagement Need Help? Responsible Tourism Contribution Responsible …" at bounding box center [577, 121] width 739 height 522
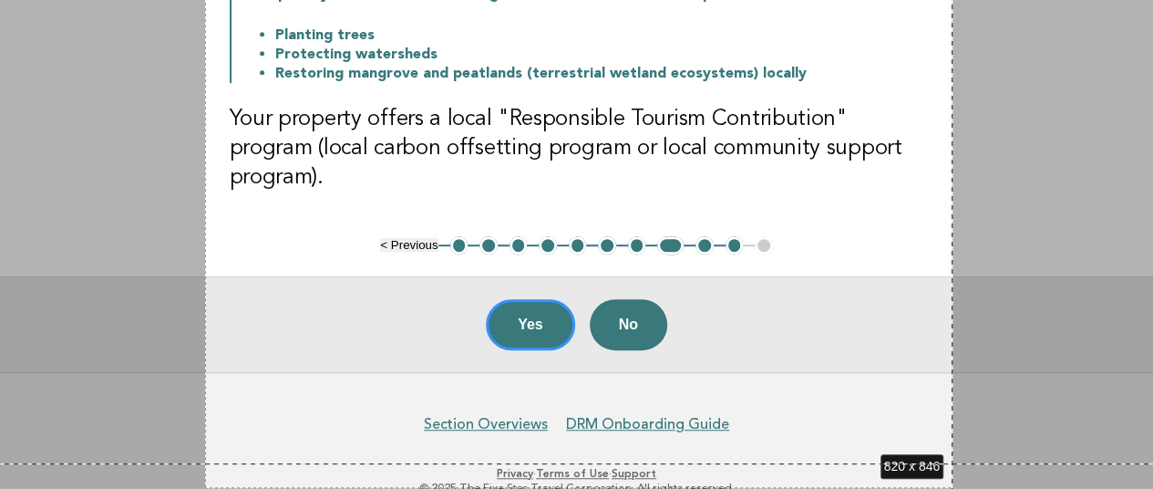
scroll to position [432, 0]
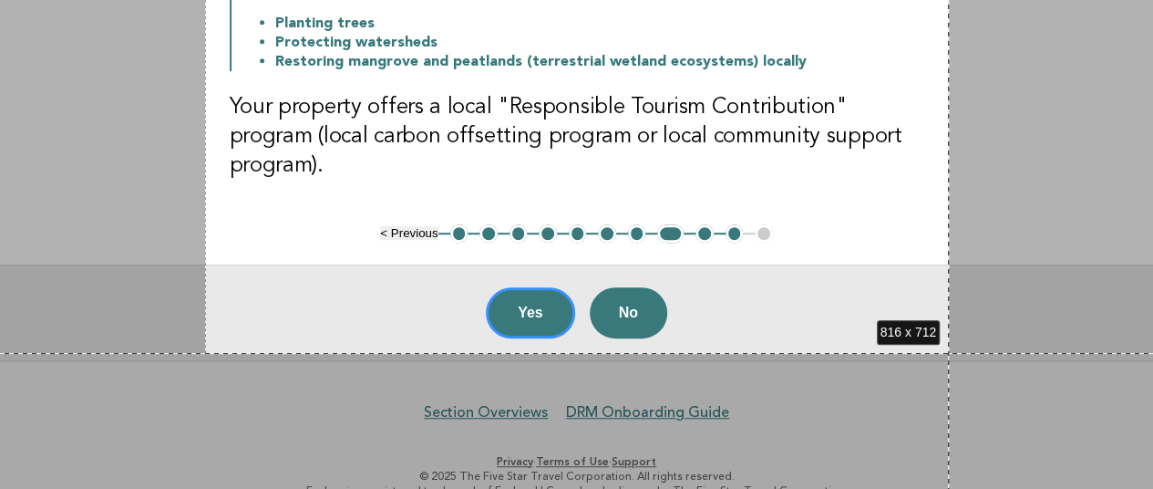
drag, startPoint x: 205, startPoint y: 134, endPoint x: 949, endPoint y: 353, distance: 775.5
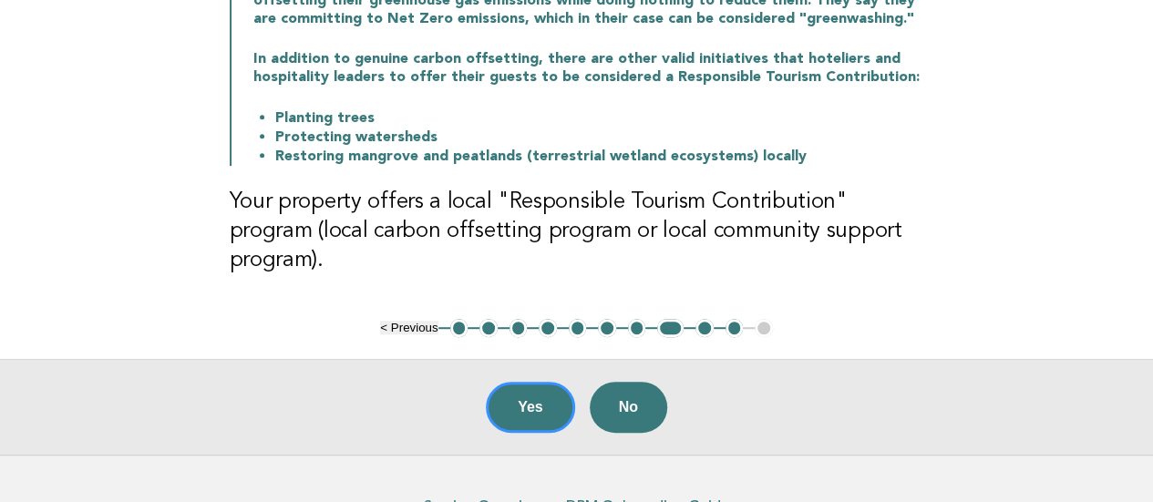
scroll to position [418, 0]
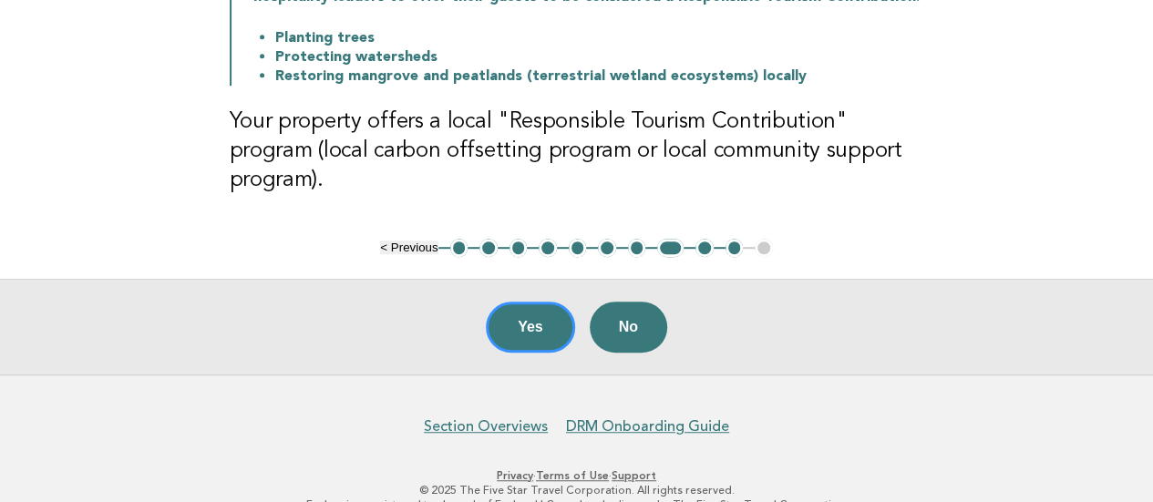
click at [706, 239] on button "9" at bounding box center [705, 248] width 18 height 18
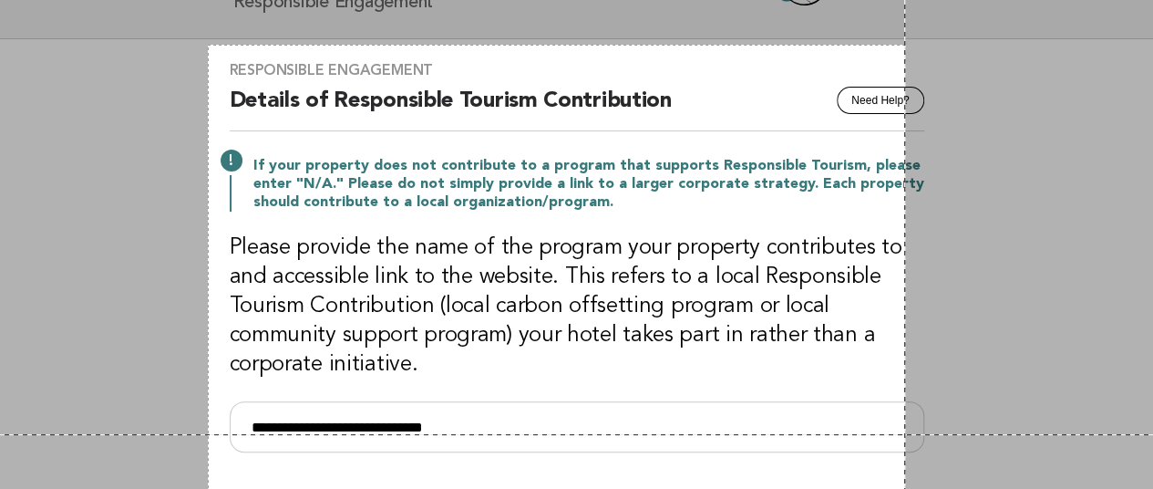
scroll to position [396, 0]
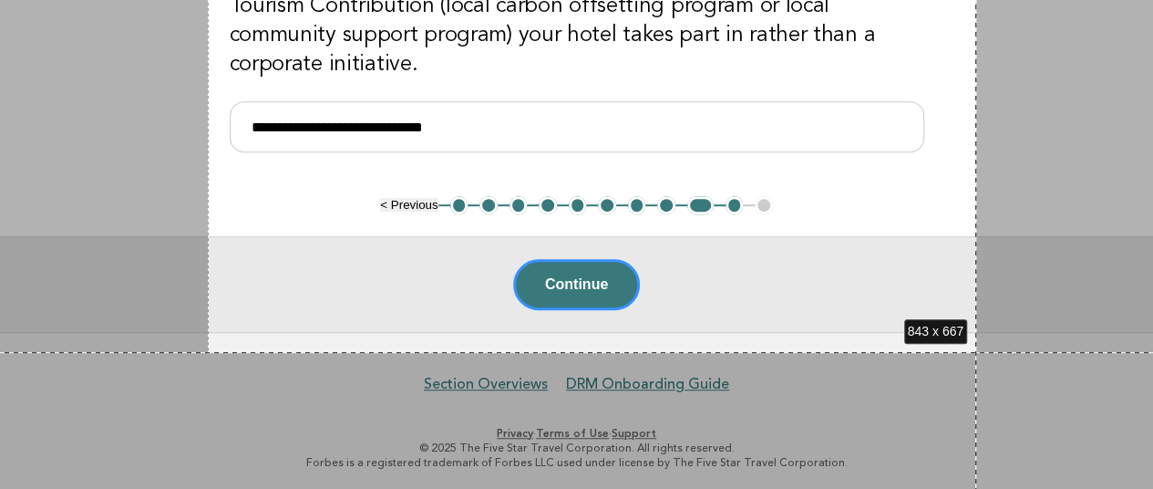
drag, startPoint x: 208, startPoint y: 49, endPoint x: 976, endPoint y: 352, distance: 826.1
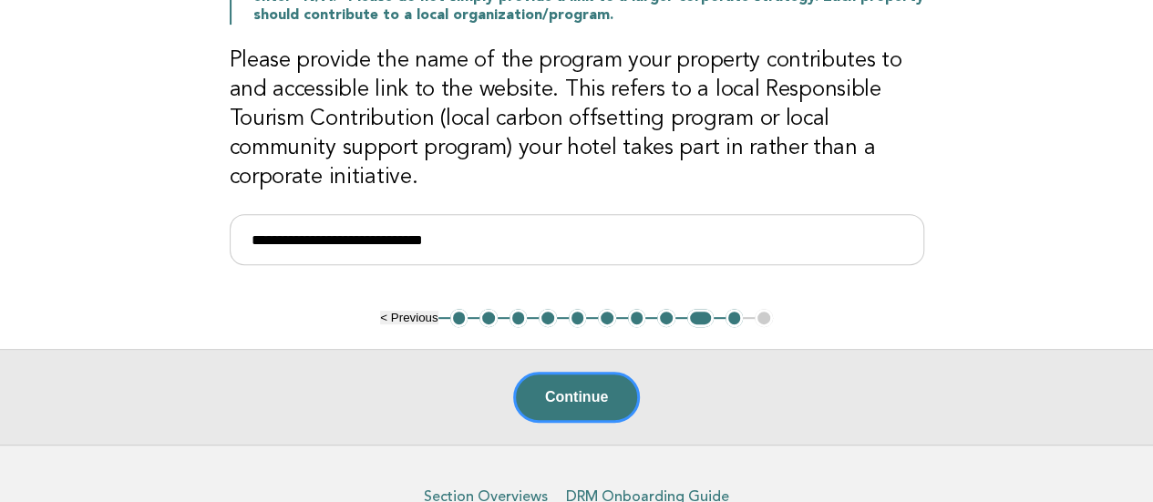
scroll to position [365, 0]
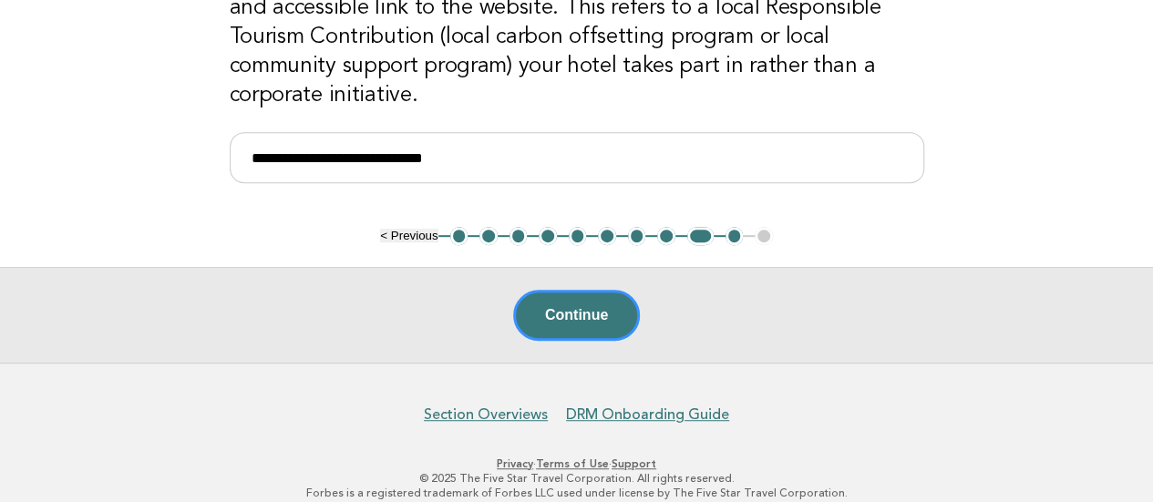
click at [729, 232] on button "10" at bounding box center [735, 236] width 18 height 18
click at [728, 239] on button "10" at bounding box center [735, 236] width 18 height 18
click at [731, 238] on button "10" at bounding box center [735, 236] width 18 height 18
click at [731, 236] on button "10" at bounding box center [735, 236] width 18 height 18
click at [697, 234] on button "9" at bounding box center [700, 236] width 26 height 18
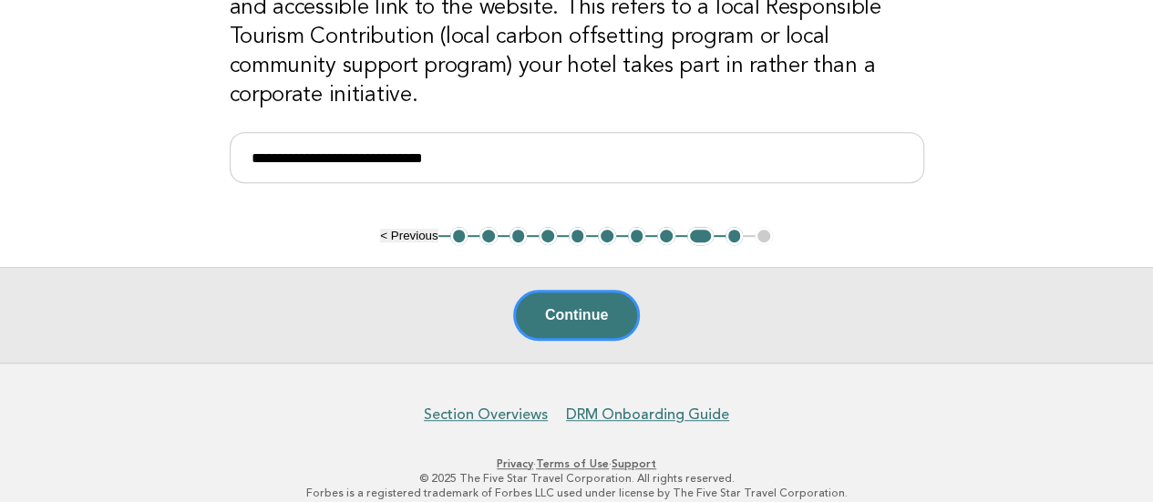
click at [730, 233] on button "10" at bounding box center [735, 236] width 18 height 18
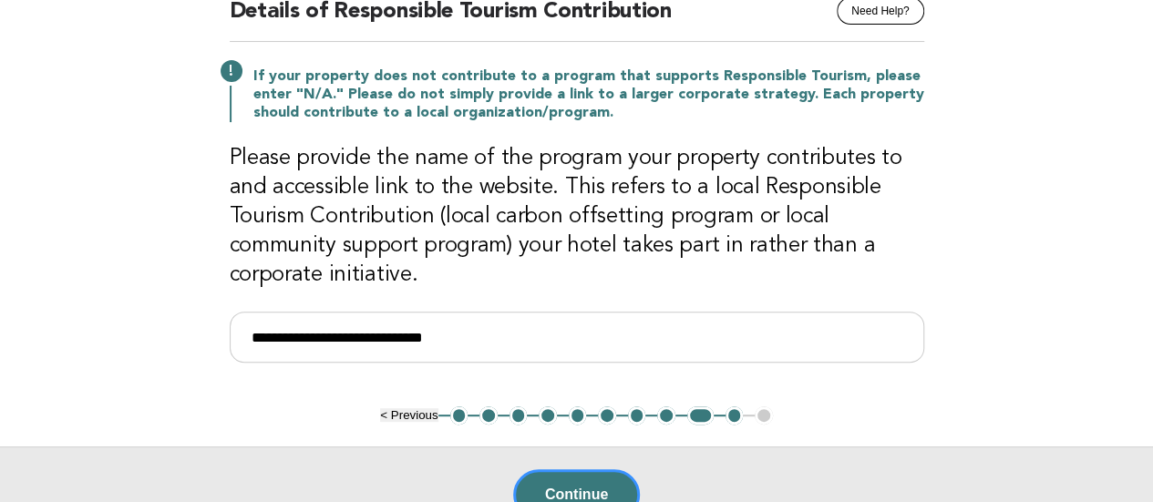
scroll to position [182, 0]
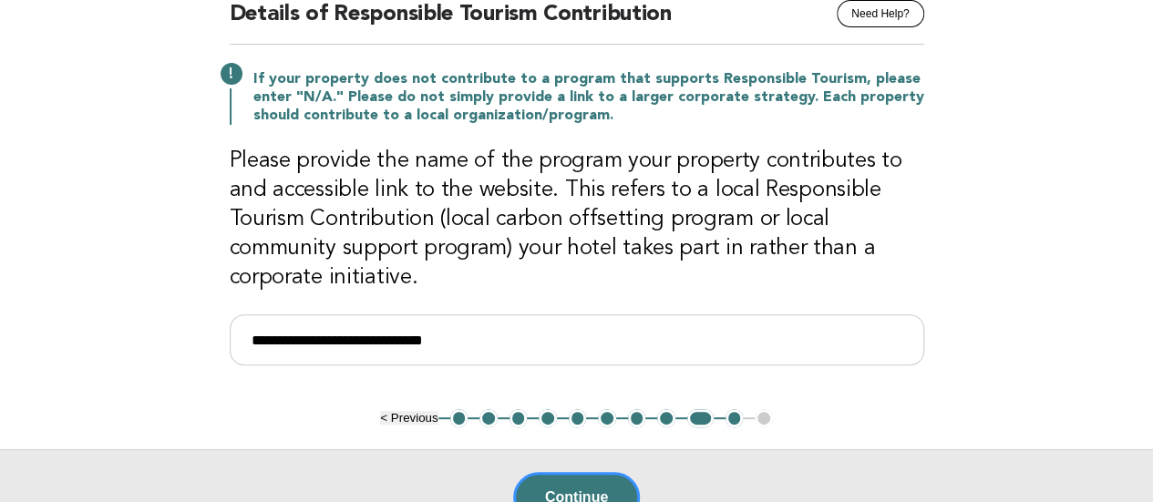
click at [734, 415] on button "10" at bounding box center [735, 418] width 18 height 18
click at [661, 411] on button "8" at bounding box center [666, 418] width 18 height 18
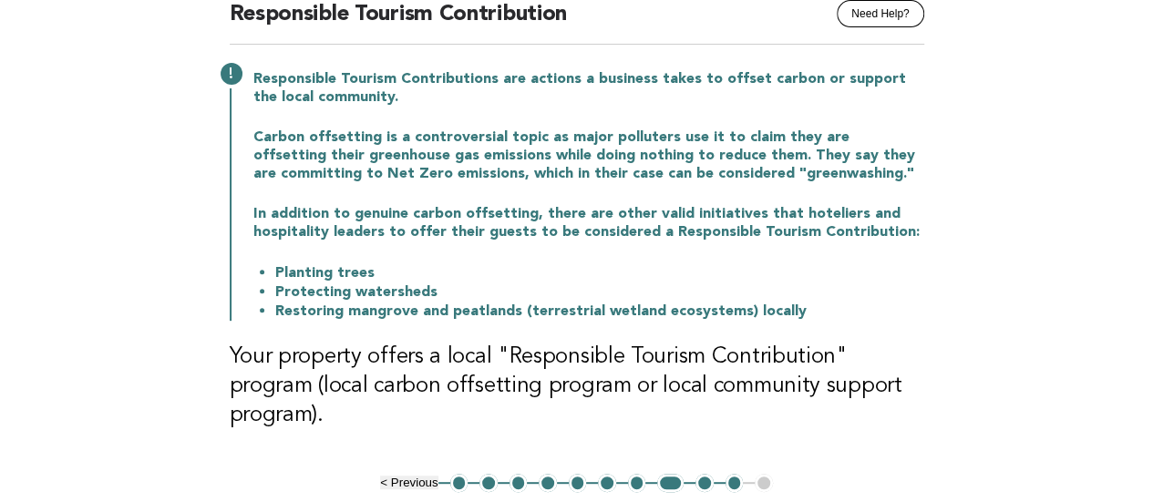
click at [726, 474] on button "10" at bounding box center [735, 483] width 18 height 18
click at [727, 474] on button "10" at bounding box center [735, 483] width 18 height 18
click at [700, 474] on button "9" at bounding box center [705, 483] width 18 height 18
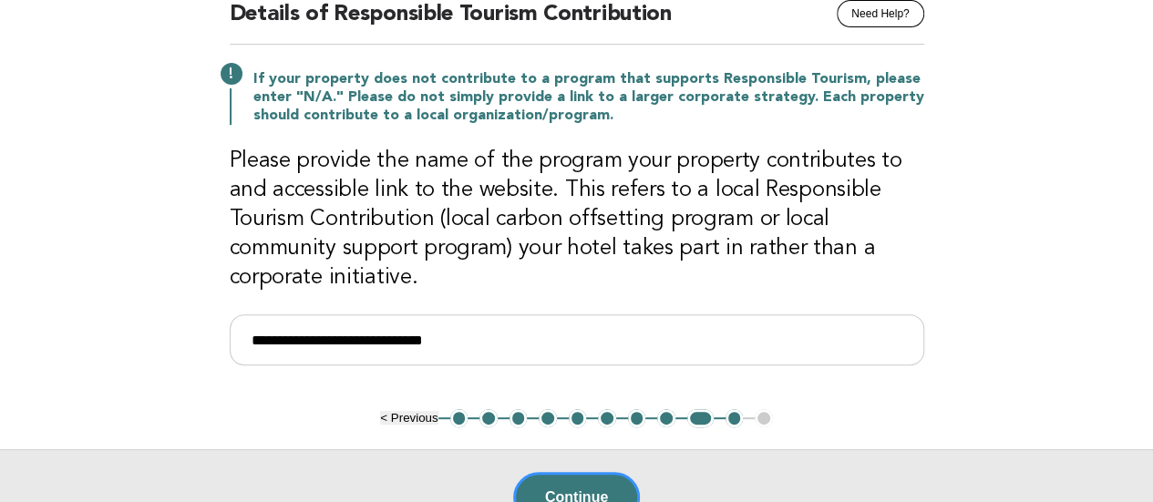
click at [729, 419] on button "10" at bounding box center [735, 418] width 18 height 18
click at [729, 418] on button "10" at bounding box center [735, 418] width 18 height 18
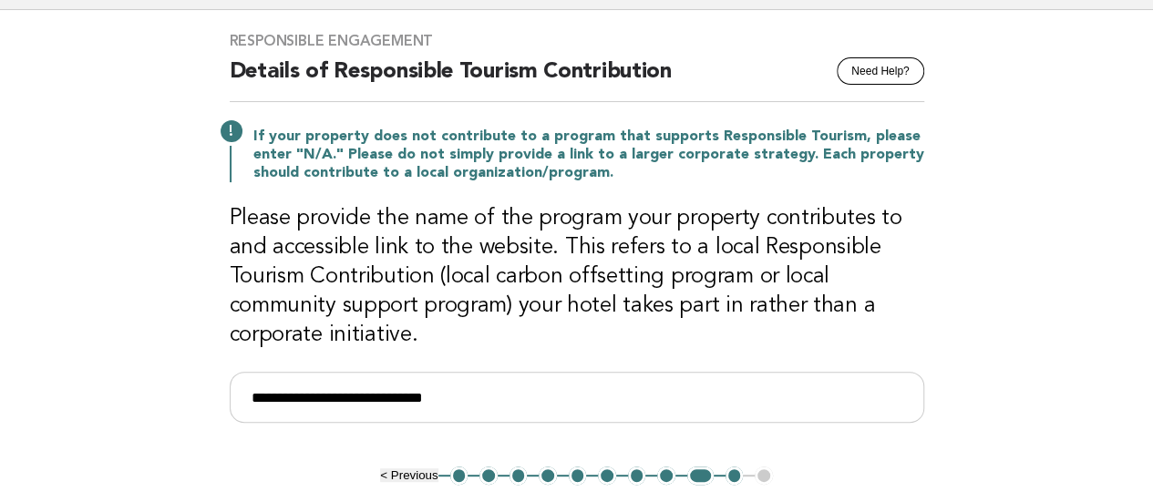
scroll to position [274, 0]
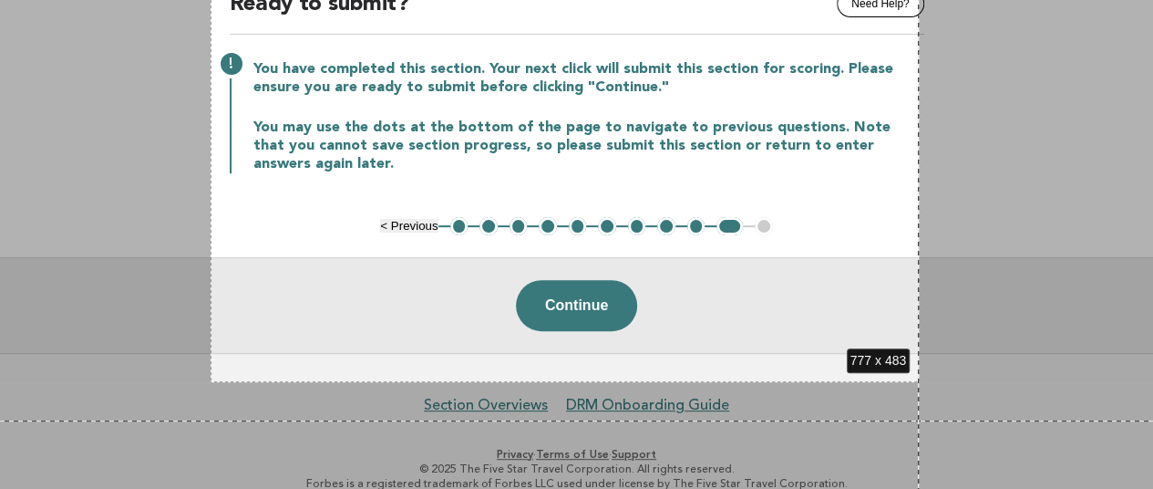
scroll to position [213, 0]
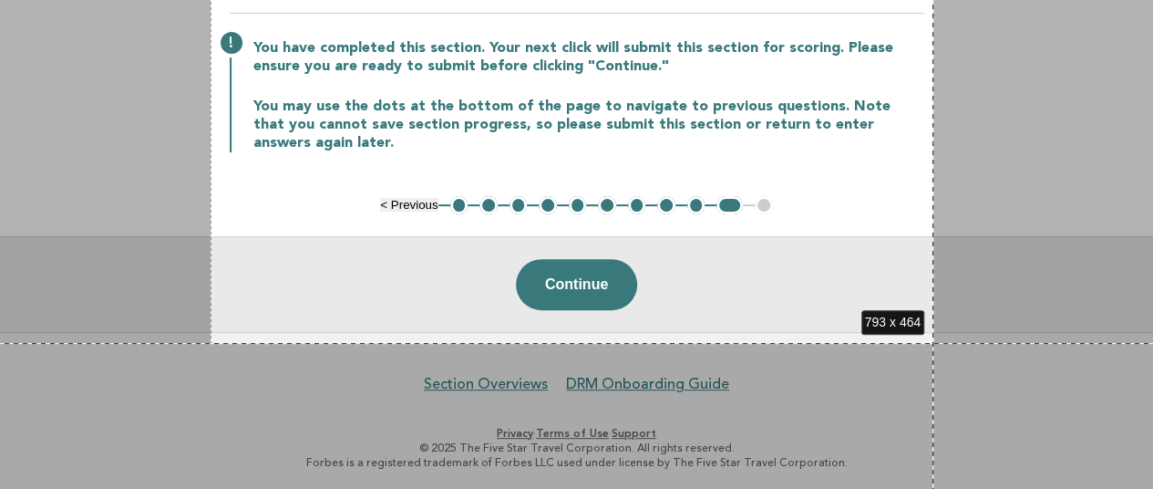
drag, startPoint x: 211, startPoint y: 26, endPoint x: 934, endPoint y: 343, distance: 789.2
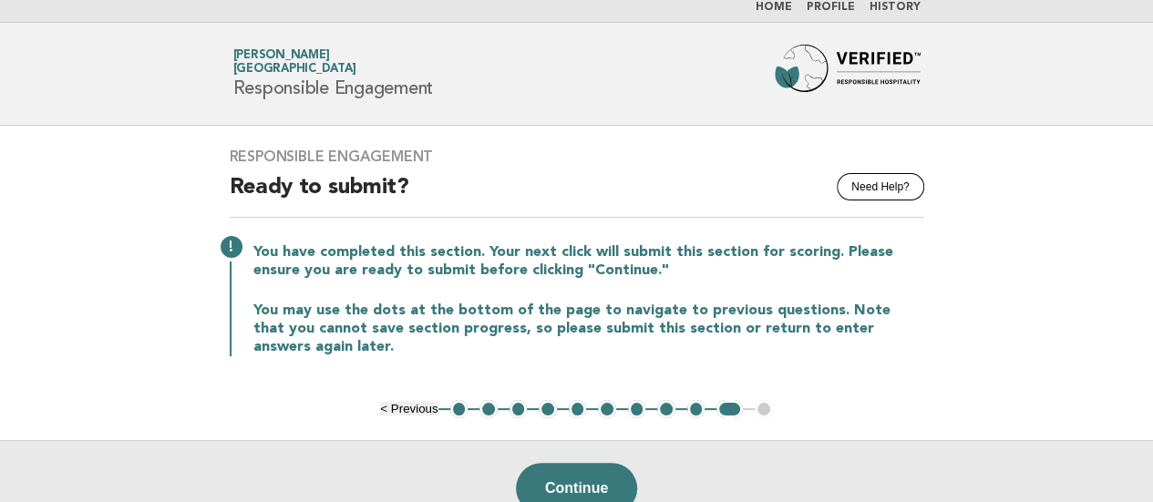
scroll to position [0, 0]
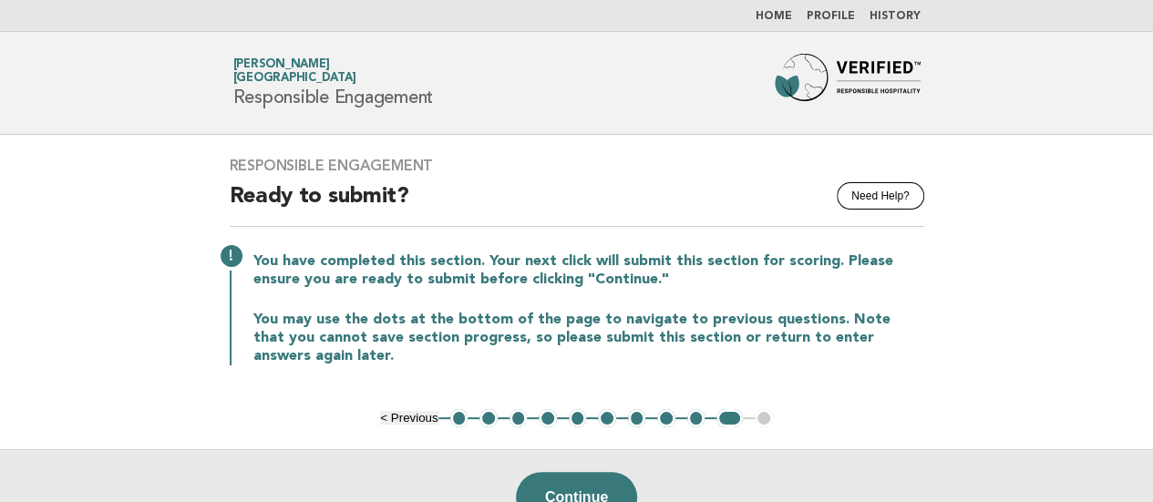
click at [786, 9] on li "Home" at bounding box center [774, 16] width 36 height 15
click at [771, 14] on link "Home" at bounding box center [774, 16] width 36 height 11
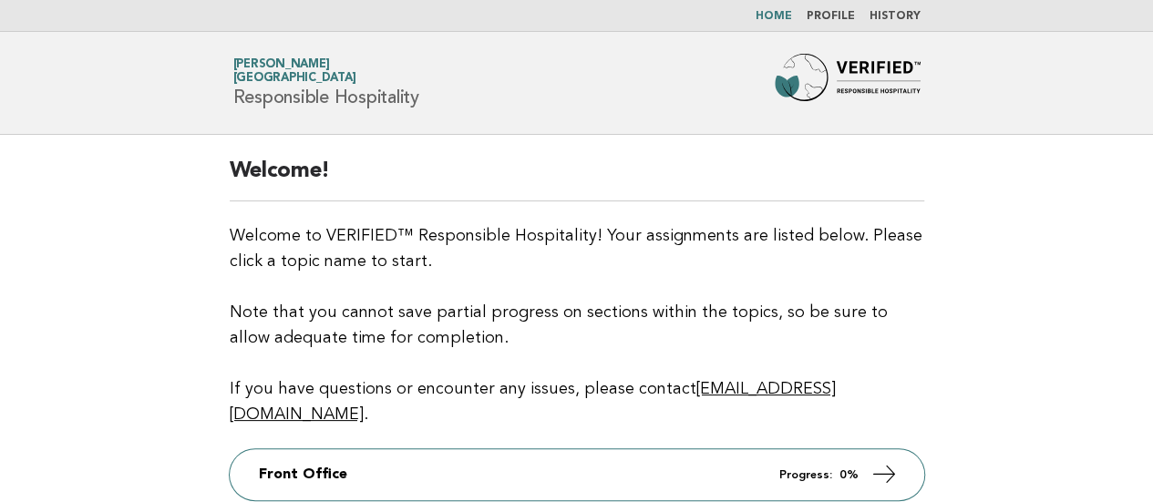
click at [779, 17] on link "Home" at bounding box center [774, 16] width 36 height 11
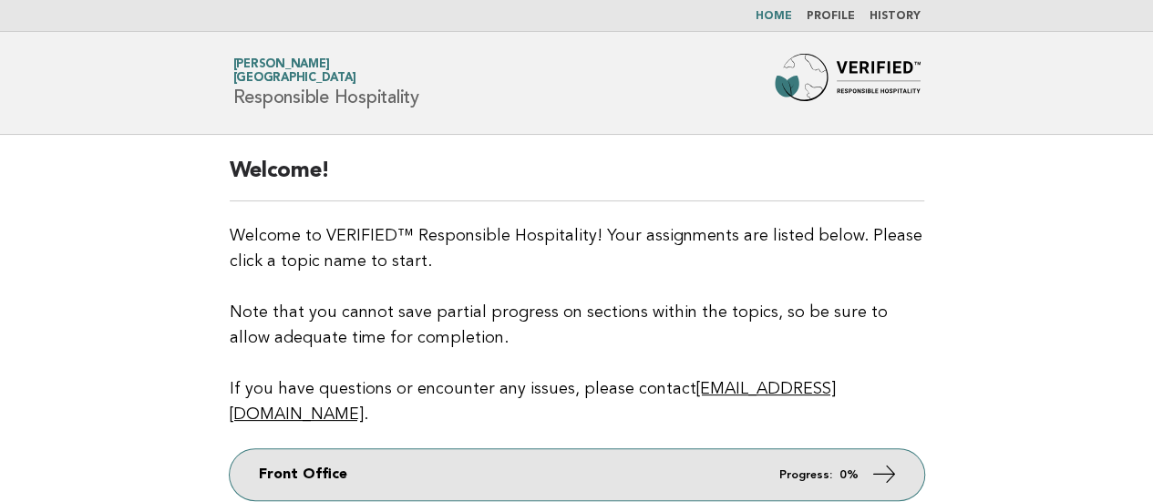
click at [518, 449] on link "Front Office Progress: 0%" at bounding box center [577, 474] width 695 height 51
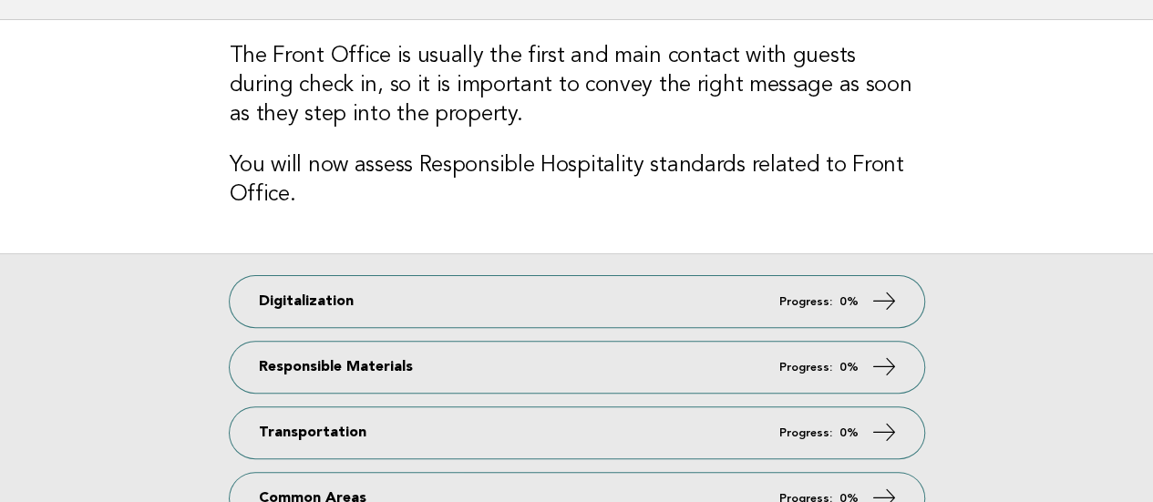
scroll to position [274, 0]
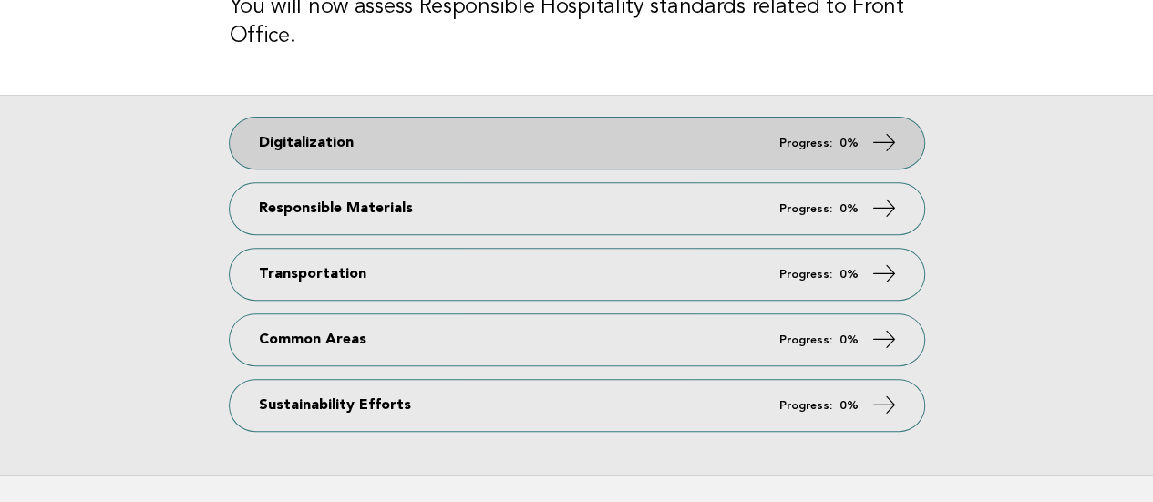
click at [350, 138] on link "Digitalization Progress: 0%" at bounding box center [577, 143] width 695 height 51
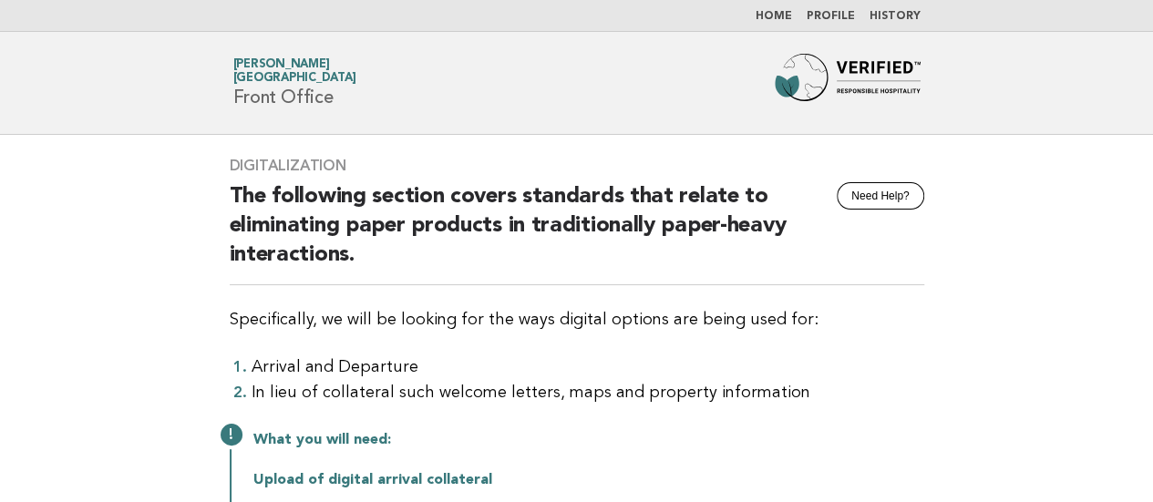
scroll to position [363, 0]
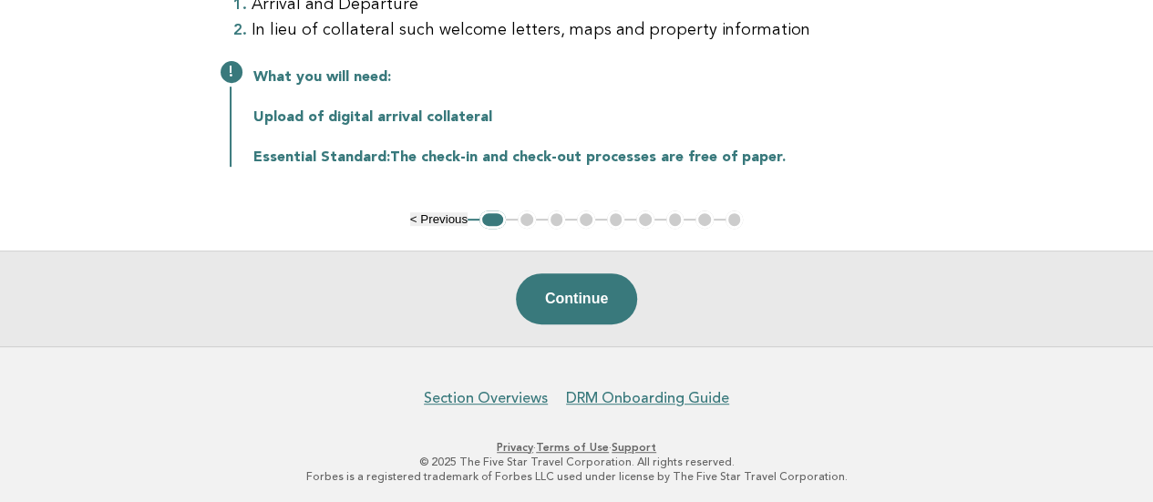
click at [527, 216] on ul "< Previous 1 2 3 4 5 6 7 8 9" at bounding box center [577, 220] width 334 height 18
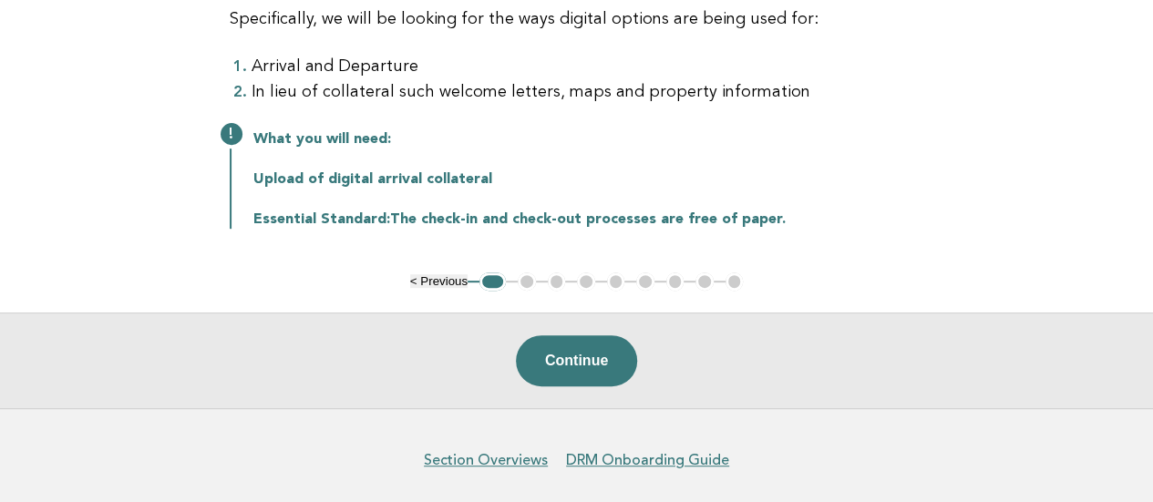
scroll to position [272, 0]
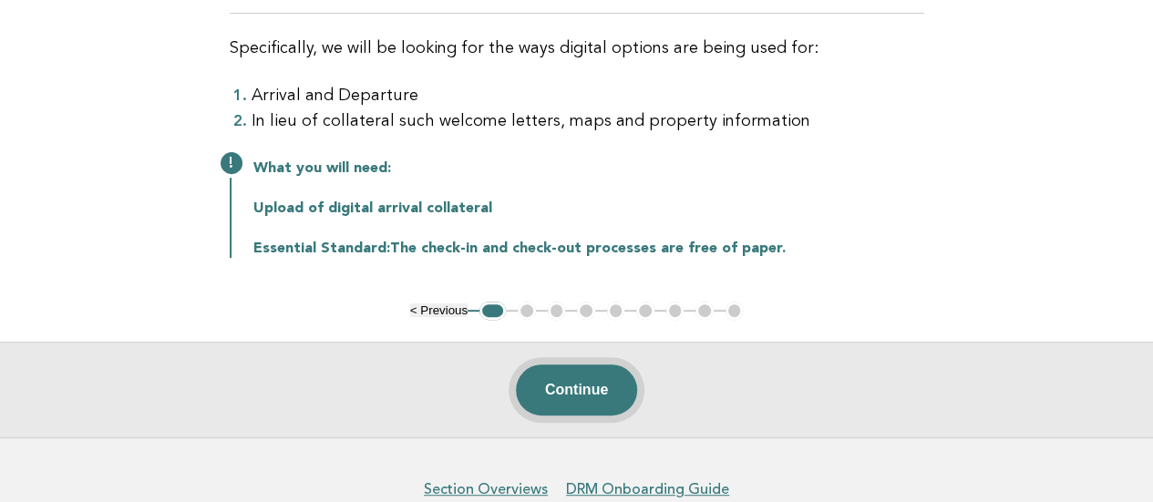
click at [551, 379] on button "Continue" at bounding box center [576, 390] width 121 height 51
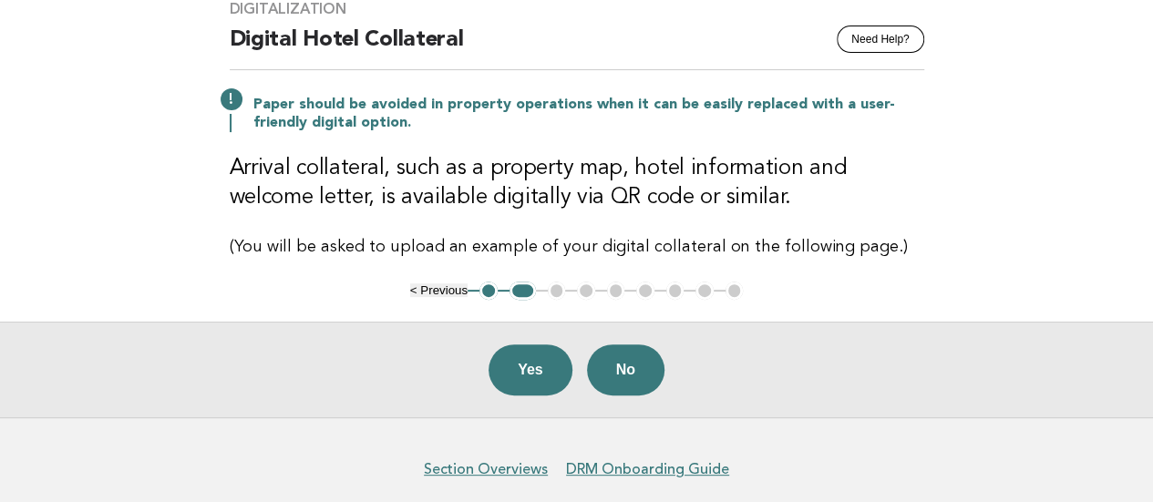
scroll to position [182, 0]
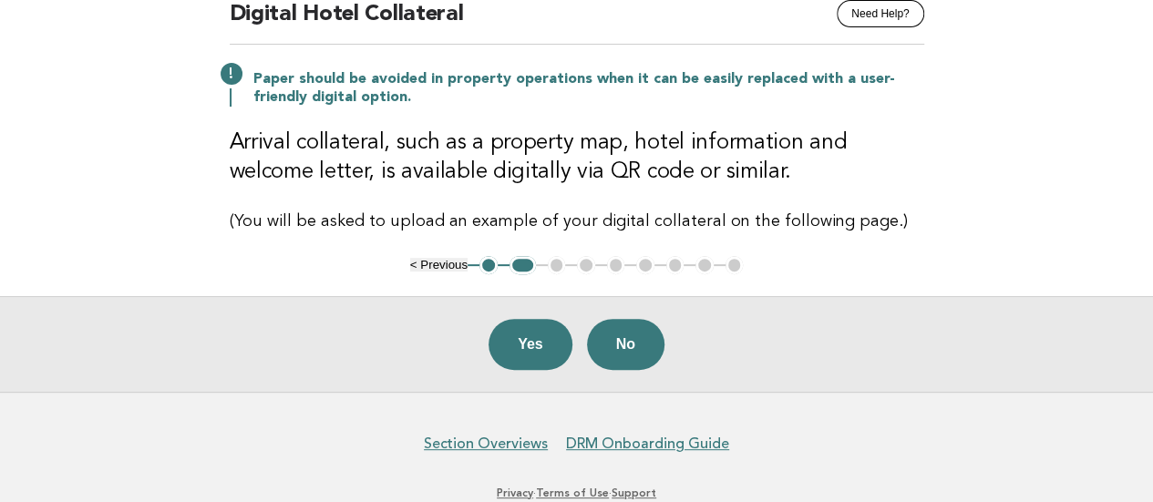
click at [558, 258] on ul "< Previous 1 2 3 4 5 6 7 8 9" at bounding box center [577, 265] width 334 height 18
click at [558, 259] on ul "< Previous 1 2 3 4 5 6 7 8 9" at bounding box center [577, 265] width 334 height 18
click at [532, 260] on button "2" at bounding box center [523, 265] width 26 height 18
click at [558, 263] on ul "< Previous 1 2 3 4 5 6 7 8 9" at bounding box center [577, 265] width 334 height 18
